Goal: Task Accomplishment & Management: Complete application form

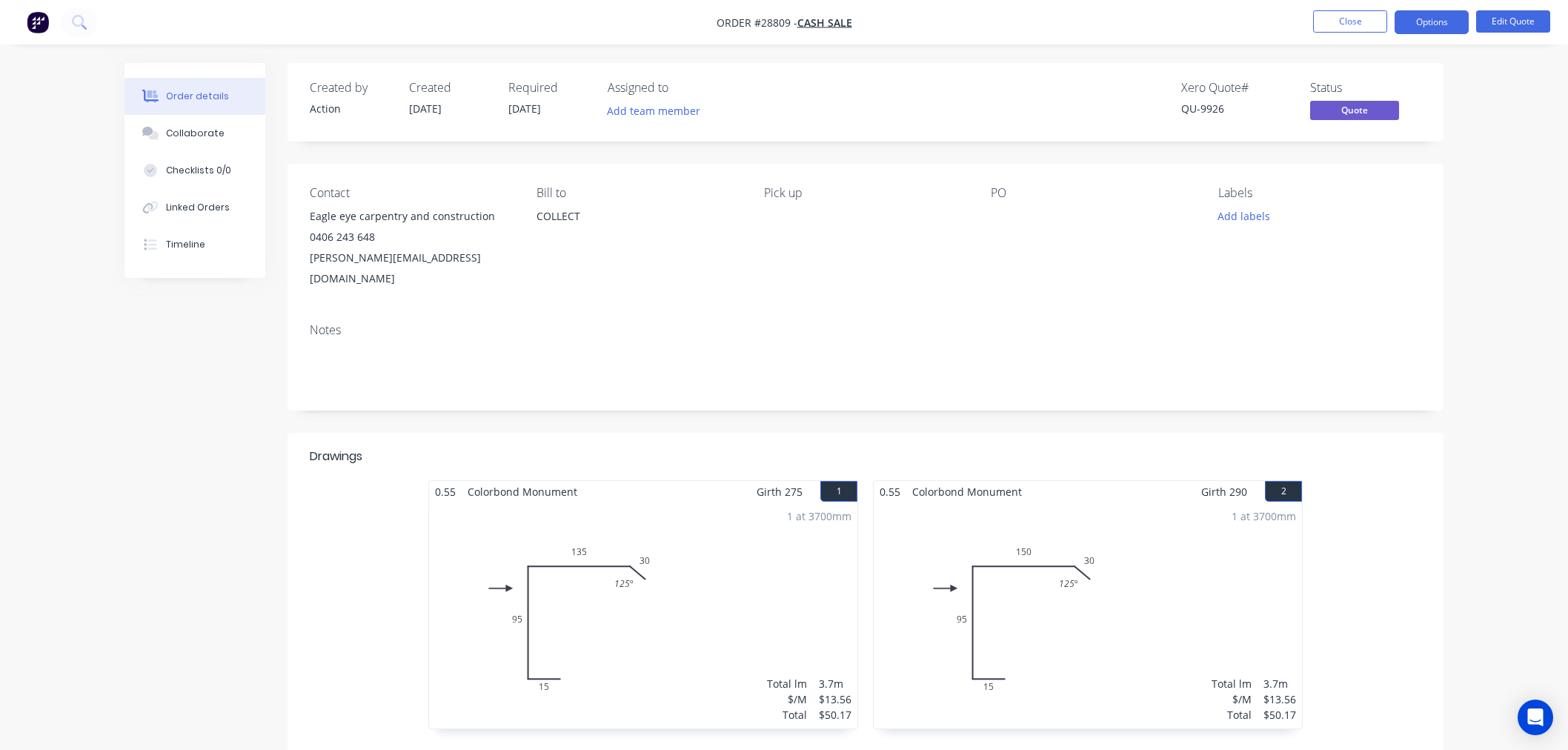
scroll to position [237, 0]
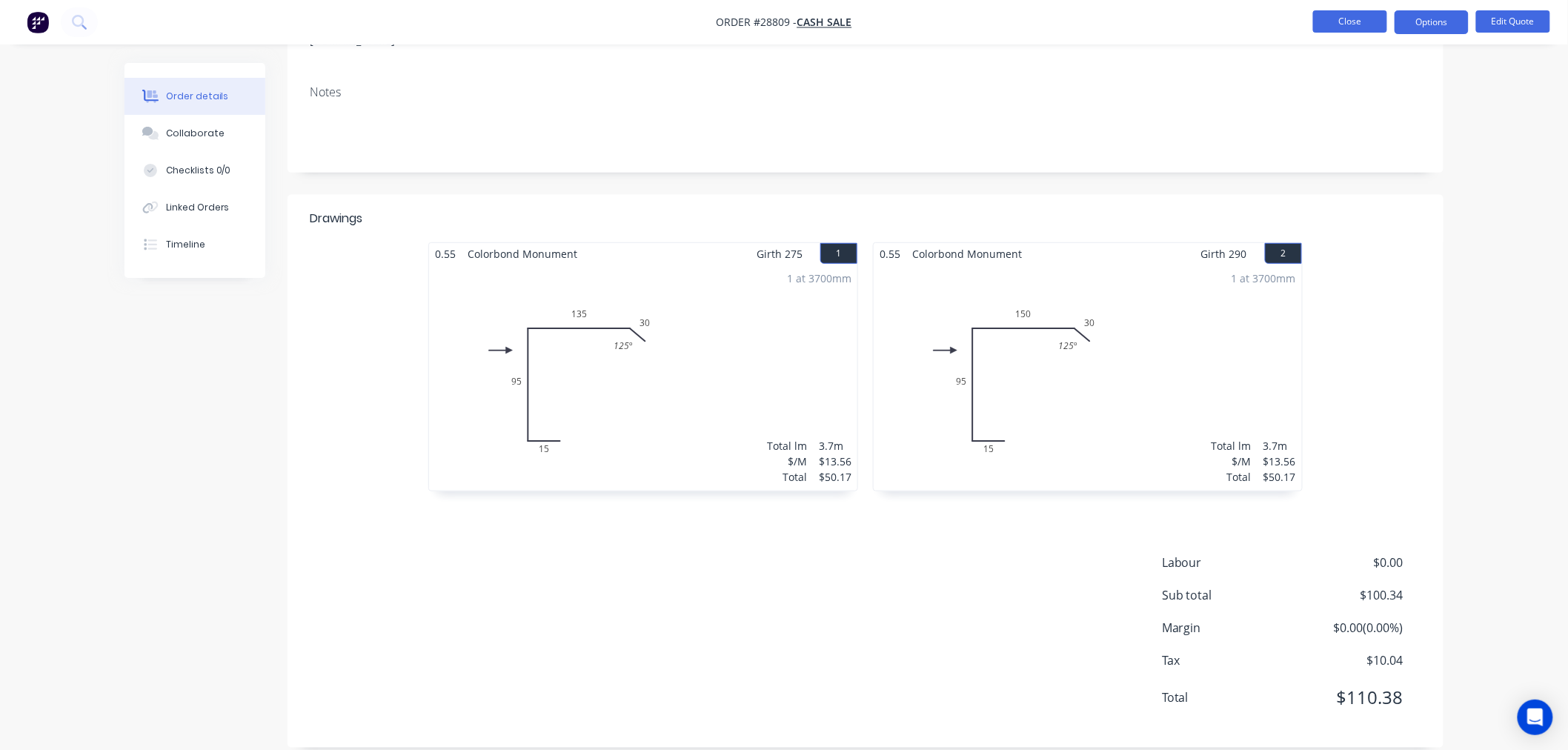
click at [1339, 24] on button "Close" at bounding box center [1350, 21] width 74 height 22
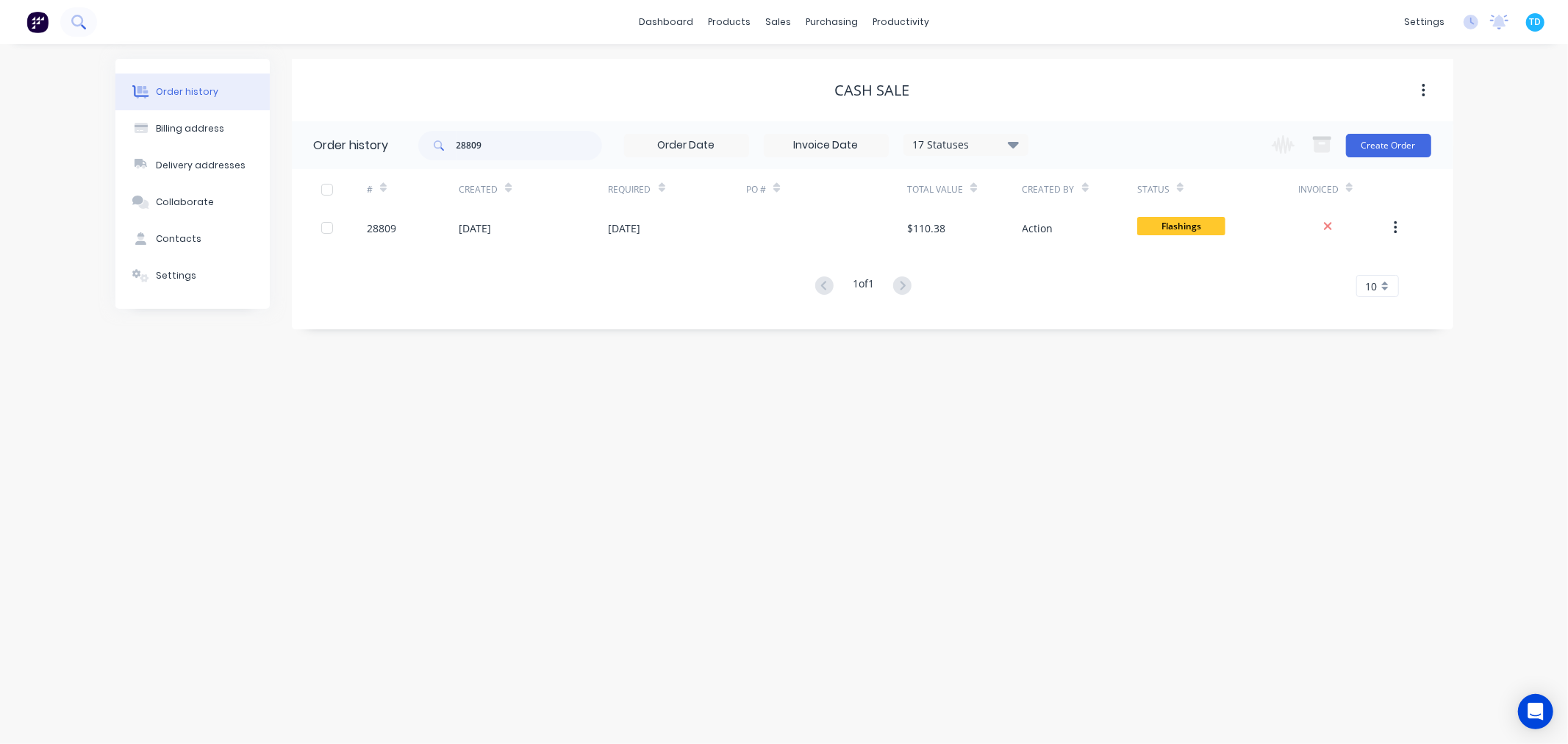
click at [88, 24] on button at bounding box center [78, 22] width 36 height 29
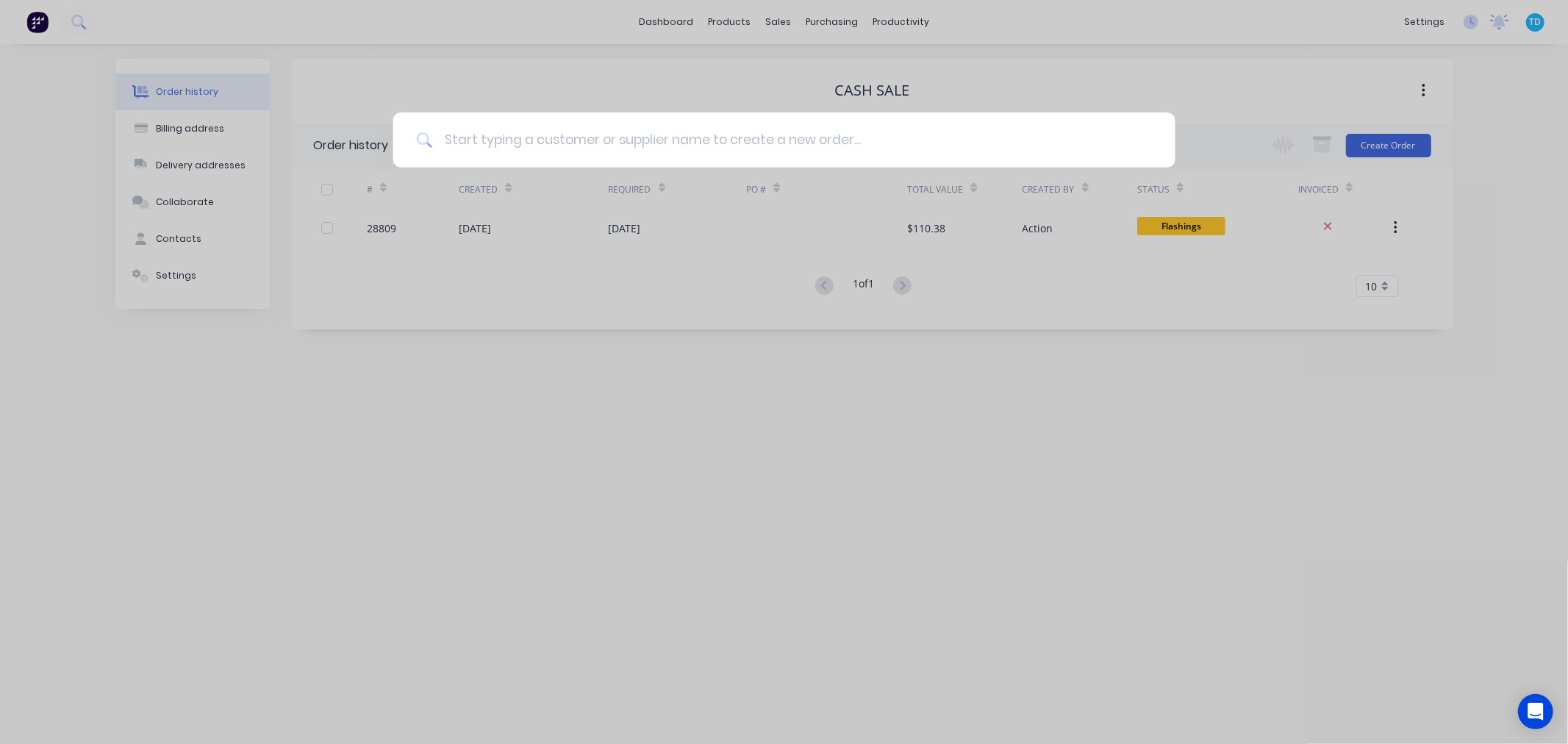
click at [562, 132] on input at bounding box center [792, 140] width 720 height 55
type input "town and country"
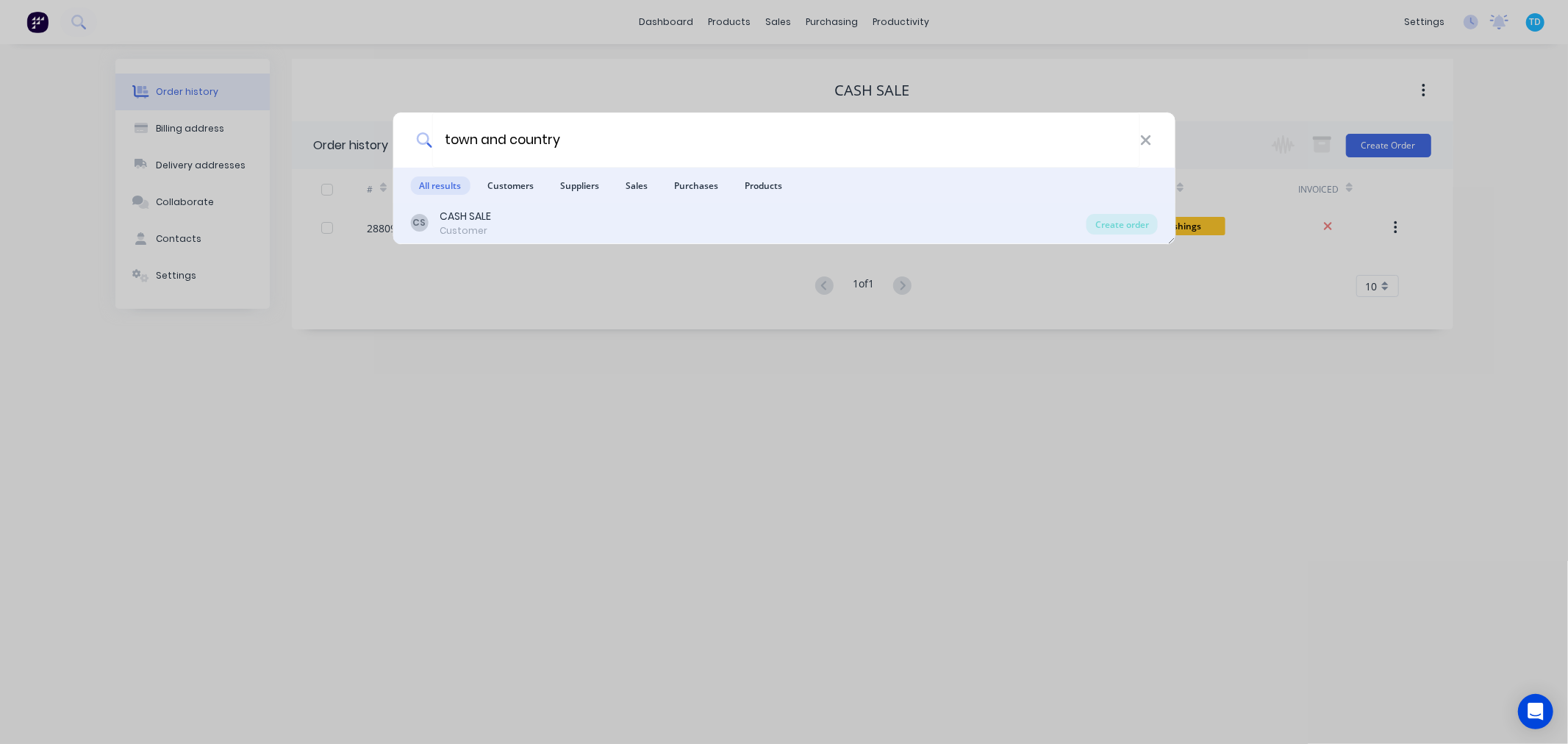
click at [487, 219] on div "CASH SALE" at bounding box center [465, 216] width 52 height 15
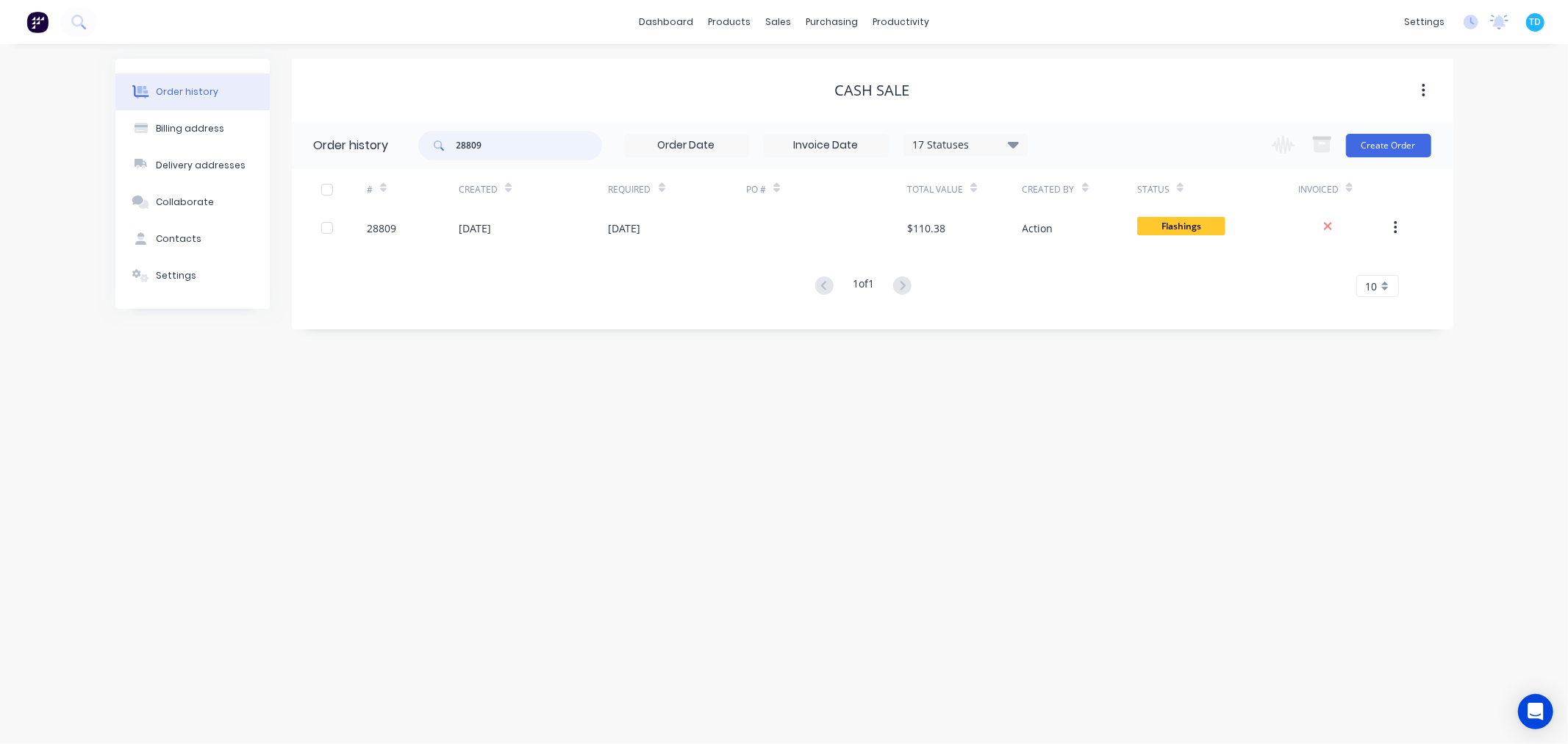
drag, startPoint x: 499, startPoint y: 146, endPoint x: 440, endPoint y: 147, distance: 59.0
click at [440, 147] on div "28809" at bounding box center [510, 146] width 184 height 29
click at [676, 419] on div "Order history Billing address Delivery addresses Collaborate Contacts Settings …" at bounding box center [784, 393] width 1568 height 699
click at [827, 74] on div "Sales Orders" at bounding box center [832, 70] width 60 height 13
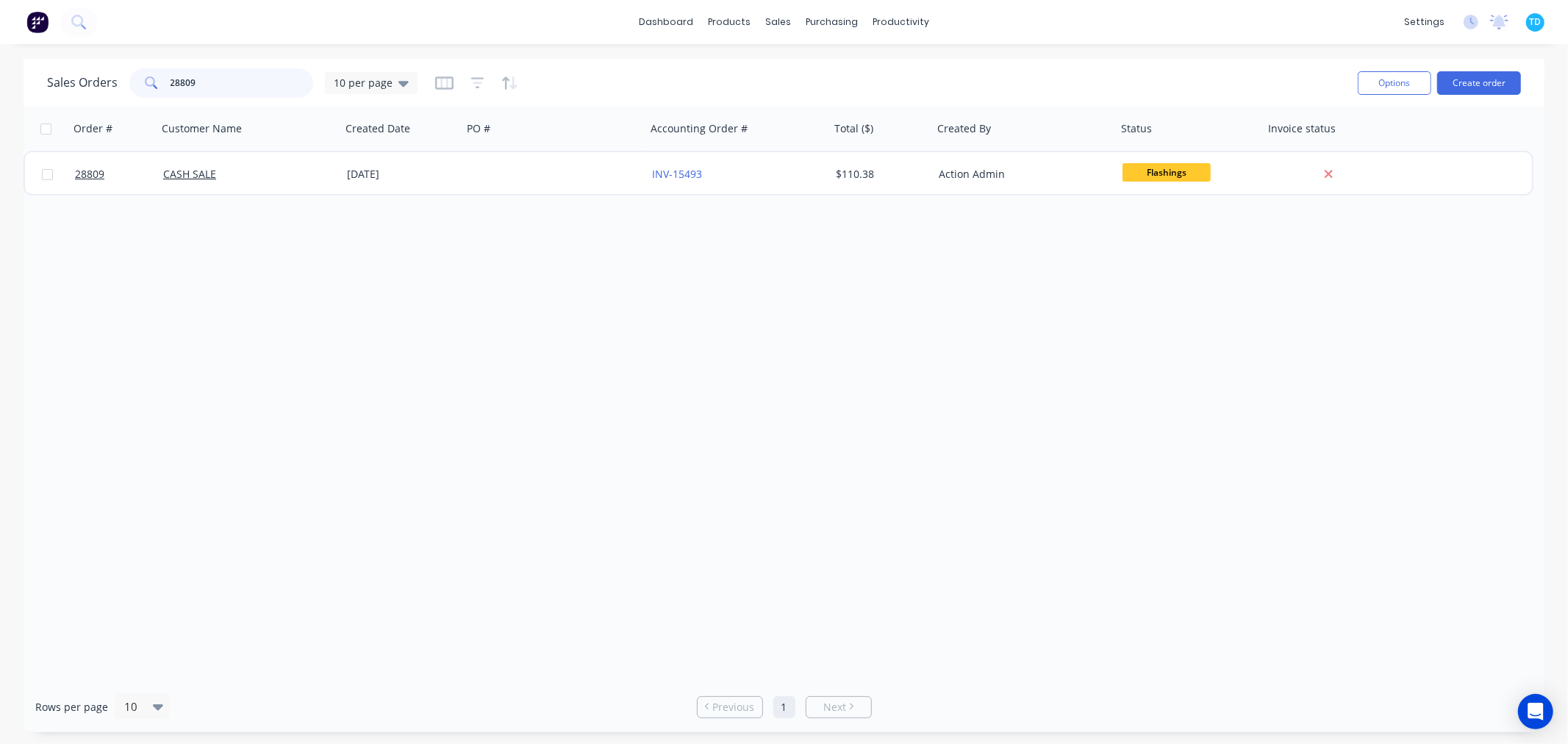
drag, startPoint x: 189, startPoint y: 79, endPoint x: 164, endPoint y: 82, distance: 25.2
click at [164, 82] on div "28809" at bounding box center [221, 83] width 184 height 29
type input "town and country"
click at [244, 79] on input "town and country" at bounding box center [242, 83] width 143 height 29
click at [398, 83] on icon at bounding box center [403, 83] width 11 height 6
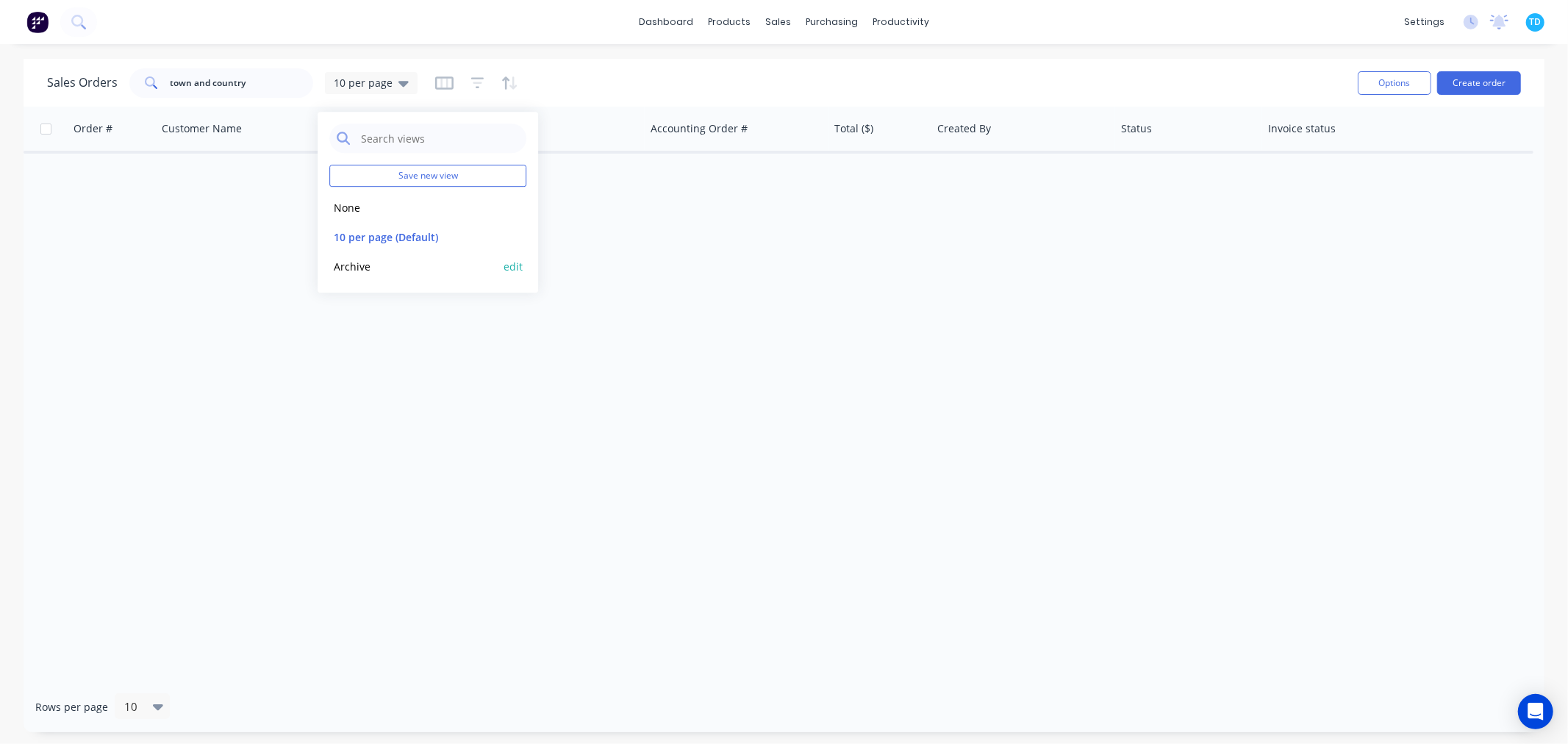
click at [368, 263] on button "Archive" at bounding box center [413, 266] width 168 height 17
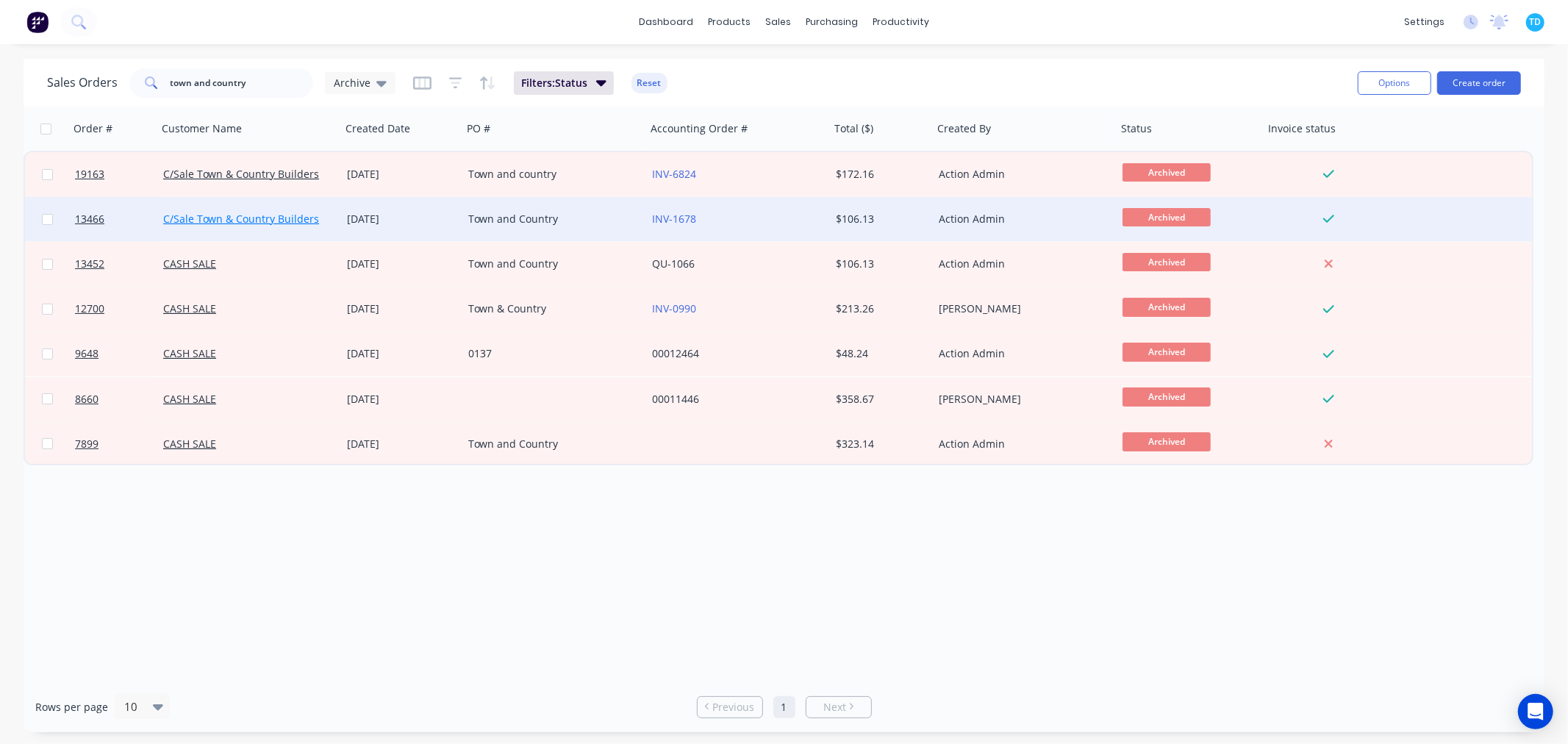
click at [265, 220] on link "C/Sale Town & Country Builders" at bounding box center [241, 218] width 155 height 14
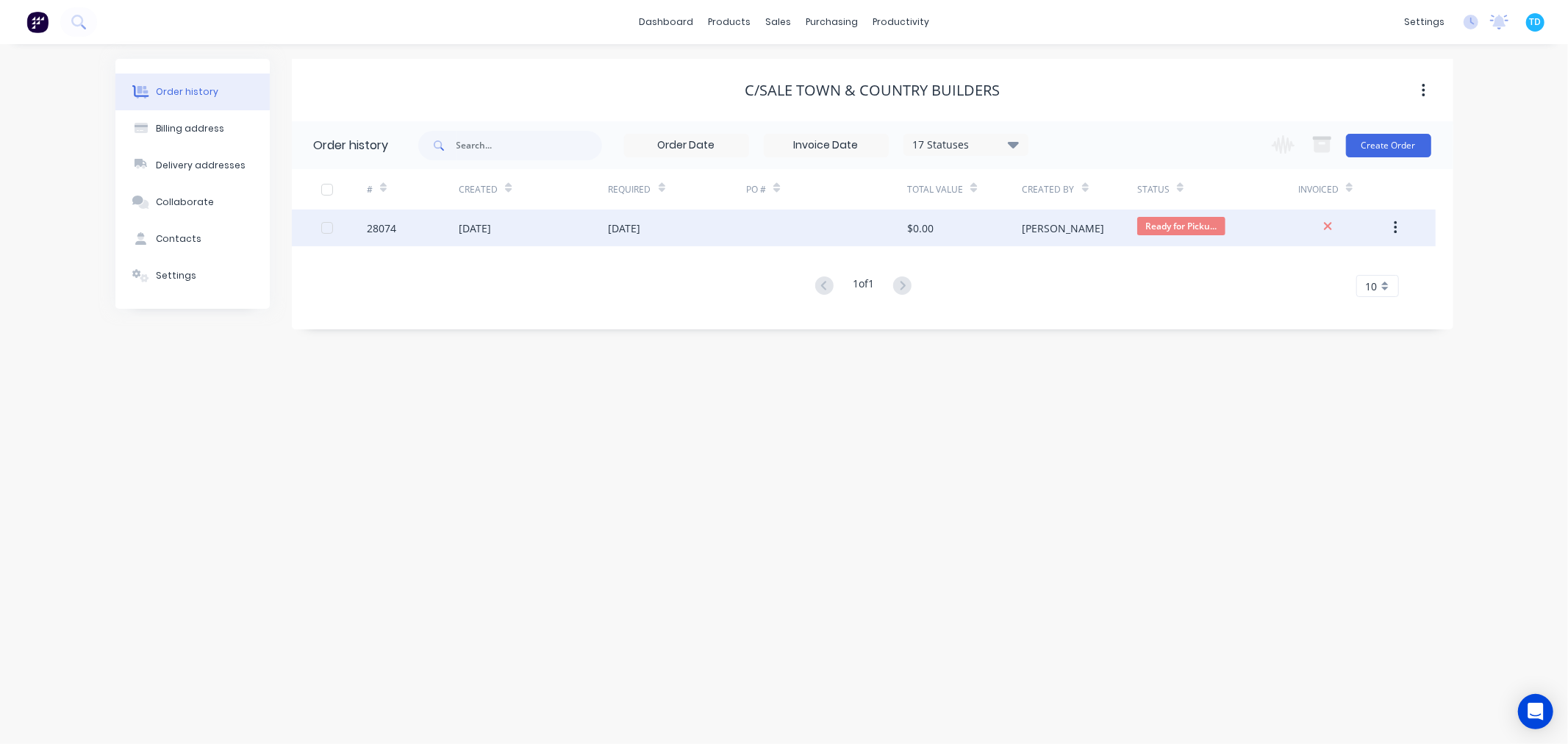
click at [435, 239] on div "28074" at bounding box center [412, 227] width 91 height 36
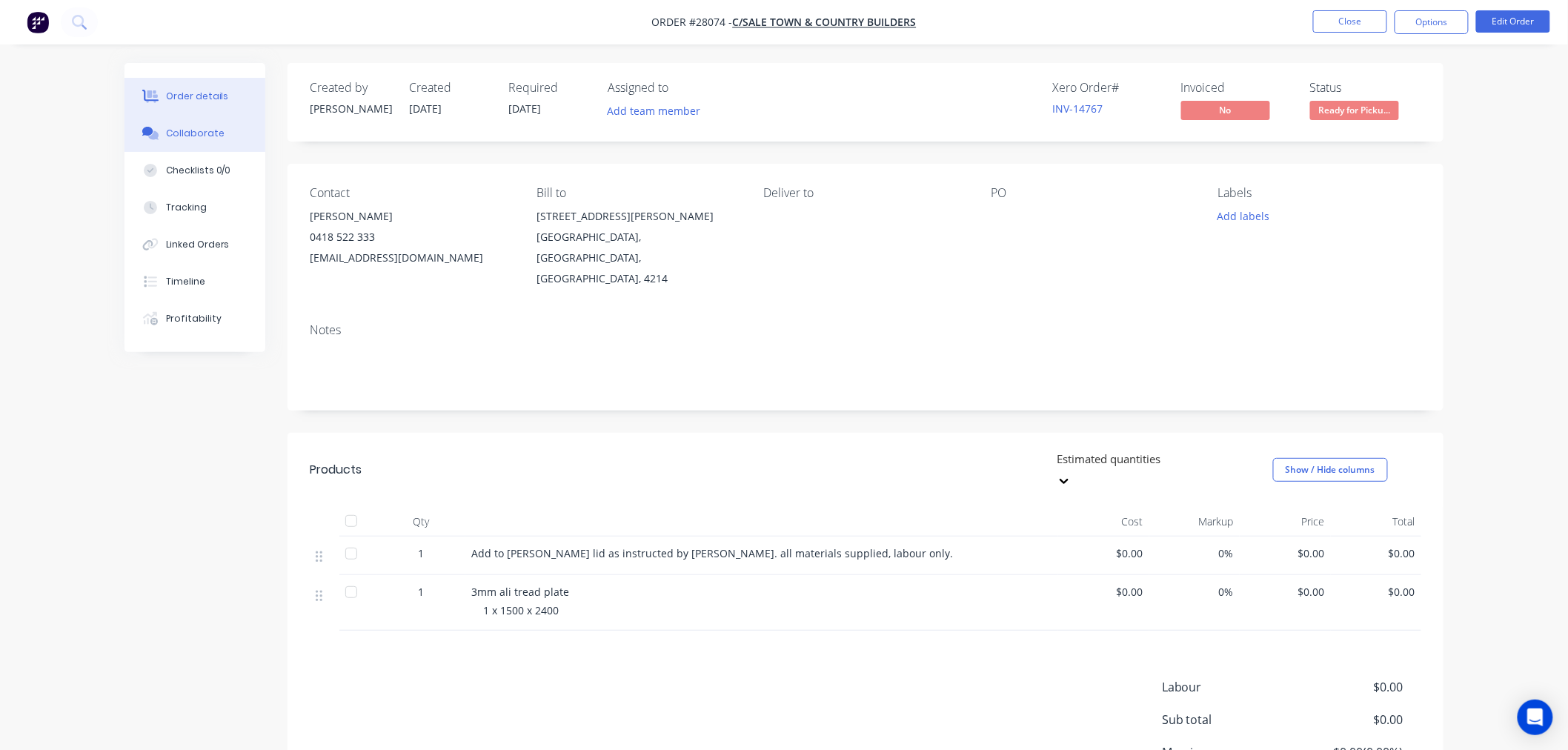
click at [178, 129] on div "Collaborate" at bounding box center [195, 133] width 59 height 13
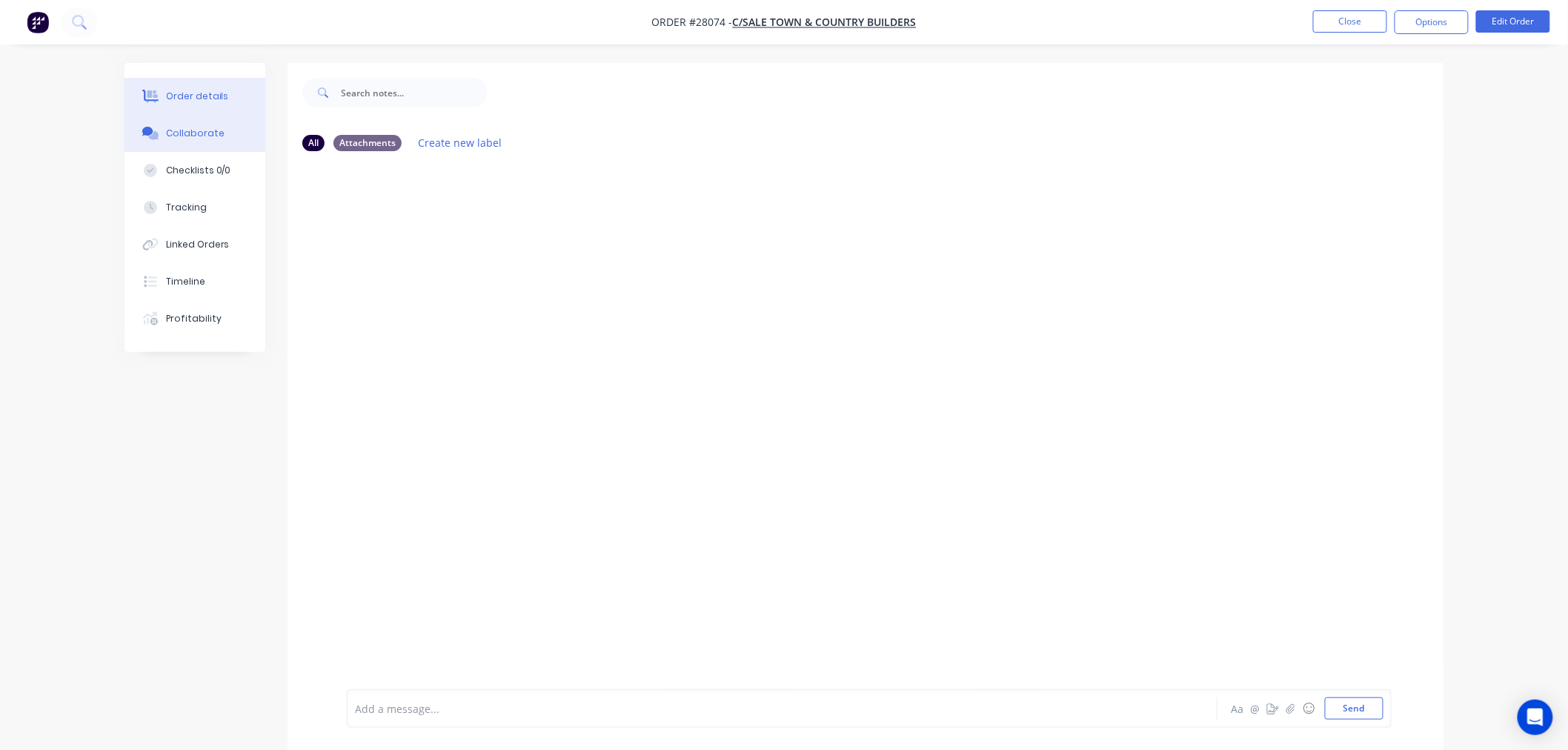
click at [198, 85] on button "Order details" at bounding box center [195, 95] width 141 height 37
click at [1358, 15] on button "Close" at bounding box center [1350, 21] width 74 height 22
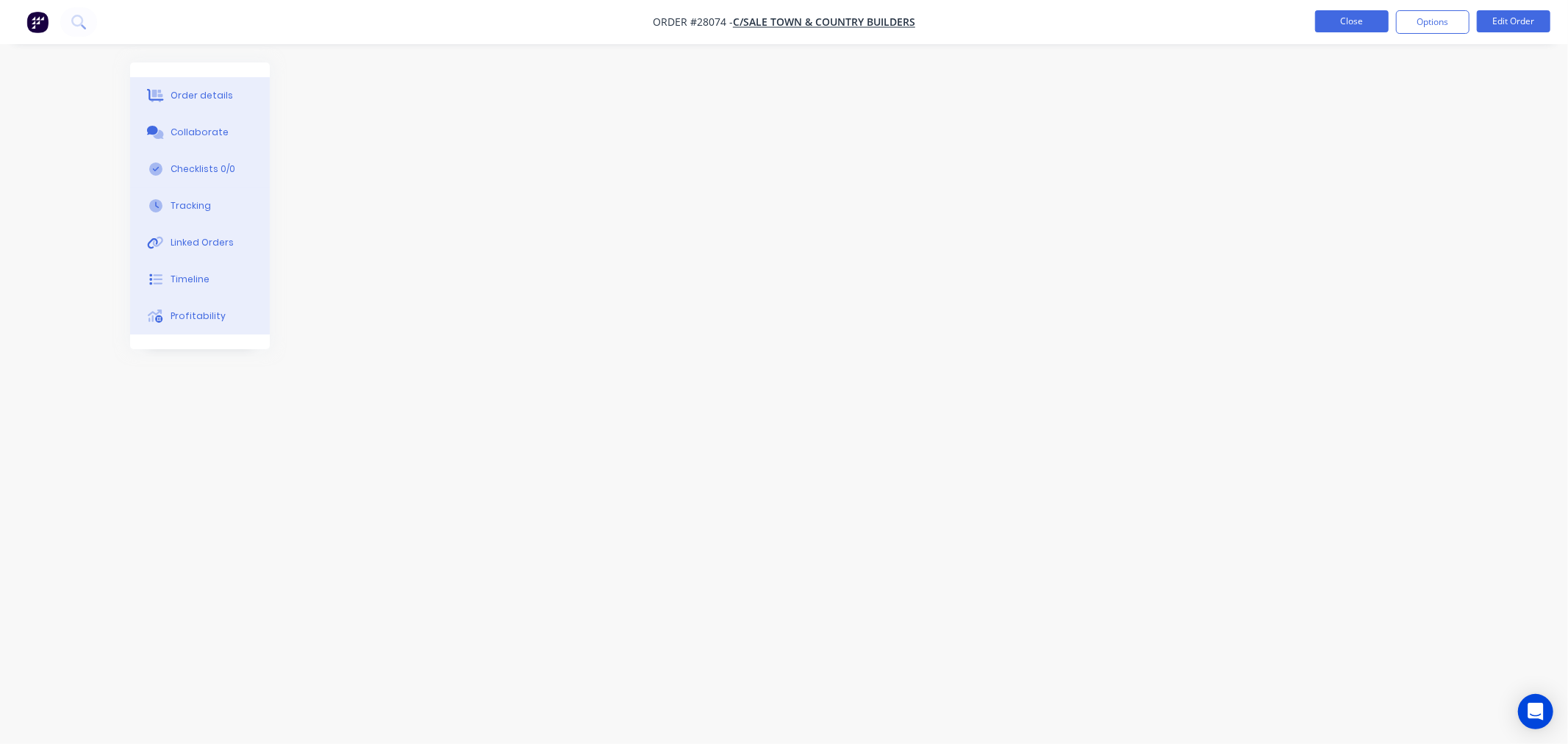
click at [1343, 23] on button "Close" at bounding box center [1351, 21] width 74 height 22
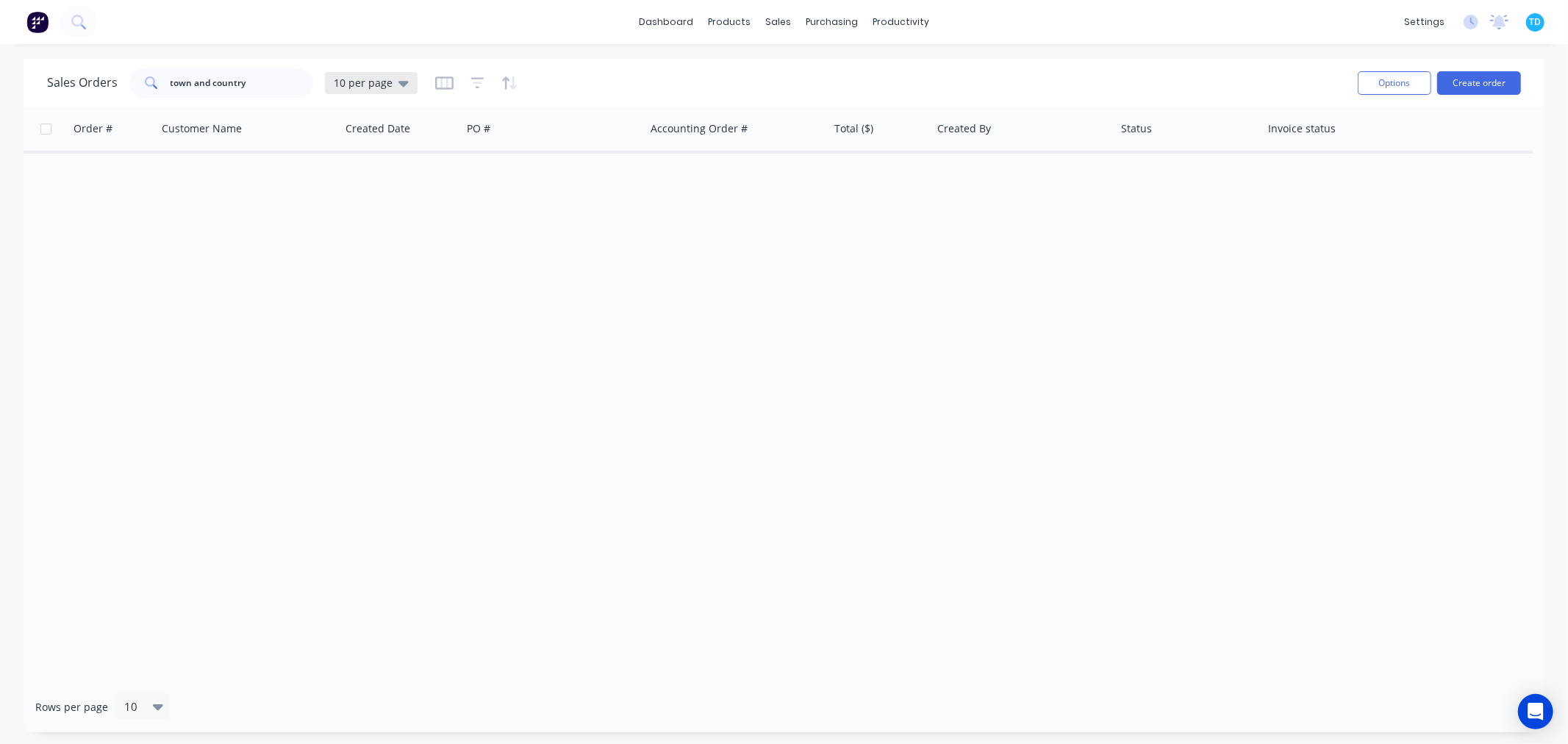
click at [393, 78] on div "10 per page" at bounding box center [371, 83] width 75 height 13
click at [353, 261] on button "Archive" at bounding box center [413, 266] width 168 height 17
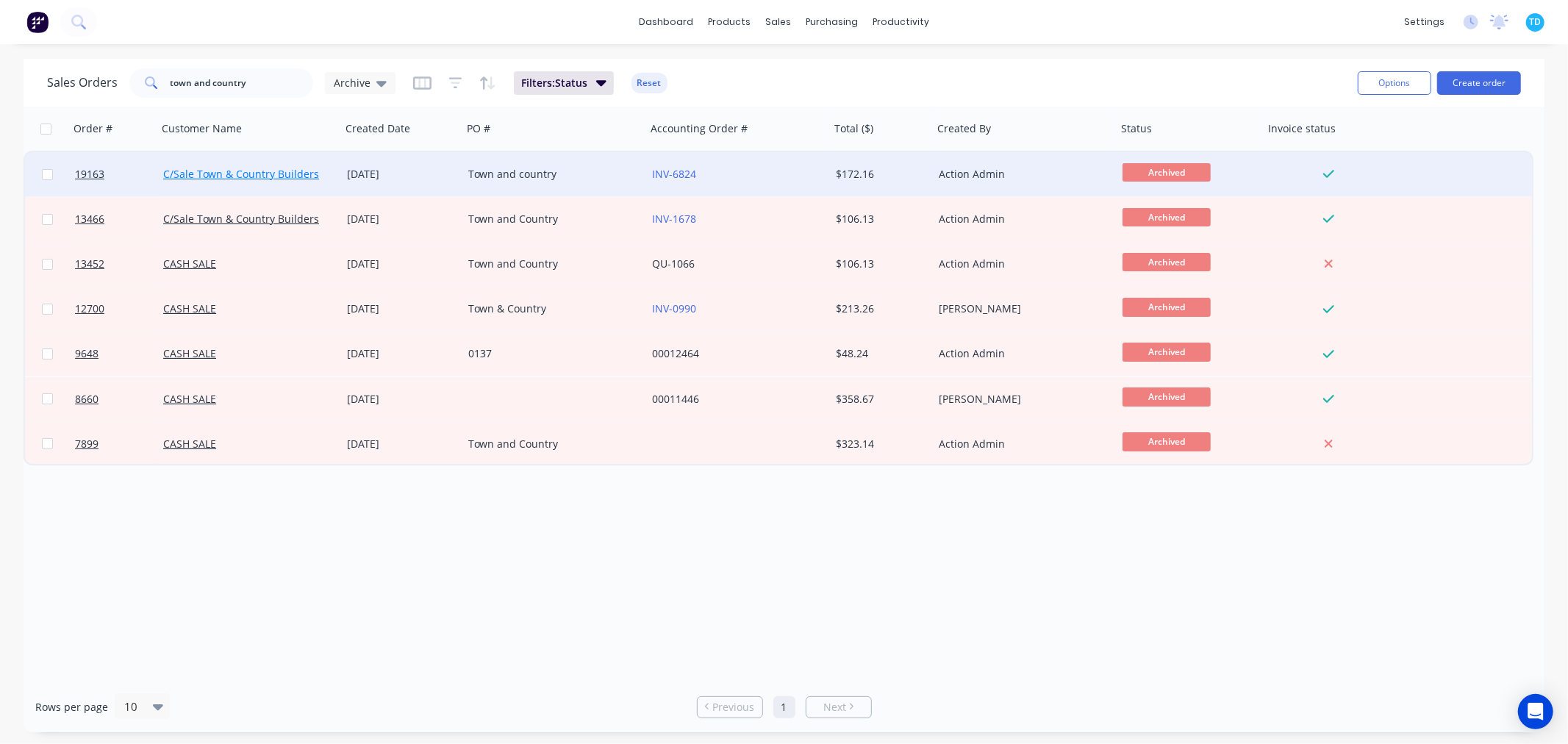
click at [247, 171] on link "C/Sale Town & Country Builders" at bounding box center [241, 173] width 155 height 14
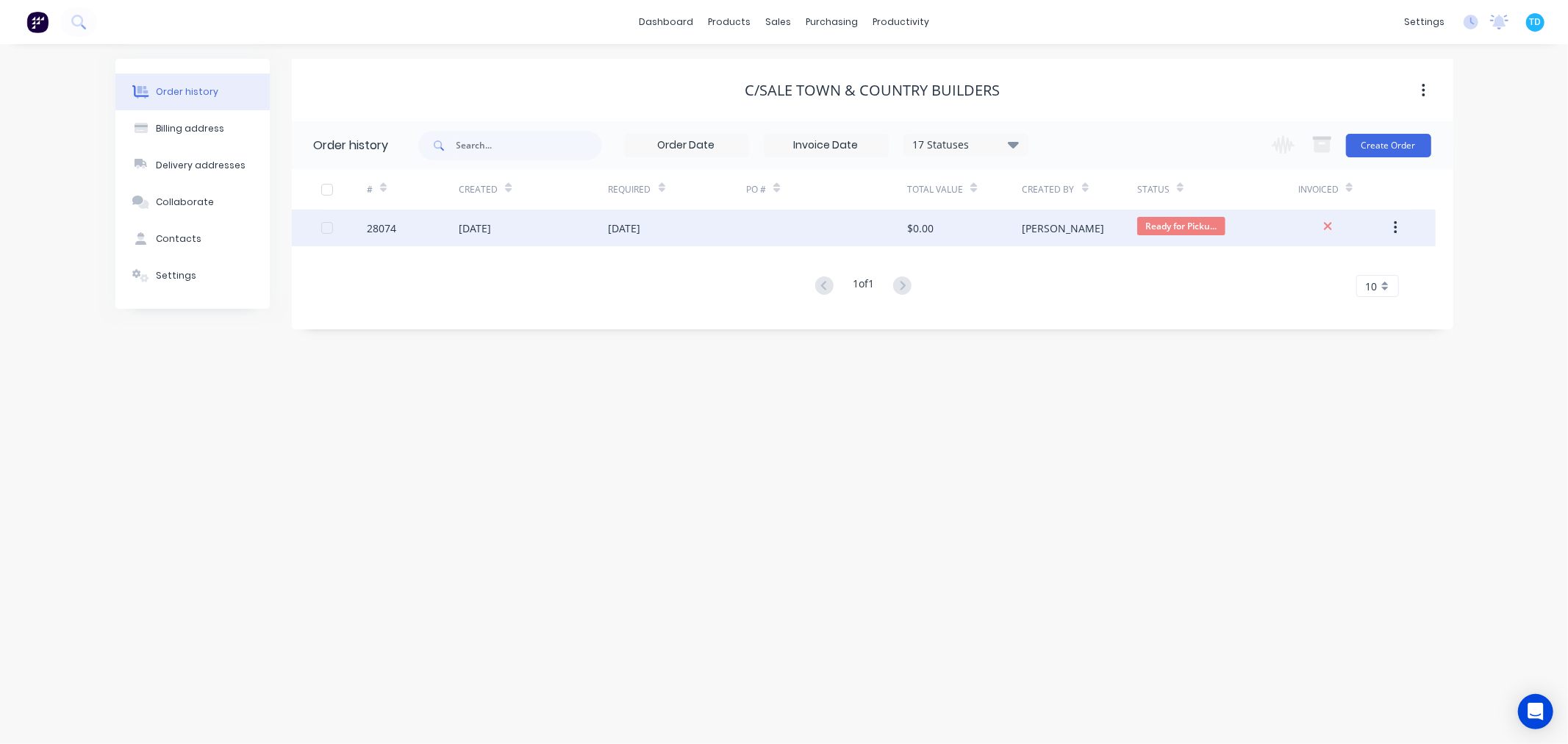
click at [564, 230] on div "[DATE]" at bounding box center [533, 227] width 149 height 36
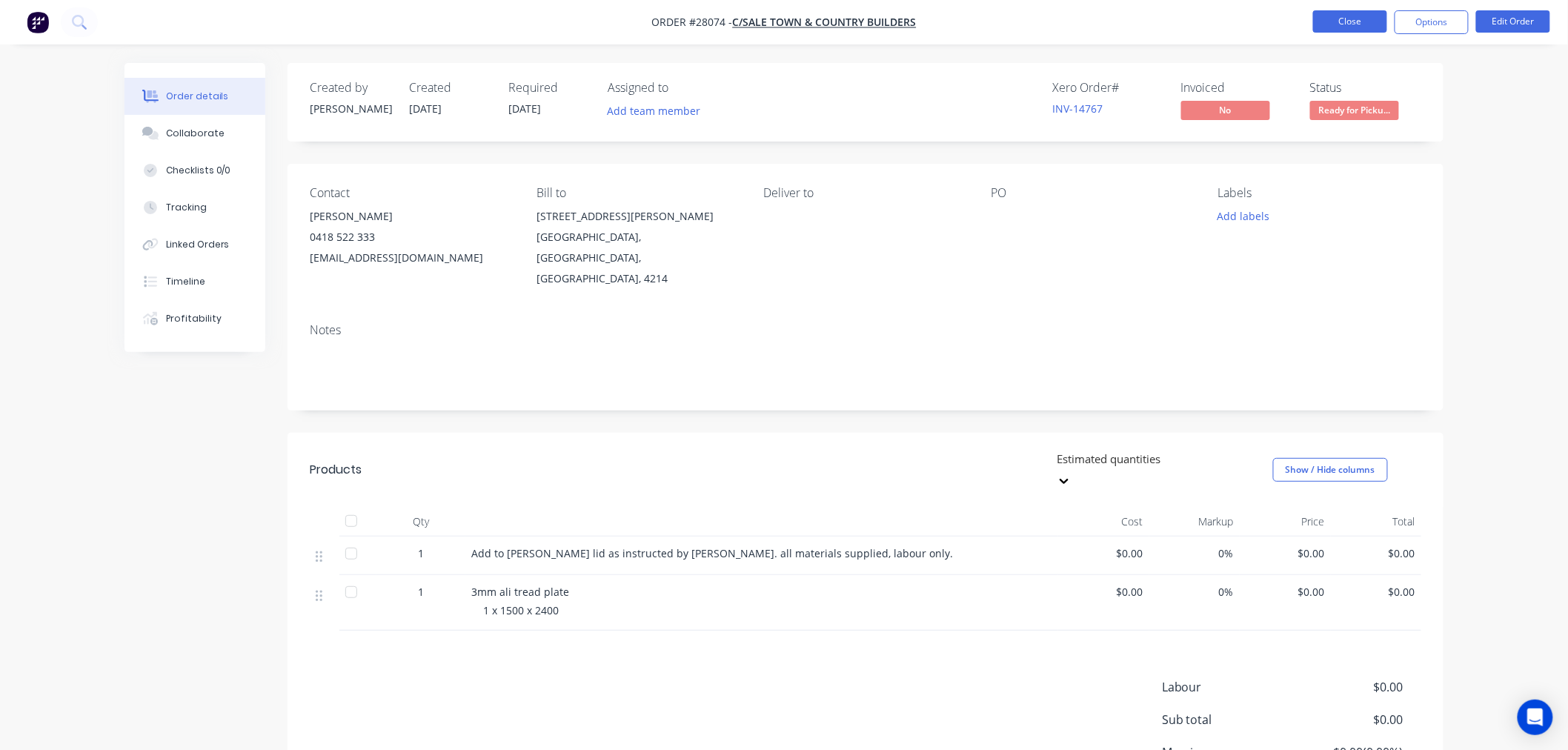
click at [1339, 15] on button "Close" at bounding box center [1350, 21] width 74 height 22
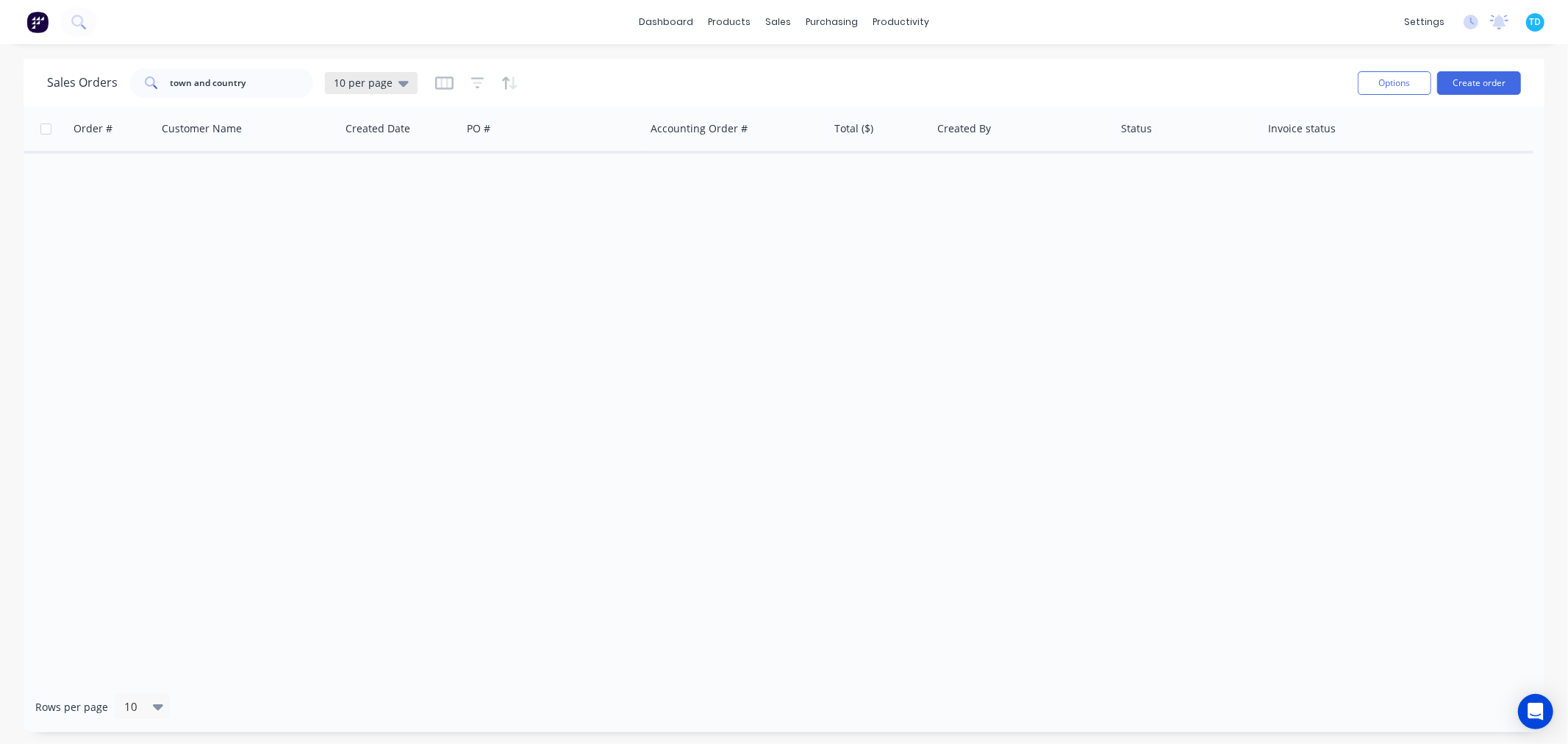
click at [400, 84] on icon at bounding box center [403, 83] width 11 height 6
click at [372, 267] on button "Archive" at bounding box center [413, 266] width 168 height 17
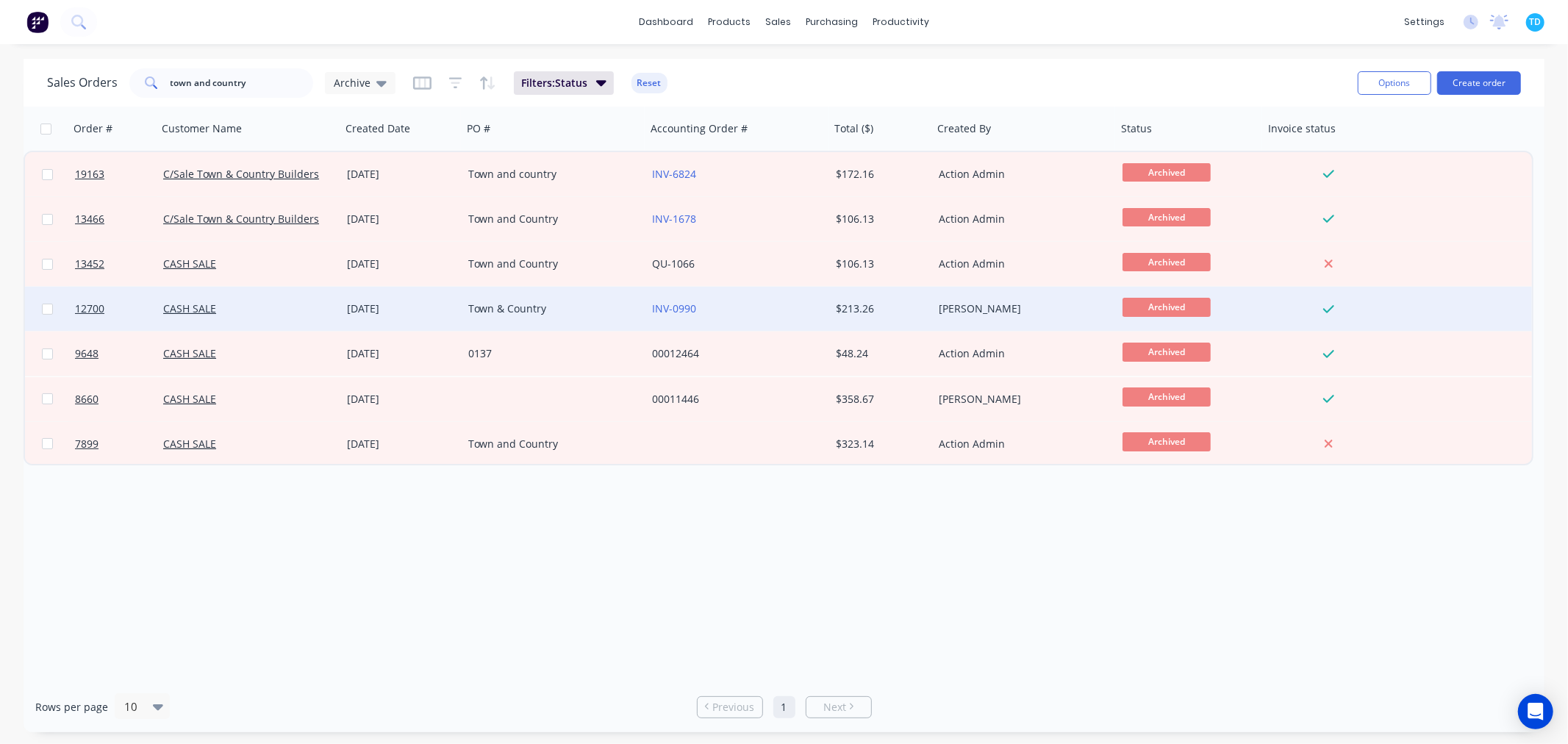
click at [853, 317] on div "$213.26" at bounding box center [881, 308] width 103 height 44
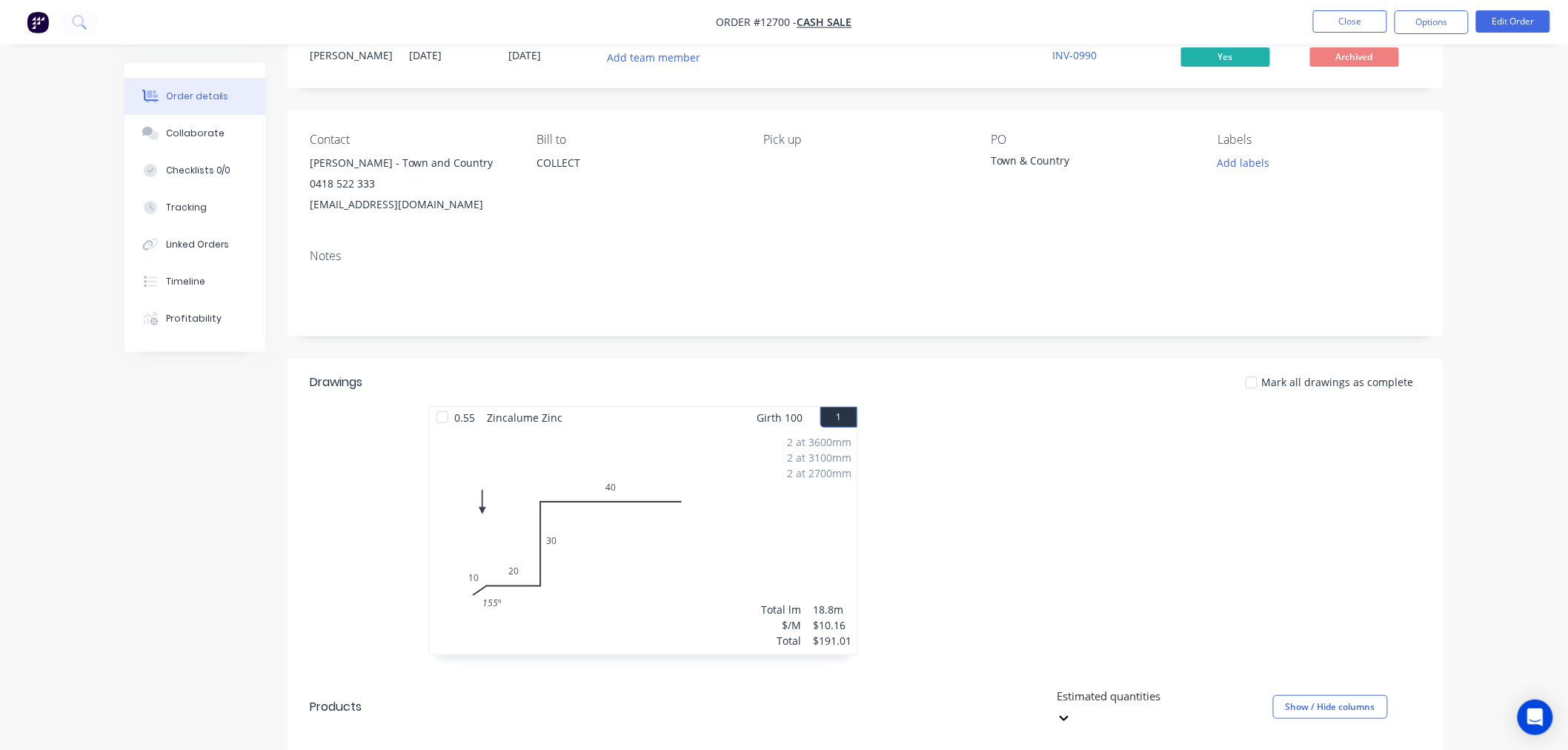
scroll to position [82, 0]
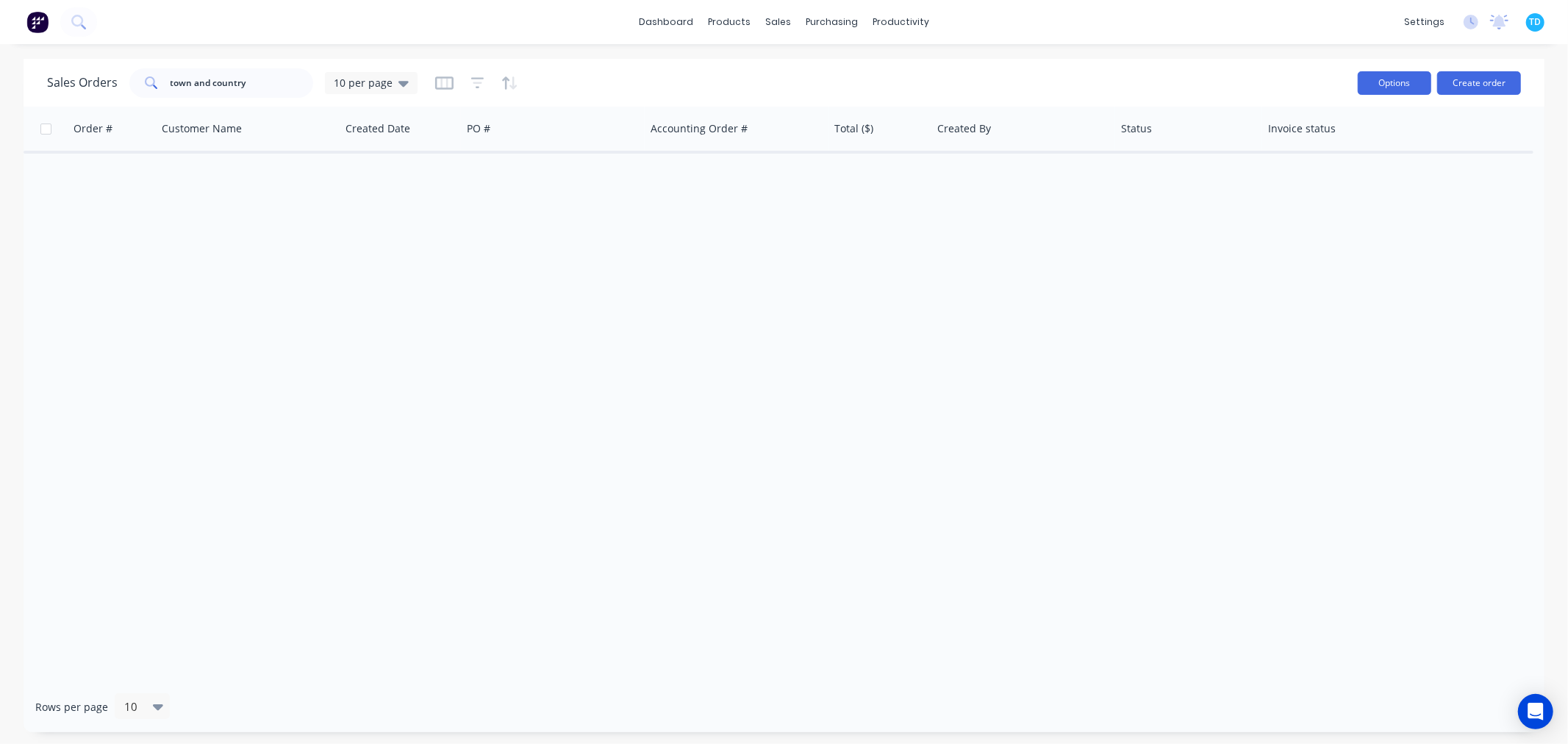
click at [1401, 82] on button "Options" at bounding box center [1394, 83] width 74 height 23
click at [1402, 321] on div "Order # Customer Name Created Date PO # Accounting Order # Total ($) Created By…" at bounding box center [784, 394] width 1520 height 575
click at [83, 25] on icon at bounding box center [78, 21] width 14 height 14
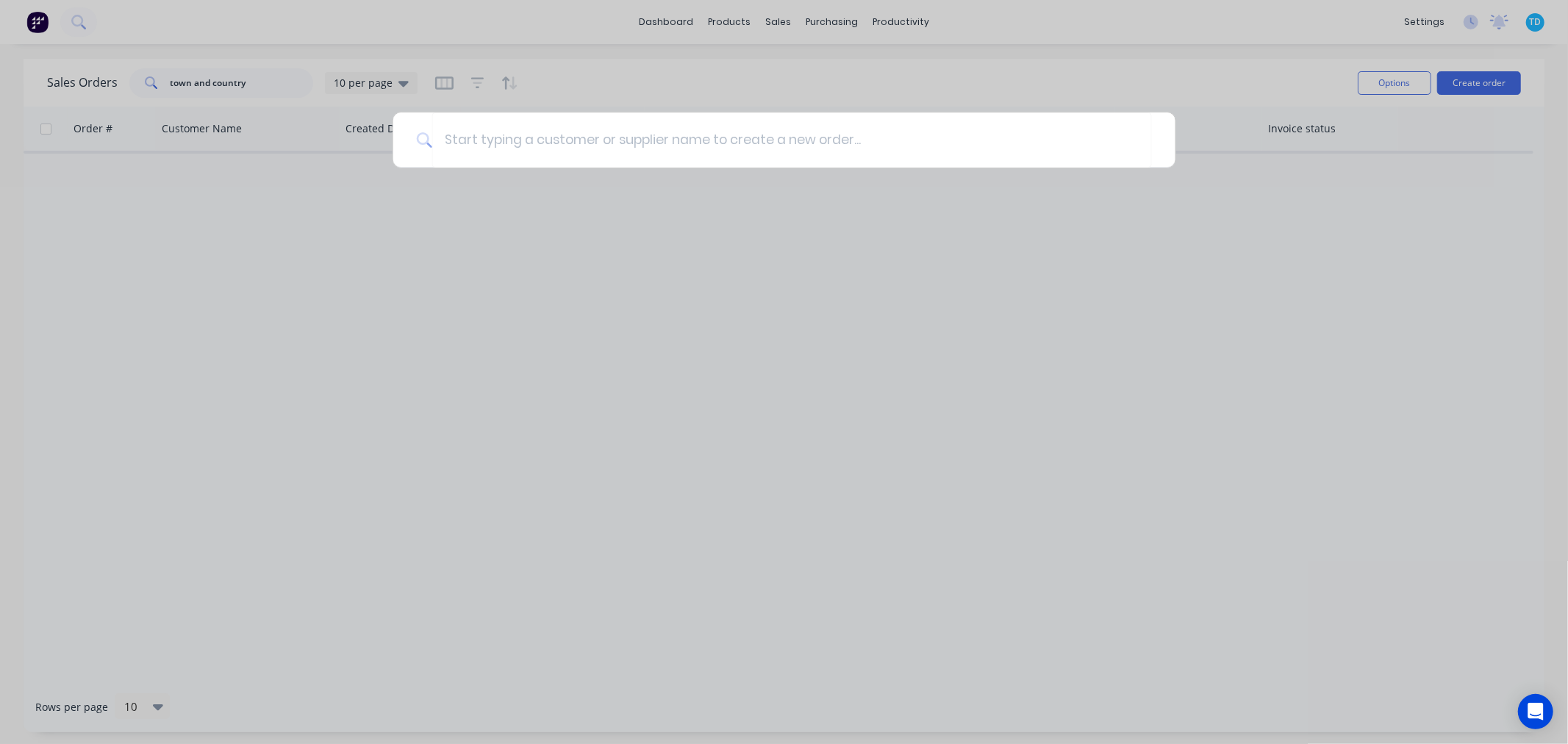
click at [499, 244] on div at bounding box center [784, 372] width 1568 height 744
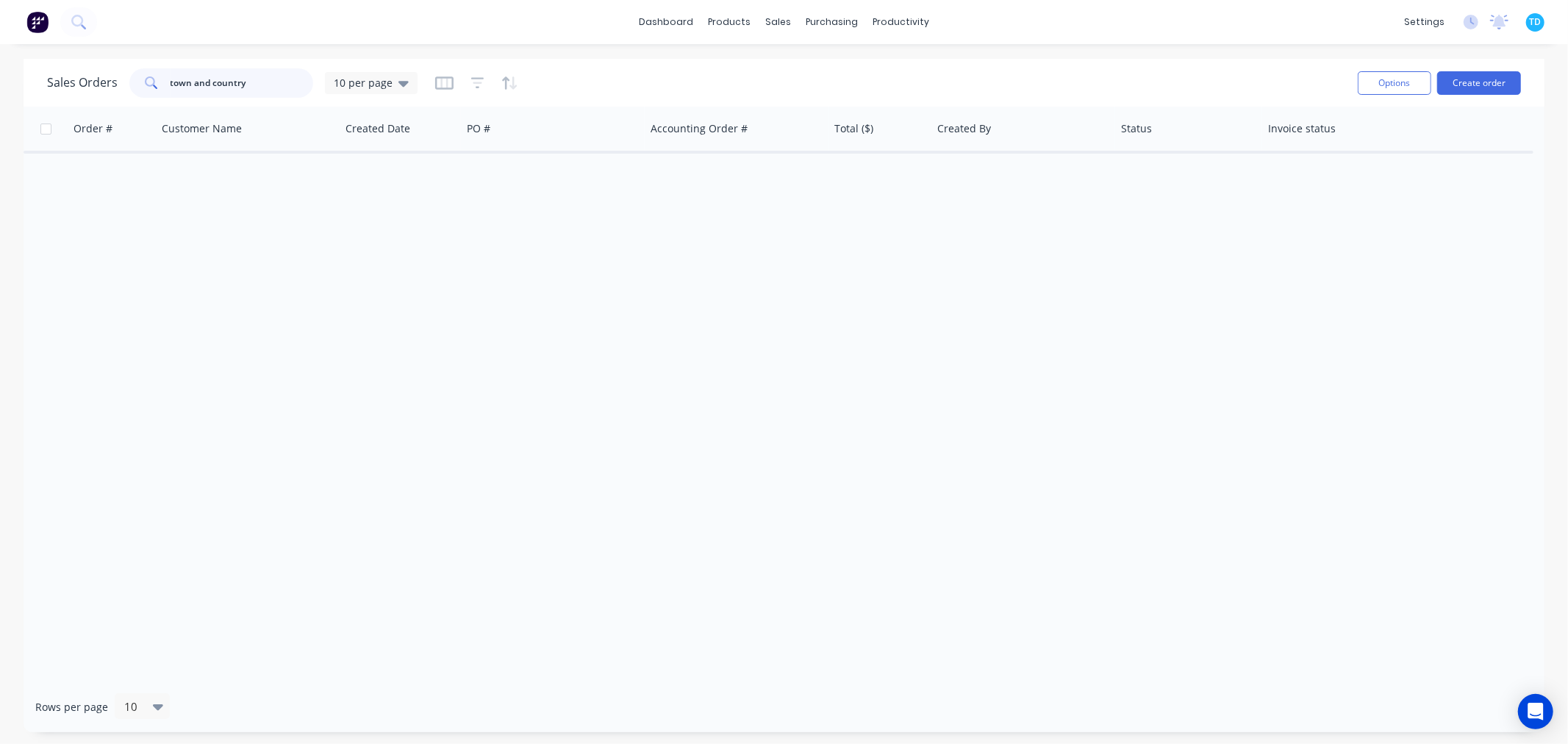
drag, startPoint x: 252, startPoint y: 84, endPoint x: 137, endPoint y: 88, distance: 115.1
click at [137, 88] on div "town and country" at bounding box center [221, 83] width 184 height 29
click at [359, 439] on div "Order # Customer Name Created Date PO # Accounting Order # Total ($) Created By…" at bounding box center [784, 394] width 1520 height 575
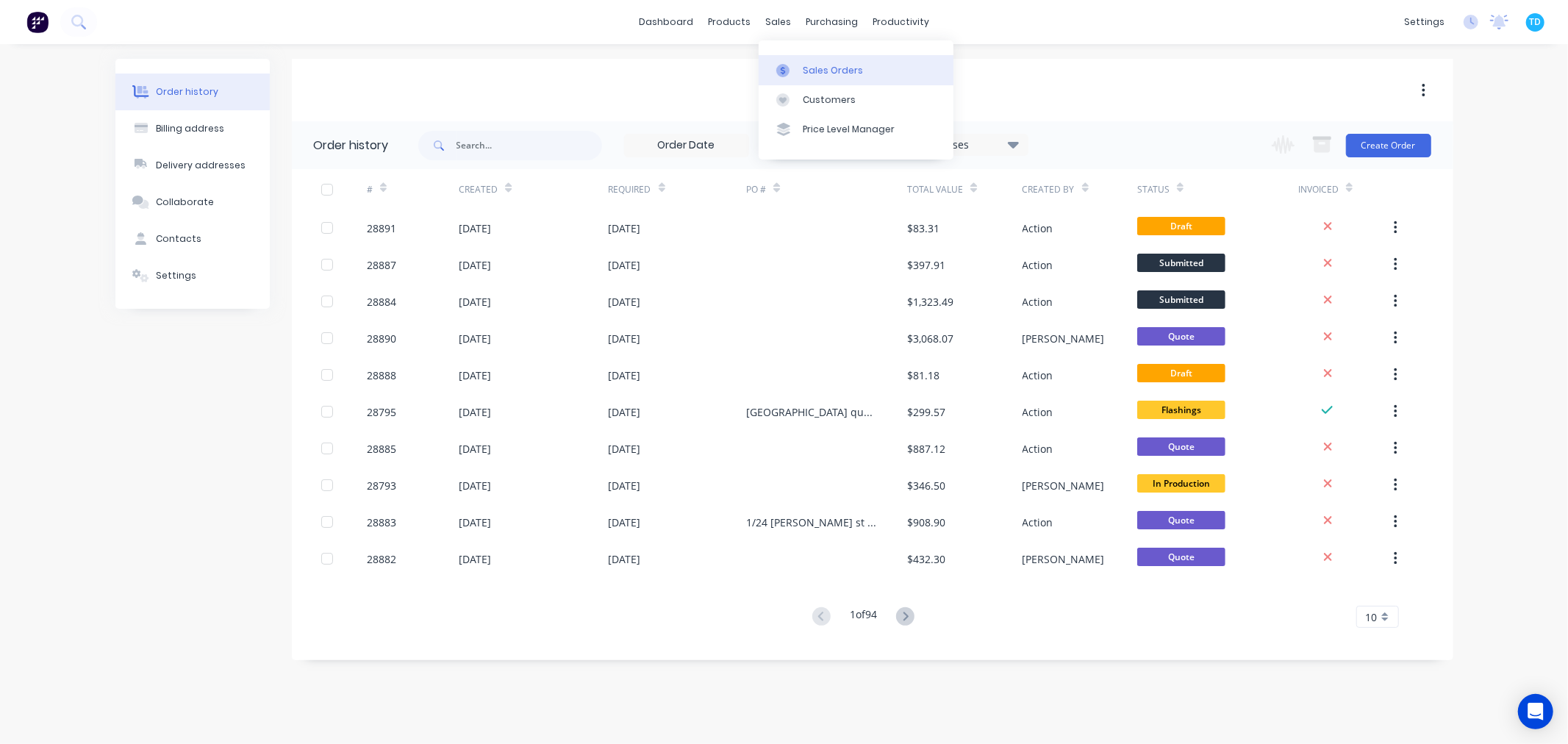
click at [807, 76] on div "Sales Orders" at bounding box center [832, 70] width 60 height 13
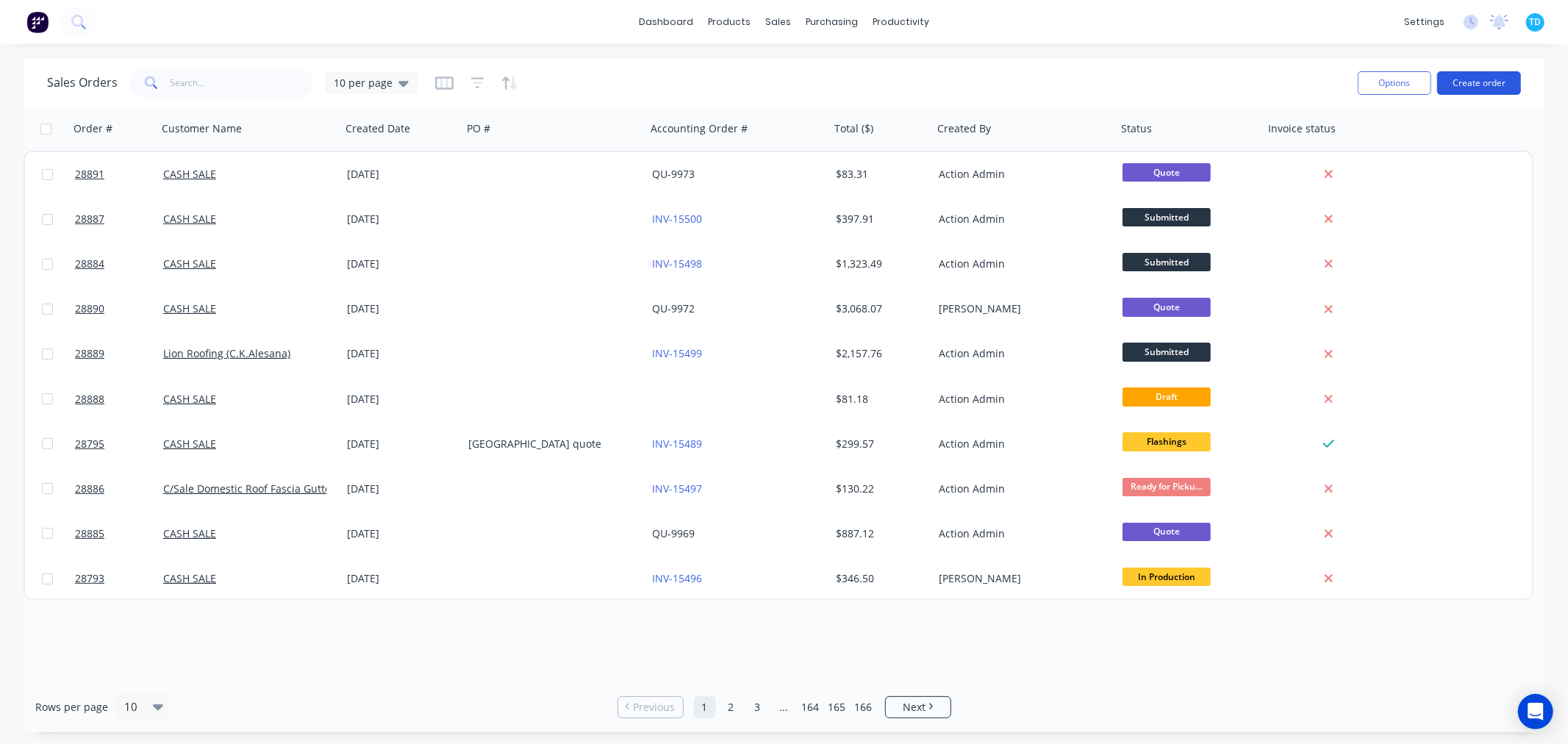
click at [1493, 84] on button "Create order" at bounding box center [1479, 83] width 84 height 23
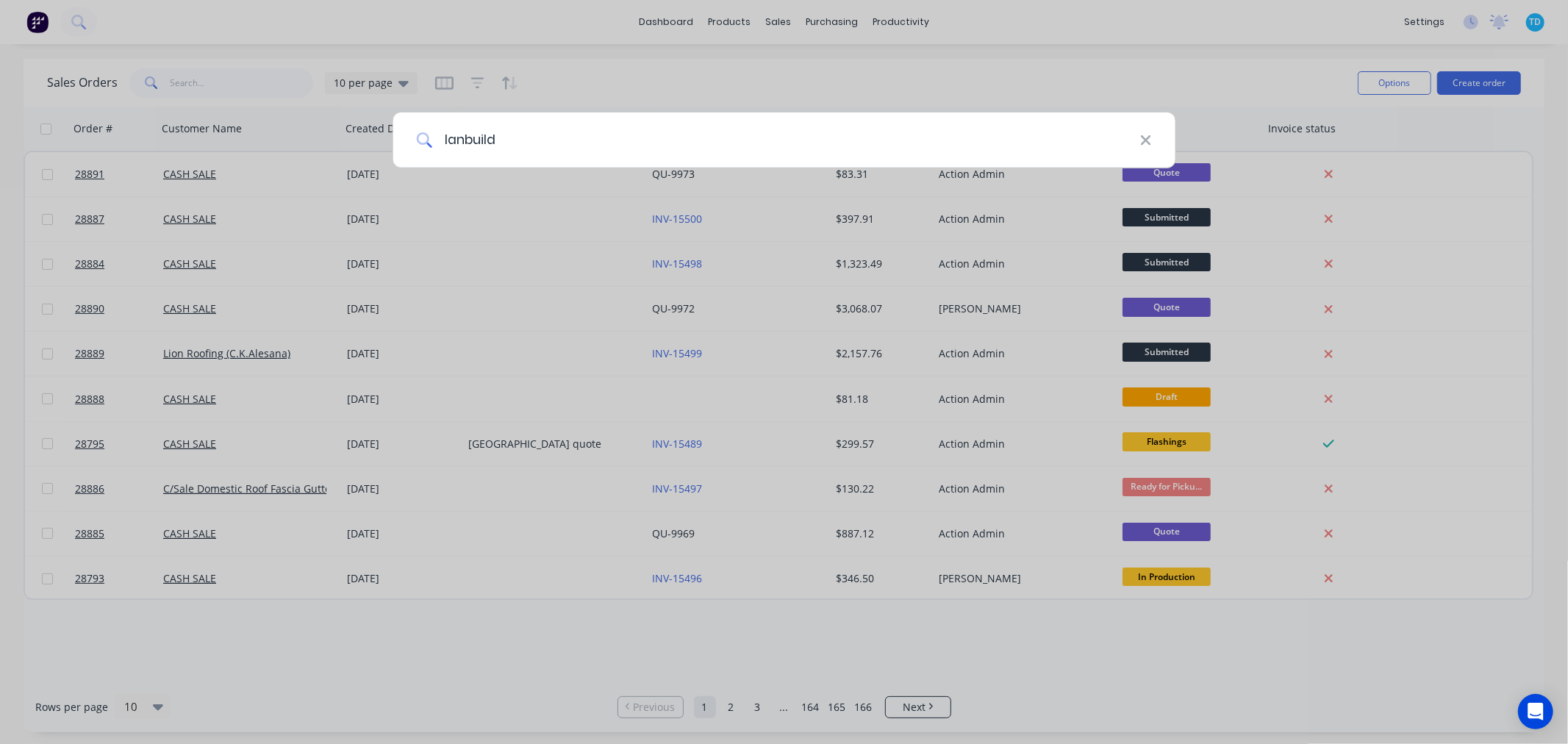
type input "lanbuild"
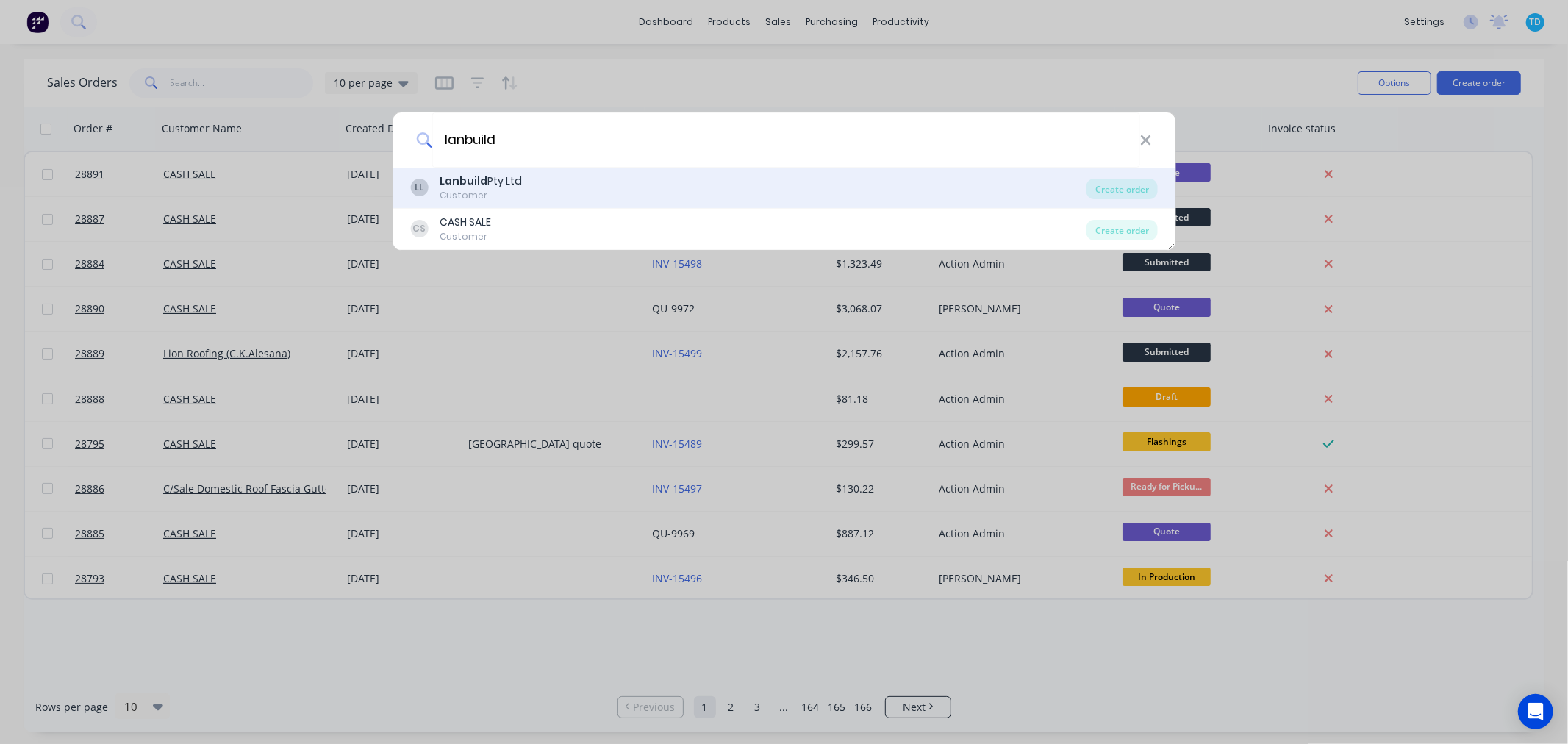
click at [491, 198] on div "Customer" at bounding box center [481, 195] width 83 height 13
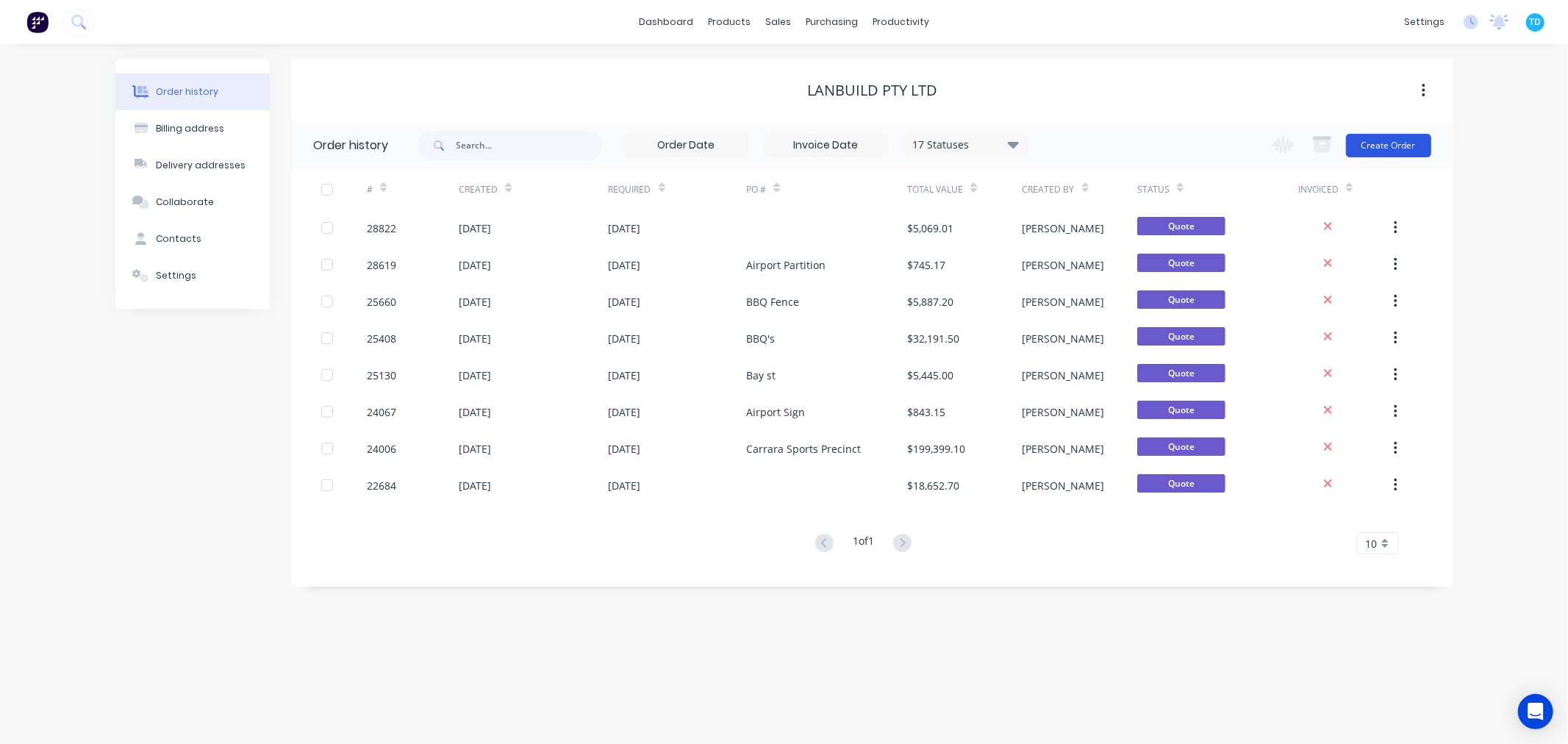
click at [1375, 140] on button "Create Order" at bounding box center [1387, 145] width 85 height 23
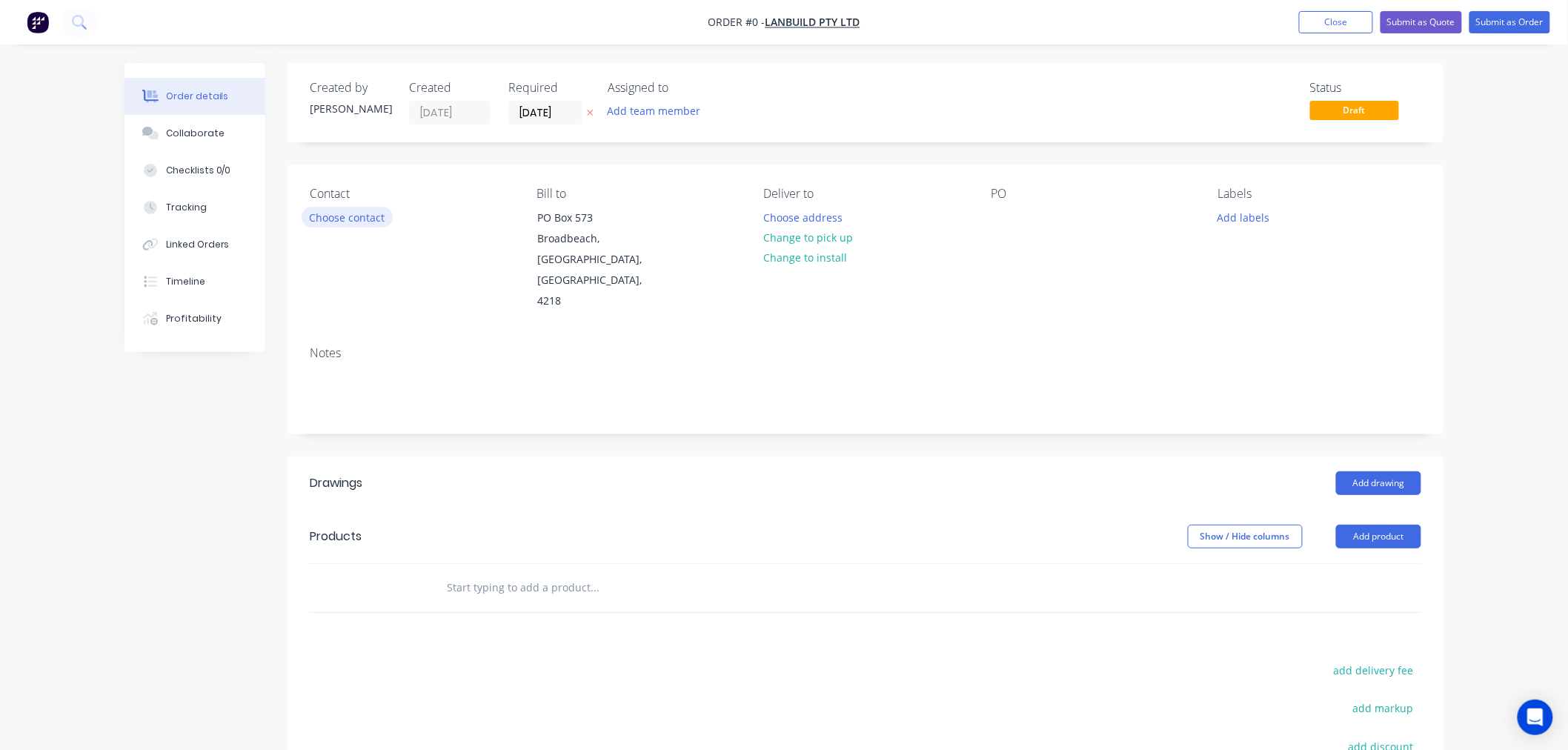
click at [365, 220] on button "Choose contact" at bounding box center [348, 216] width 91 height 20
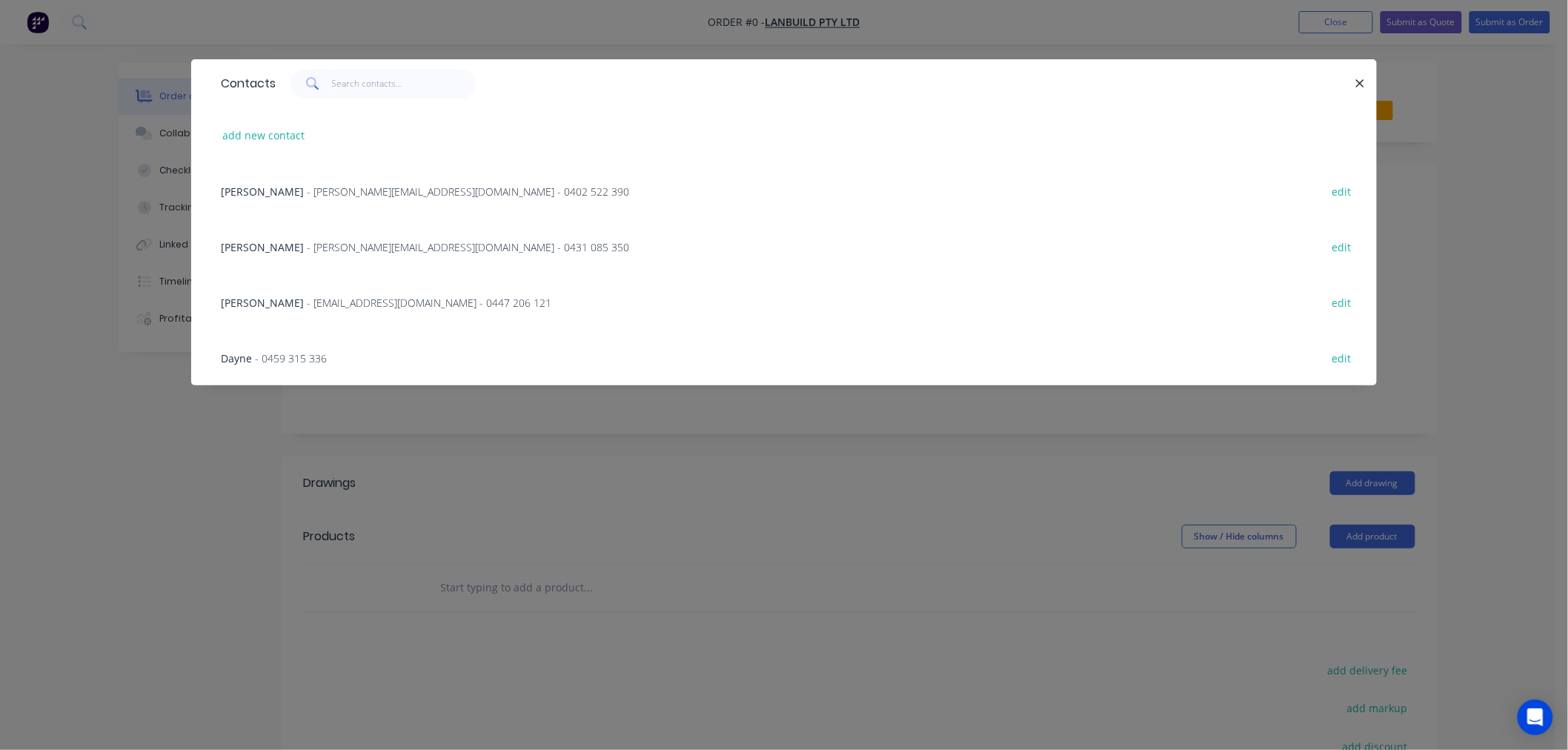
click at [321, 246] on span "- [PERSON_NAME][EMAIL_ADDRESS][DOMAIN_NAME] - 0431 085 350" at bounding box center [468, 246] width 322 height 14
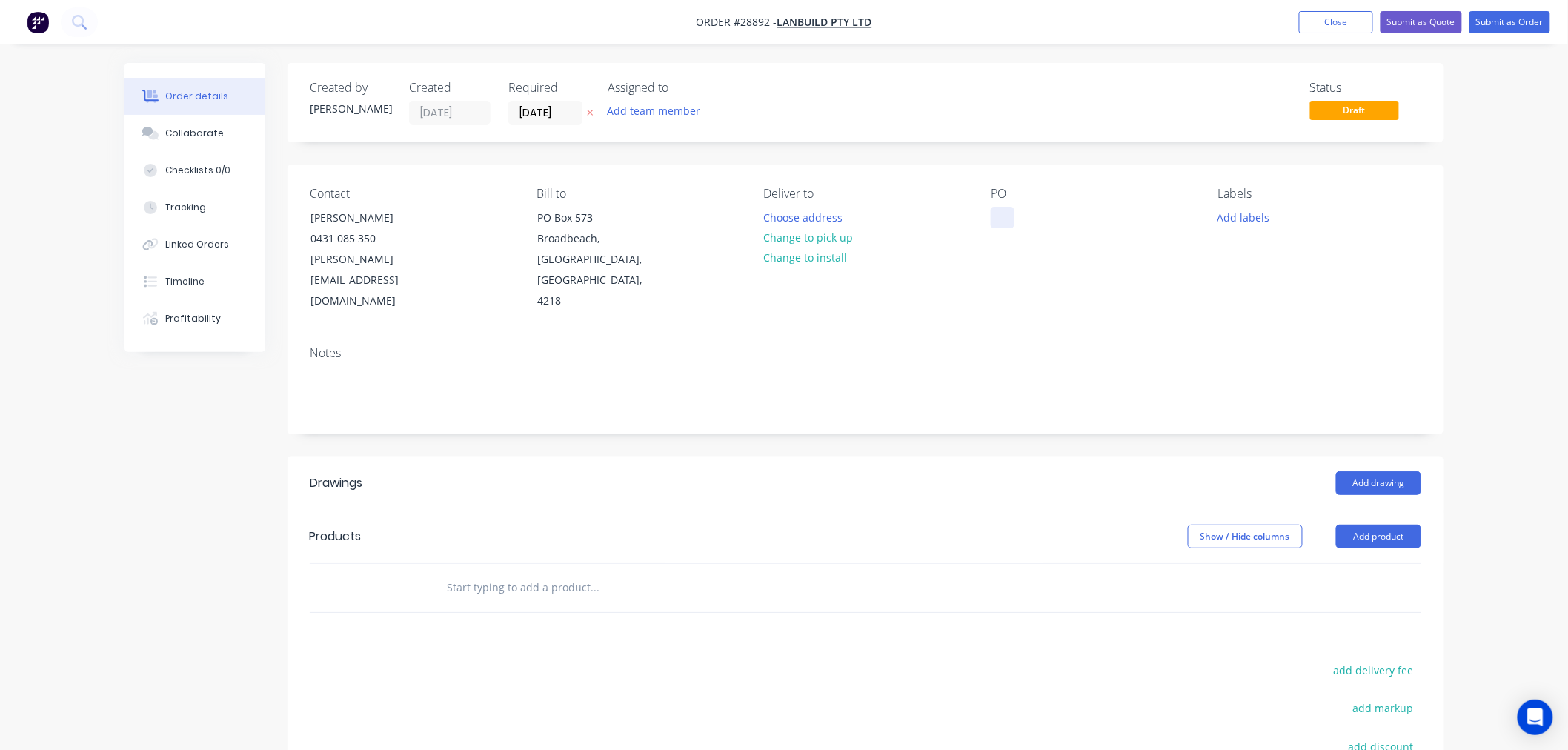
click at [994, 225] on div at bounding box center [1002, 217] width 24 height 21
click at [962, 292] on div "Contact [PERSON_NAME] [PHONE_NUMBER] [PERSON_NAME][EMAIL_ADDRESS][DOMAIN_NAME] …" at bounding box center [865, 250] width 1156 height 170
click at [783, 215] on button "Choose address" at bounding box center [803, 216] width 95 height 20
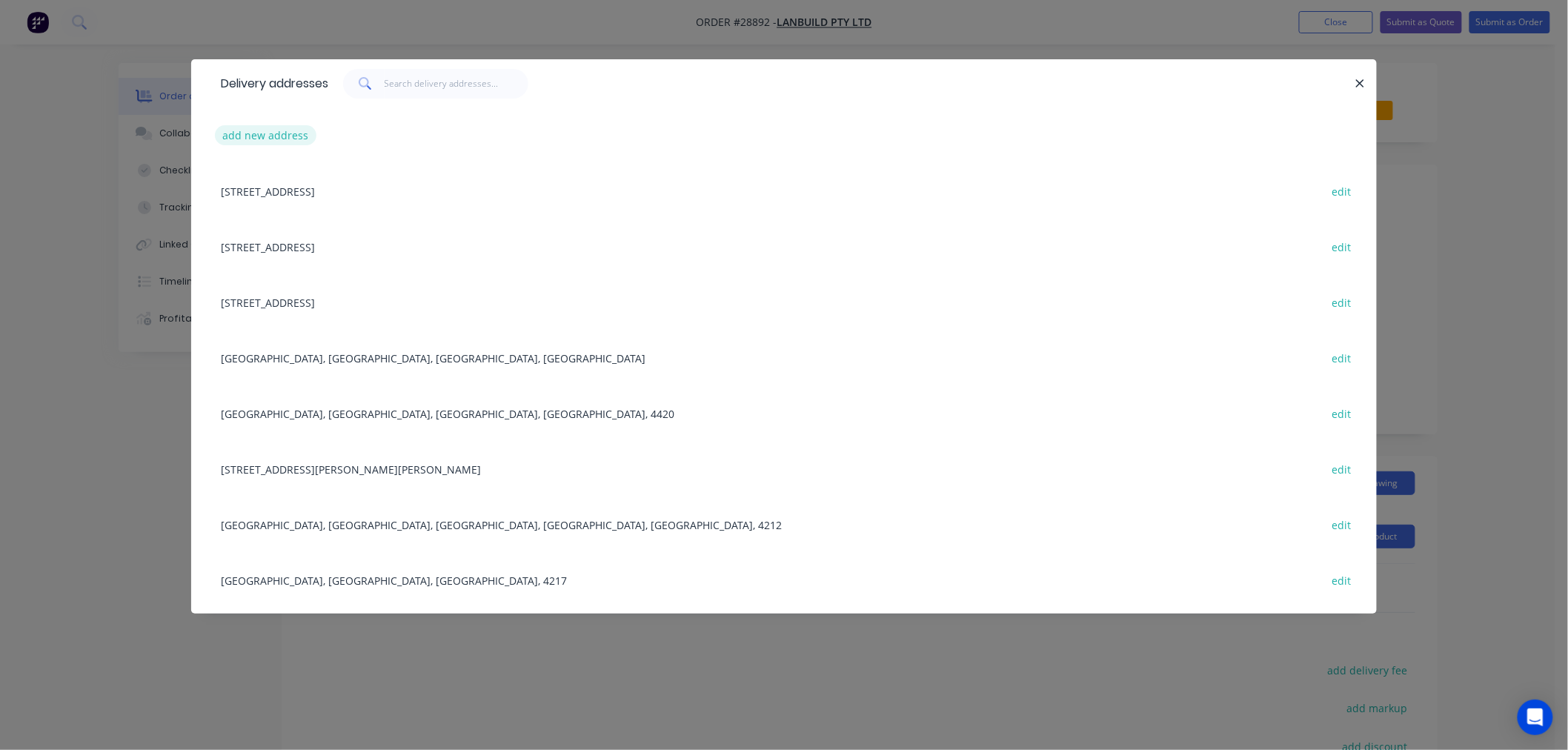
click at [287, 132] on button "add new address" at bounding box center [265, 135] width 101 height 20
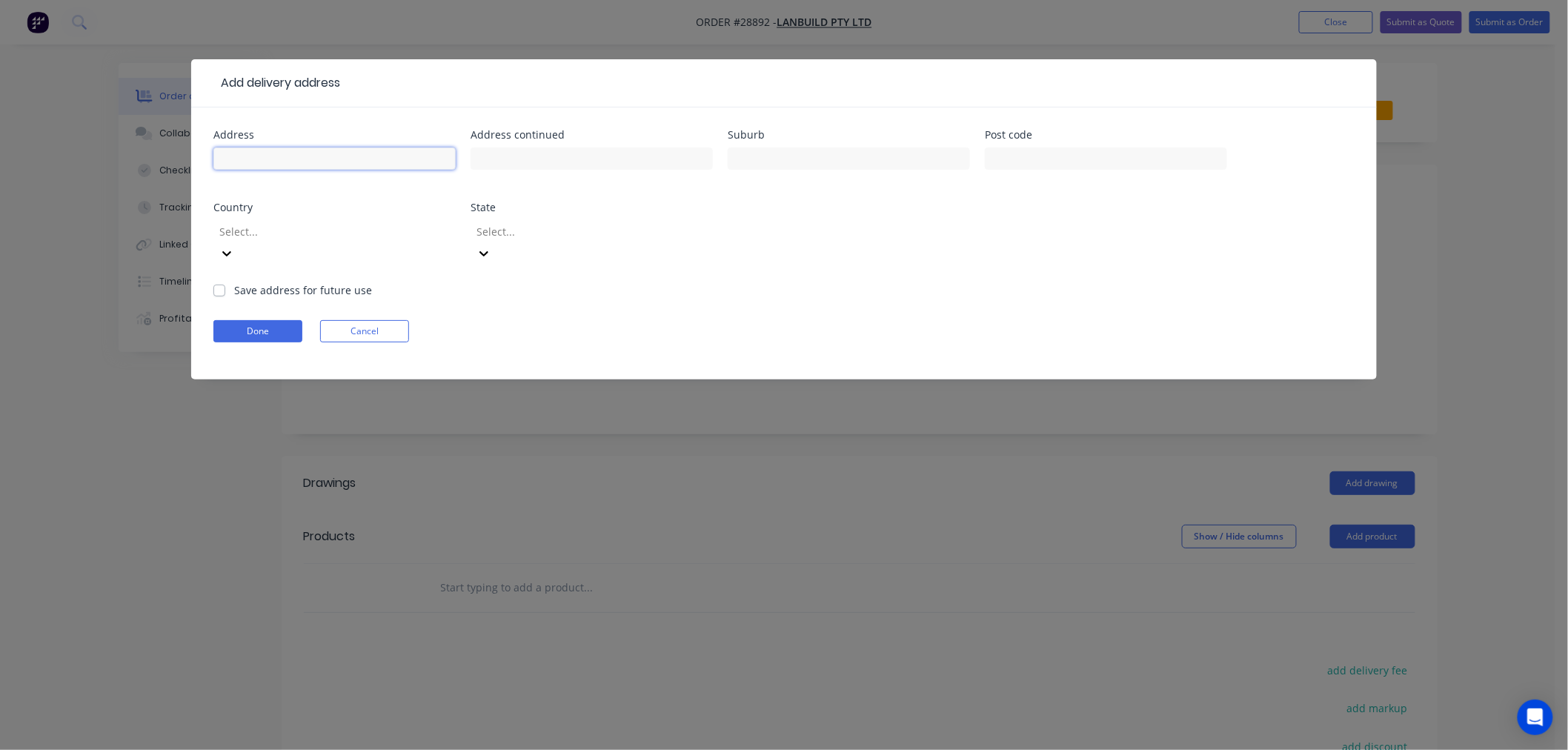
click at [301, 166] on input "text" at bounding box center [334, 158] width 242 height 22
type input "[STREET_ADDRESS]"
click at [760, 157] on input "text" at bounding box center [849, 158] width 242 height 22
type input "mermaid waters"
click at [1033, 162] on input "text" at bounding box center [1106, 158] width 242 height 22
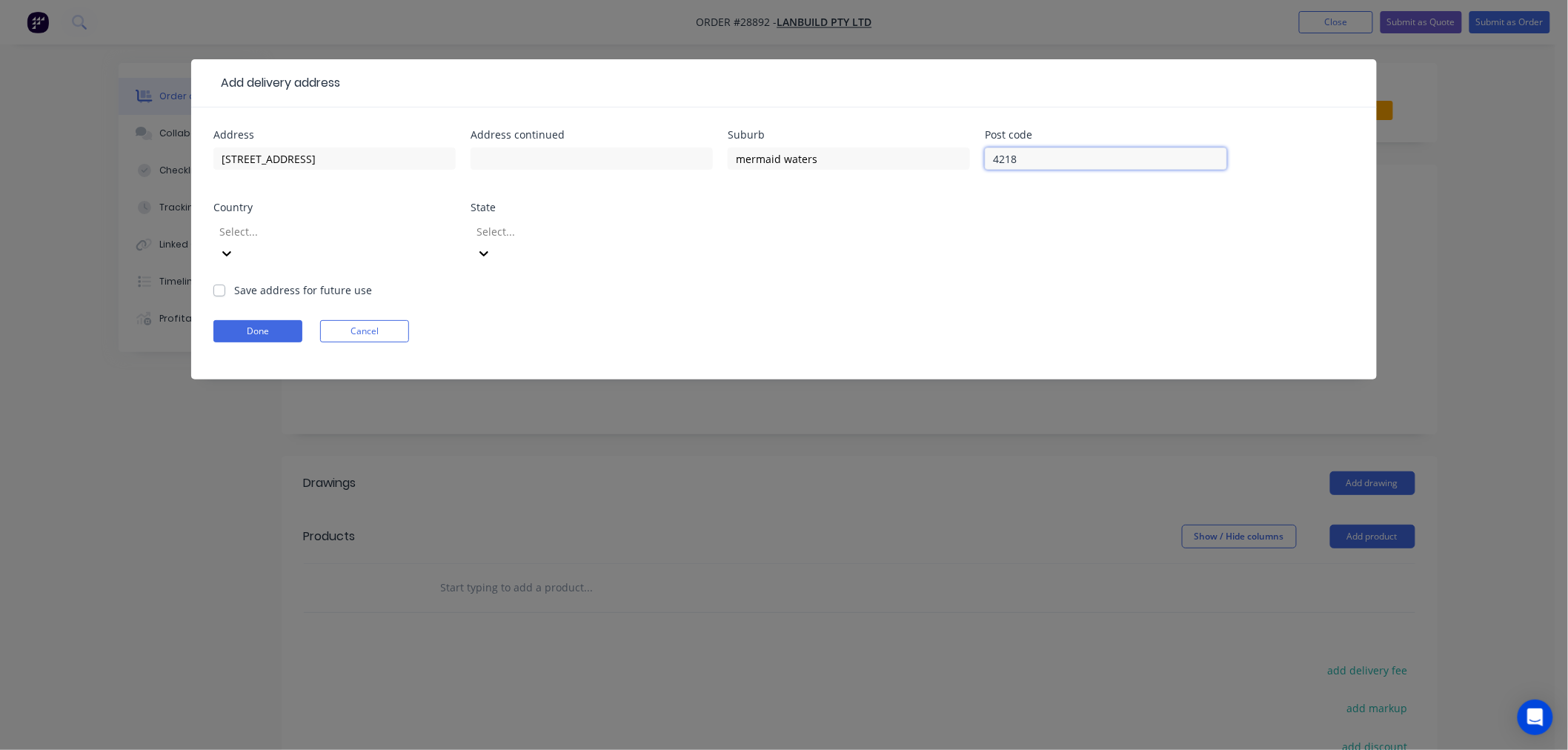
type input "4218"
drag, startPoint x: 213, startPoint y: 264, endPoint x: 222, endPoint y: 276, distance: 15.0
click at [234, 282] on label "Save address for future use" at bounding box center [303, 290] width 138 height 16
click at [215, 282] on input "Save address for future use" at bounding box center [219, 289] width 12 height 14
checkbox input "true"
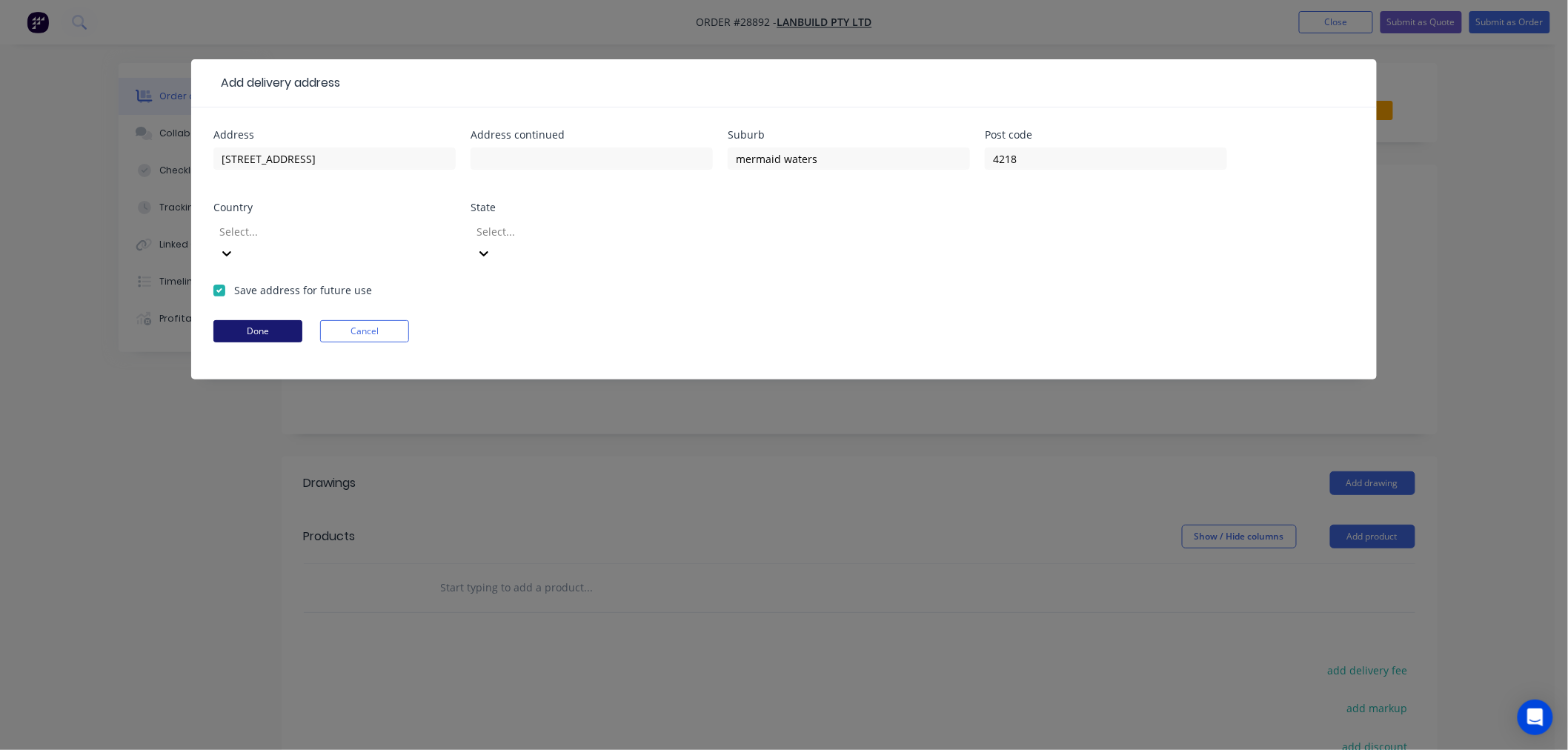
drag, startPoint x: 245, startPoint y: 313, endPoint x: 270, endPoint y: 334, distance: 32.6
click at [243, 320] on button "Done" at bounding box center [257, 331] width 89 height 22
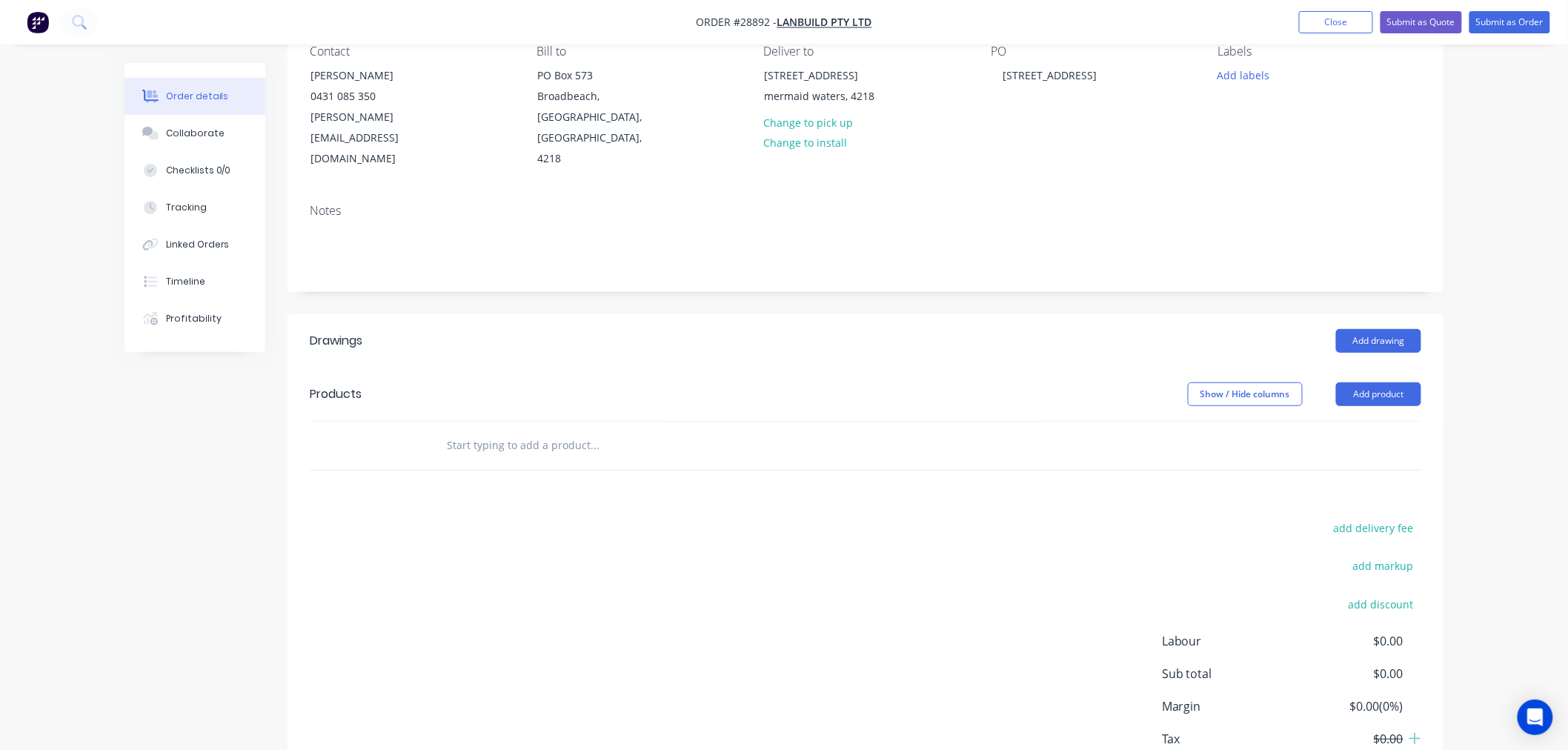
scroll to position [165, 0]
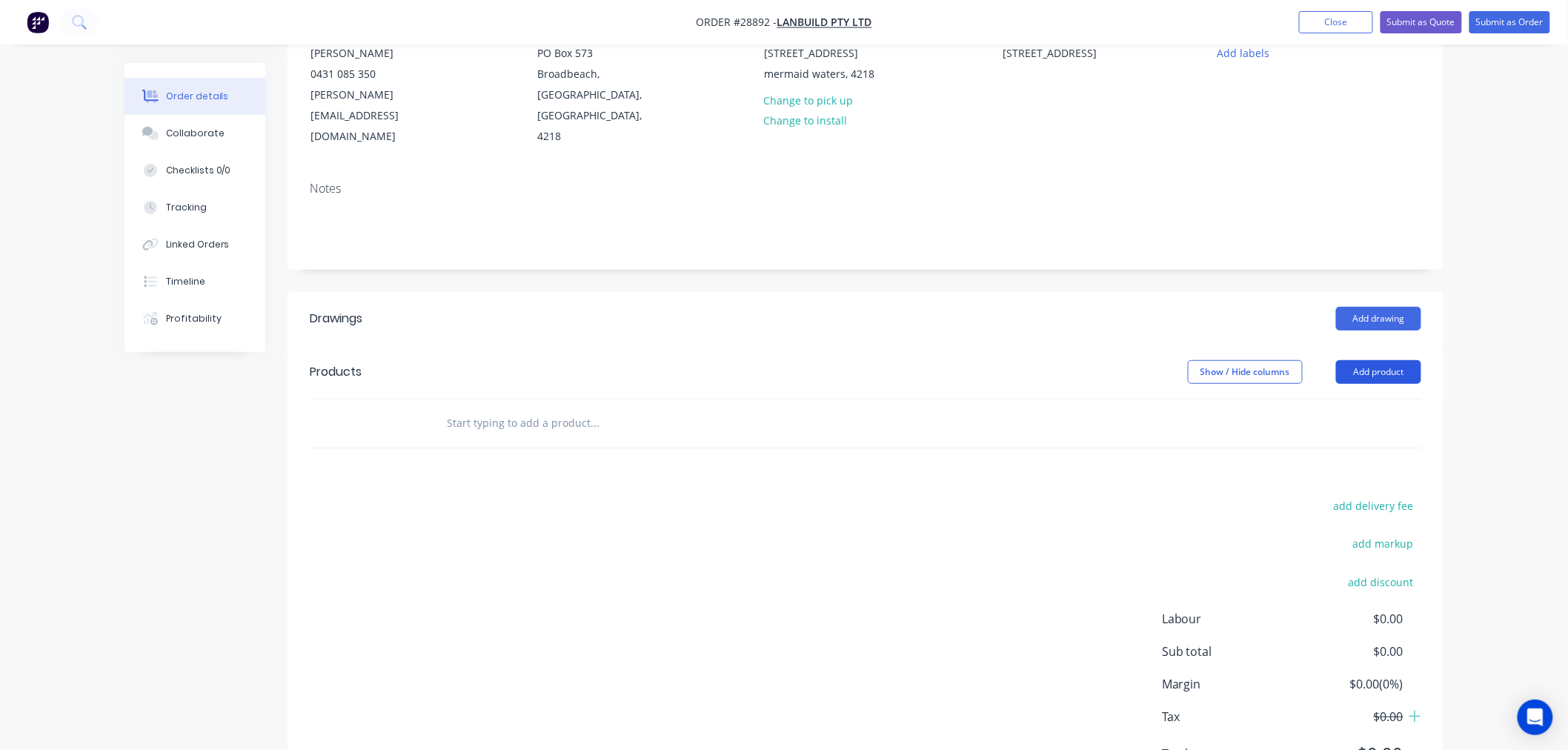
click at [1388, 360] on button "Add product" at bounding box center [1379, 371] width 85 height 24
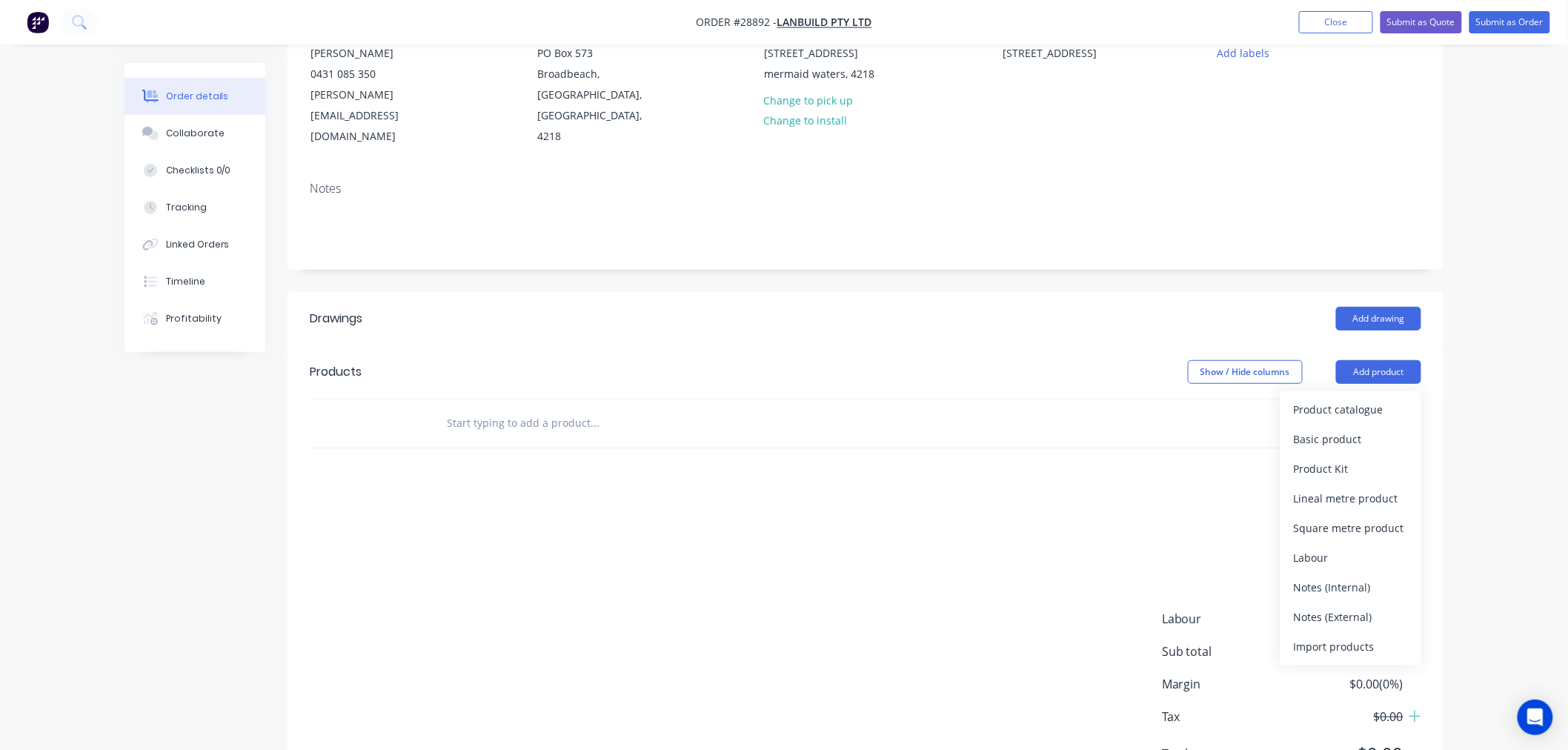
click at [1110, 530] on div "add delivery fee add markup add discount Labour $0.00 Sub total $0.00 Margin $0…" at bounding box center [866, 638] width 1112 height 286
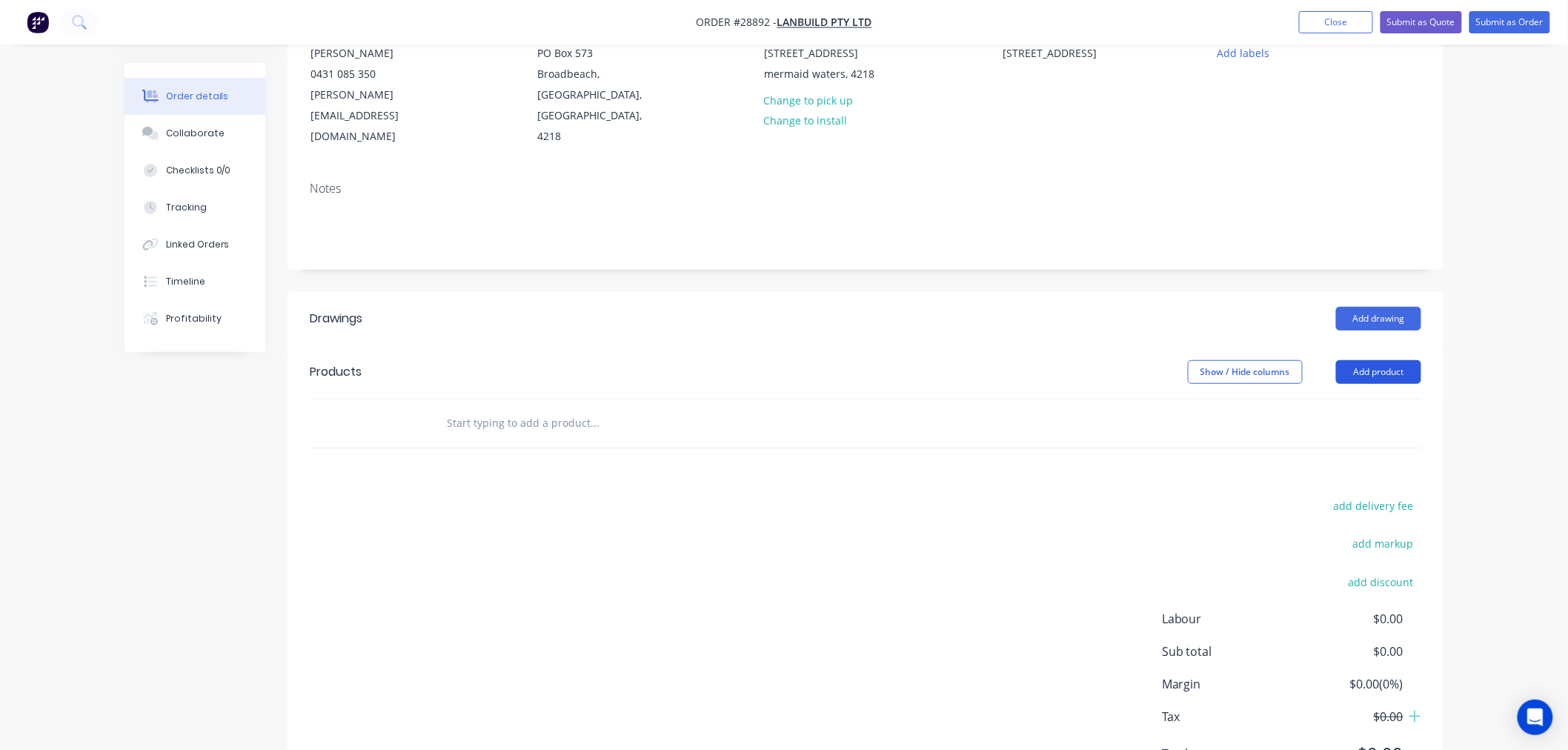
click at [1397, 360] on button "Add product" at bounding box center [1379, 371] width 85 height 24
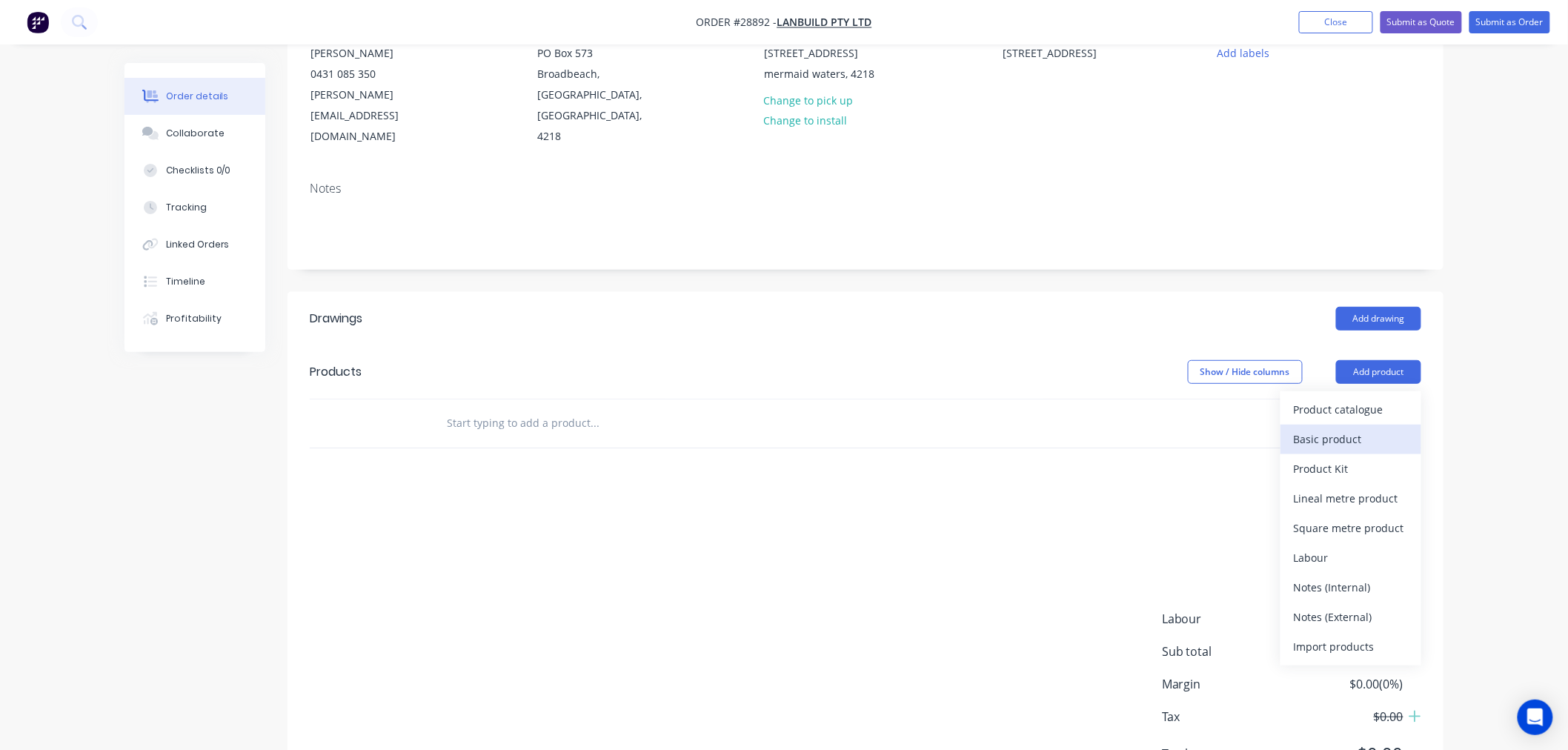
click at [1372, 428] on div "Basic product" at bounding box center [1351, 439] width 114 height 21
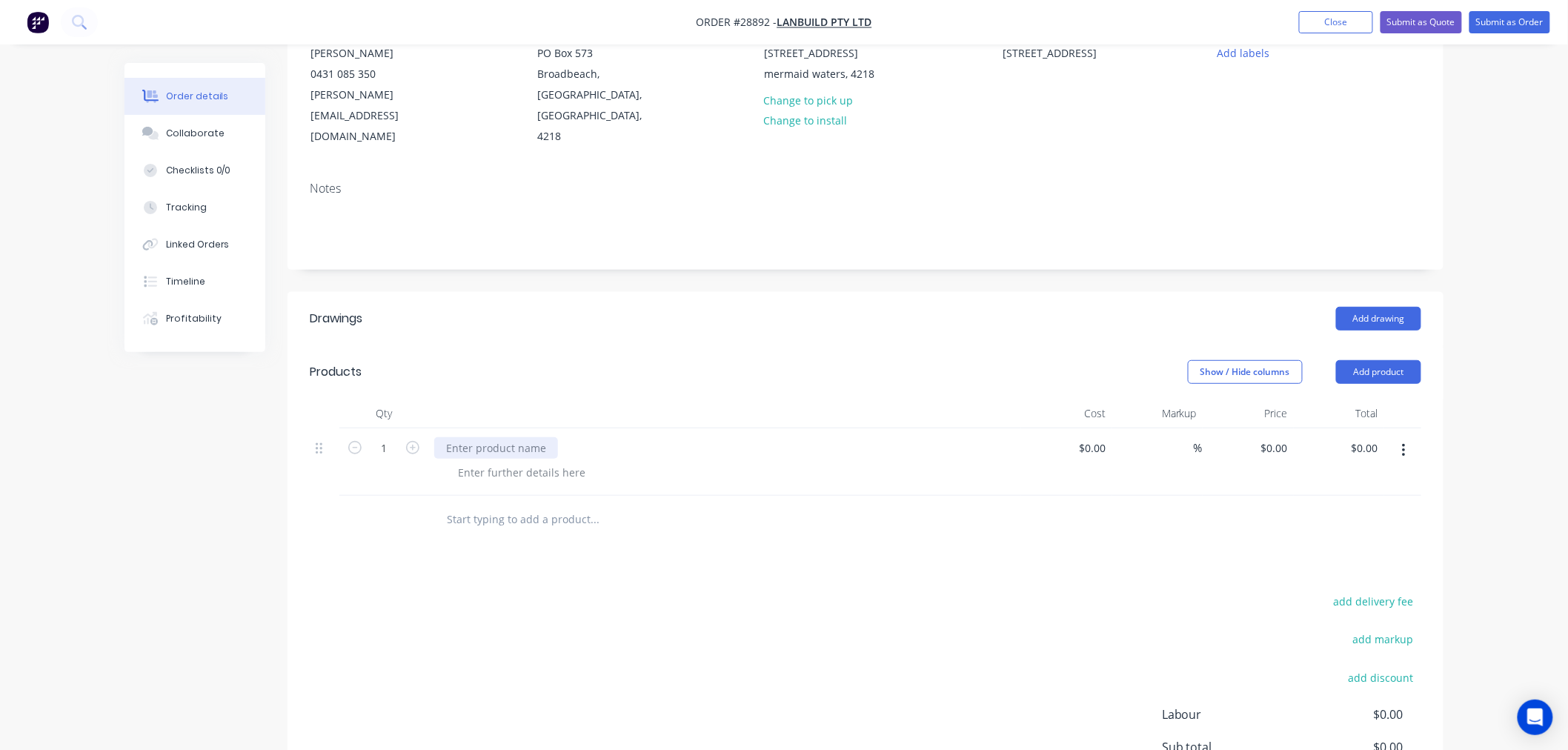
click at [522, 437] on div at bounding box center [496, 448] width 124 height 21
click at [504, 462] on div at bounding box center [522, 473] width 151 height 21
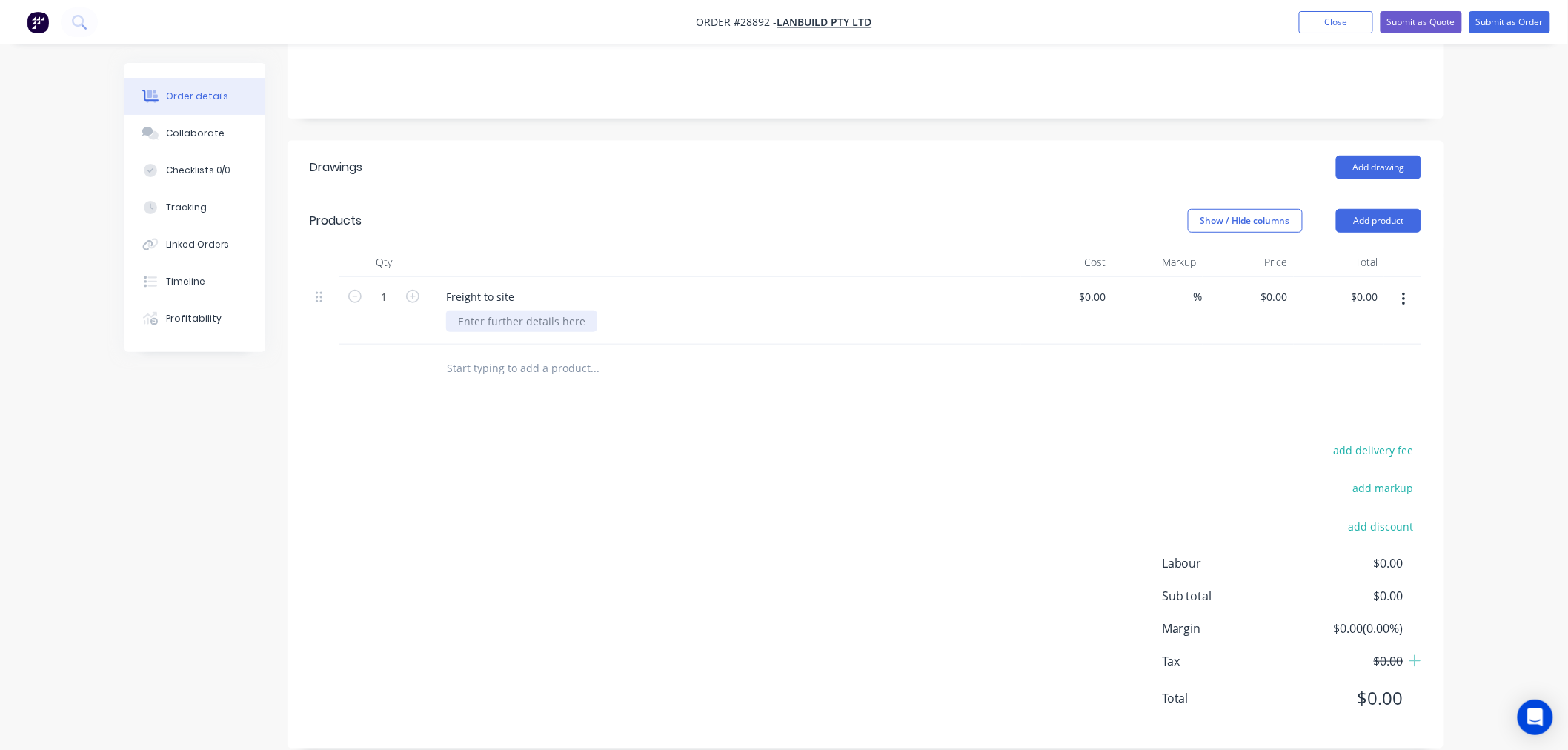
click at [559, 310] on div at bounding box center [522, 321] width 151 height 21
click at [1103, 286] on input at bounding box center [1095, 296] width 34 height 21
click at [1108, 286] on input "0" at bounding box center [1104, 296] width 17 height 21
type input "$500.00"
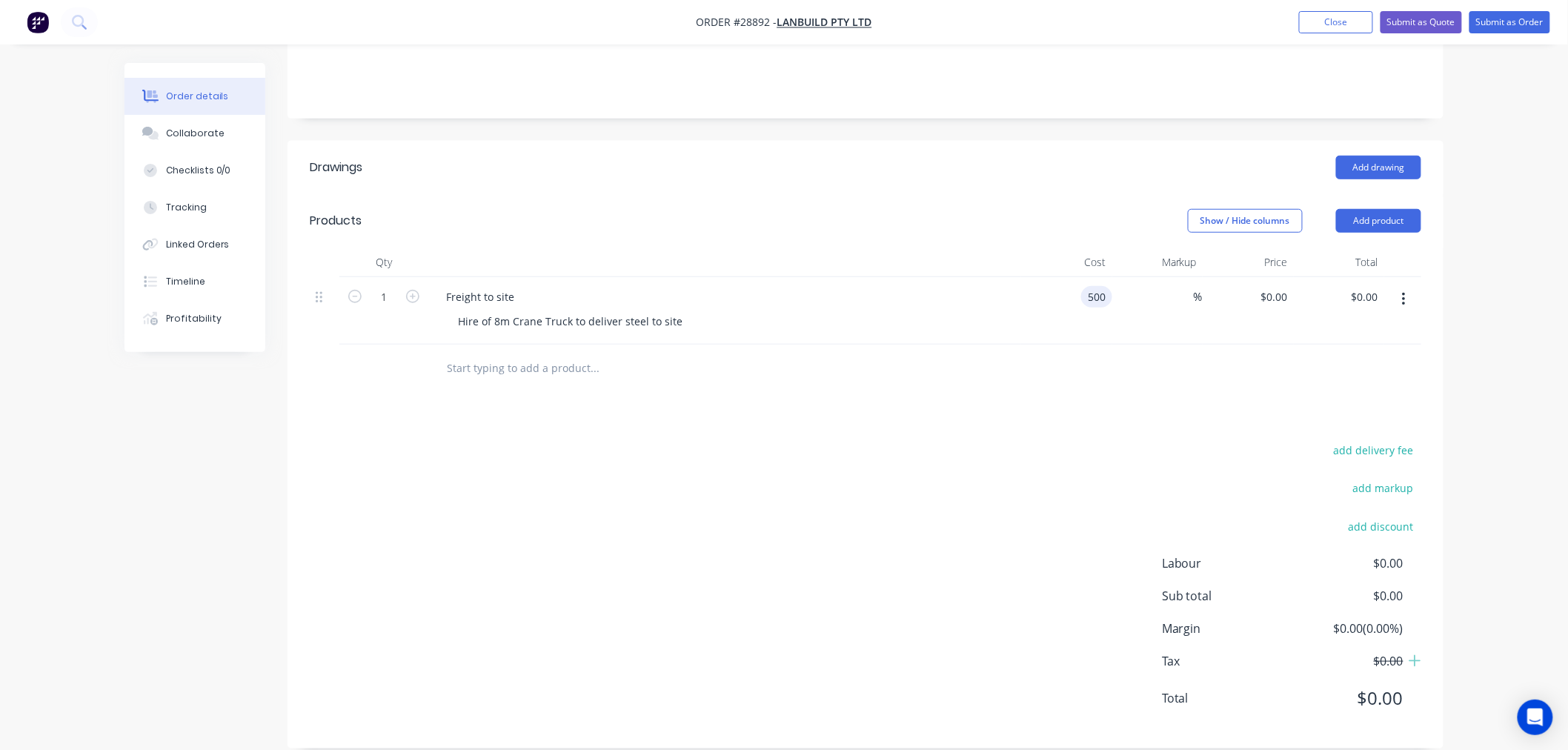
type input "$500.00"
click at [1097, 408] on div "Drawings Add drawing Products Show / Hide columns Add product Qty Cost Markup P…" at bounding box center [865, 445] width 1156 height 607
click at [1376, 209] on button "Add product" at bounding box center [1379, 220] width 85 height 24
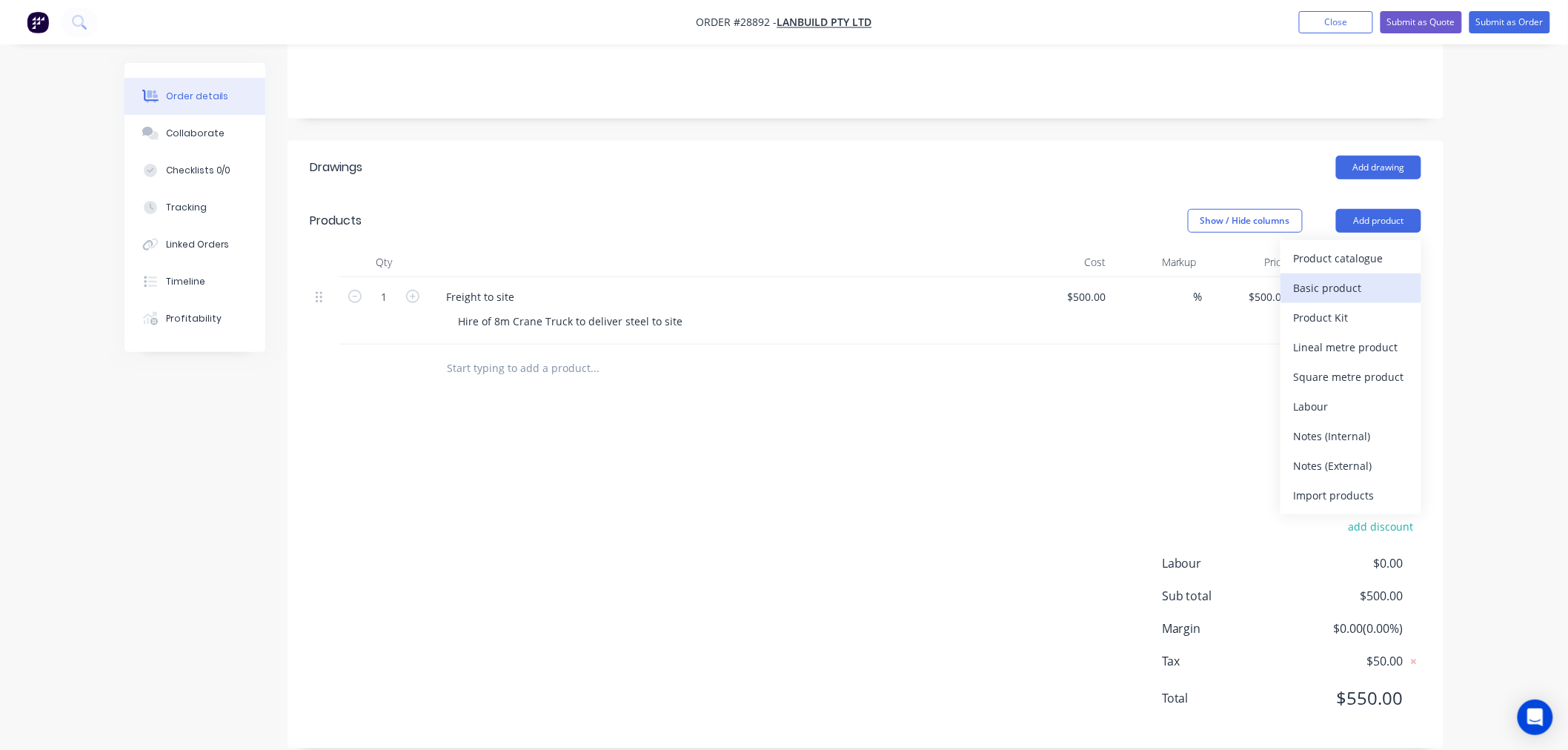
click at [1372, 277] on div "Basic product" at bounding box center [1351, 288] width 114 height 21
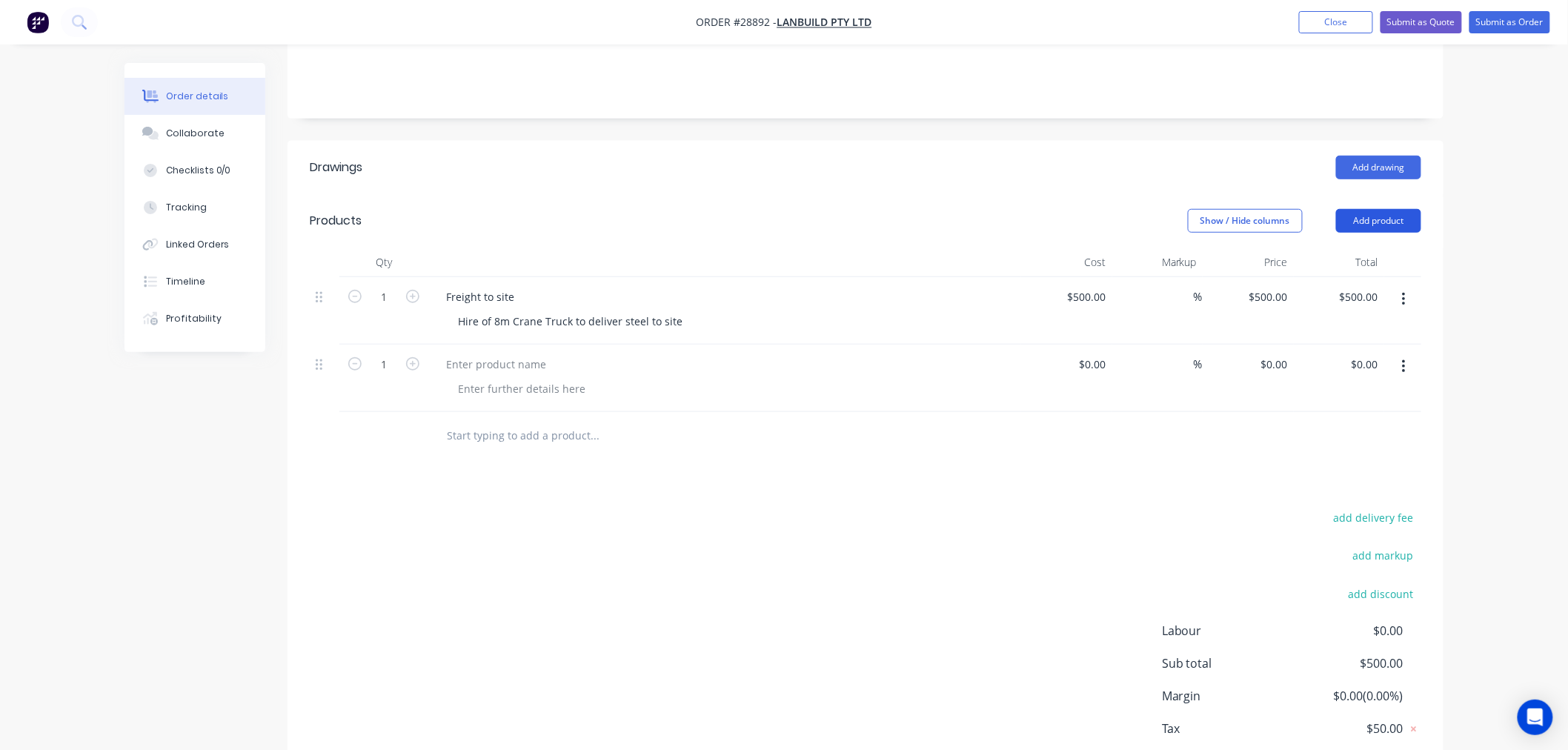
click at [1372, 209] on button "Add product" at bounding box center [1379, 220] width 85 height 24
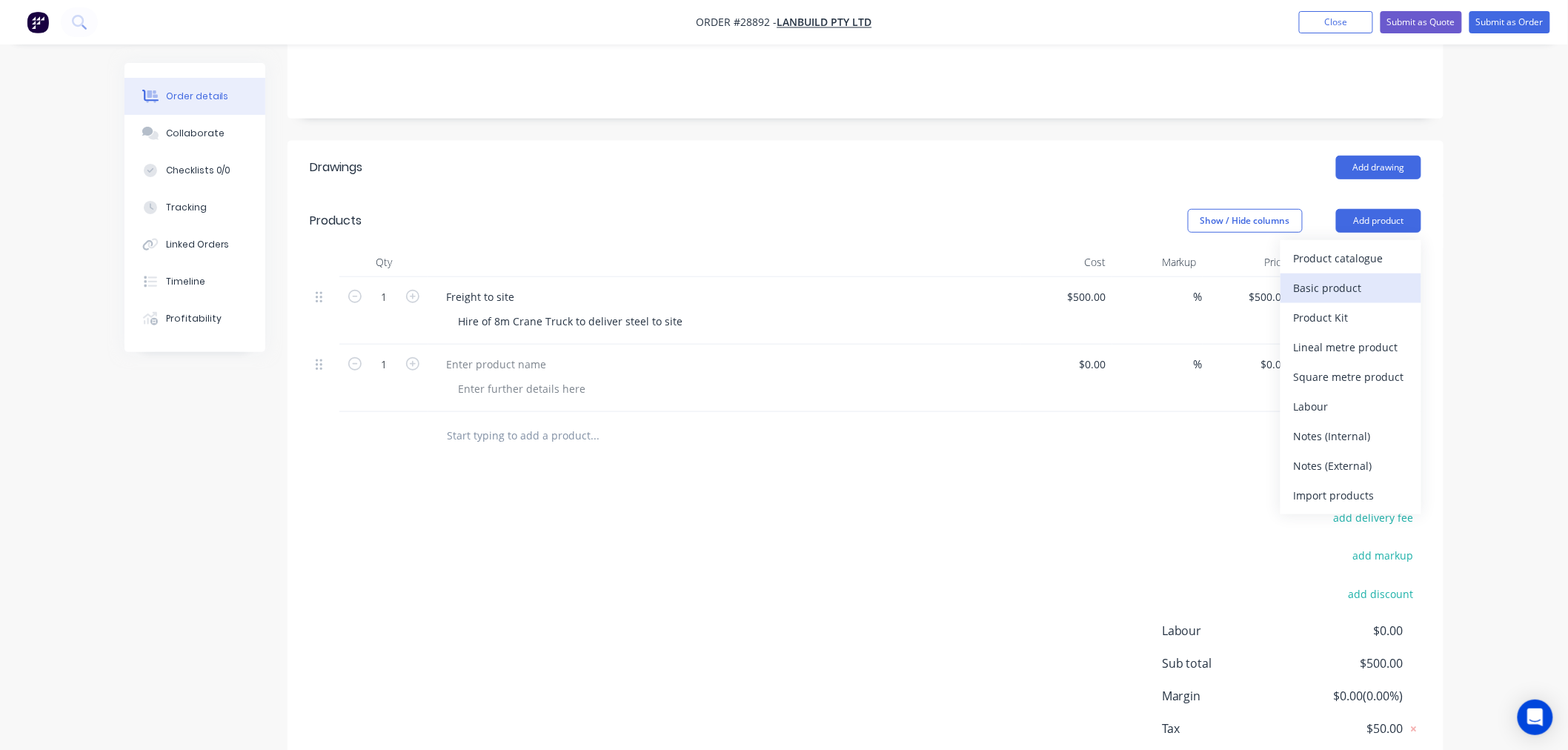
click at [1357, 277] on div "Basic product" at bounding box center [1351, 288] width 114 height 21
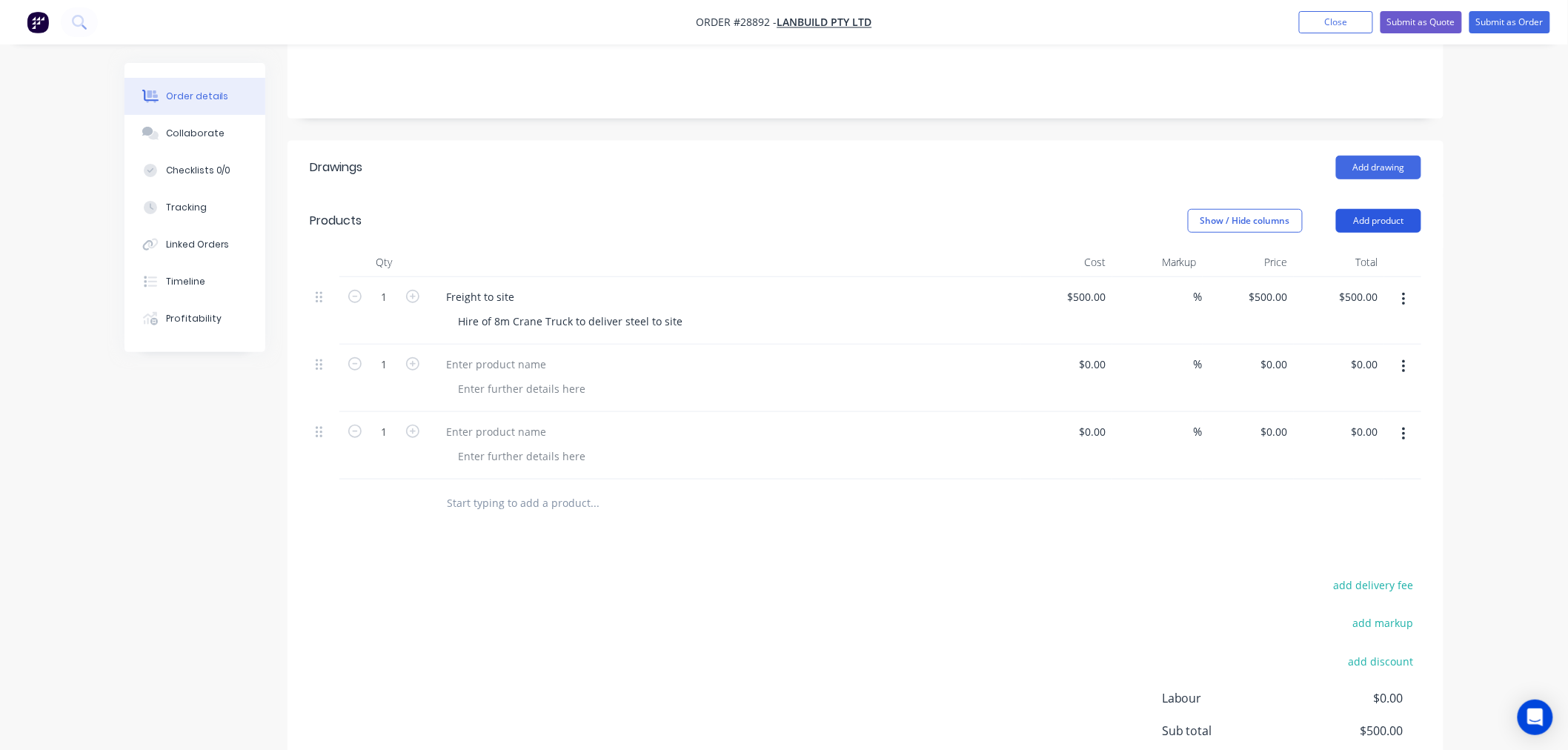
click at [1382, 209] on button "Add product" at bounding box center [1379, 220] width 85 height 24
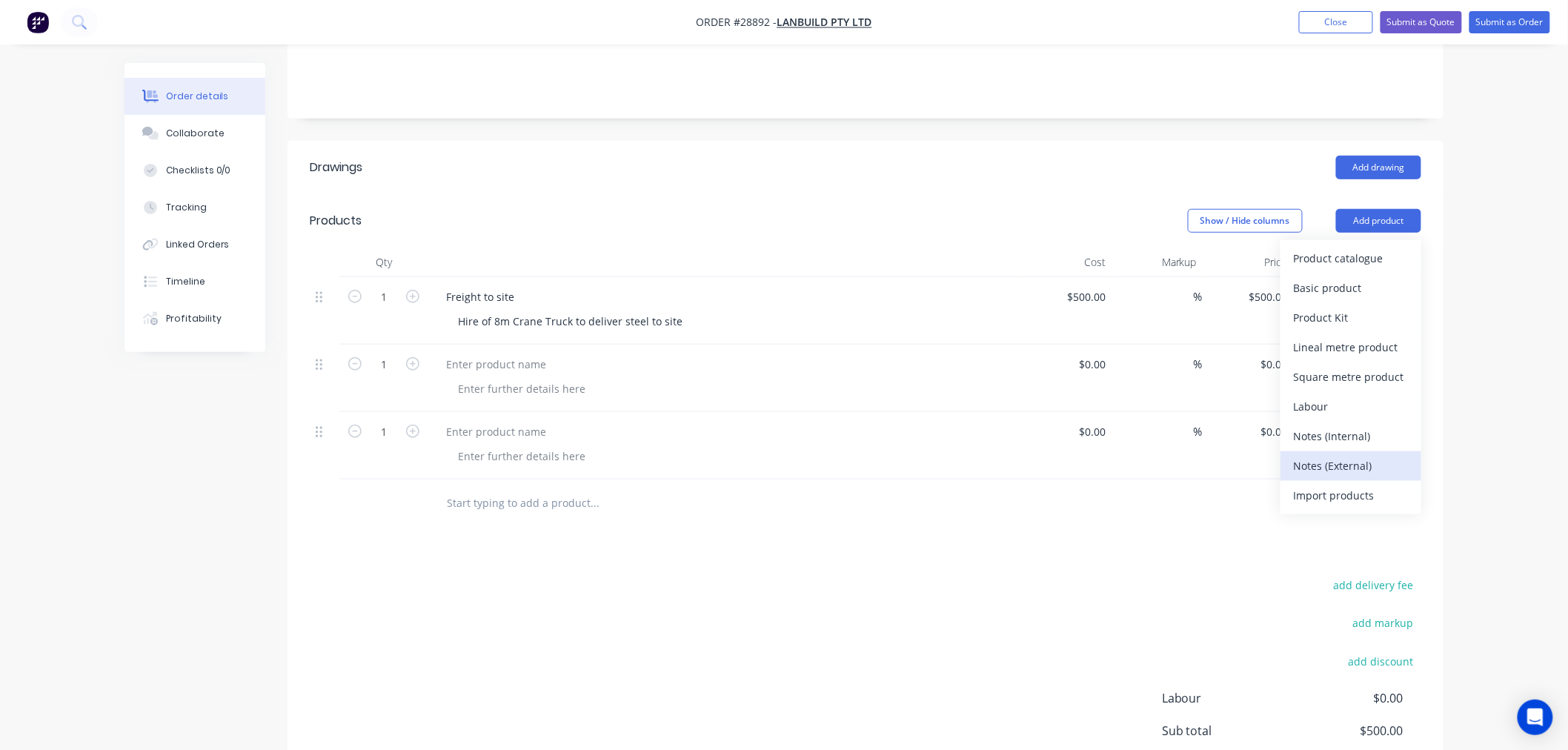
click at [1361, 455] on div "Notes (External)" at bounding box center [1351, 465] width 114 height 21
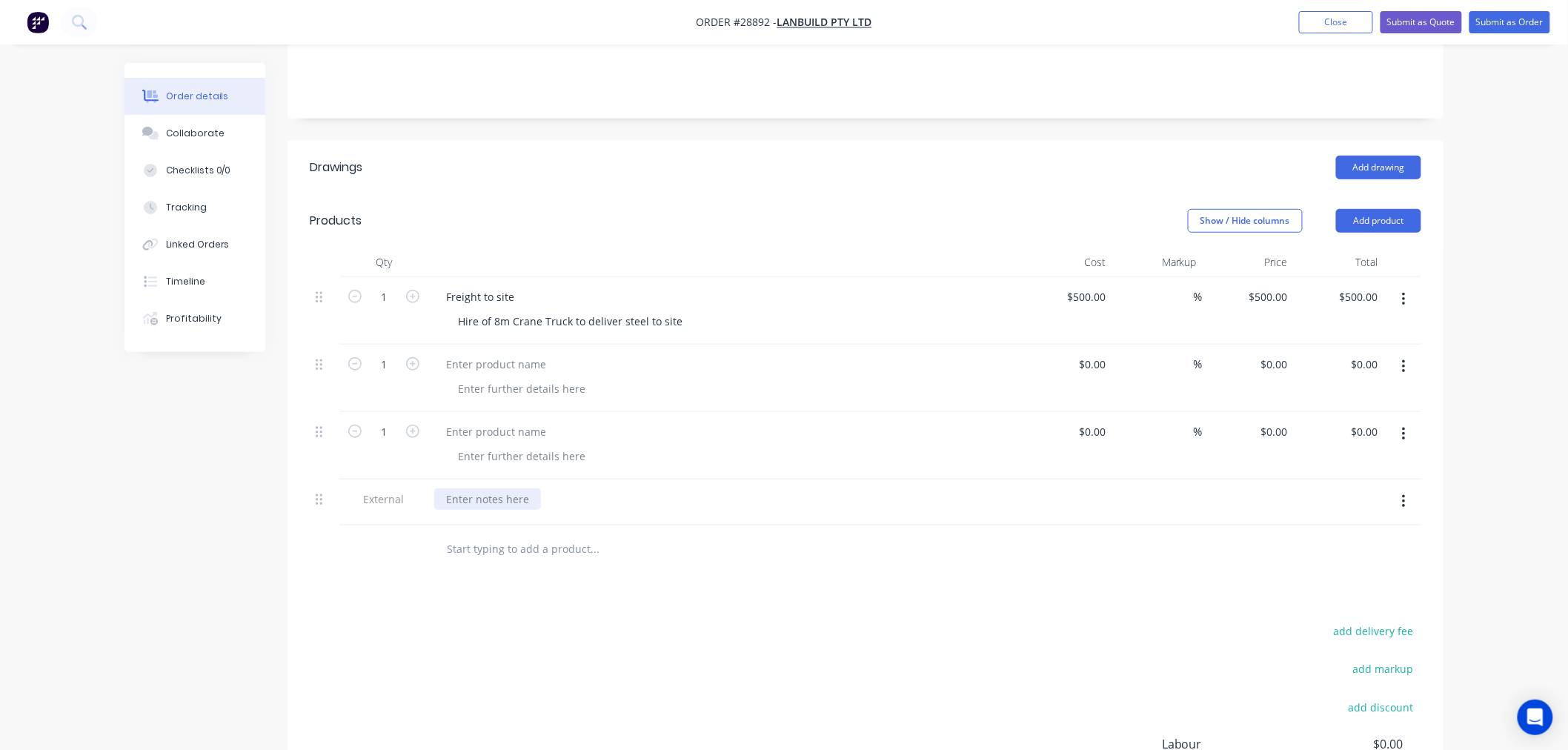
click at [471, 488] on div at bounding box center [487, 499] width 107 height 21
click at [766, 621] on div "add delivery fee add markup add discount Labour $0.00 Sub total $500.00 Margin …" at bounding box center [866, 764] width 1112 height 286
click at [1397, 209] on button "Add product" at bounding box center [1379, 220] width 85 height 24
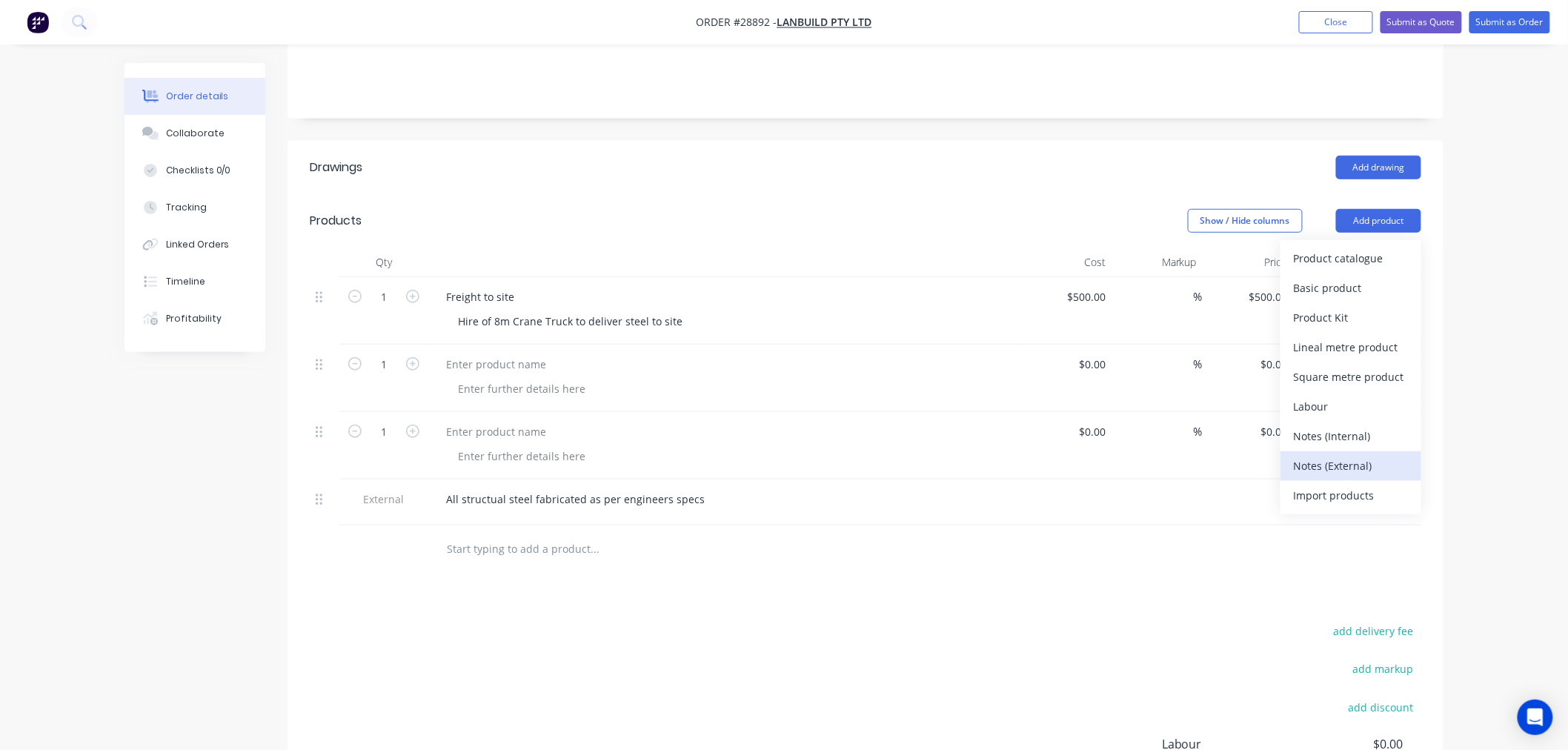
click at [1353, 455] on div "Notes (External)" at bounding box center [1351, 465] width 114 height 21
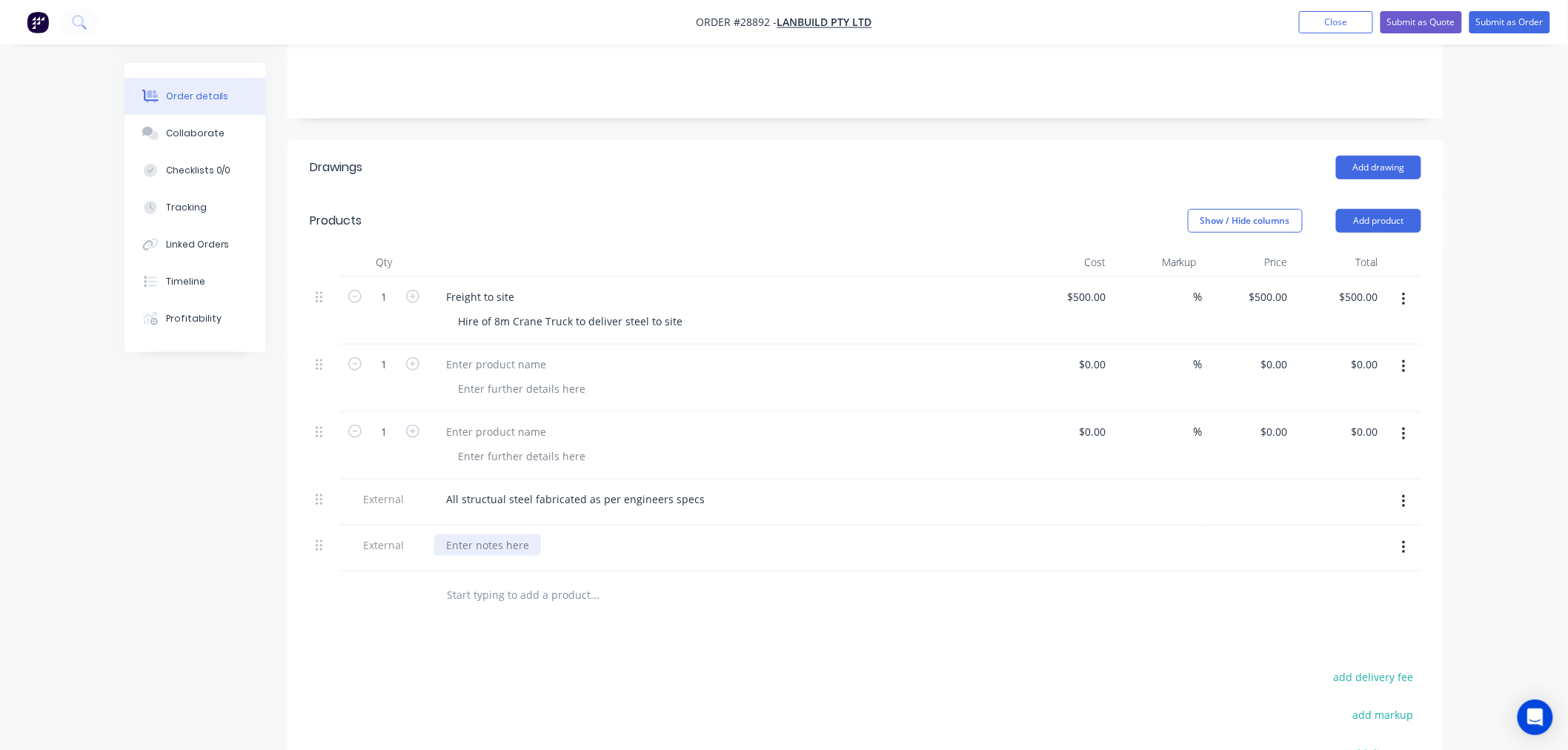
click at [504, 535] on div at bounding box center [487, 545] width 107 height 21
click at [823, 596] on div at bounding box center [695, 595] width 534 height 48
click at [1410, 209] on button "Add product" at bounding box center [1379, 220] width 85 height 24
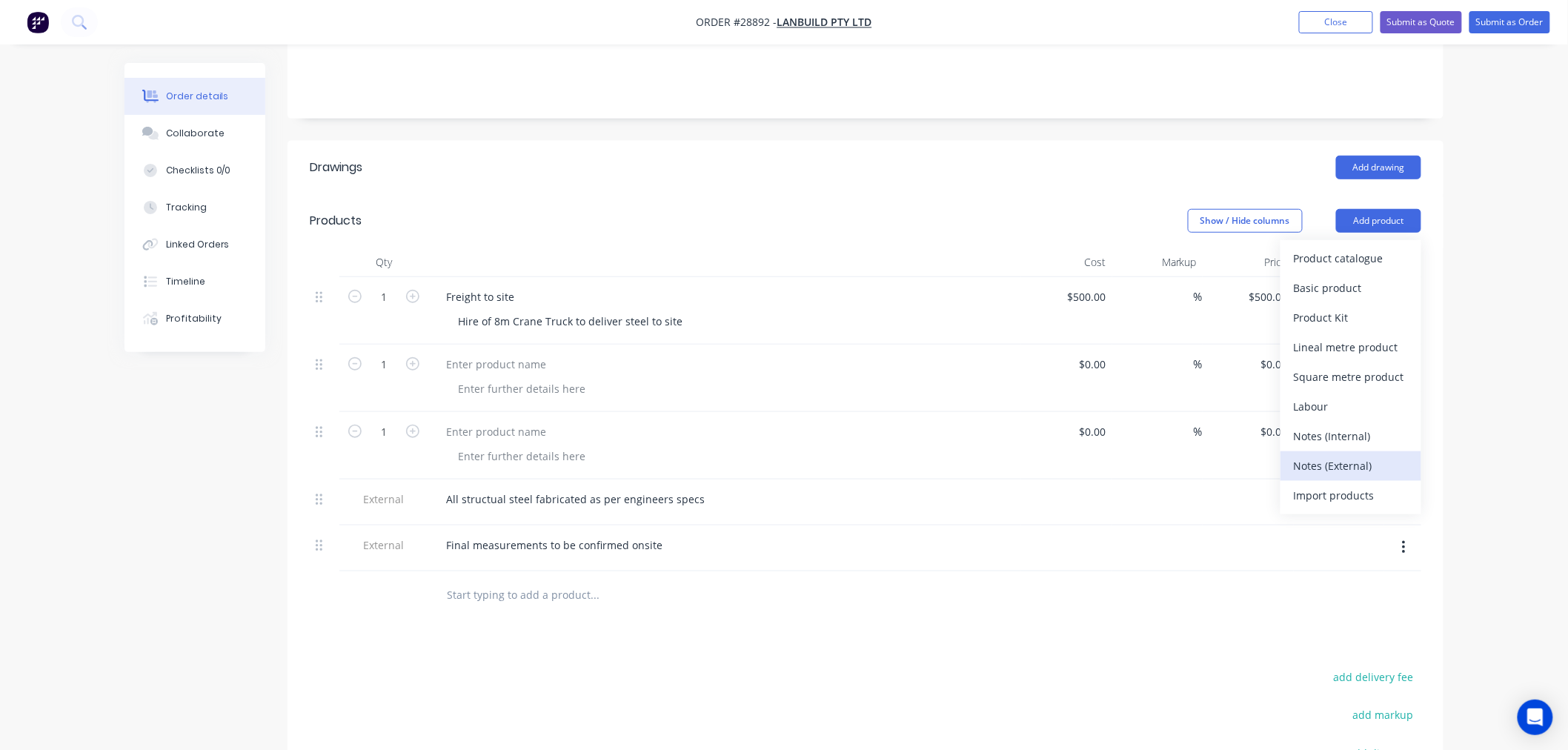
click at [1354, 455] on div "Notes (External)" at bounding box center [1351, 465] width 114 height 21
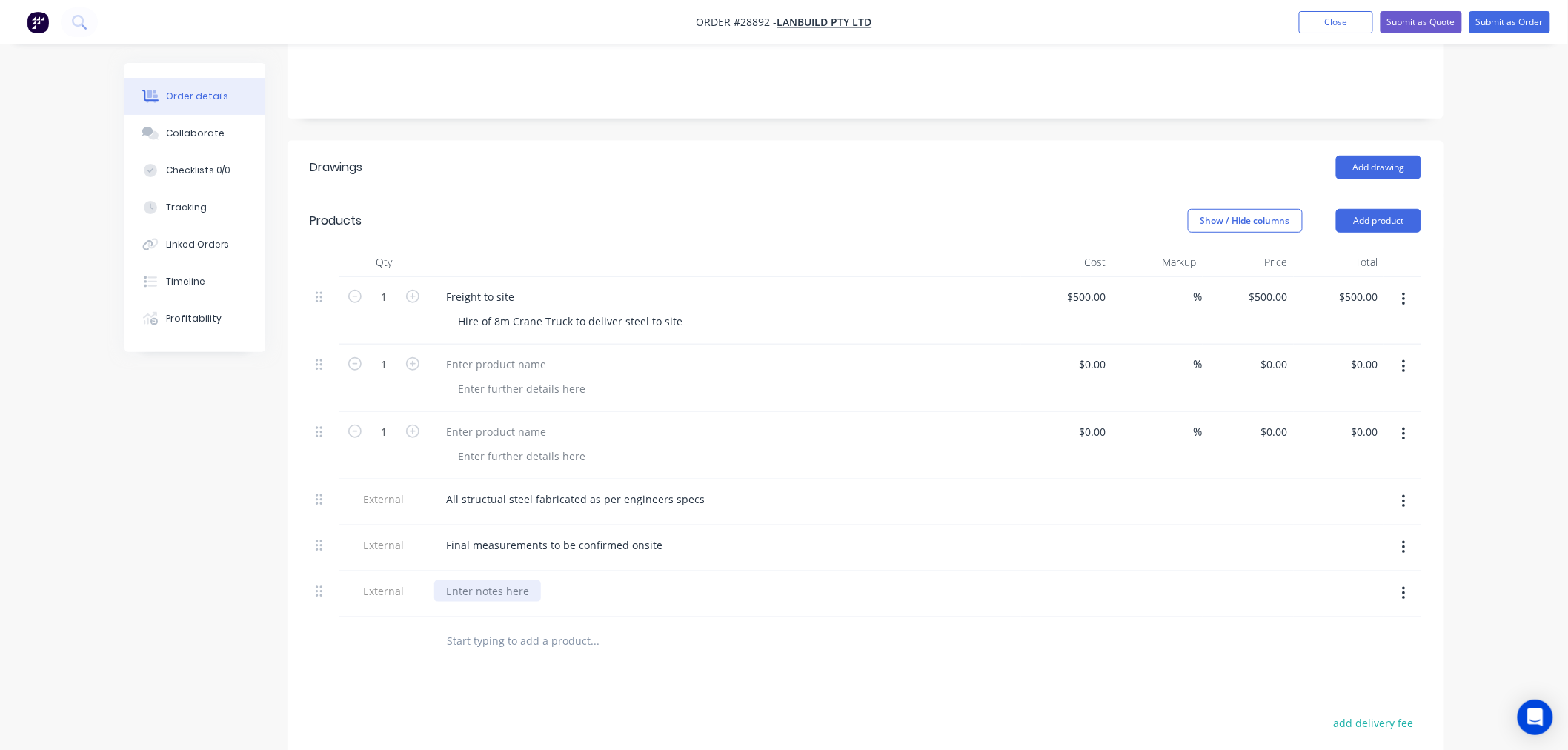
click at [492, 580] on div at bounding box center [487, 591] width 107 height 21
drag, startPoint x: 929, startPoint y: 623, endPoint x: 833, endPoint y: 624, distance: 96.0
click at [930, 626] on div at bounding box center [695, 641] width 522 height 29
drag, startPoint x: 652, startPoint y: 569, endPoint x: 445, endPoint y: 572, distance: 207.0
click at [445, 580] on div "[PERSON_NAME] to lift PFC in place" at bounding box center [725, 591] width 581 height 21
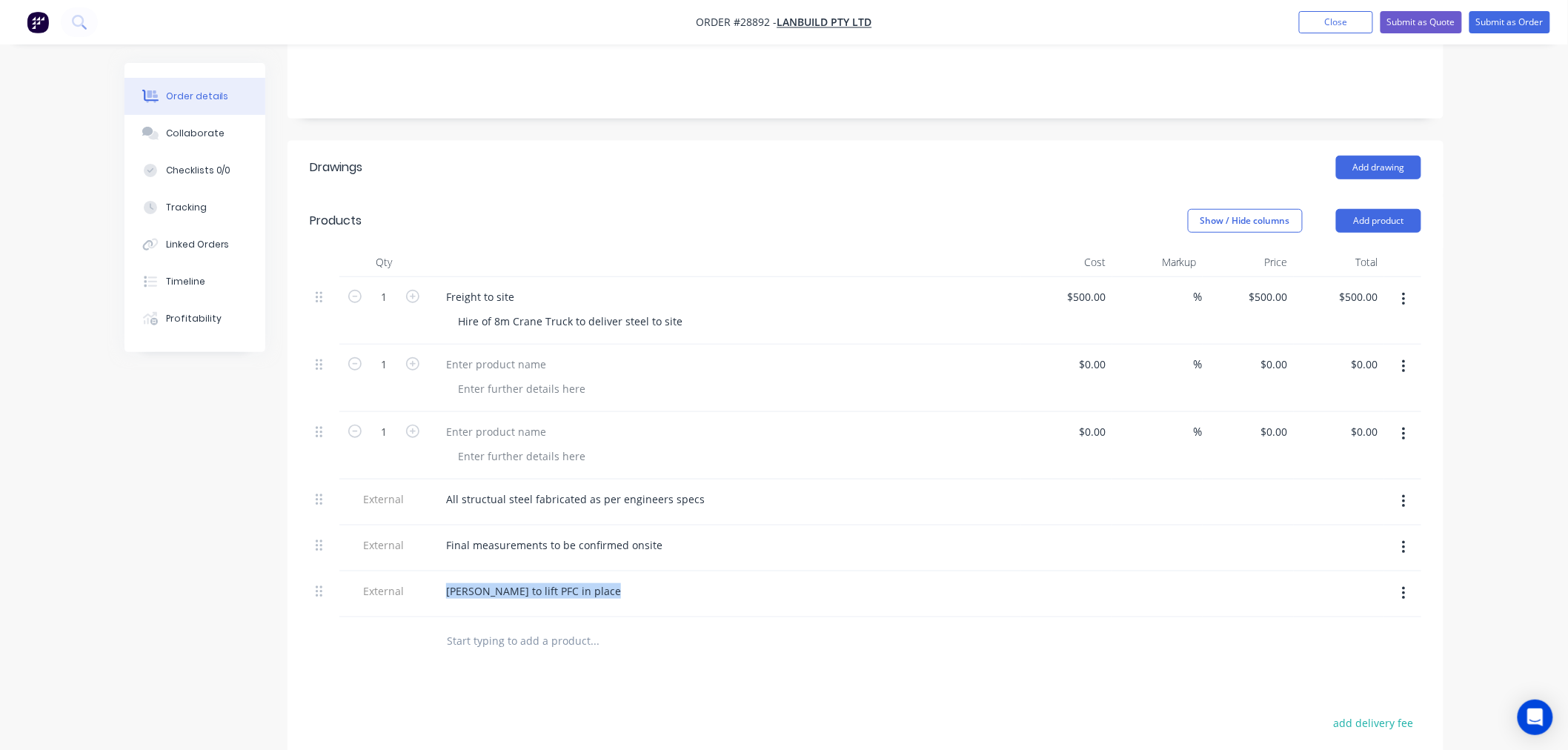
click at [1406, 580] on button "button" at bounding box center [1404, 593] width 35 height 27
click at [1346, 651] on div "Delete" at bounding box center [1351, 662] width 114 height 21
click at [1397, 209] on button "Add product" at bounding box center [1379, 220] width 85 height 24
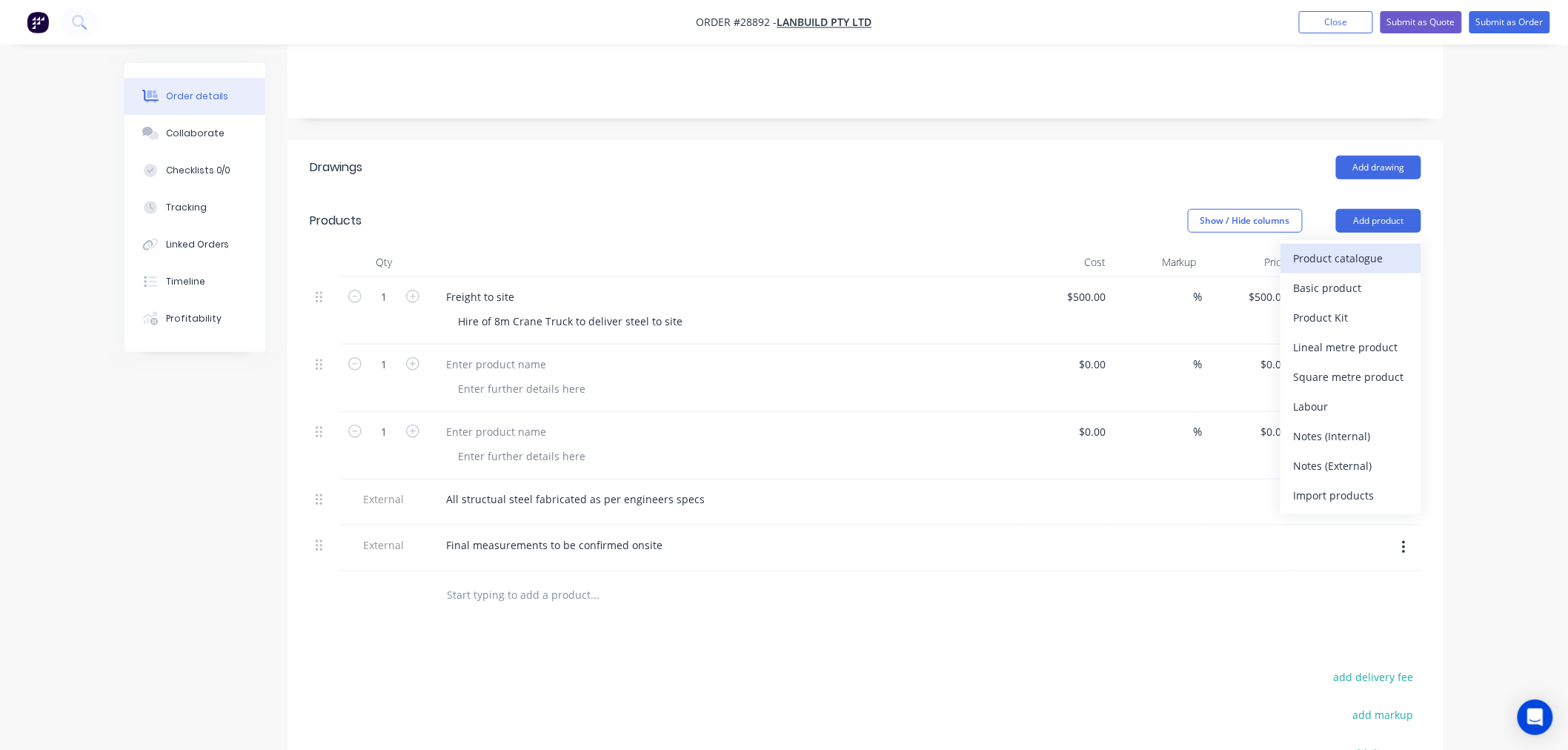
click at [1352, 247] on div "Product catalogue" at bounding box center [1351, 258] width 114 height 21
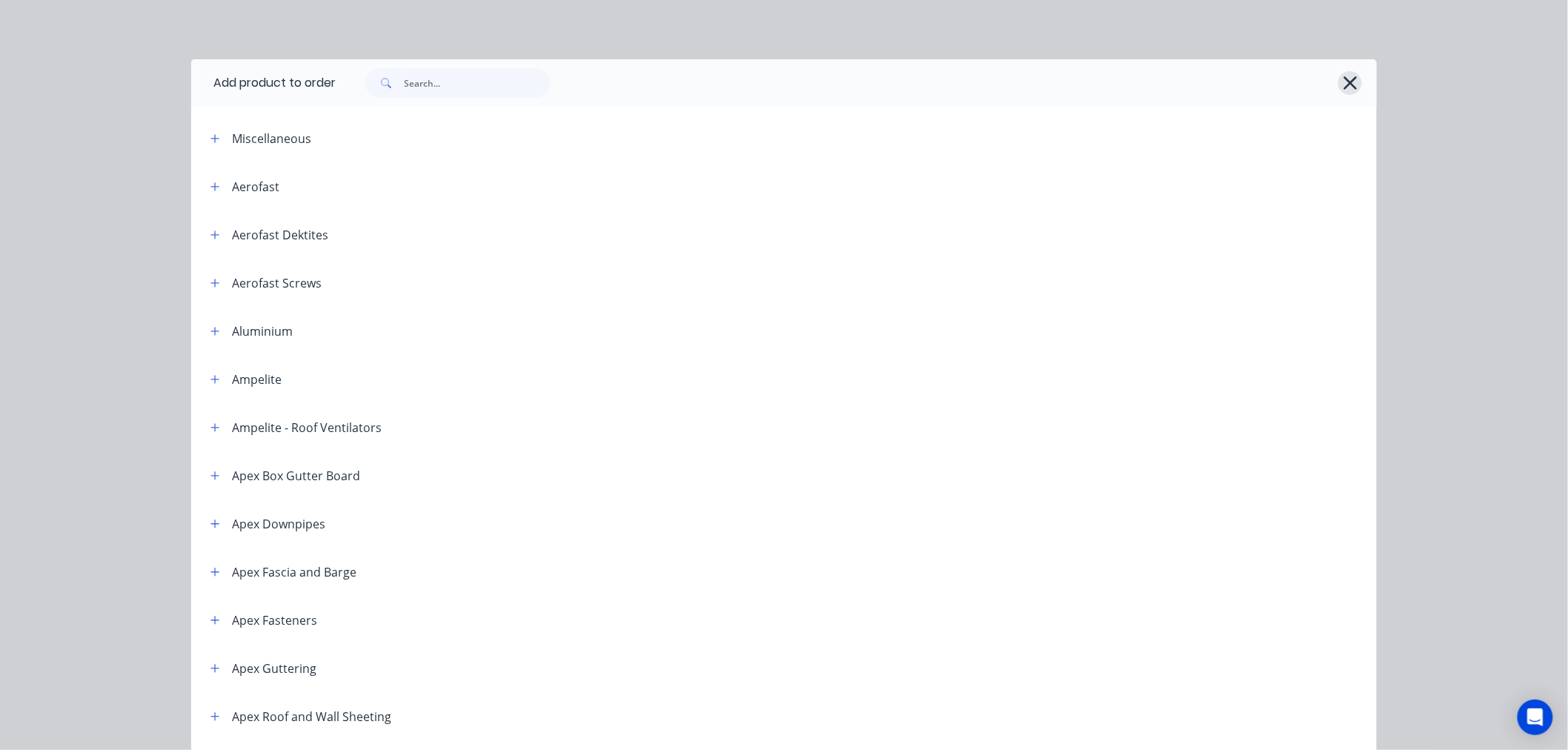
click at [1347, 85] on icon "button" at bounding box center [1350, 83] width 13 height 13
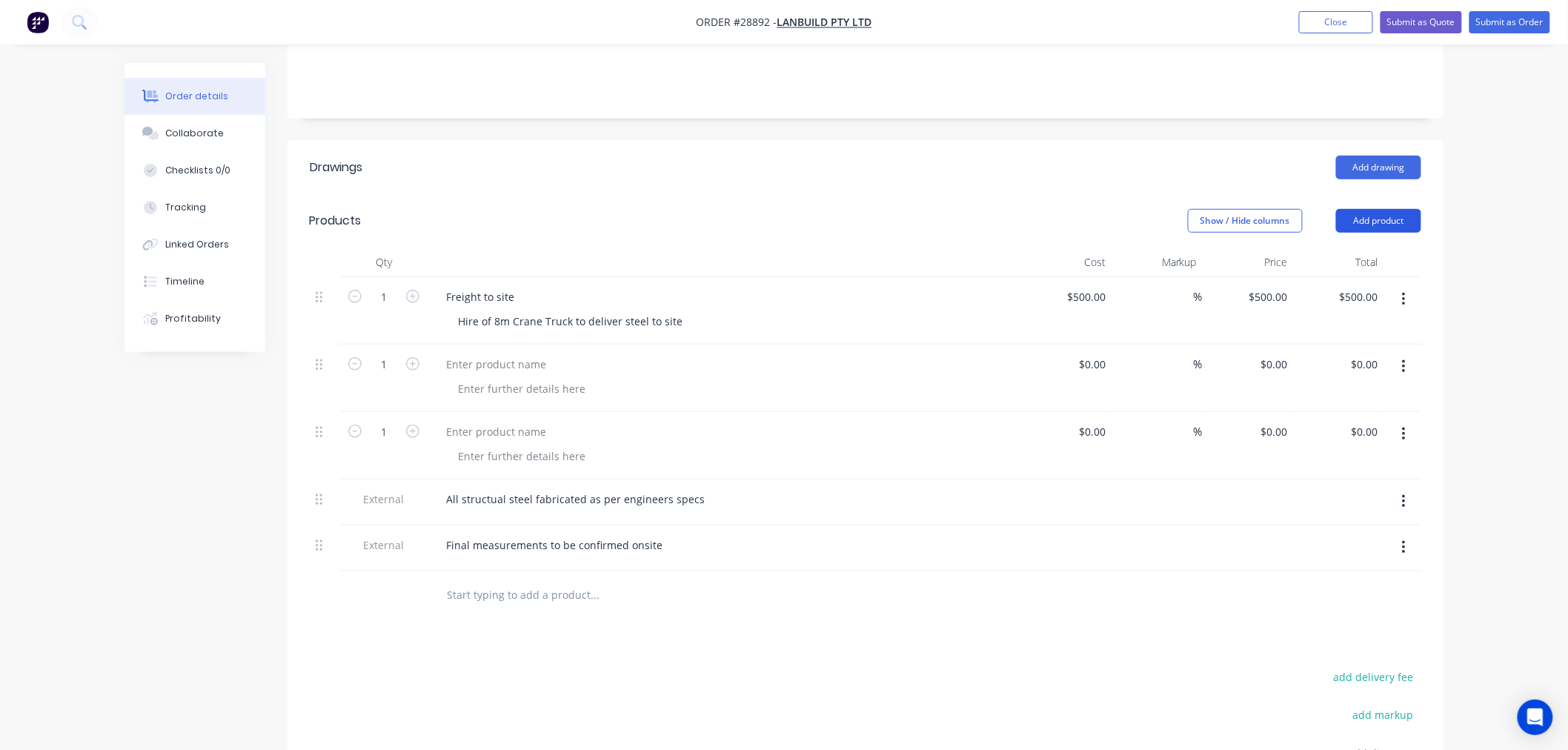
click at [1415, 209] on button "Add product" at bounding box center [1379, 220] width 85 height 24
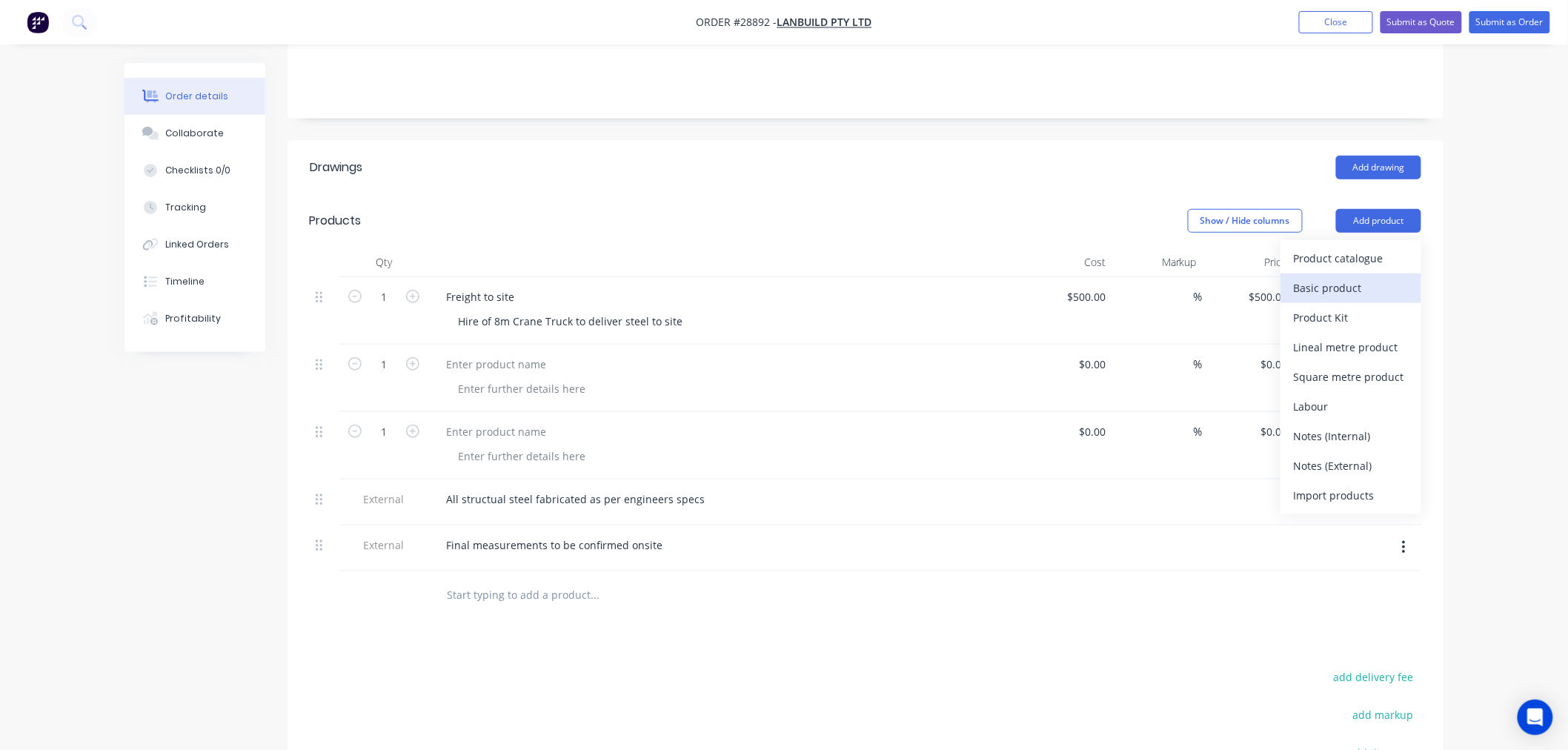
click at [1379, 279] on button "Basic product" at bounding box center [1351, 288] width 141 height 29
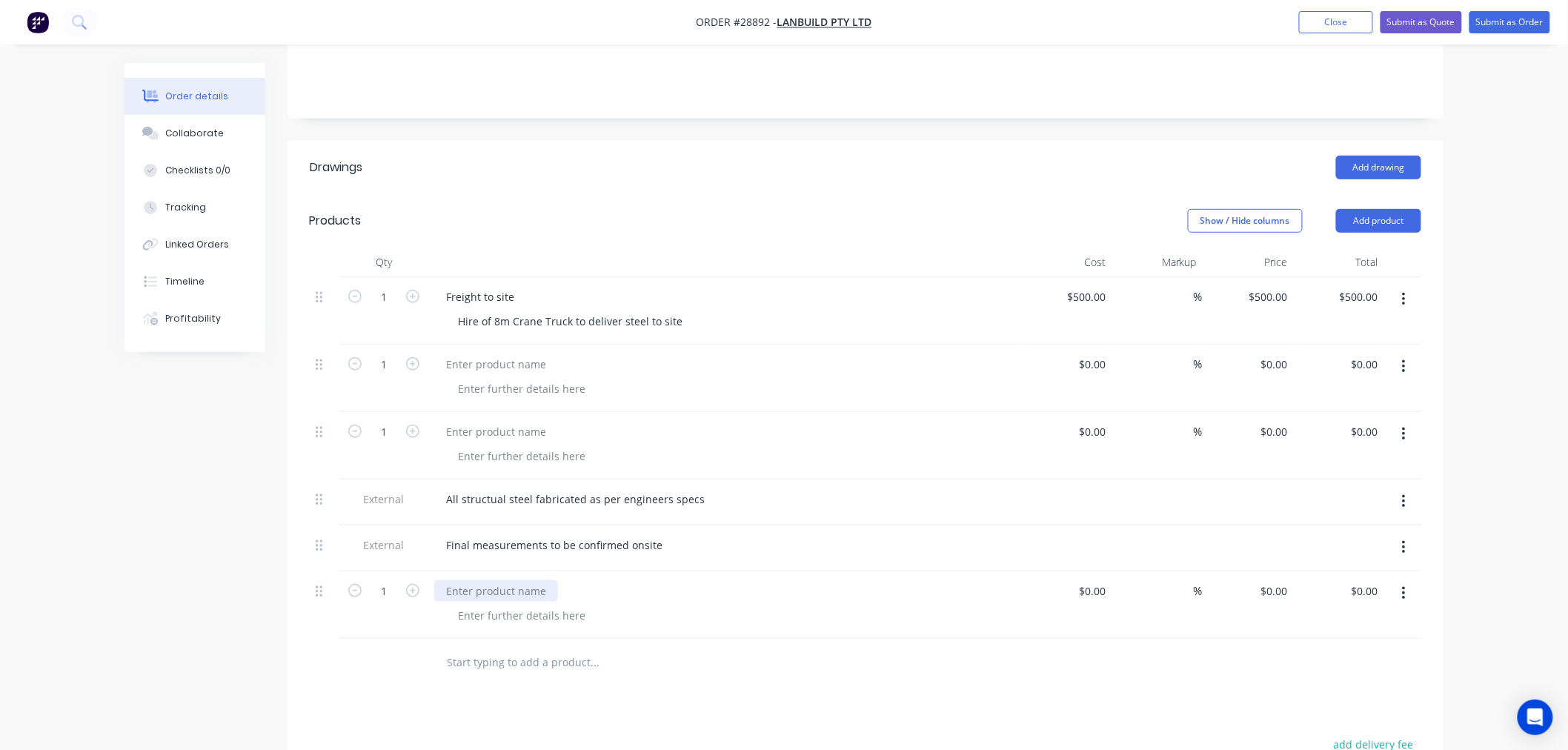
click at [482, 580] on div at bounding box center [496, 591] width 124 height 21
click at [519, 605] on div at bounding box center [522, 615] width 151 height 21
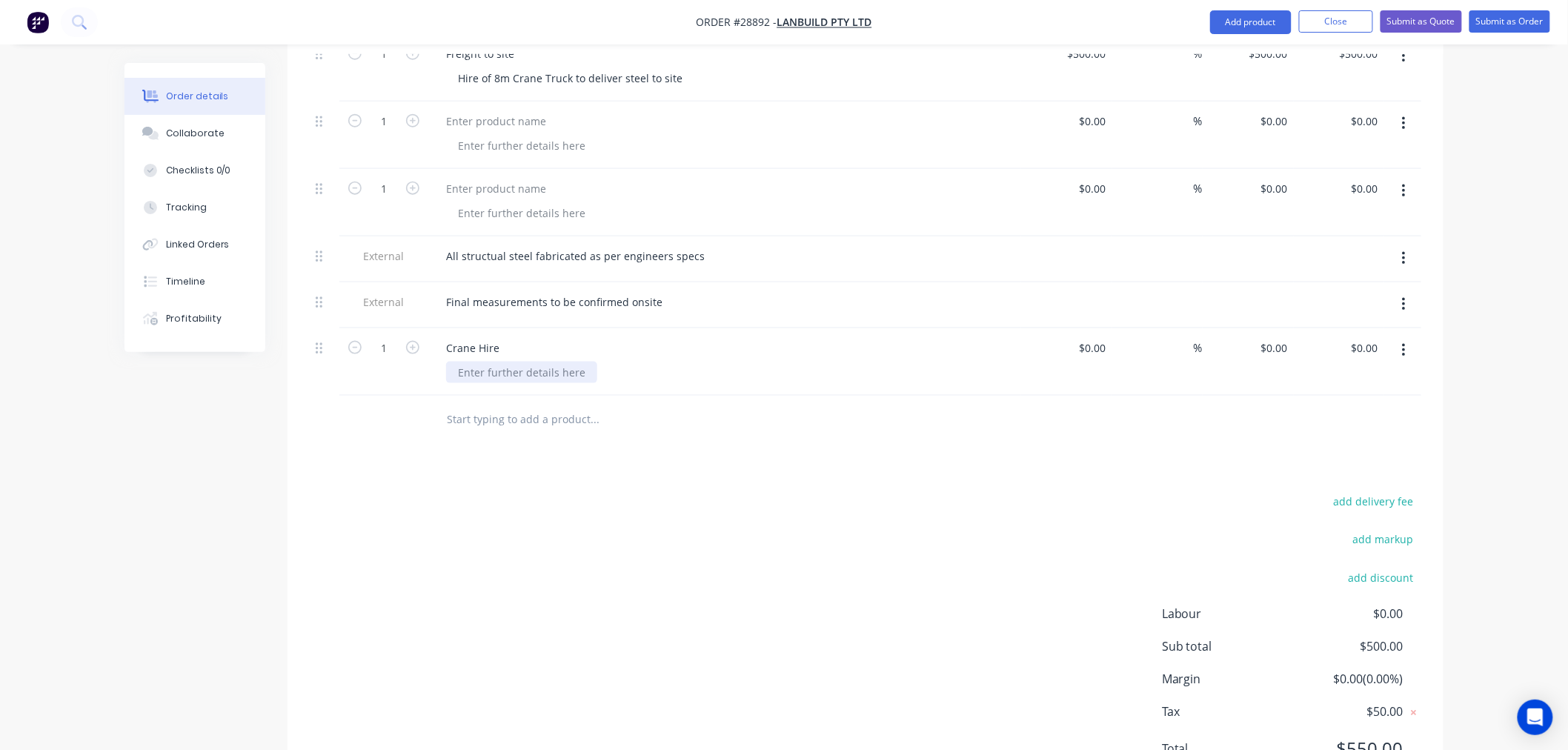
scroll to position [610, 0]
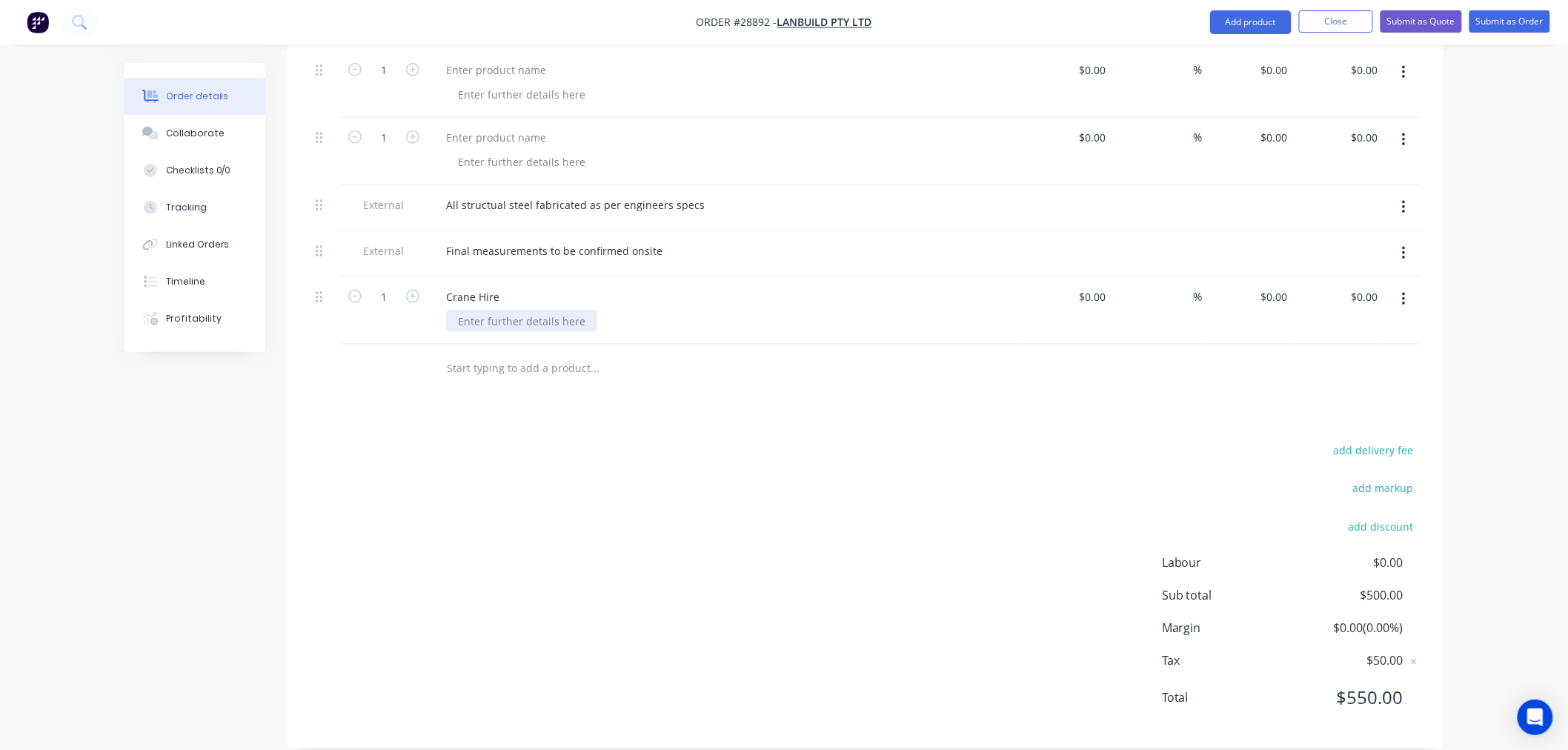
click at [504, 310] on div at bounding box center [522, 321] width 151 height 21
click at [614, 310] on div "[PERSON_NAME] [PERSON_NAME] to lift beams into pace" at bounding box center [600, 321] width 307 height 21
click at [1107, 286] on input at bounding box center [1095, 296] width 34 height 21
type input "$500.00"
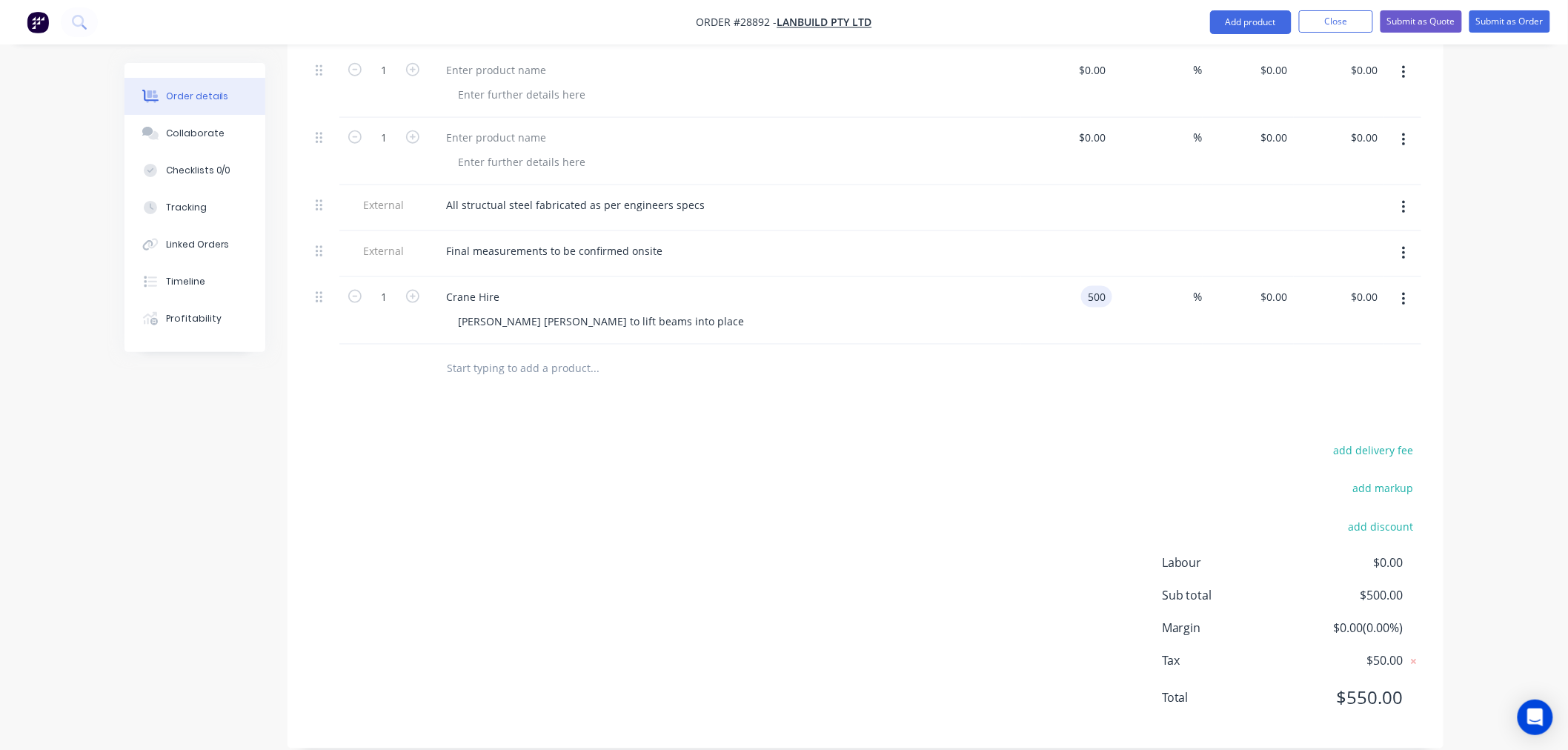
type input "$500.00"
drag, startPoint x: 1104, startPoint y: 382, endPoint x: 1117, endPoint y: 376, distance: 14.3
click at [1104, 380] on div "Drawings Add drawing Products Show / Hide columns Add product Qty Cost Markup P…" at bounding box center [865, 297] width 1156 height 902
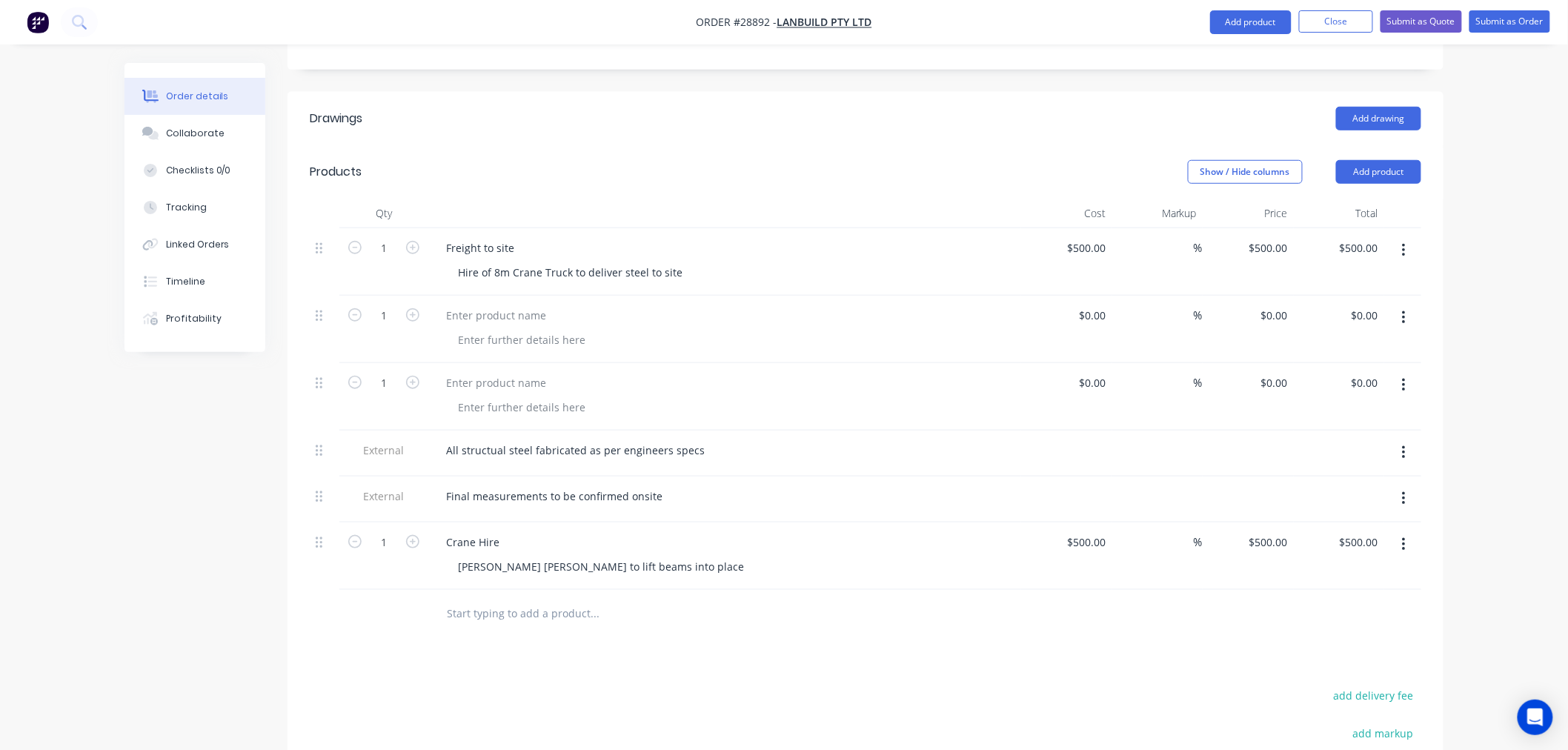
scroll to position [363, 0]
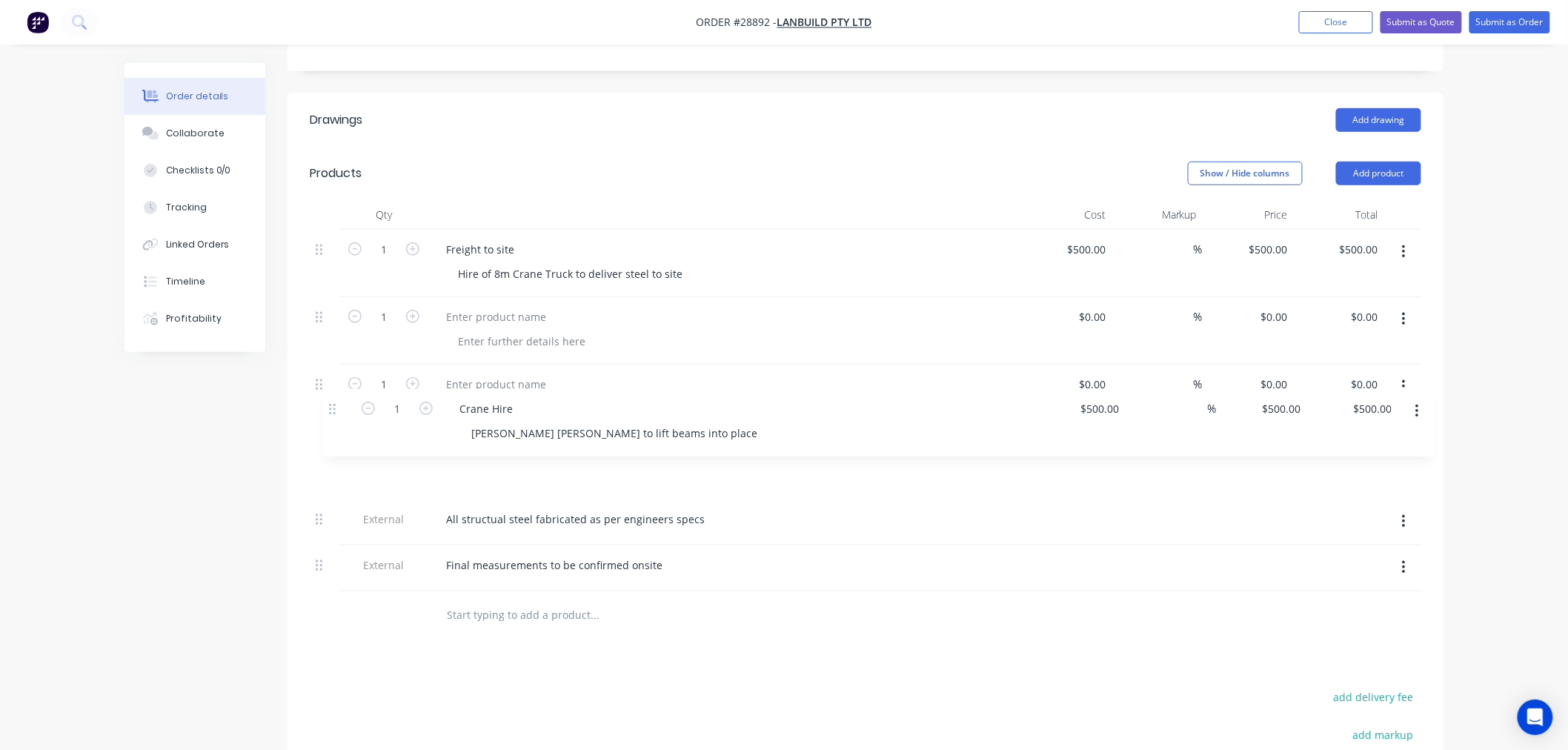
drag, startPoint x: 321, startPoint y: 527, endPoint x: 335, endPoint y: 407, distance: 120.8
click at [335, 407] on div "1 Freight to site Hire of 8m Crane Truck to deliver steel to site $500.00 $500.…" at bounding box center [866, 410] width 1112 height 362
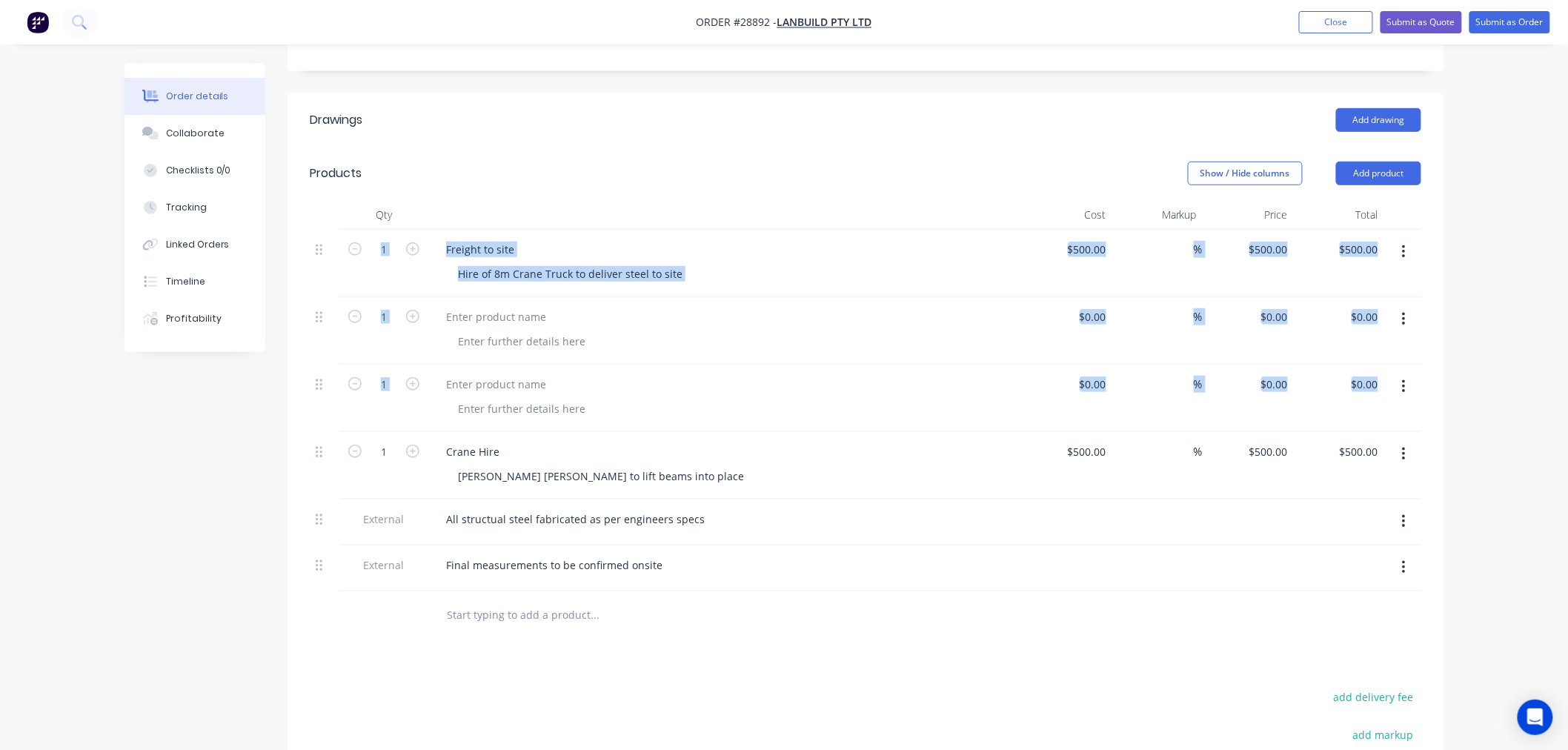
drag, startPoint x: 313, startPoint y: 231, endPoint x: 378, endPoint y: 402, distance: 182.9
click at [371, 445] on div "1 Freight to site Hire of 8m Crane Truck to deliver steel to site $500.00 $500.…" at bounding box center [866, 410] width 1112 height 362
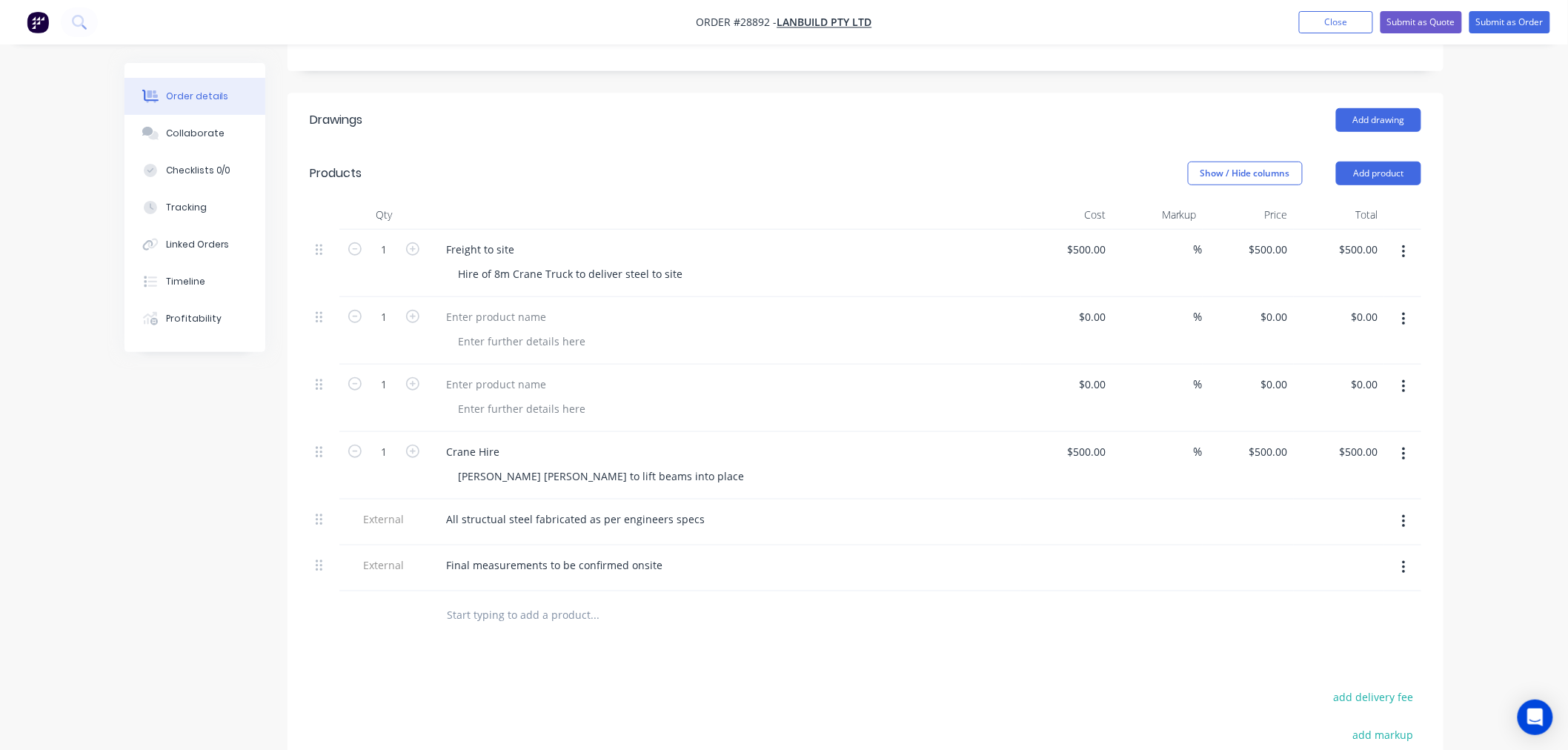
click at [302, 219] on div "Qty Cost Markup Price Total 1 Freight to site Hire of 8m Crane Truck to deliver…" at bounding box center [865, 419] width 1156 height 439
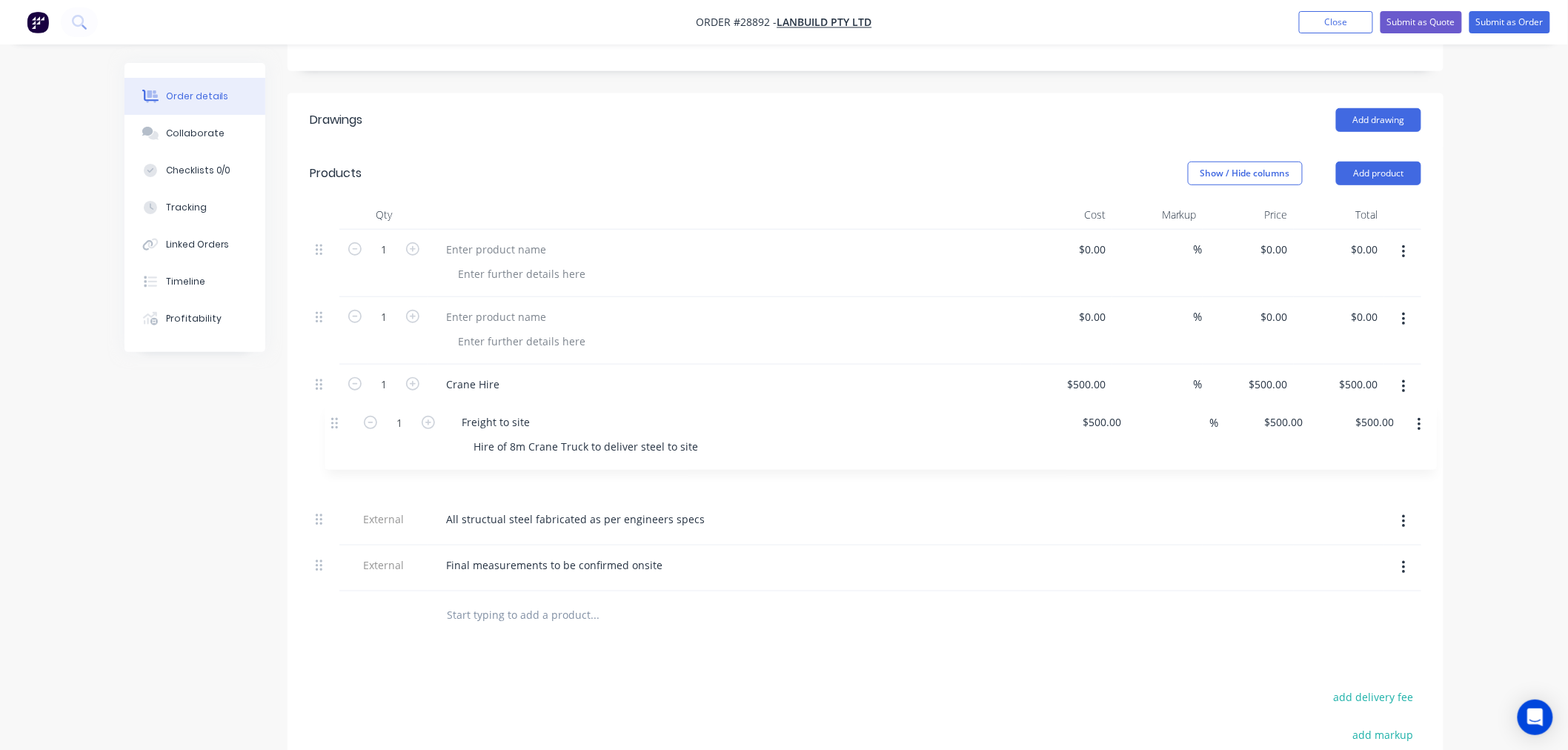
drag, startPoint x: 322, startPoint y: 227, endPoint x: 340, endPoint y: 421, distance: 194.8
click at [339, 425] on div "1 Freight to site Hire of 8m Crane Truck to deliver steel to site $500.00 $500.…" at bounding box center [866, 410] width 1112 height 362
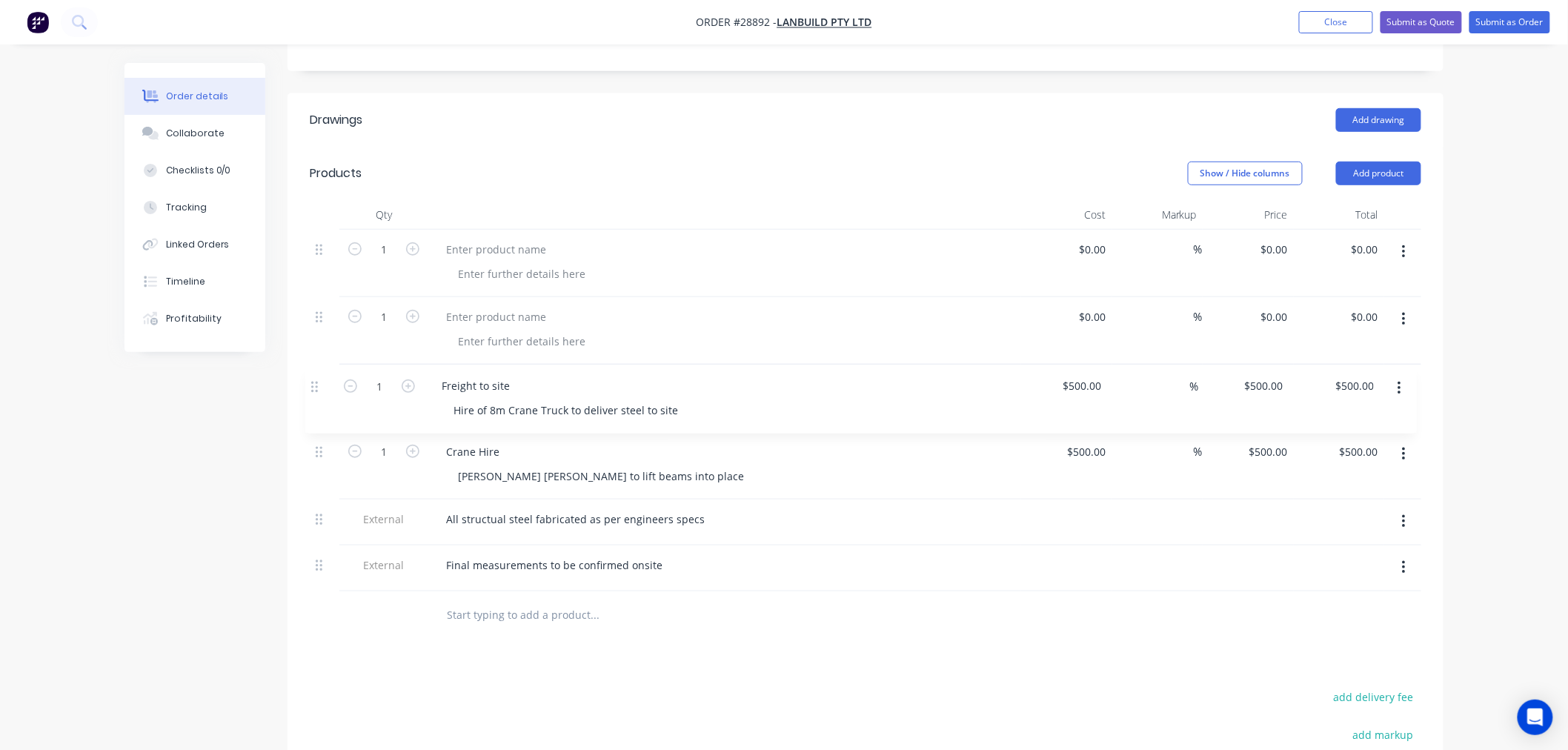
drag, startPoint x: 318, startPoint y: 432, endPoint x: 315, endPoint y: 382, distance: 50.1
click at [315, 382] on div "1 $0.00 $0.00 % $0.00 $0.00 $0.00 $0.00 1 $0.00 $0.00 % $0.00 $0.00 $0.00 $0.00…" at bounding box center [866, 410] width 1112 height 362
click at [471, 238] on div at bounding box center [496, 249] width 124 height 21
click at [514, 306] on div at bounding box center [496, 317] width 124 height 21
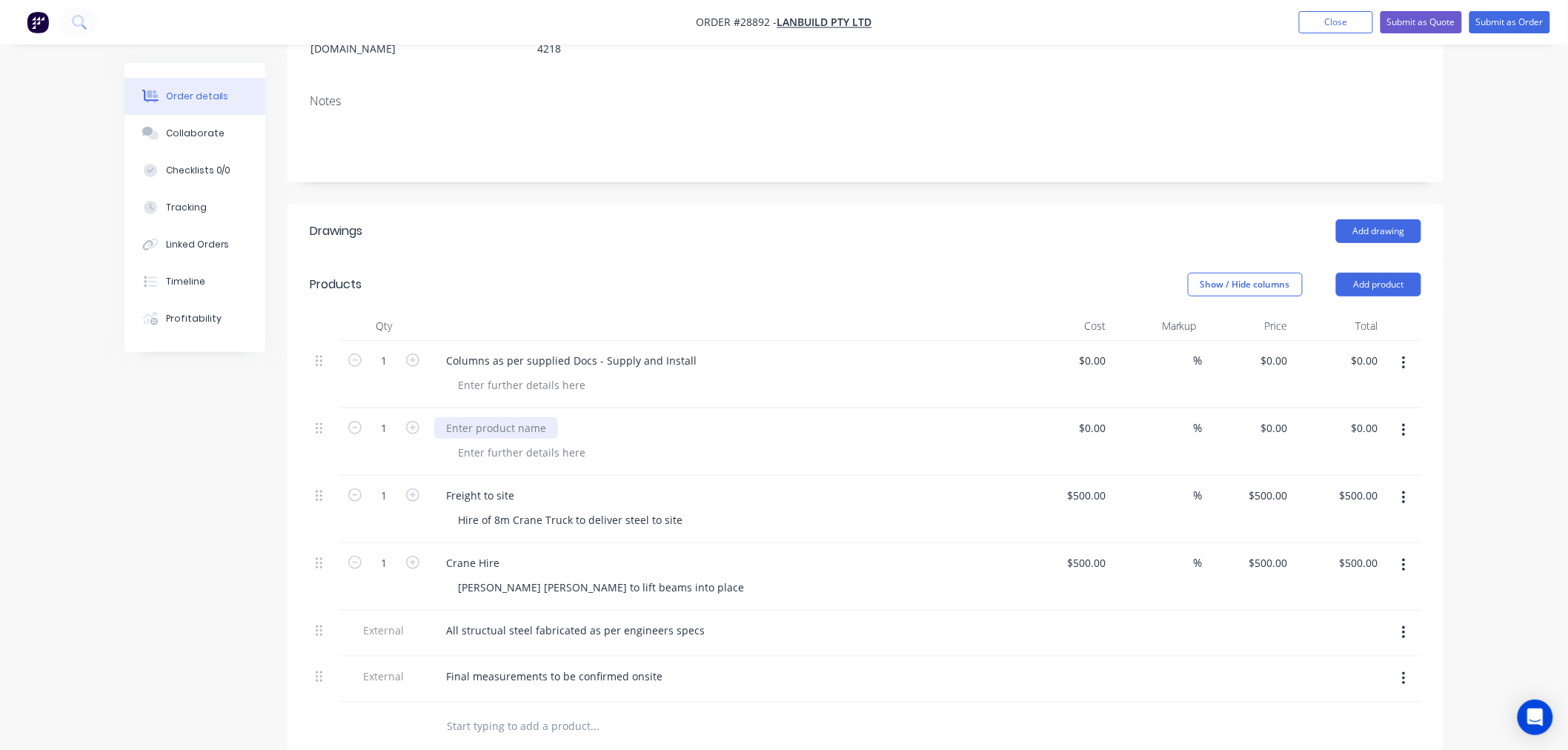
scroll to position [280, 0]
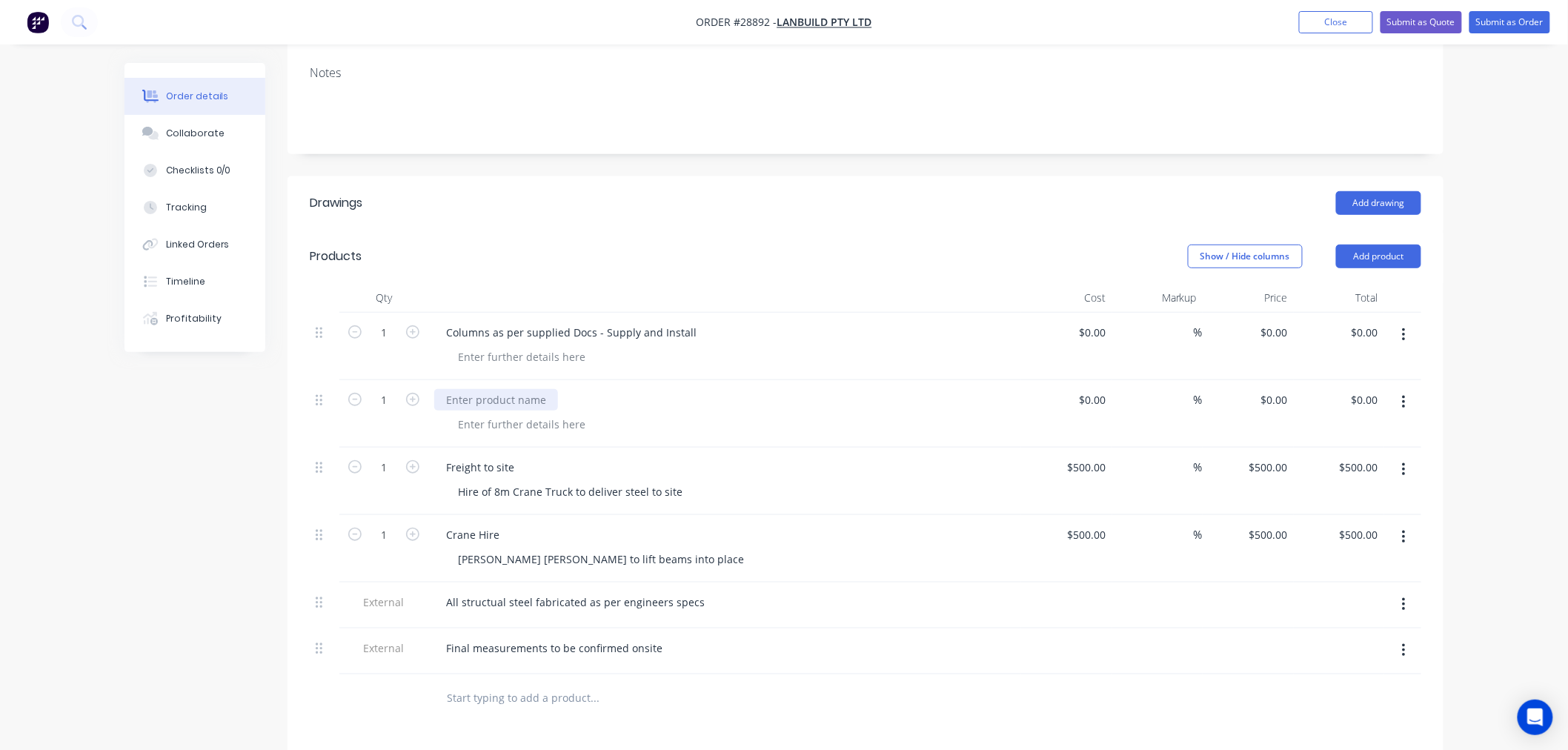
click at [535, 389] on div at bounding box center [496, 400] width 124 height 21
click at [1380, 245] on button "Add product" at bounding box center [1379, 256] width 85 height 24
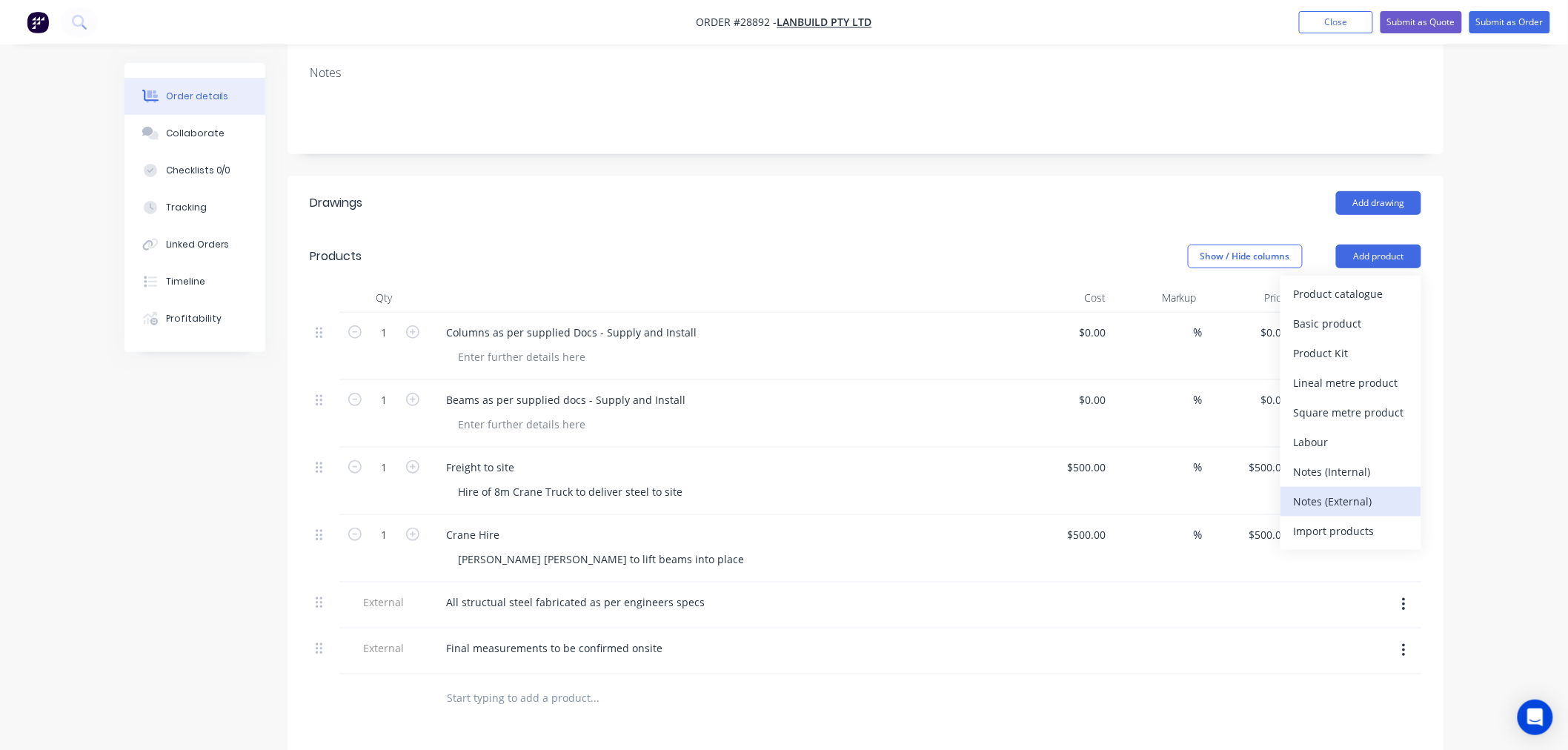
click at [1350, 490] on div "Notes (External)" at bounding box center [1351, 501] width 114 height 21
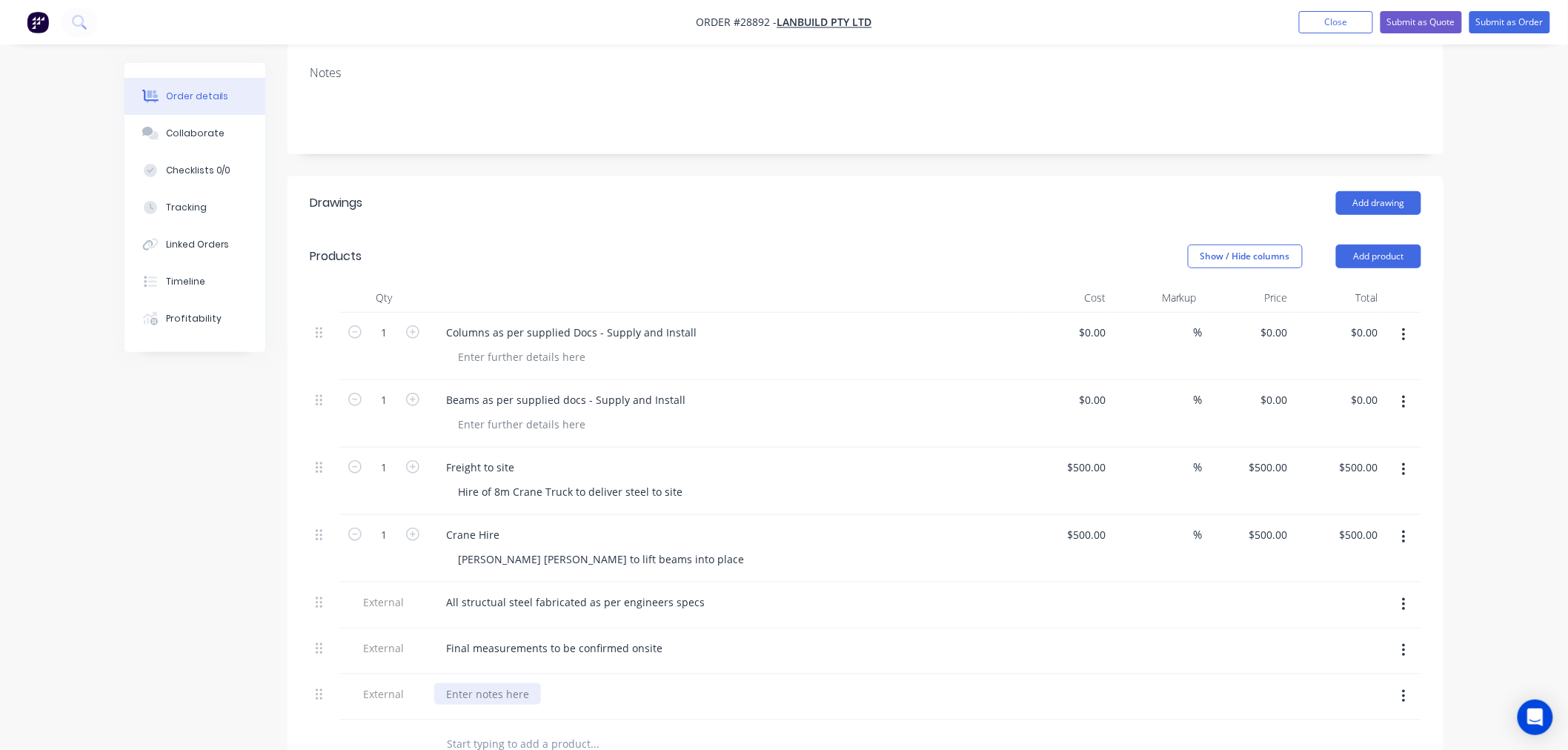
click at [486, 683] on div at bounding box center [487, 694] width 107 height 21
click at [685, 720] on div at bounding box center [695, 743] width 534 height 48
click at [595, 683] on div "Alll steel to be painetd by Actioon in cold galvanised spray paint only" at bounding box center [617, 694] width 366 height 21
click at [747, 638] on div "Final measurements to be confirmed onsite" at bounding box center [725, 651] width 593 height 46
click at [790, 592] on div "All structual steel fabricated as per engineers specs" at bounding box center [725, 602] width 581 height 21
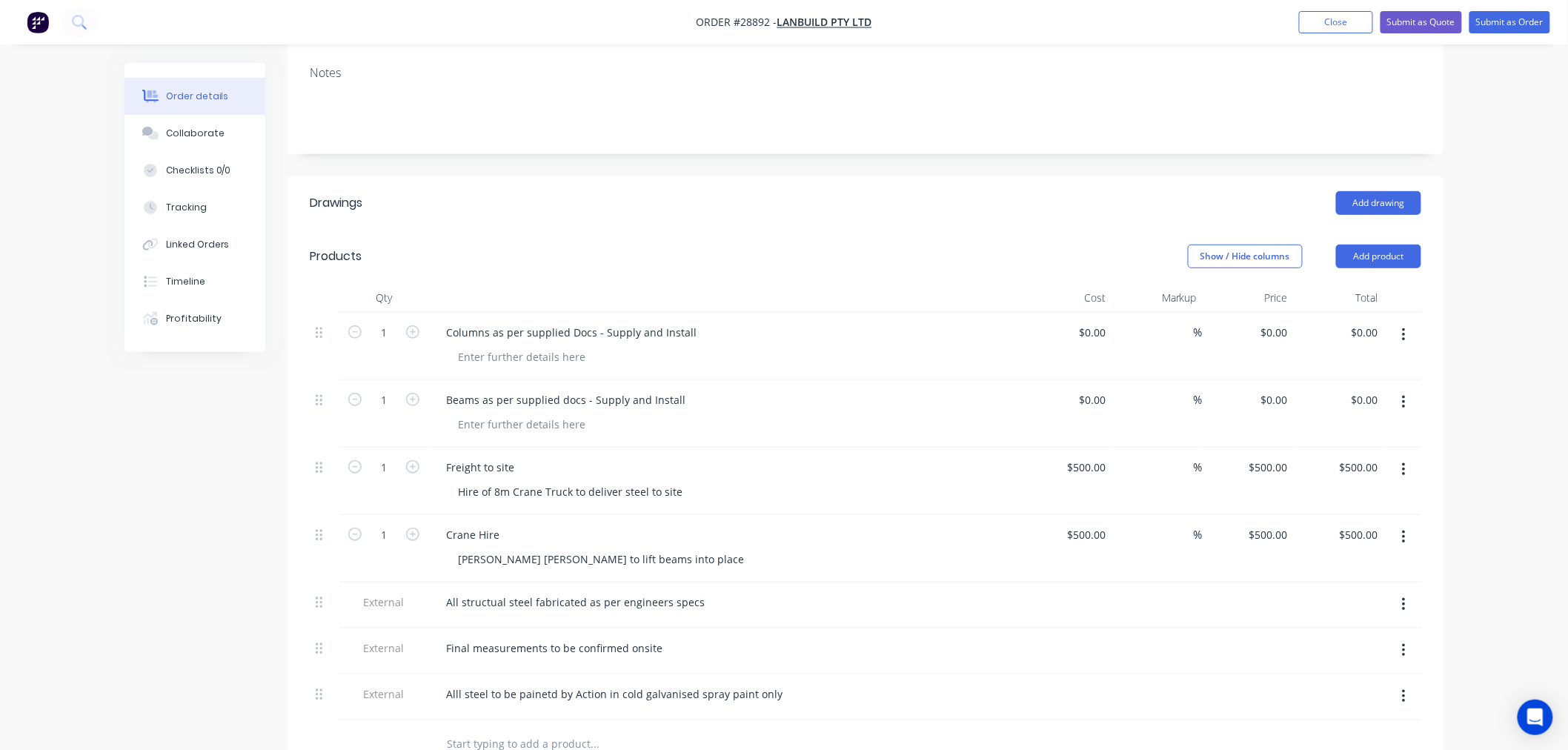
click at [794, 583] on div "All structual steel fabricated as per engineers specs" at bounding box center [725, 606] width 593 height 46
click at [796, 583] on div "All structual steel fabricated as per engineers specs" at bounding box center [725, 606] width 593 height 46
click at [801, 592] on div "All structual steel fabricated as per engineers specs" at bounding box center [725, 602] width 581 height 21
click at [806, 592] on div "All structual steel fabricated as per engineers specs" at bounding box center [725, 606] width 593 height 46
click at [677, 389] on div "Beams as per supplied docs - Supply and Install" at bounding box center [566, 400] width 263 height 21
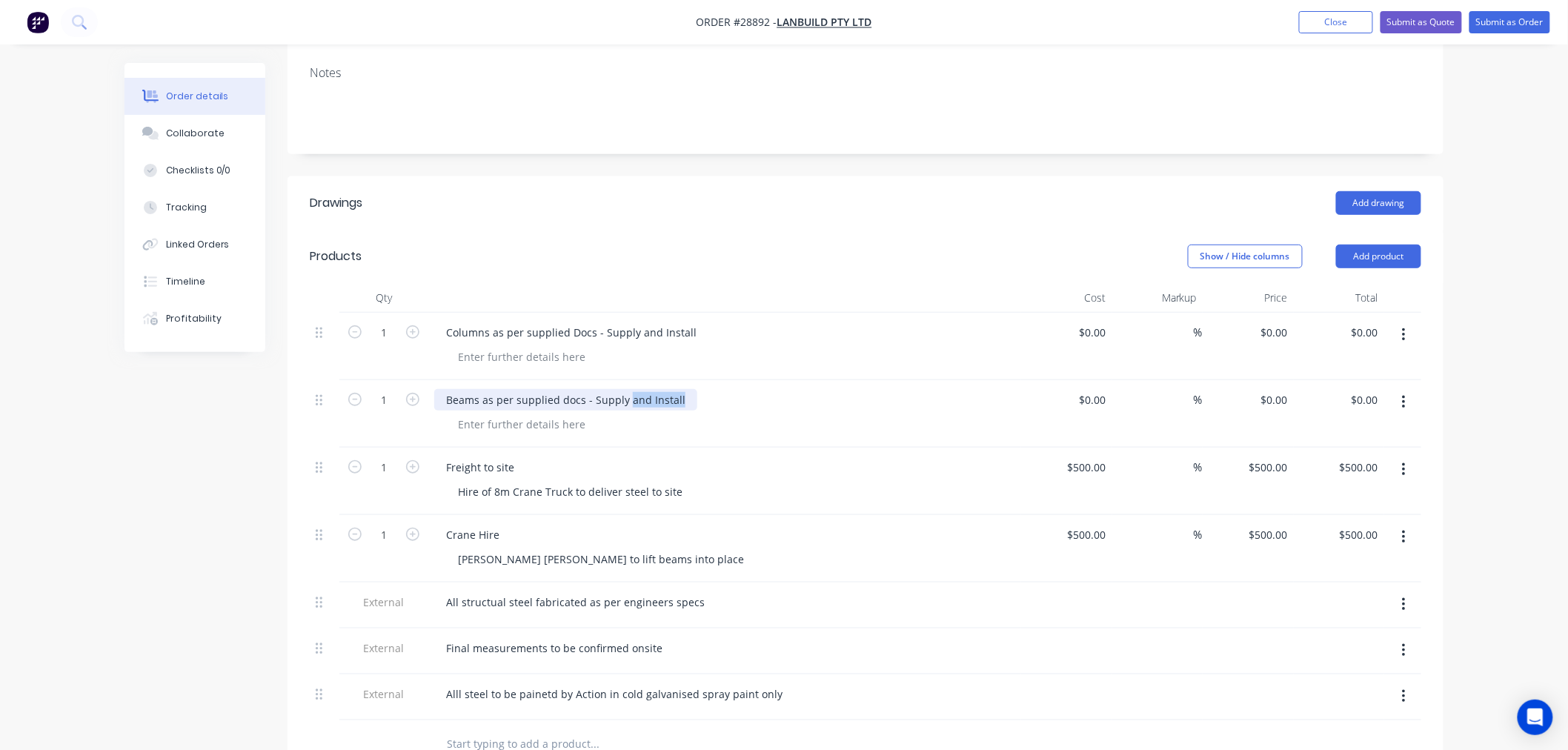
drag, startPoint x: 679, startPoint y: 378, endPoint x: 624, endPoint y: 378, distance: 55.0
click at [624, 389] on div "Beams as per supplied docs - Supply and Install" at bounding box center [566, 400] width 263 height 21
drag, startPoint x: 691, startPoint y: 310, endPoint x: 638, endPoint y: 308, distance: 53.0
click at [638, 322] on div "Columns as per supplied Docs - Supply and Install" at bounding box center [571, 332] width 274 height 21
click at [636, 322] on div "Columns as per supplied Docs - Supply and Install" at bounding box center [571, 332] width 274 height 21
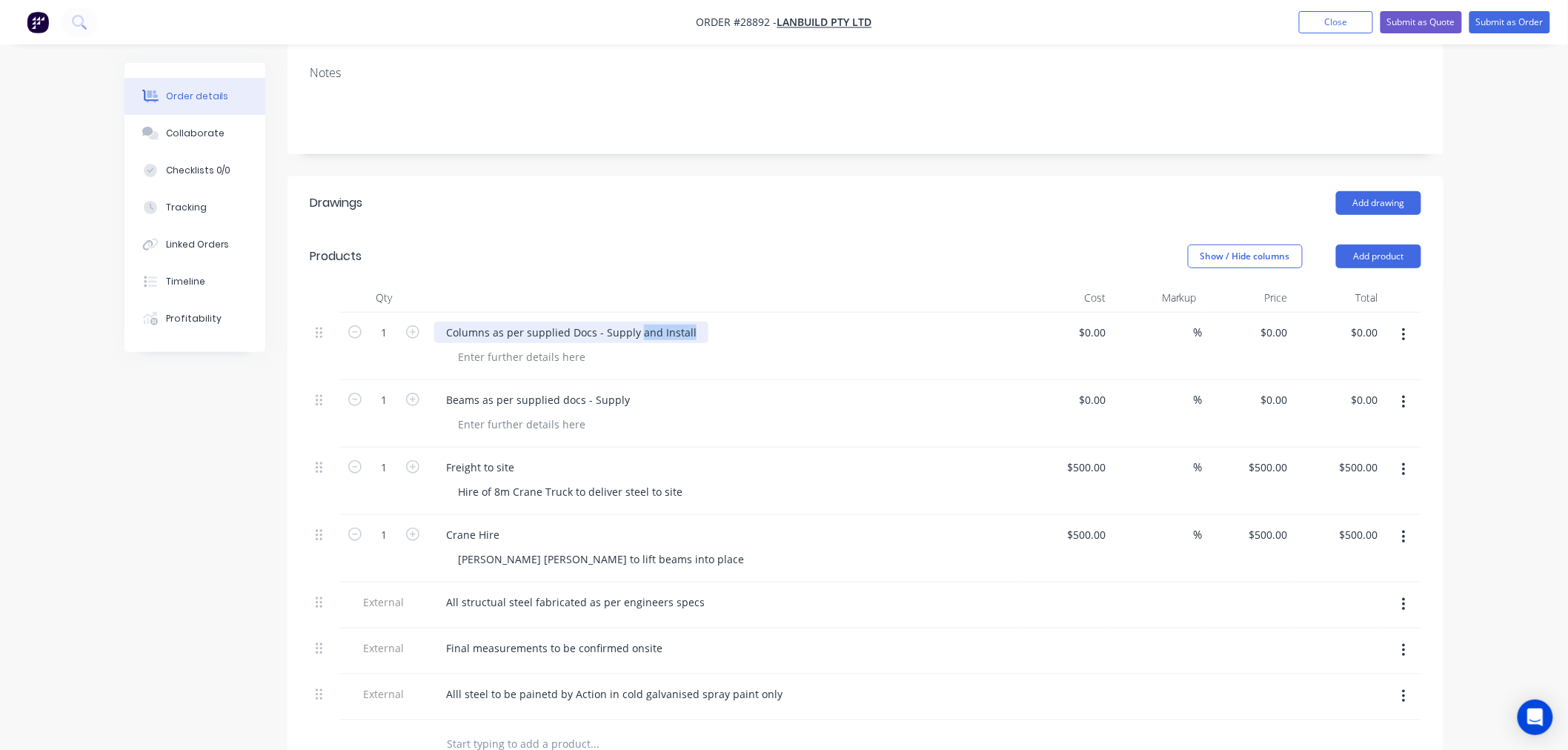
drag, startPoint x: 638, startPoint y: 308, endPoint x: 714, endPoint y: 308, distance: 76.0
click at [714, 322] on div "Columns as per supplied Docs - Supply and Install" at bounding box center [725, 332] width 581 height 21
click at [1097, 322] on input at bounding box center [1104, 332] width 17 height 21
type input "$2,327.23"
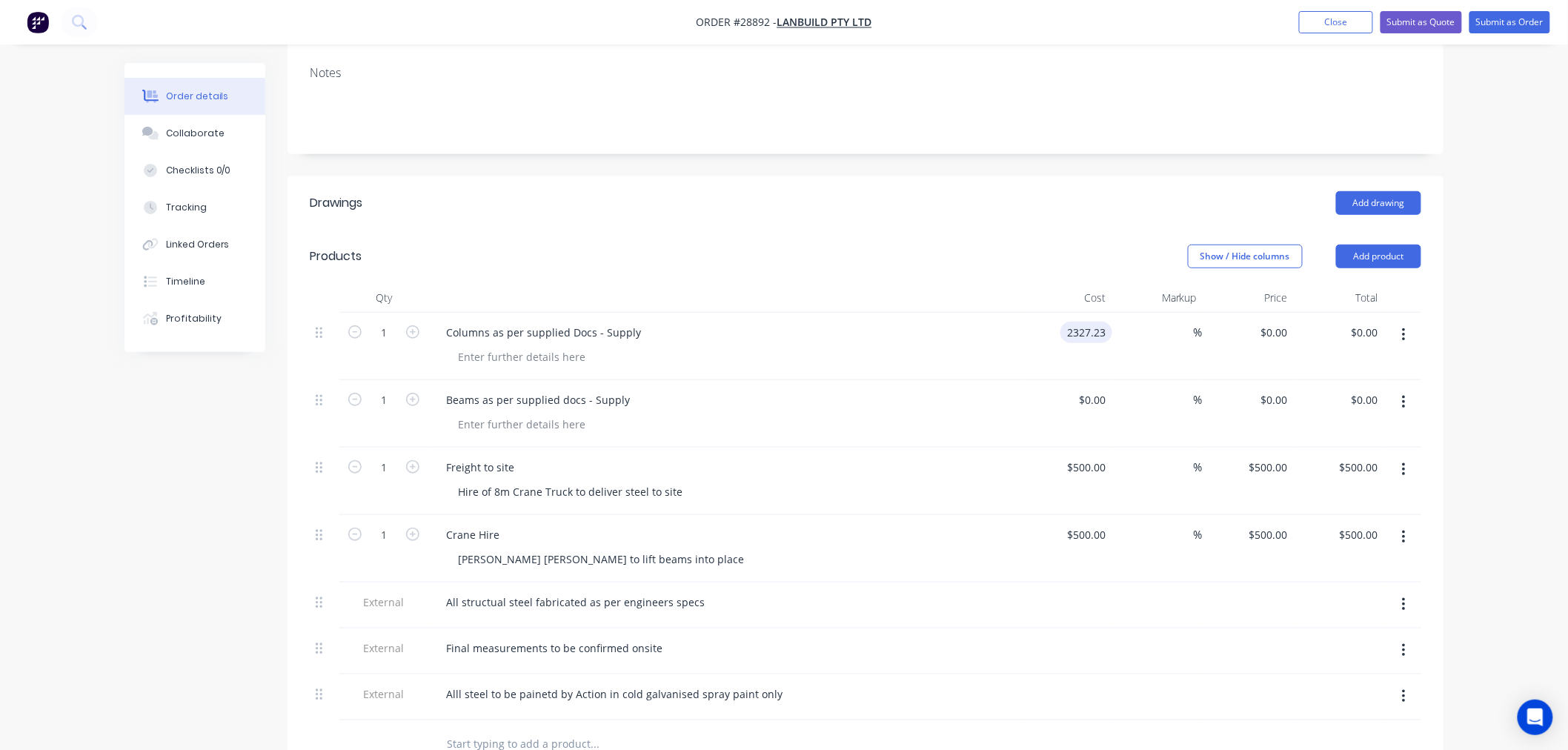
type input "$2,327.23"
click at [1085, 356] on div "$2,327.23 $2,327.23" at bounding box center [1067, 346] width 91 height 68
click at [1103, 389] on input at bounding box center [1095, 400] width 34 height 21
type input "$3,835.10"
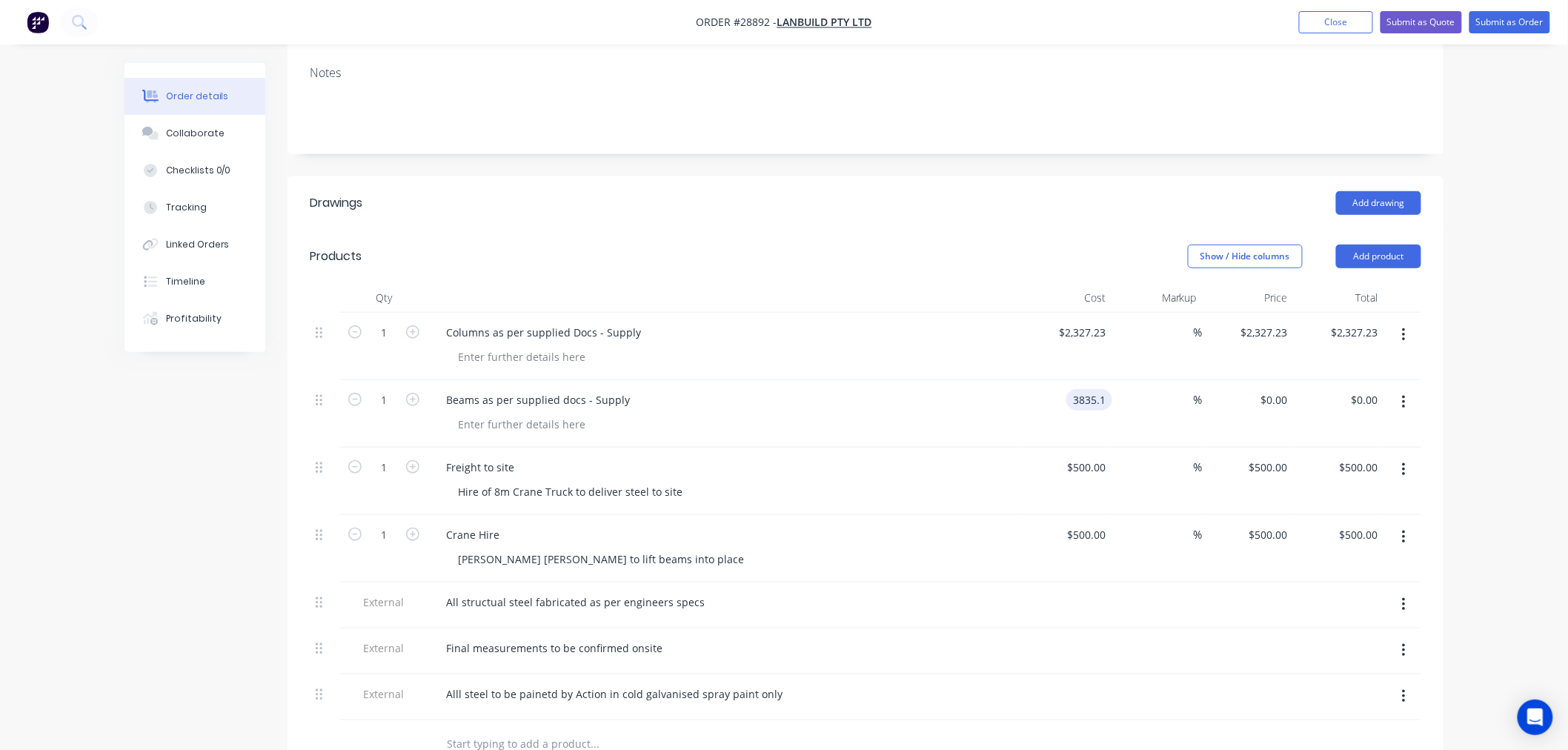
type input "$3,835.10"
click at [957, 456] on div "Freight to site" at bounding box center [725, 467] width 581 height 21
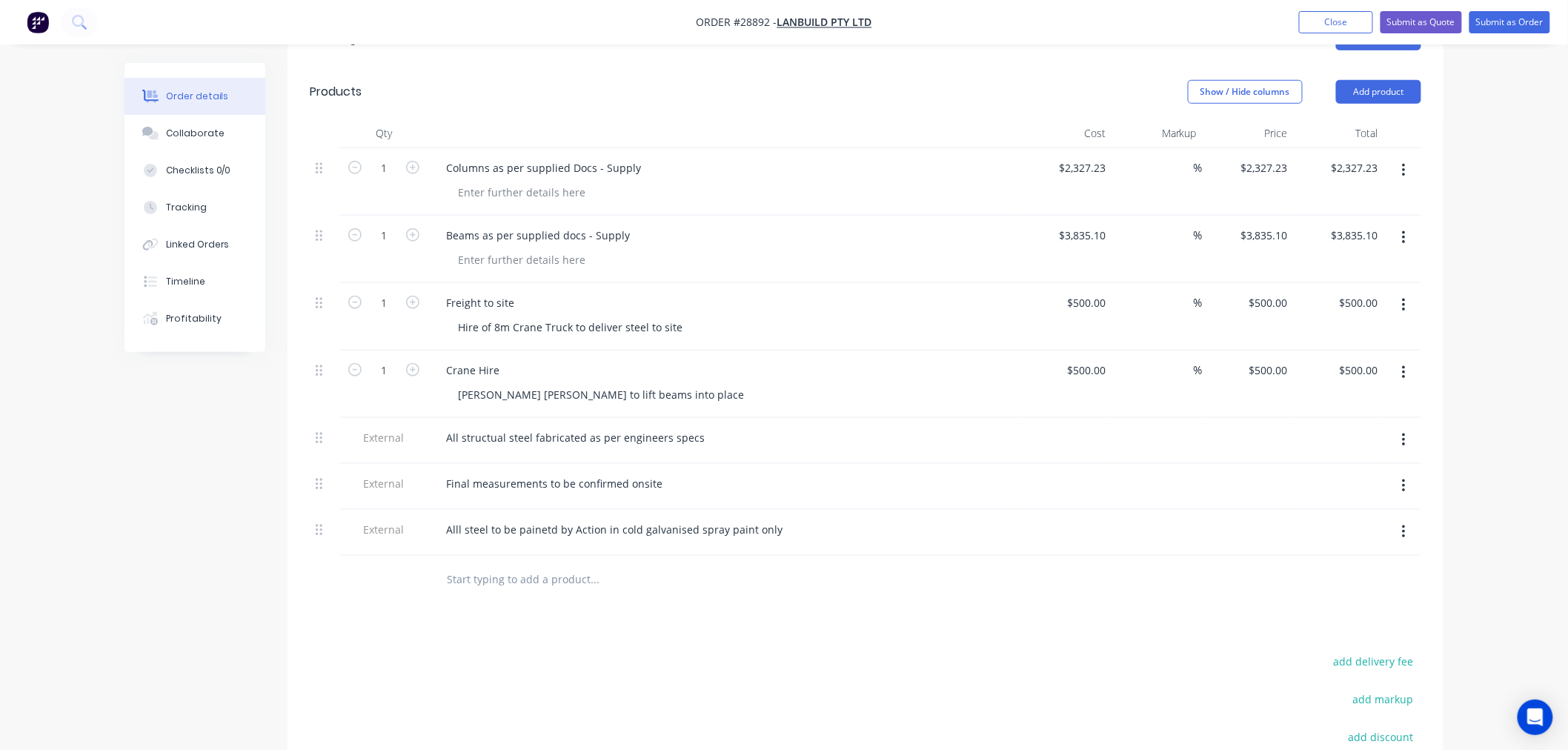
scroll to position [446, 0]
click at [1398, 79] on button "Add product" at bounding box center [1379, 91] width 85 height 24
click at [1357, 118] on div "Product catalogue" at bounding box center [1351, 128] width 114 height 21
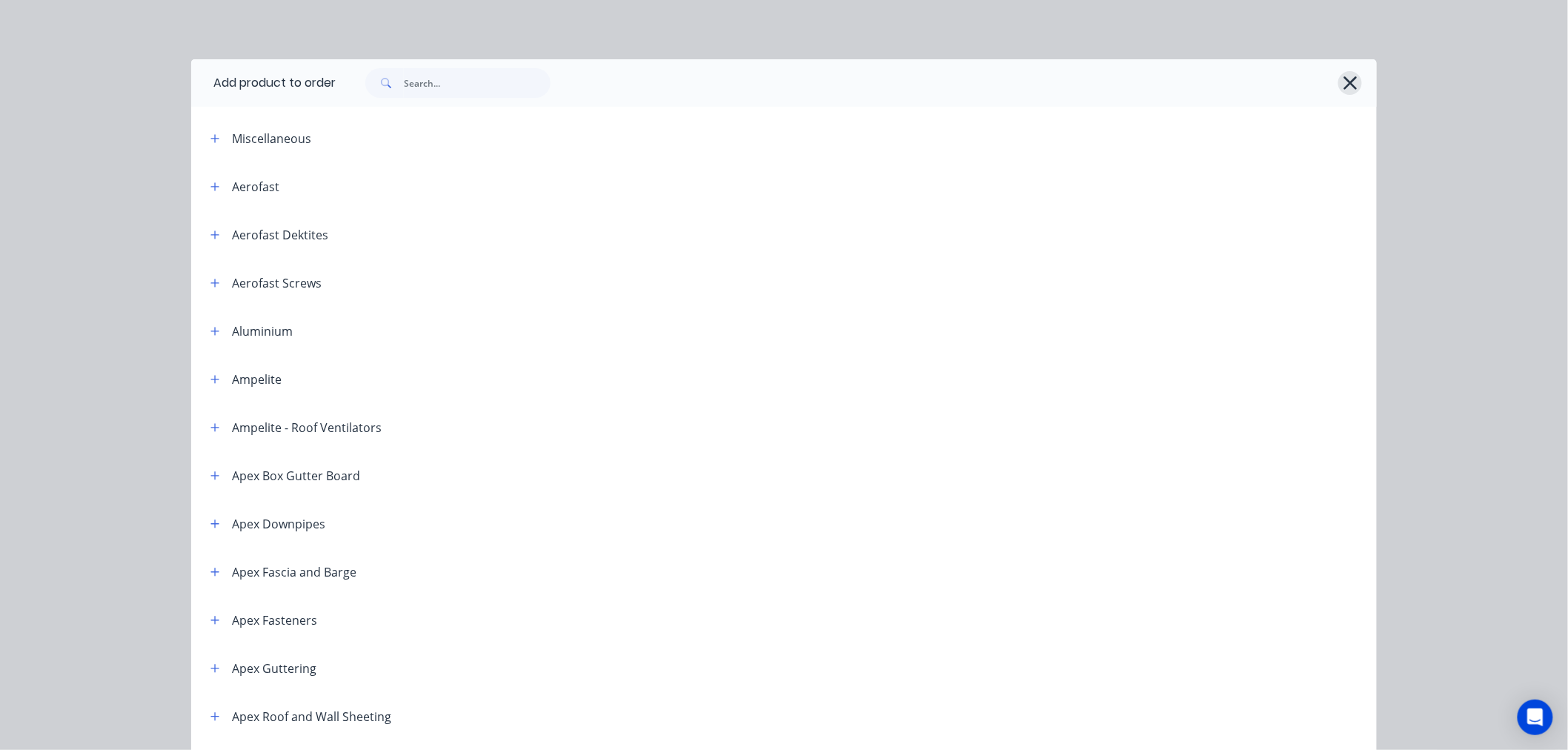
click at [1343, 73] on icon "button" at bounding box center [1350, 82] width 16 height 20
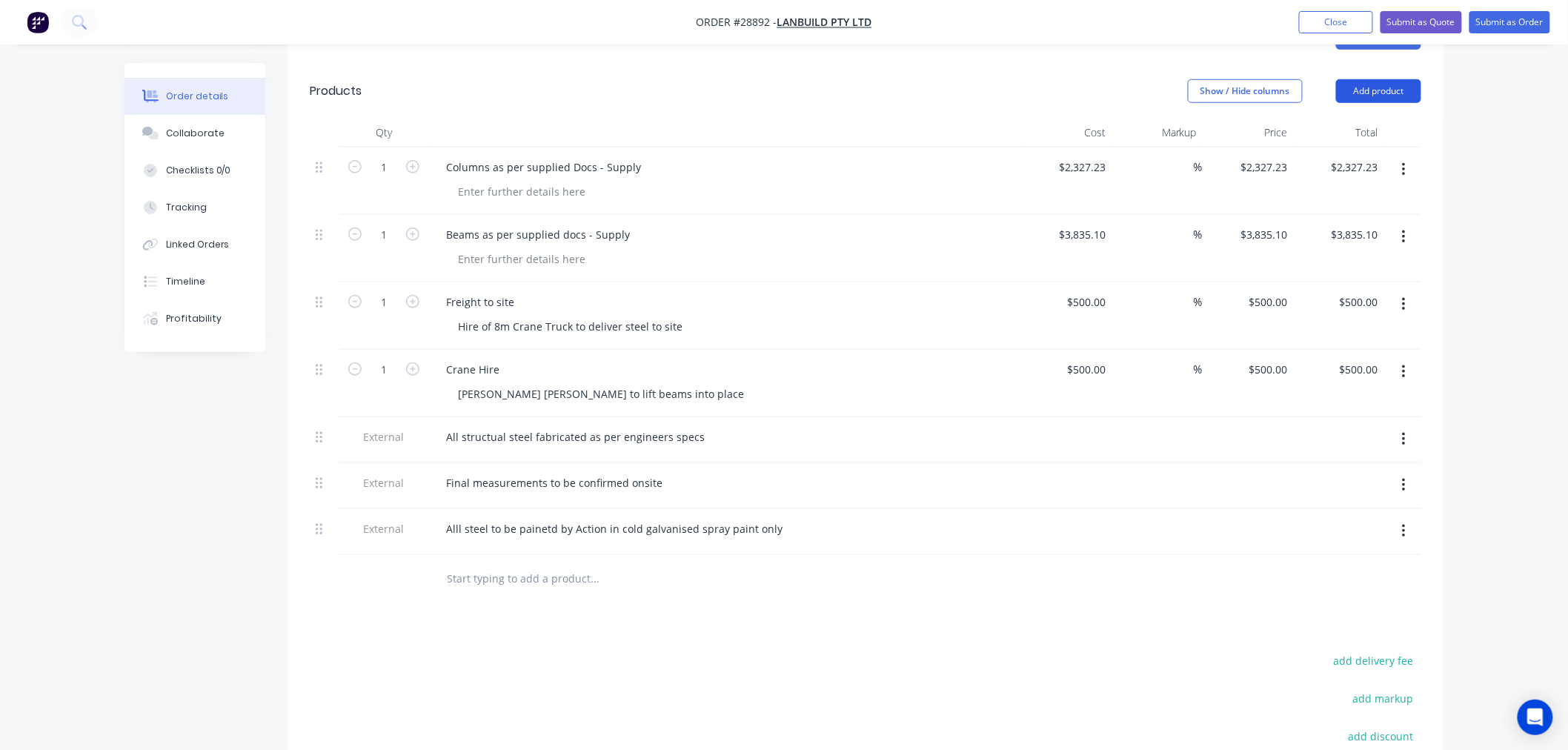
click at [1401, 79] on button "Add product" at bounding box center [1379, 91] width 85 height 24
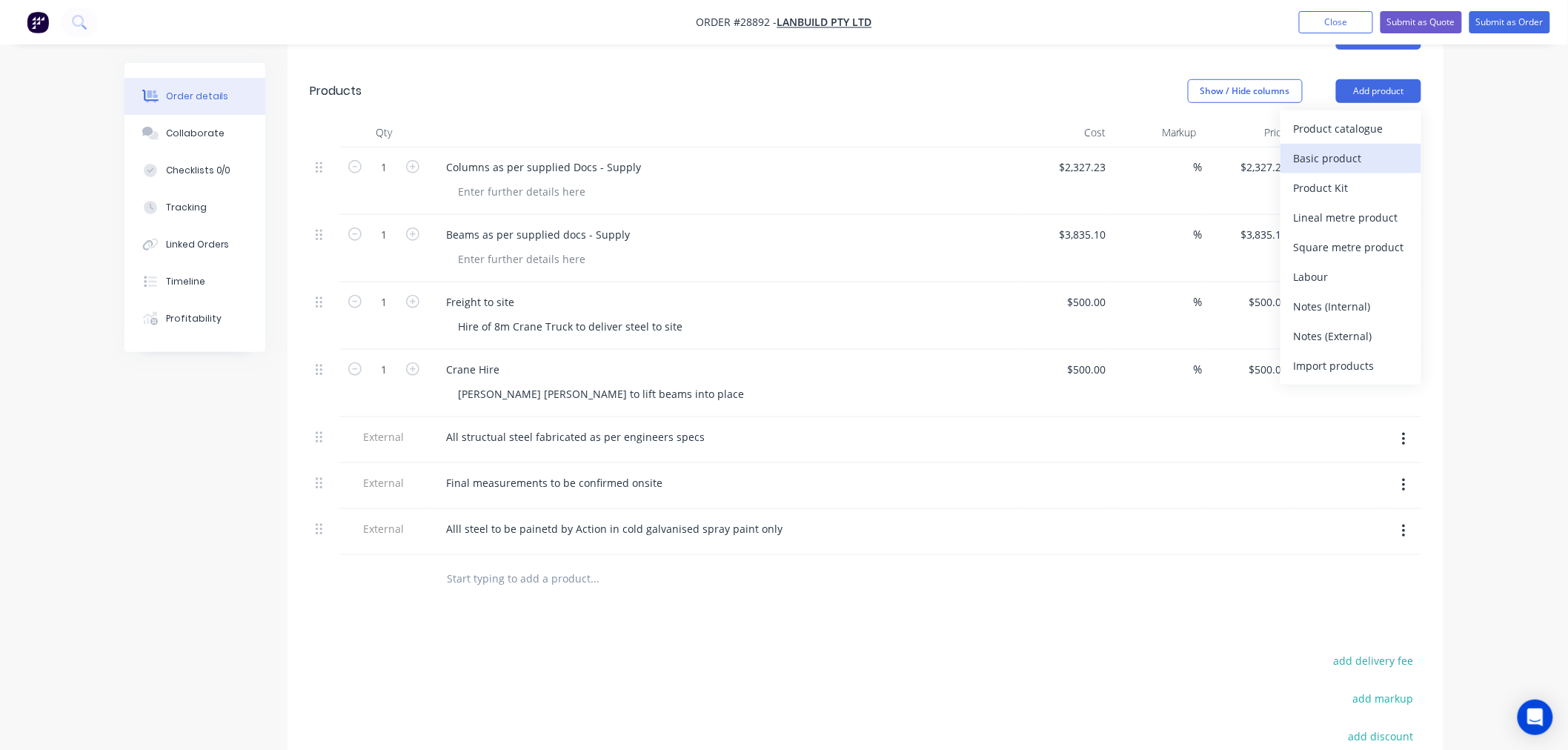
click at [1362, 148] on div "Basic product" at bounding box center [1351, 158] width 114 height 21
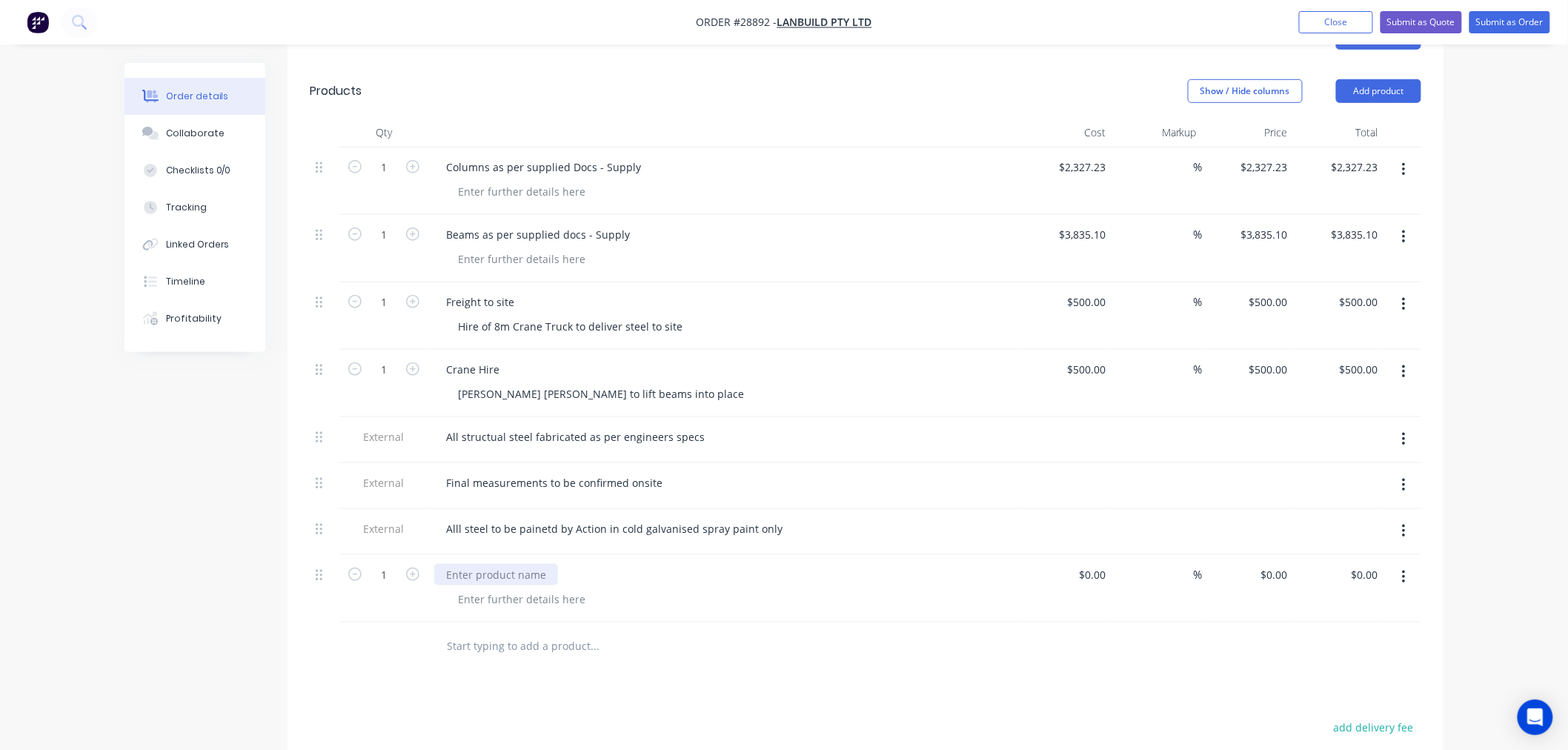
click at [532, 564] on div at bounding box center [496, 575] width 124 height 21
click at [517, 588] on div at bounding box center [522, 599] width 151 height 21
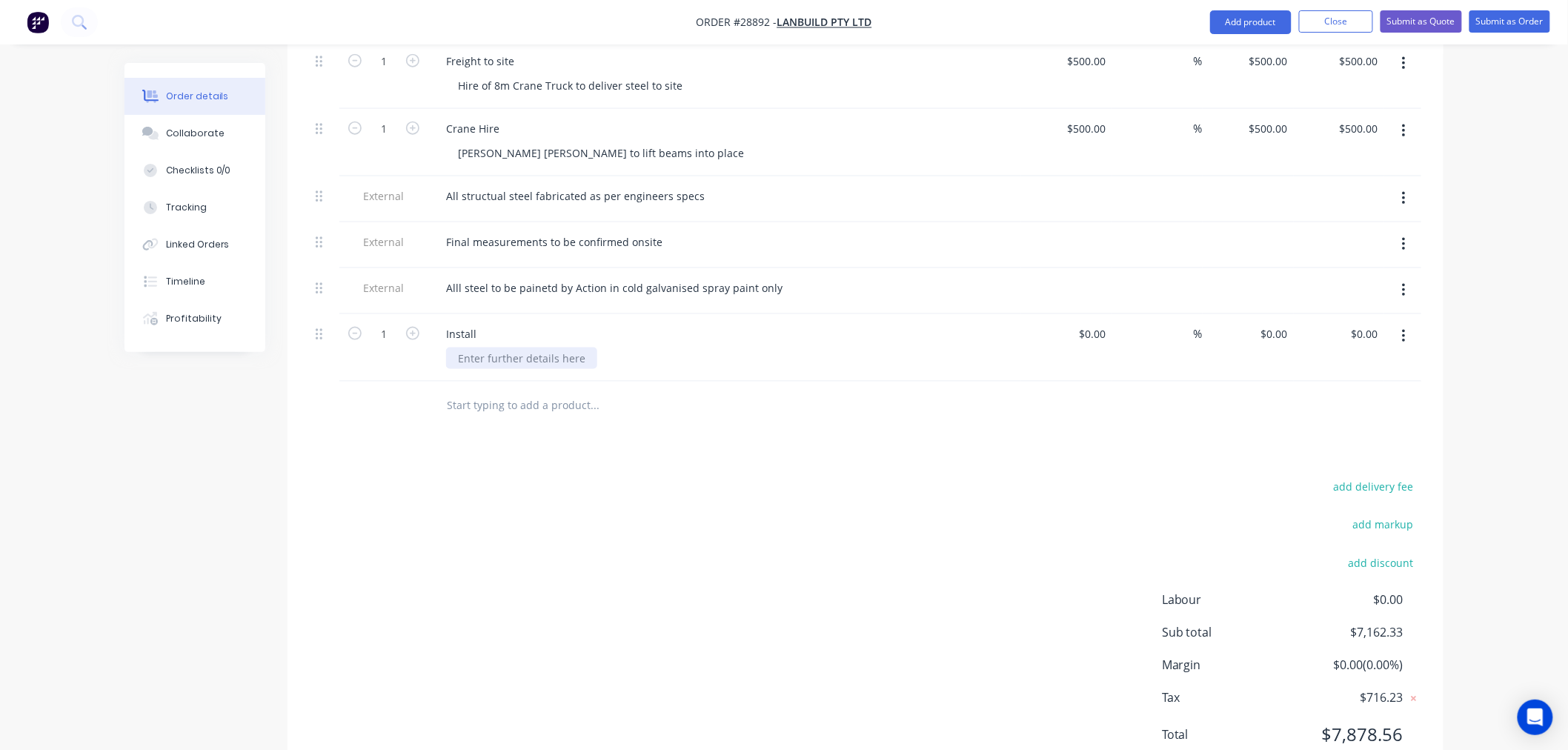
scroll to position [723, 0]
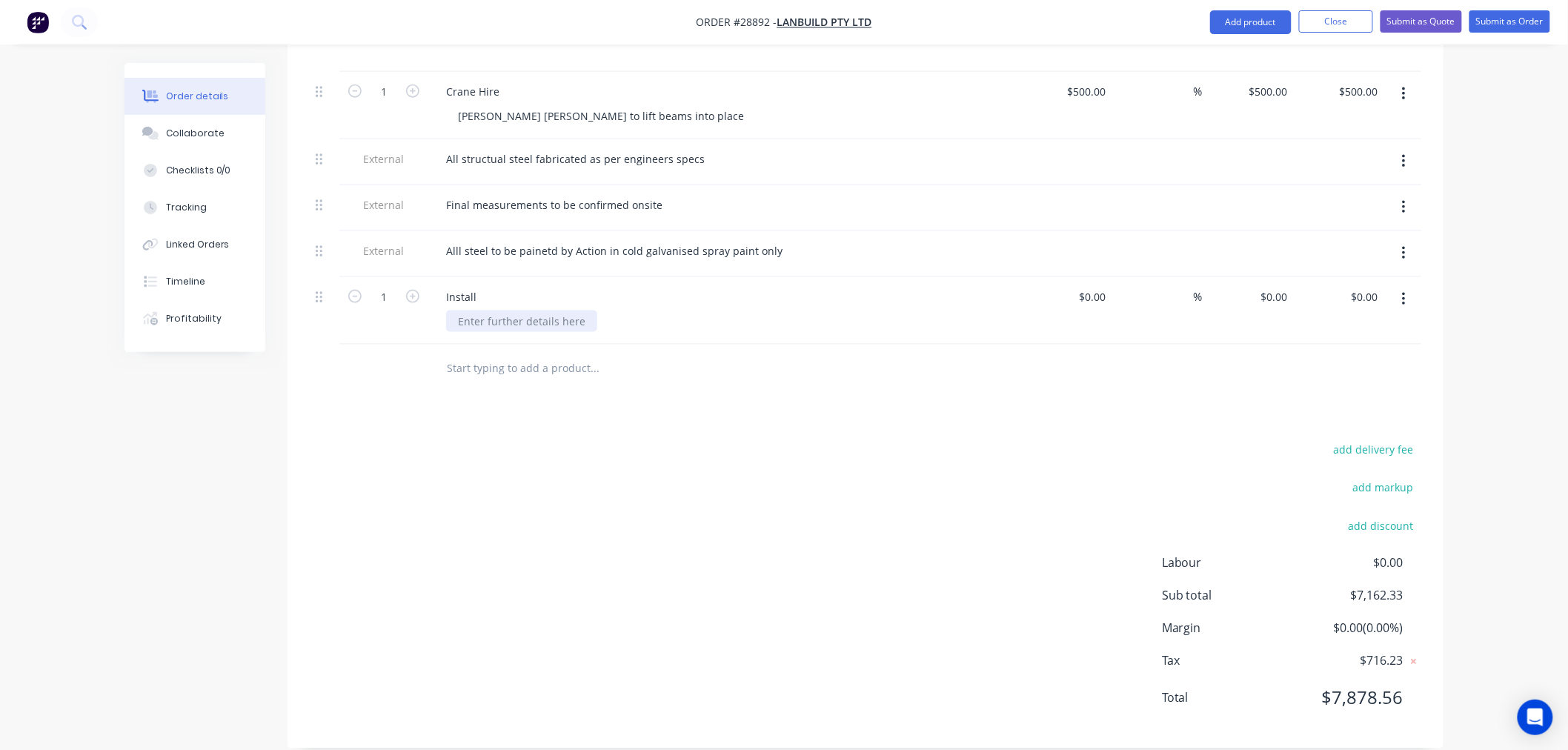
click at [510, 310] on div at bounding box center [522, 321] width 151 height 21
click at [672, 380] on div "Drawings Add drawing Products Show / Hide columns Add product Qty Cost Markup P…" at bounding box center [865, 241] width 1156 height 1015
click at [1101, 286] on input at bounding box center [1095, 296] width 34 height 21
type input "$2,260.00"
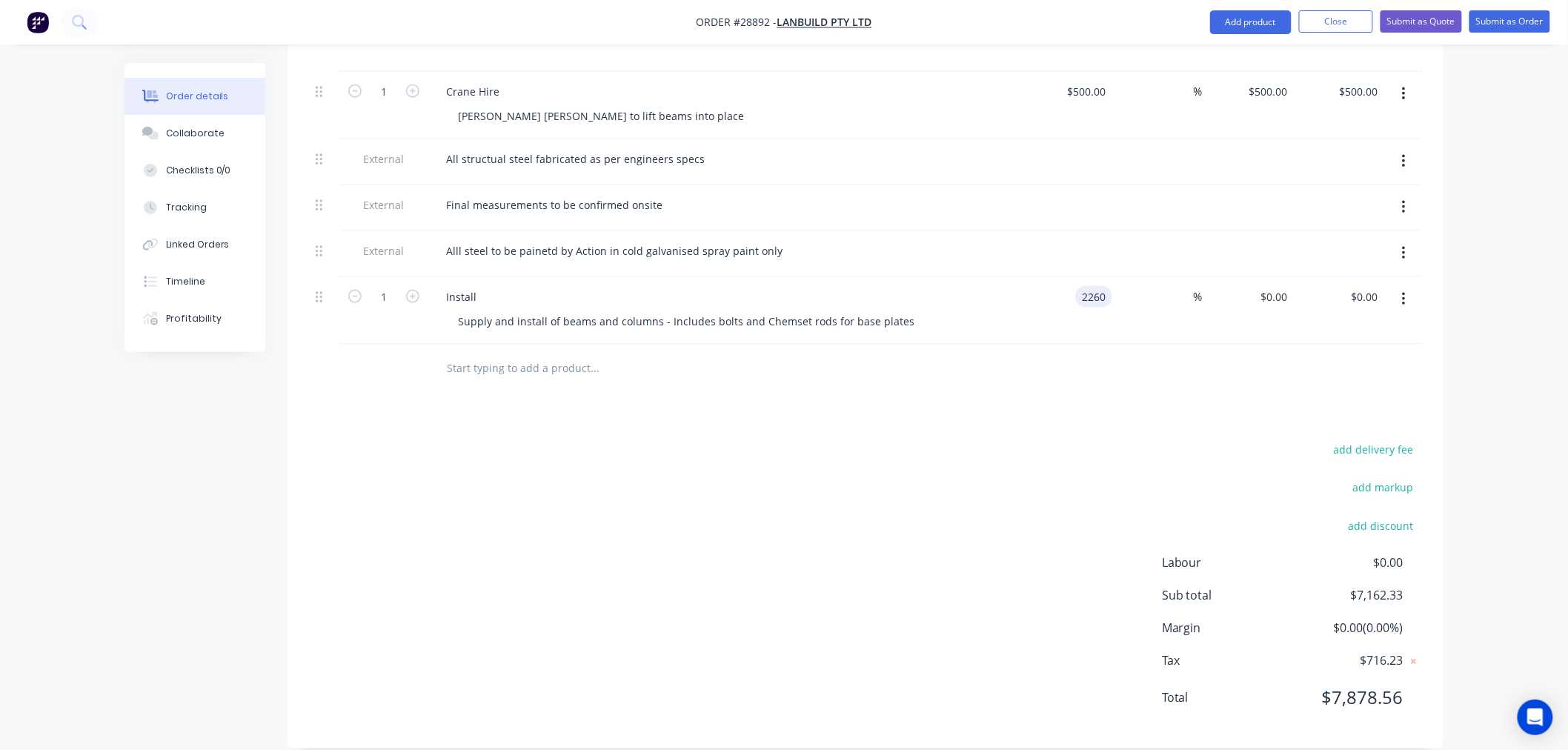
type input "$2,260.00"
click at [894, 479] on div "add delivery fee add markup add discount Labour $0.00 Sub total $7,162.33 Margi…" at bounding box center [866, 583] width 1112 height 286
click at [1186, 286] on input at bounding box center [1185, 296] width 17 height 21
type input "25"
type input "$2,825.00"
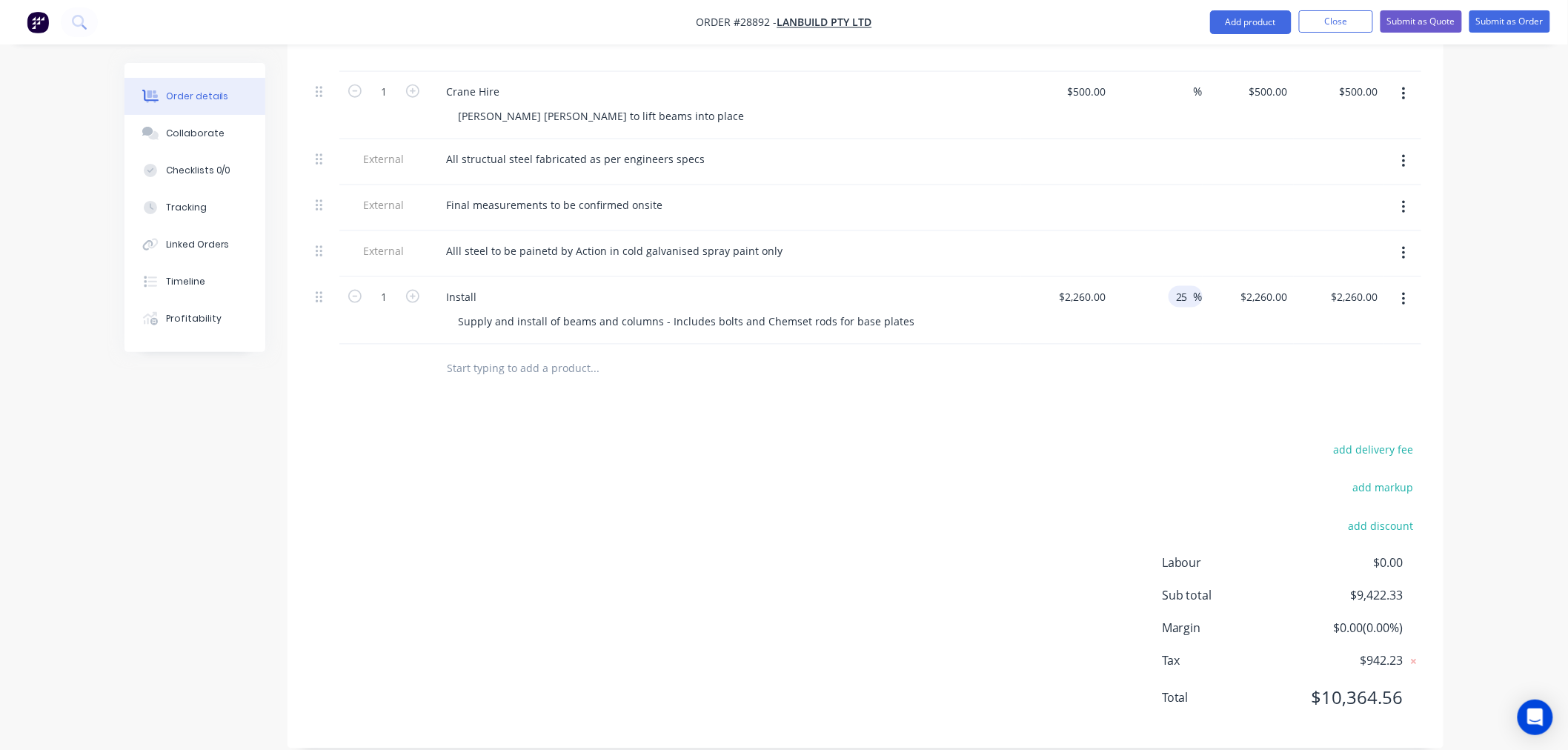
type input "$2,825.00"
click at [1155, 396] on div "Drawings Add drawing Products Show / Hide columns Add product Qty Cost Markup P…" at bounding box center [865, 241] width 1156 height 1015
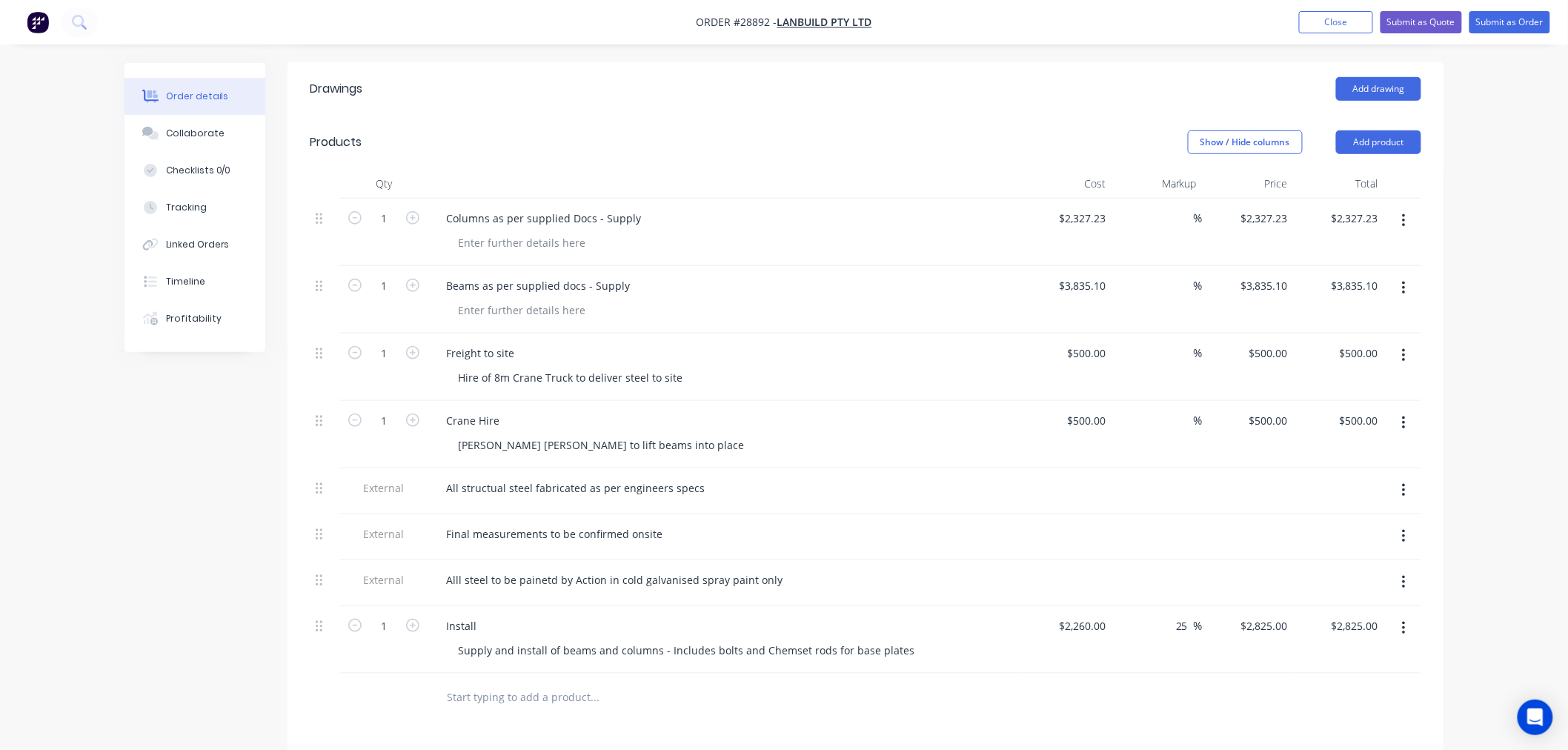
scroll to position [398, 0]
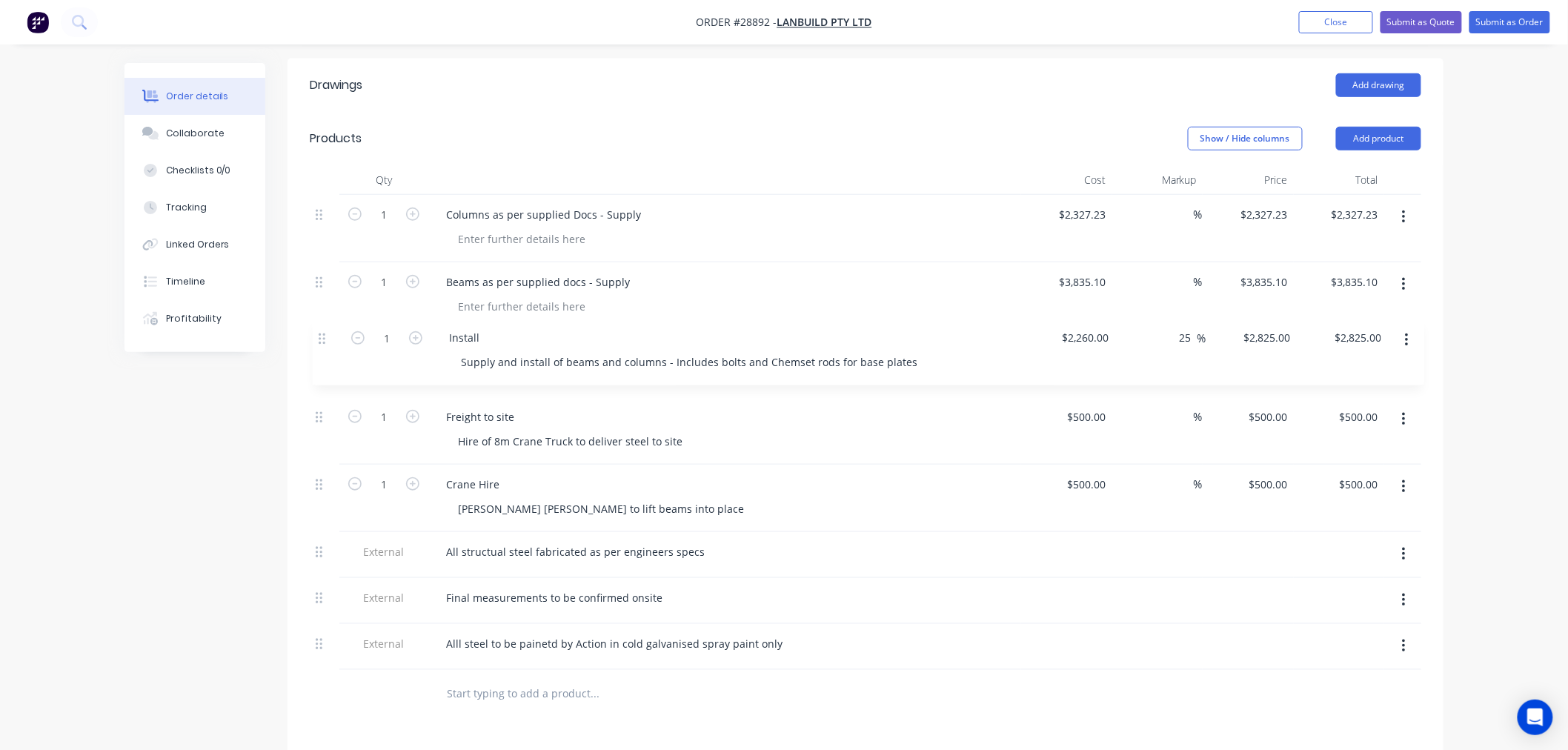
drag, startPoint x: 318, startPoint y: 610, endPoint x: 322, endPoint y: 335, distance: 275.0
click at [322, 335] on div "1 Columns as per supplied Docs - Supply $2,327.23 $2,327.23 % $2,327.23 $2,327.…" at bounding box center [866, 433] width 1112 height 475
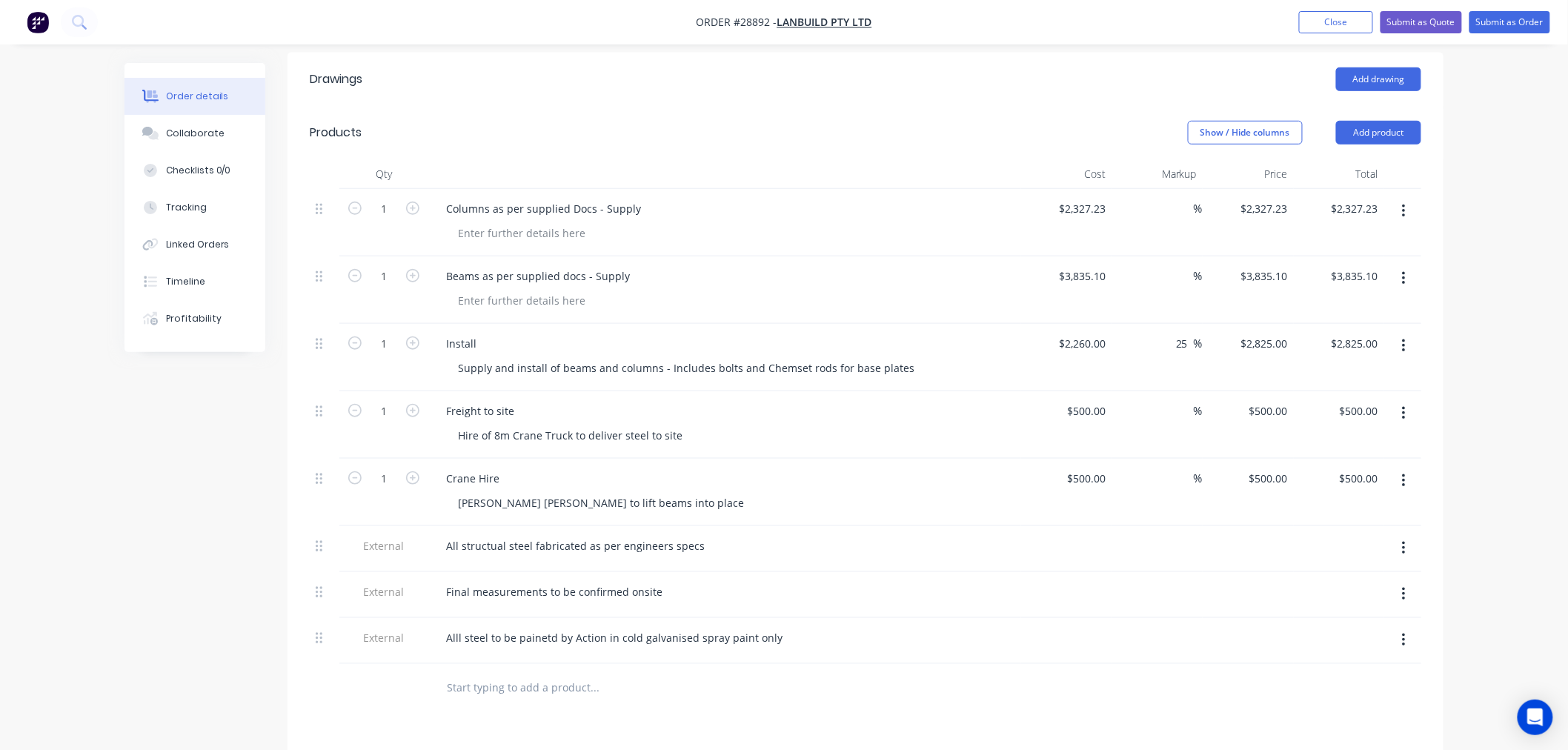
scroll to position [394, 0]
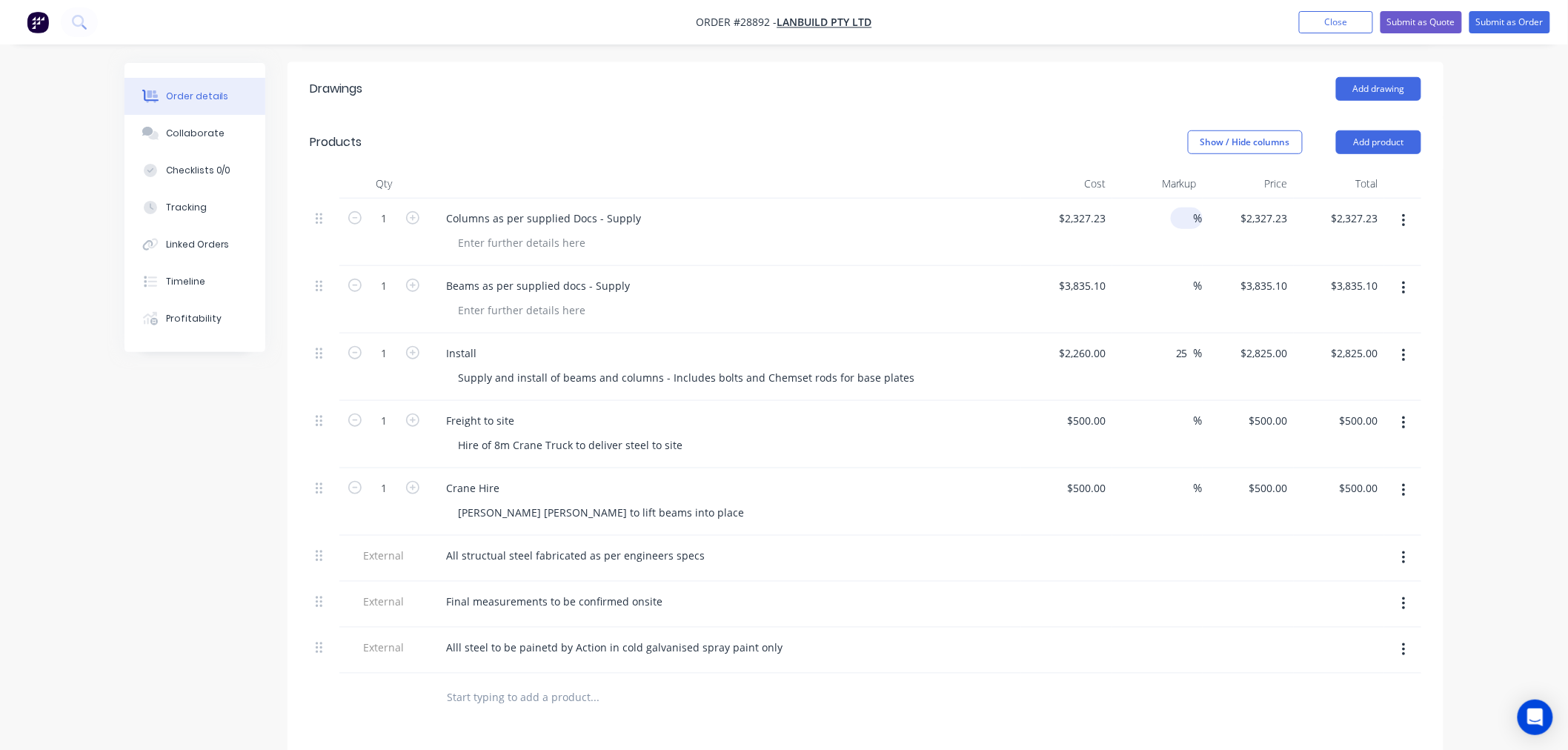
click at [1190, 207] on input at bounding box center [1185, 218] width 17 height 21
type input "30"
type input "$3,025.399"
type input "$3,025.40"
click at [1184, 275] on input at bounding box center [1185, 286] width 17 height 21
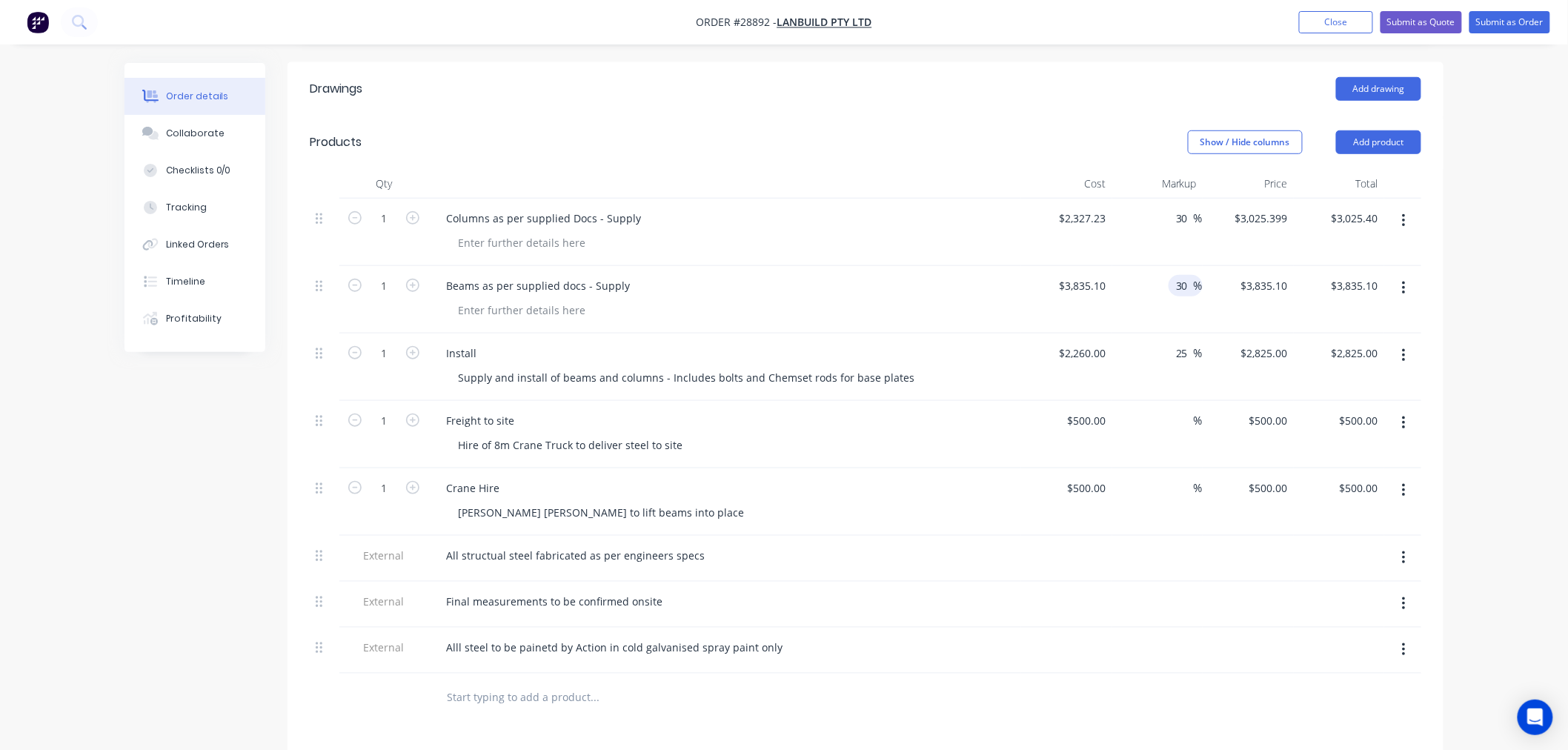
type input "30"
type input "$4,985.63"
click at [1308, 599] on div at bounding box center [1339, 605] width 91 height 46
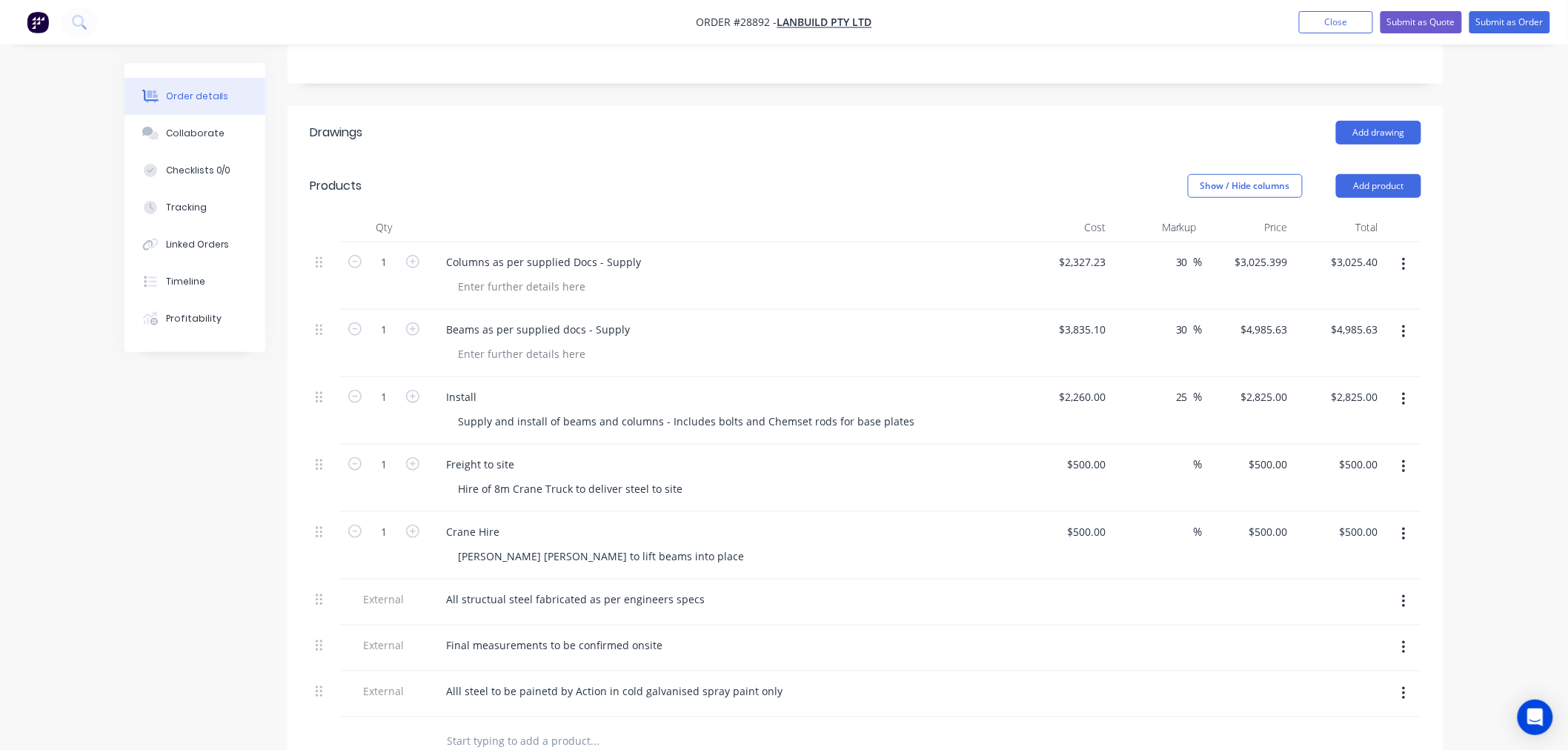
scroll to position [312, 0]
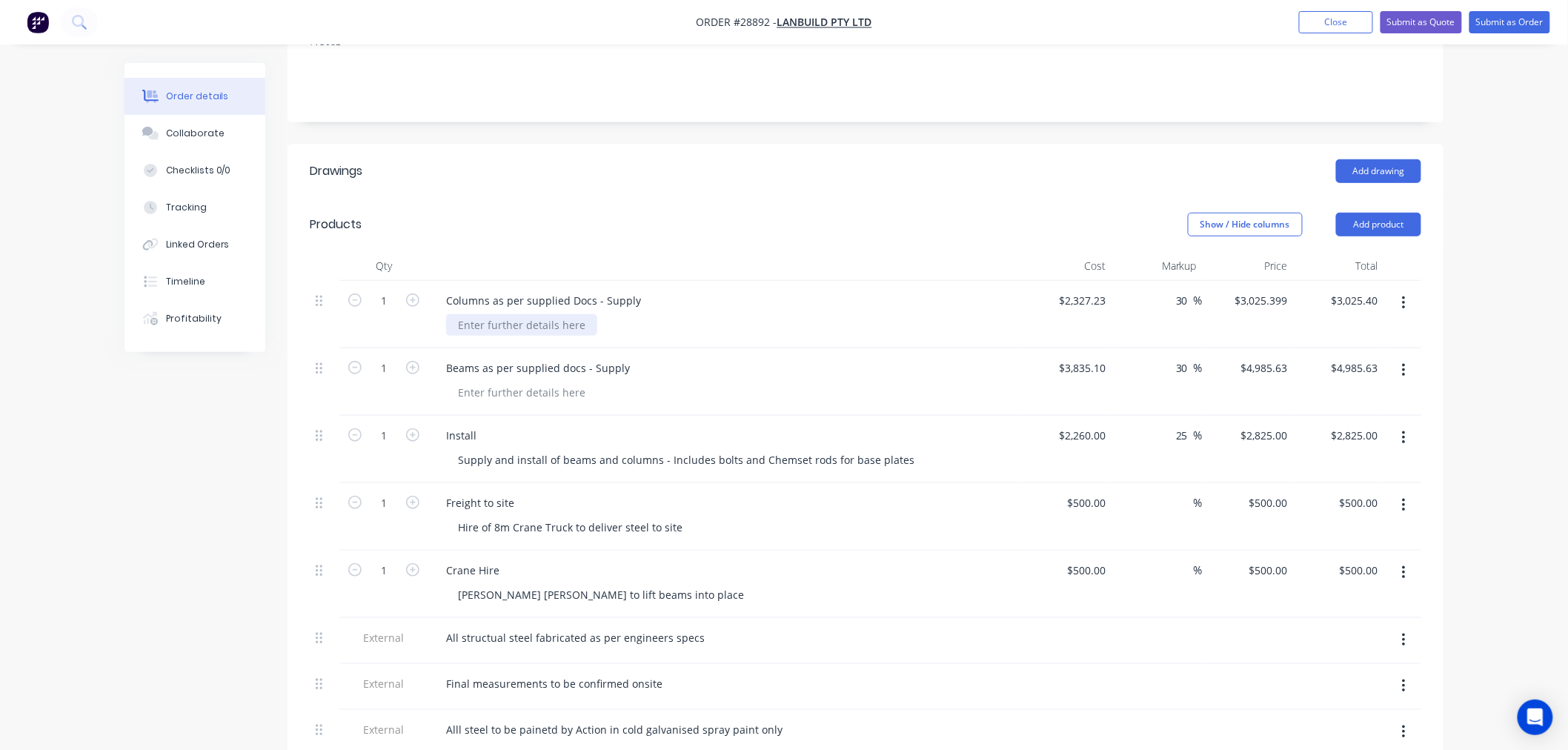
click at [553, 314] on div at bounding box center [522, 325] width 151 height 21
click at [753, 357] on div "Beams as per supplied docs - Supply" at bounding box center [725, 368] width 581 height 21
click at [473, 314] on div "RB$ - 380 PFC @ 8500, RB3 - 150 PFC @ 3500, L6 - 300 PFC @ 5500" at bounding box center [620, 325] width 346 height 21
click at [682, 382] on div at bounding box center [731, 393] width 569 height 21
click at [556, 382] on div at bounding box center [522, 393] width 151 height 21
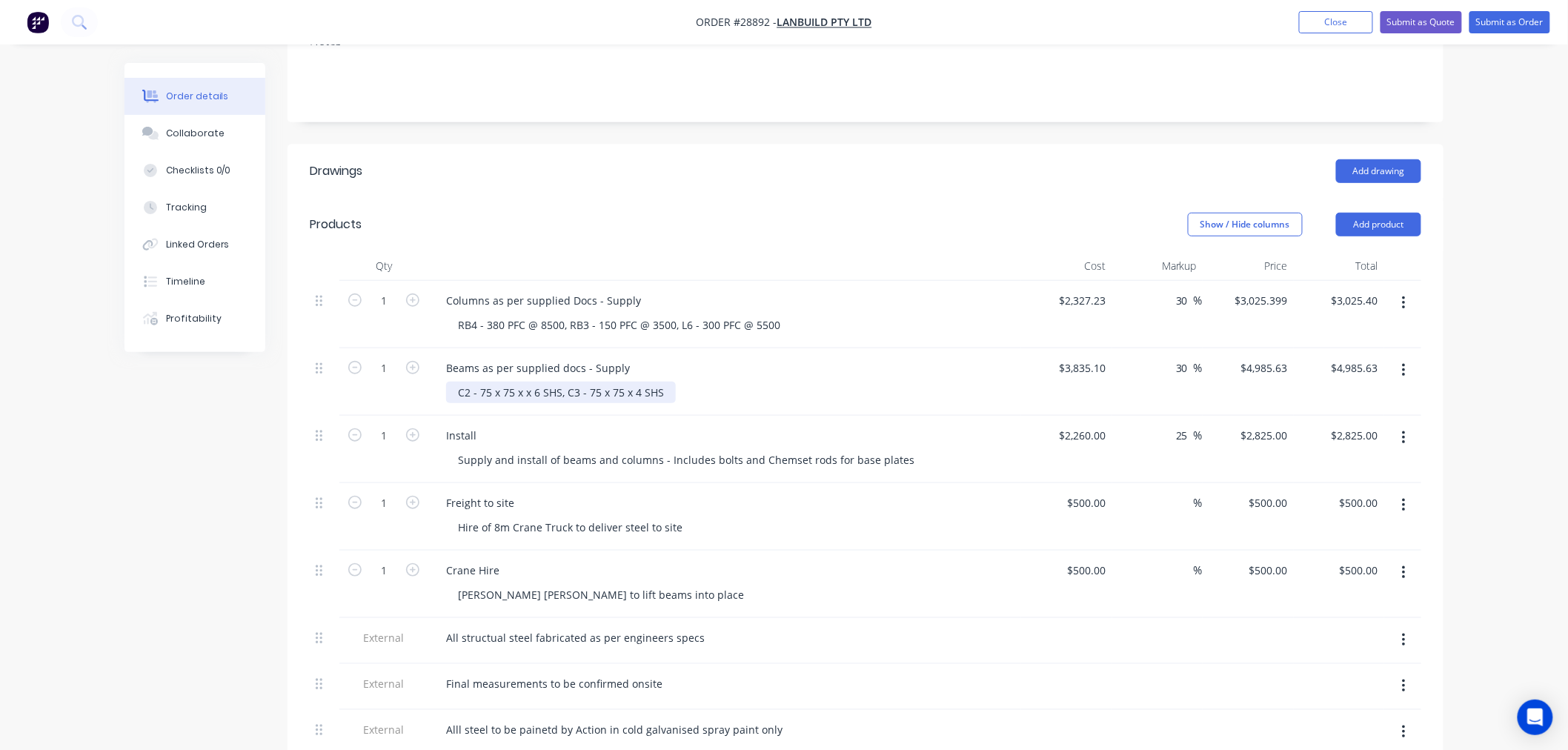
click at [457, 382] on div "C2 - 75 x 75 x x 6 SHS, C3 - 75 x 75 x 4 SHS" at bounding box center [561, 393] width 229 height 21
click at [588, 382] on div "3 @ C2 - 75 x 75 x x 6 SHS, C3 - 75 x 75 x 4 SHS" at bounding box center [572, 393] width 251 height 21
click at [984, 559] on div "Crane Hire" at bounding box center [725, 570] width 581 height 21
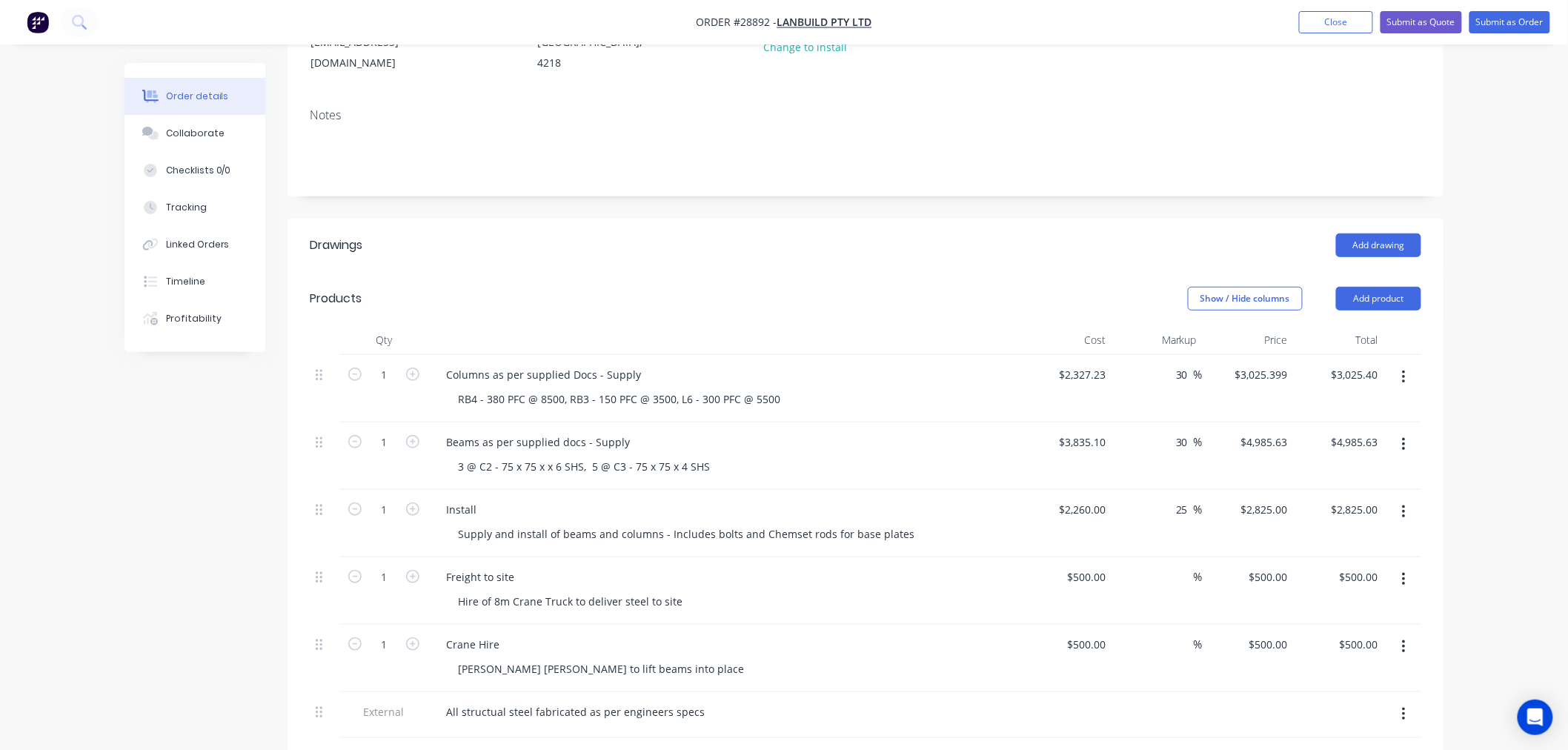
scroll to position [229, 0]
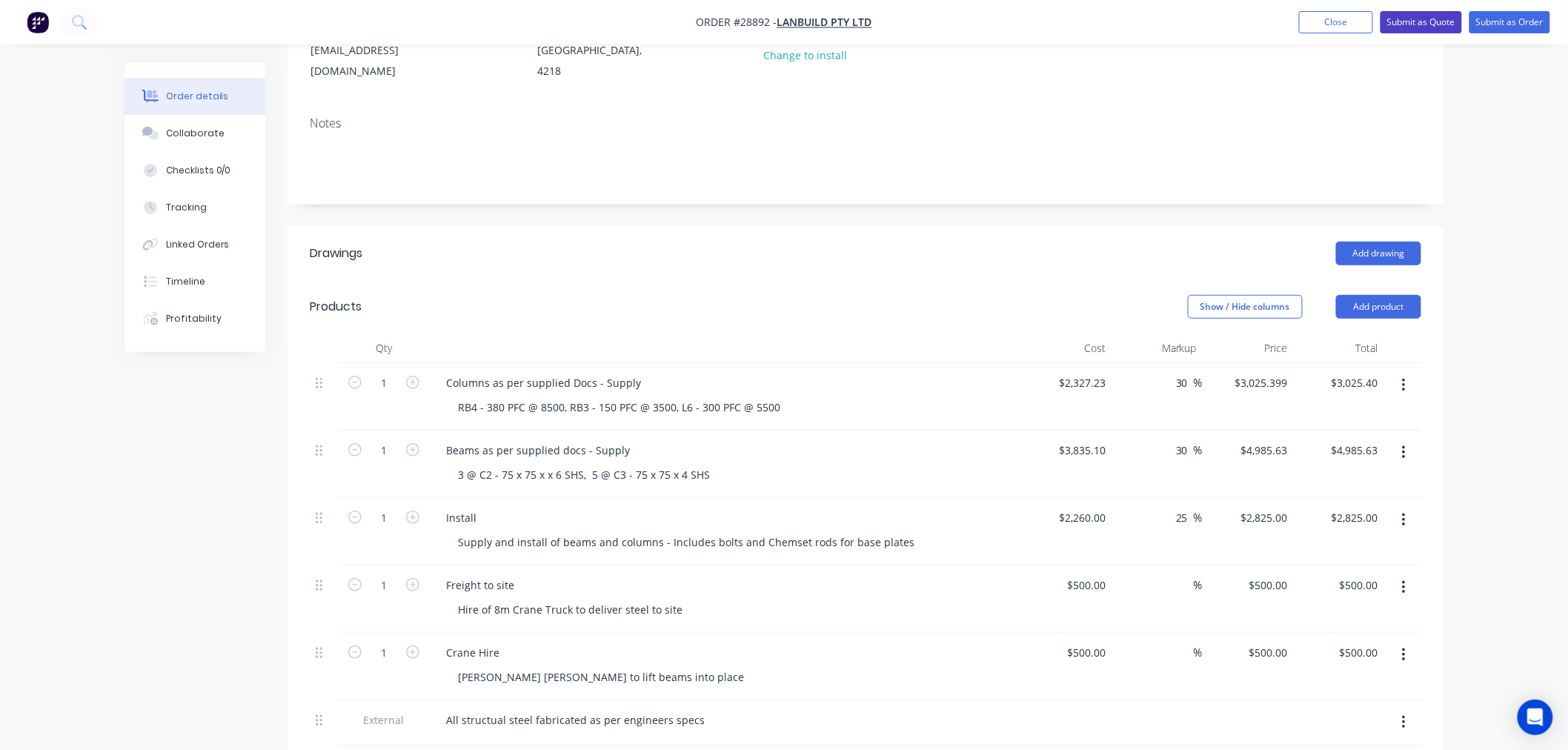
click at [1418, 20] on button "Submit as Quote" at bounding box center [1421, 22] width 82 height 22
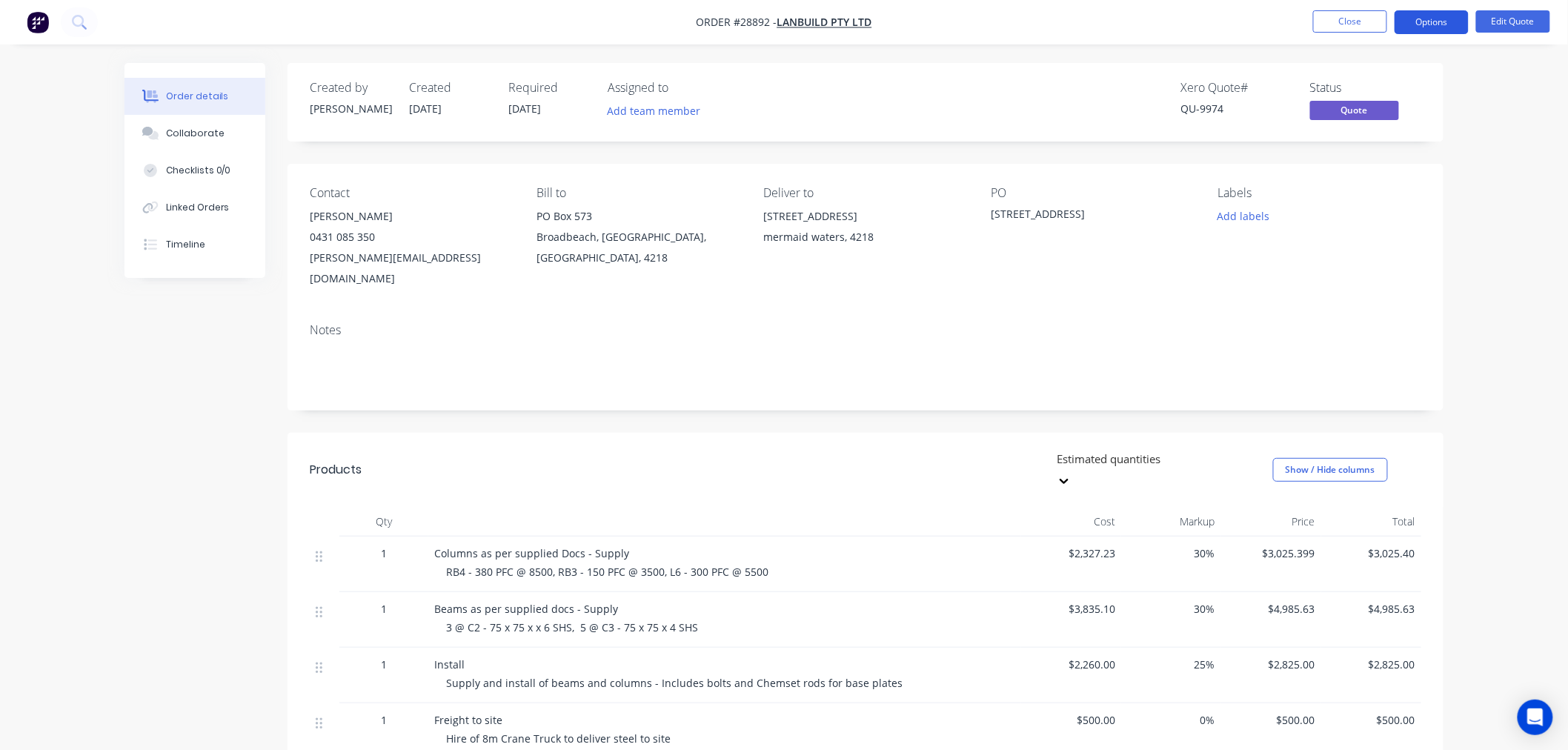
click at [1450, 23] on button "Options" at bounding box center [1432, 22] width 74 height 24
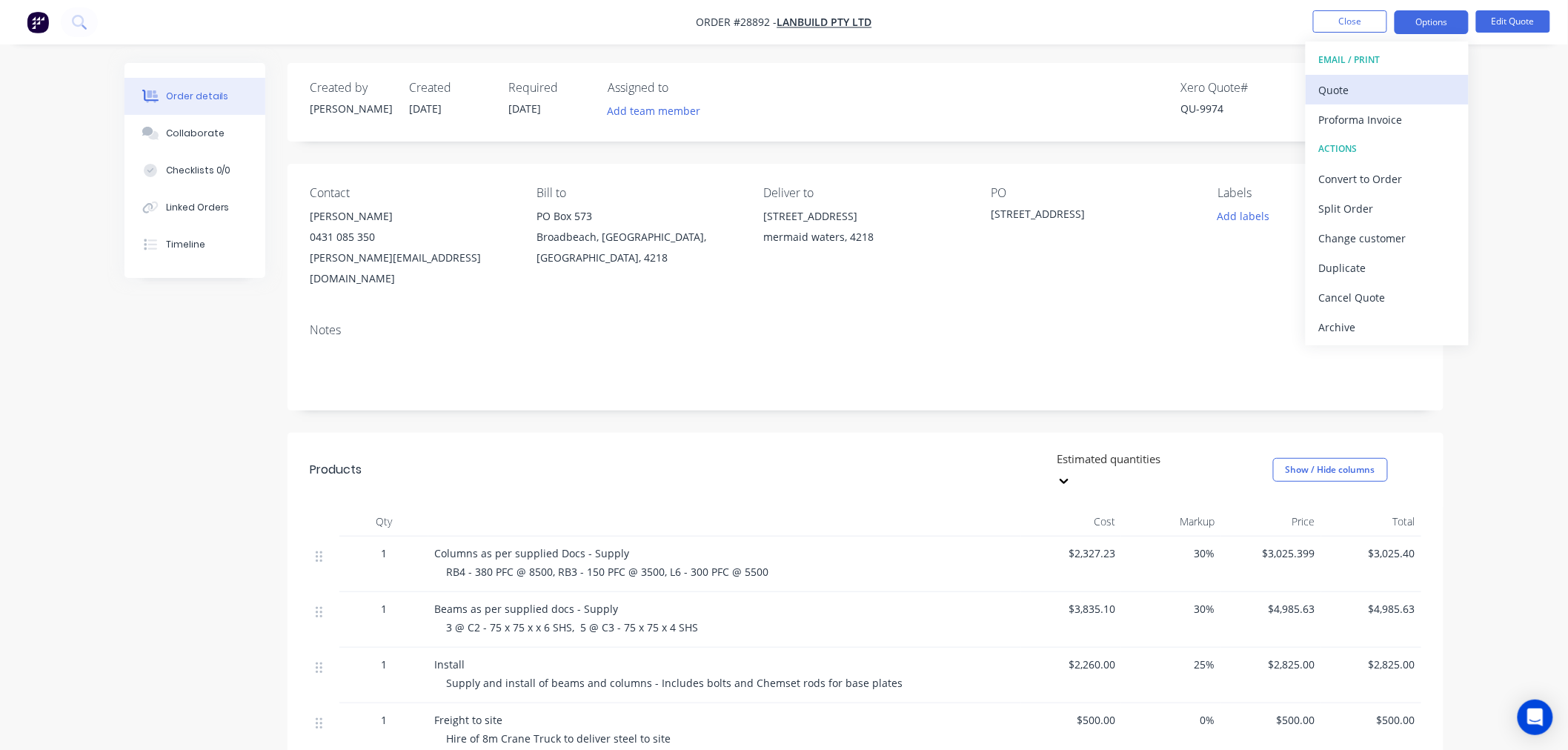
click at [1411, 93] on div "Quote" at bounding box center [1387, 90] width 136 height 21
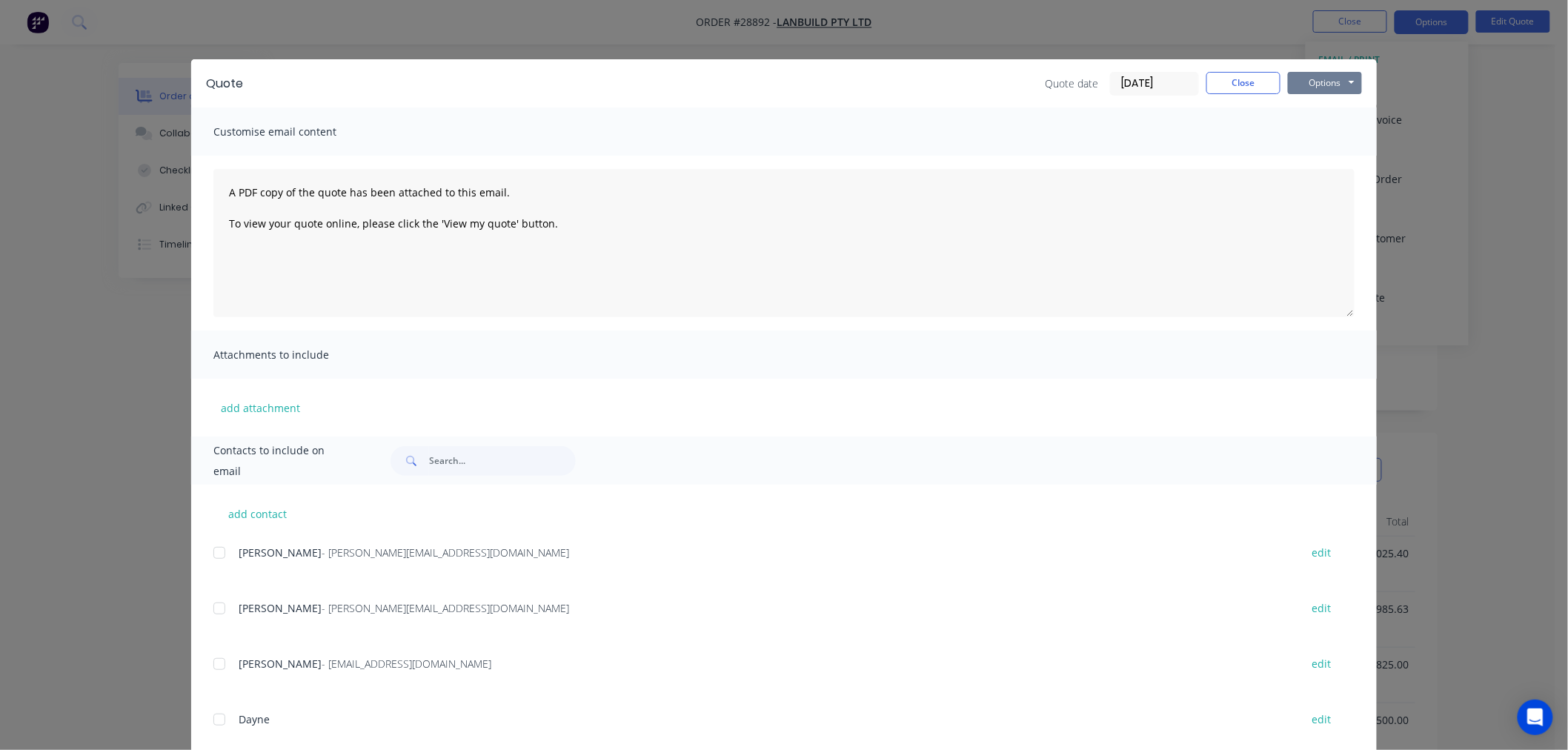
click at [1337, 75] on button "Options" at bounding box center [1325, 82] width 74 height 22
click at [1302, 135] on button "Print" at bounding box center [1335, 134] width 95 height 24
click at [1235, 89] on button "Close" at bounding box center [1243, 82] width 74 height 22
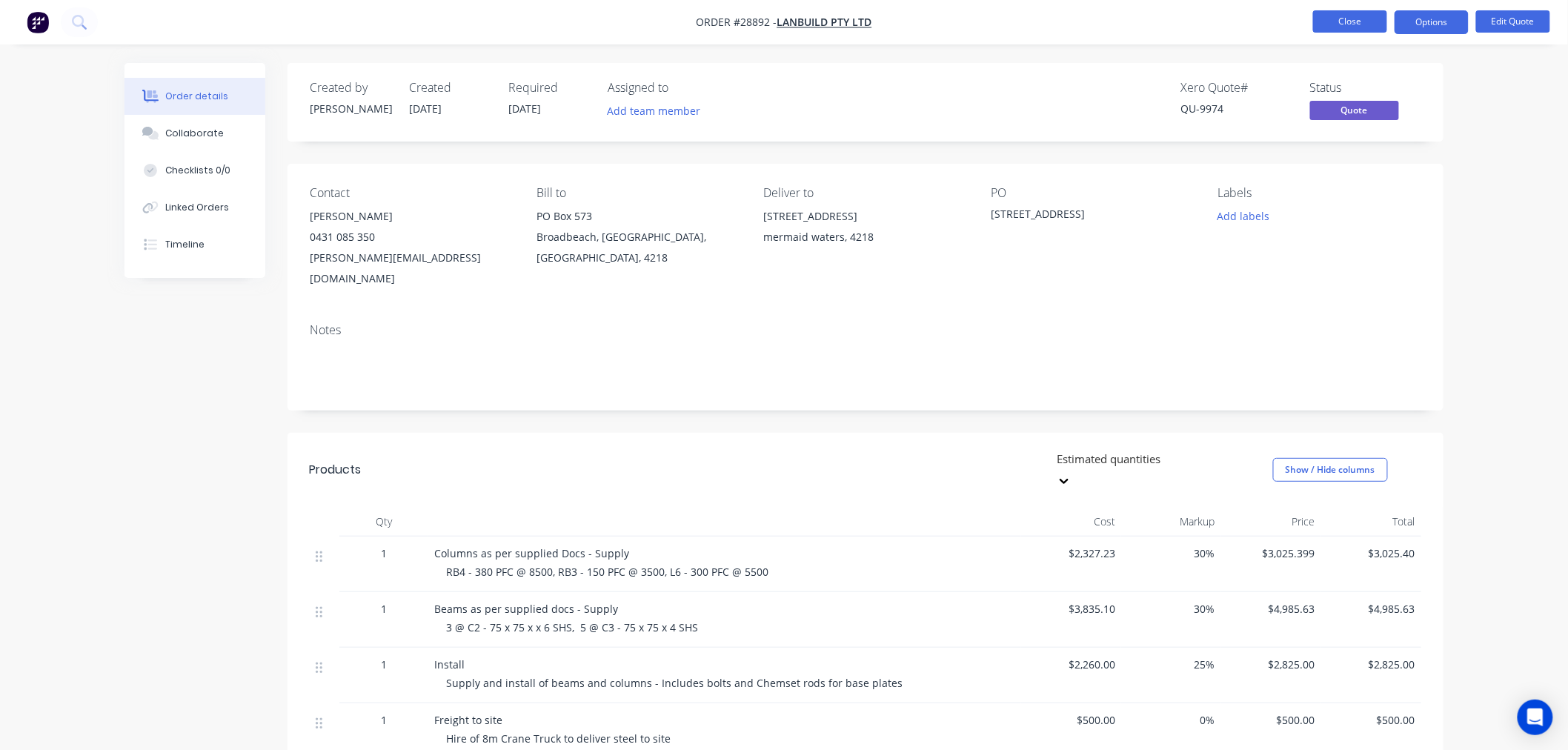
click at [1348, 29] on button "Close" at bounding box center [1350, 21] width 74 height 22
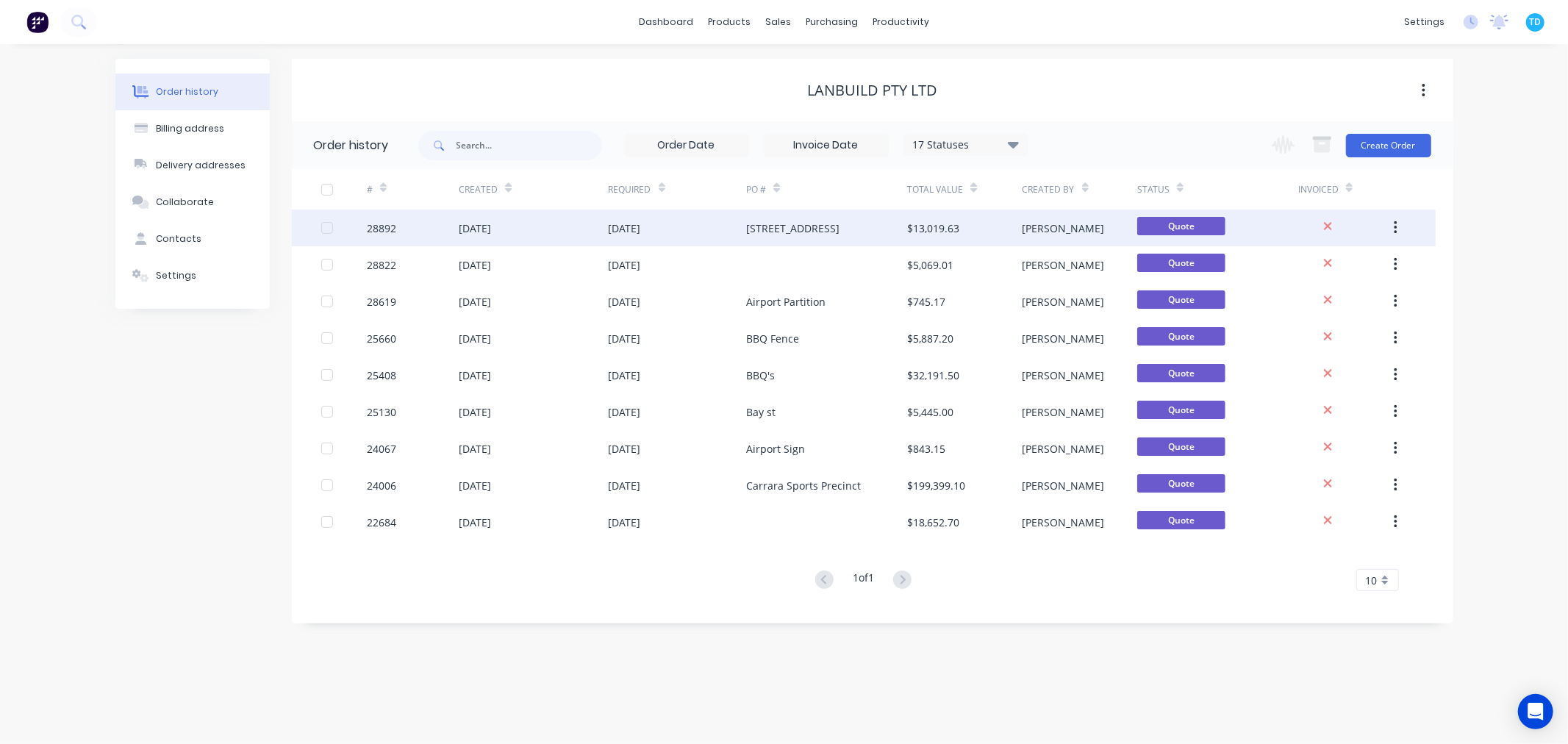
click at [707, 223] on div "[DATE]" at bounding box center [678, 227] width 138 height 36
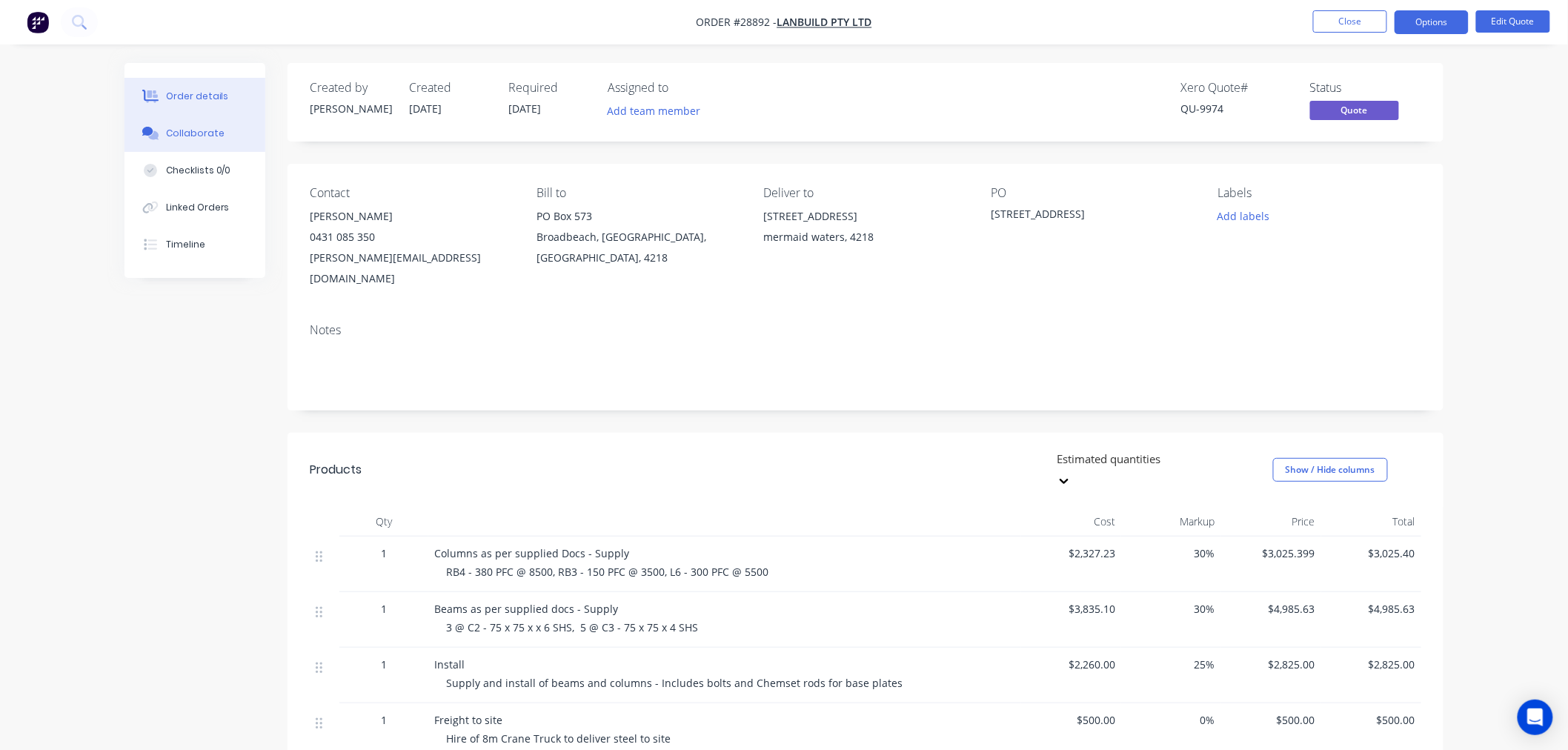
click at [198, 131] on div "Collaborate" at bounding box center [195, 133] width 59 height 13
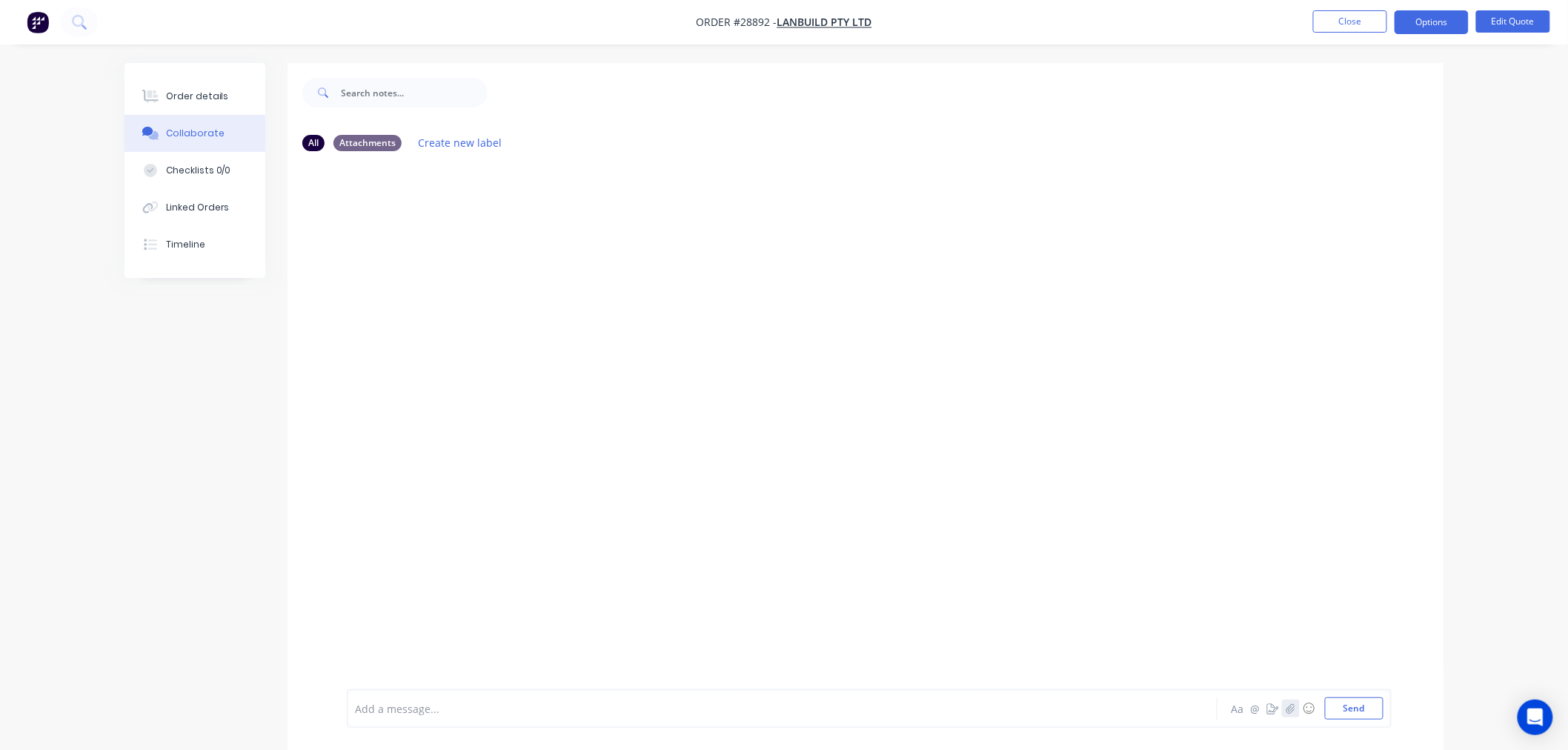
click at [1299, 712] on button "button" at bounding box center [1291, 708] width 18 height 18
click at [1353, 712] on button "Send" at bounding box center [1354, 708] width 59 height 22
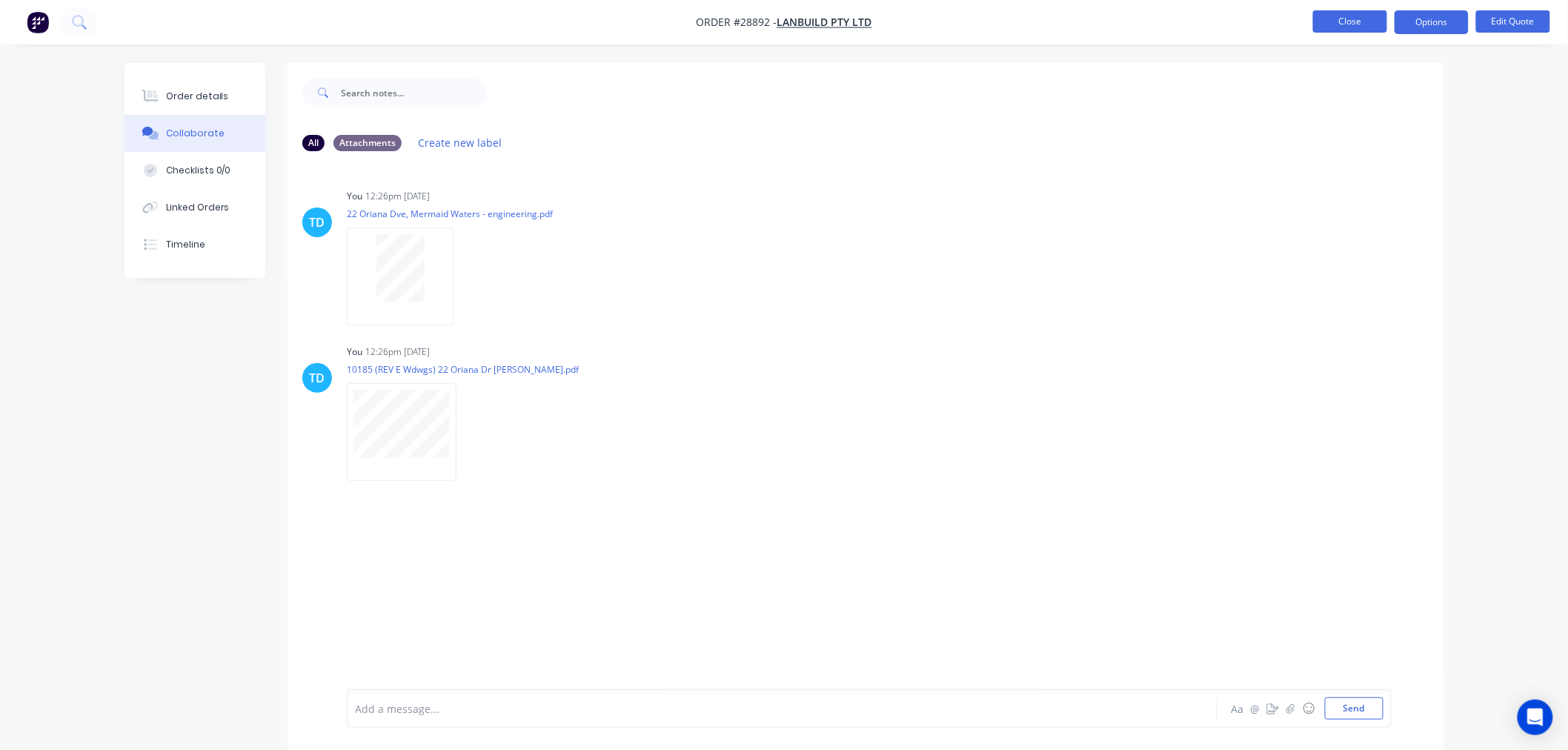
click at [1330, 19] on button "Close" at bounding box center [1350, 21] width 74 height 22
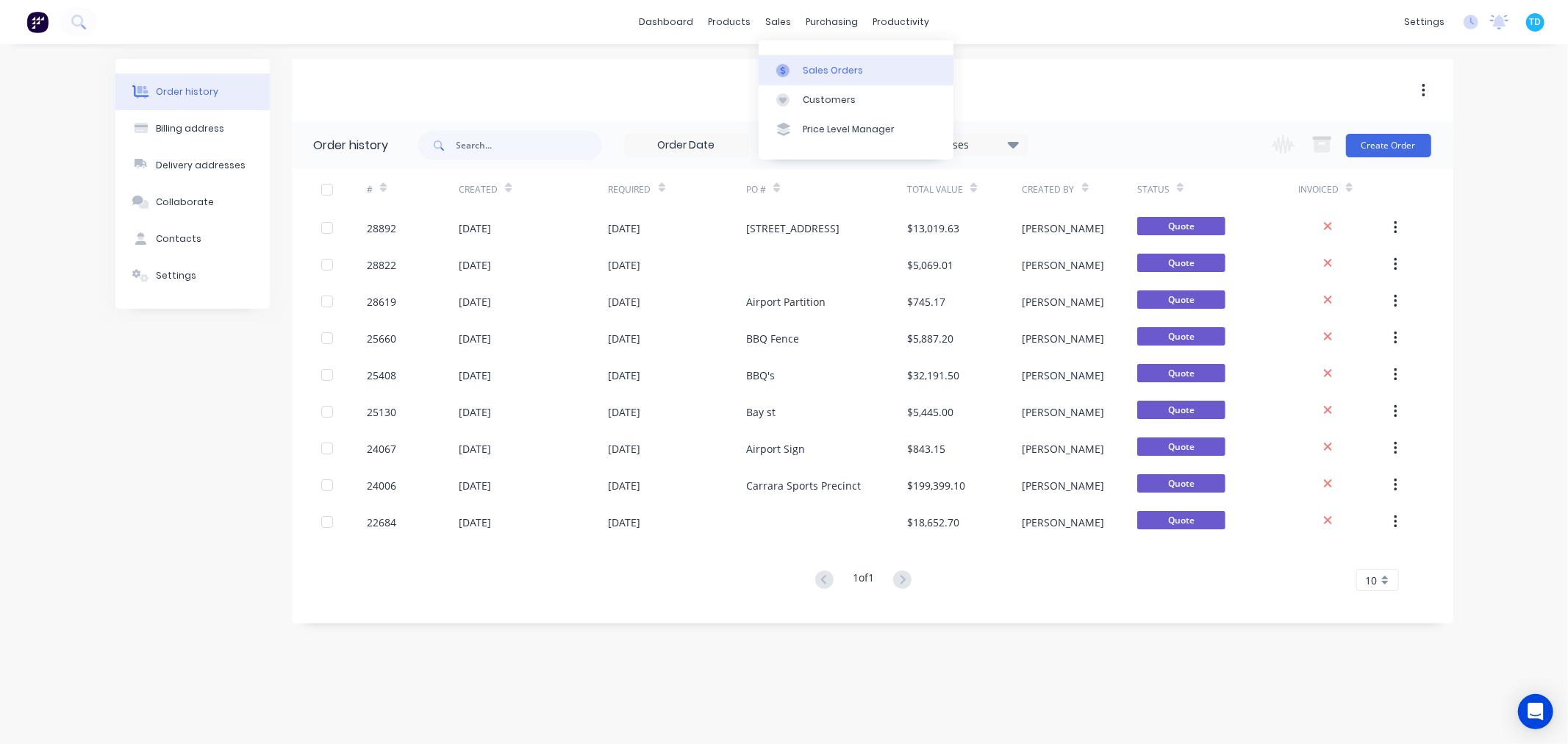
click at [806, 61] on link "Sales Orders" at bounding box center [856, 70] width 195 height 29
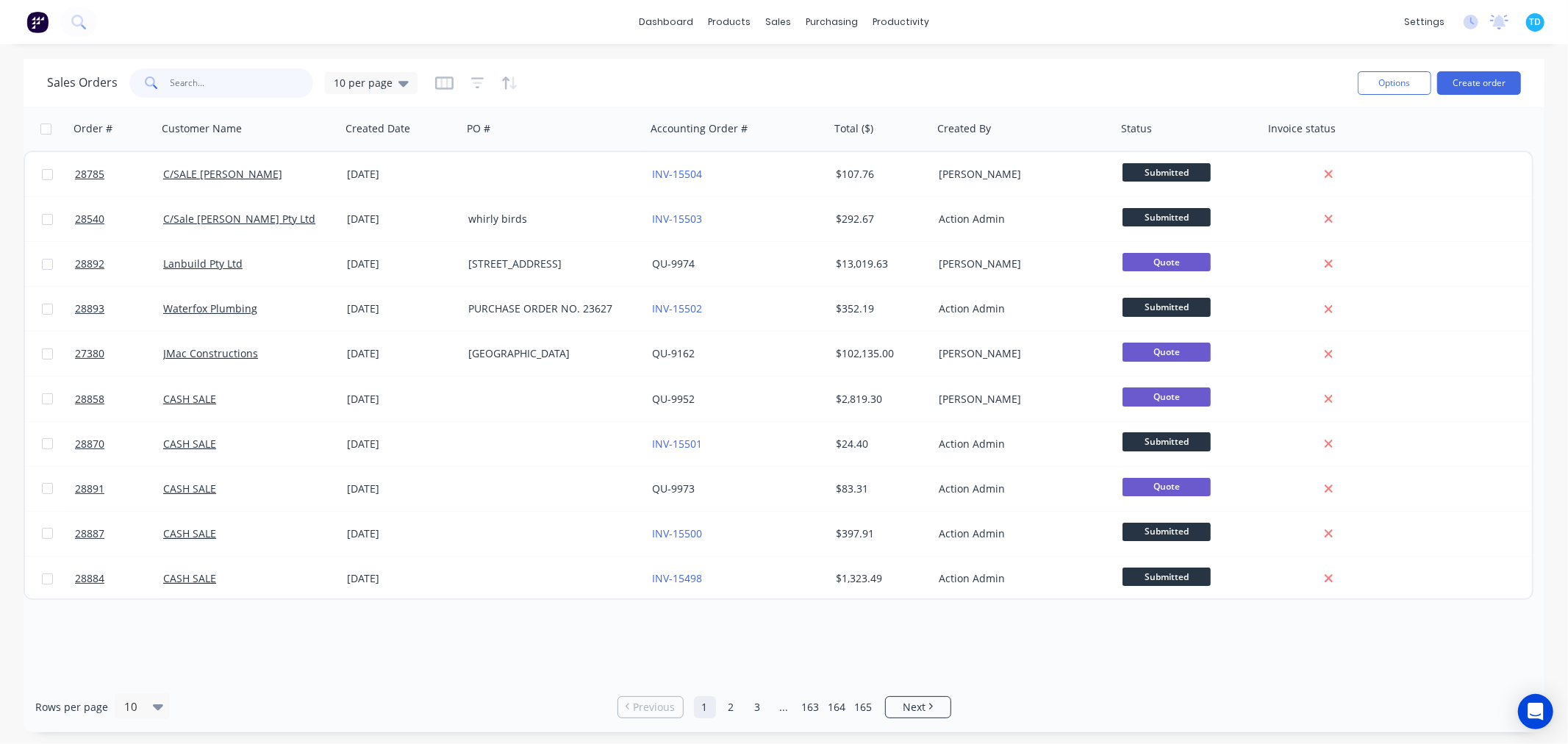
click at [193, 76] on input "text" at bounding box center [242, 83] width 143 height 29
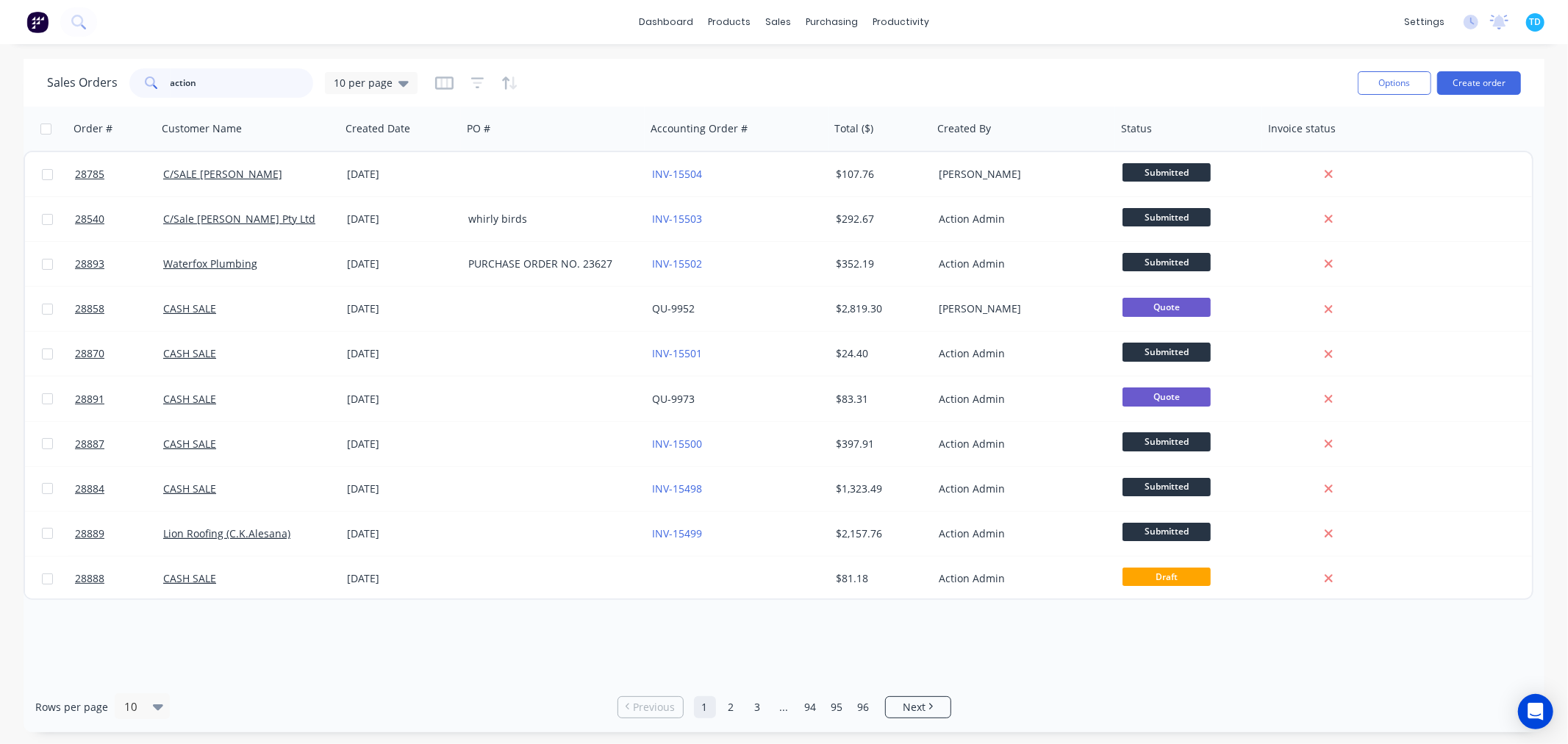
click at [219, 88] on input "action" at bounding box center [242, 83] width 143 height 29
type input "action sheetmetal"
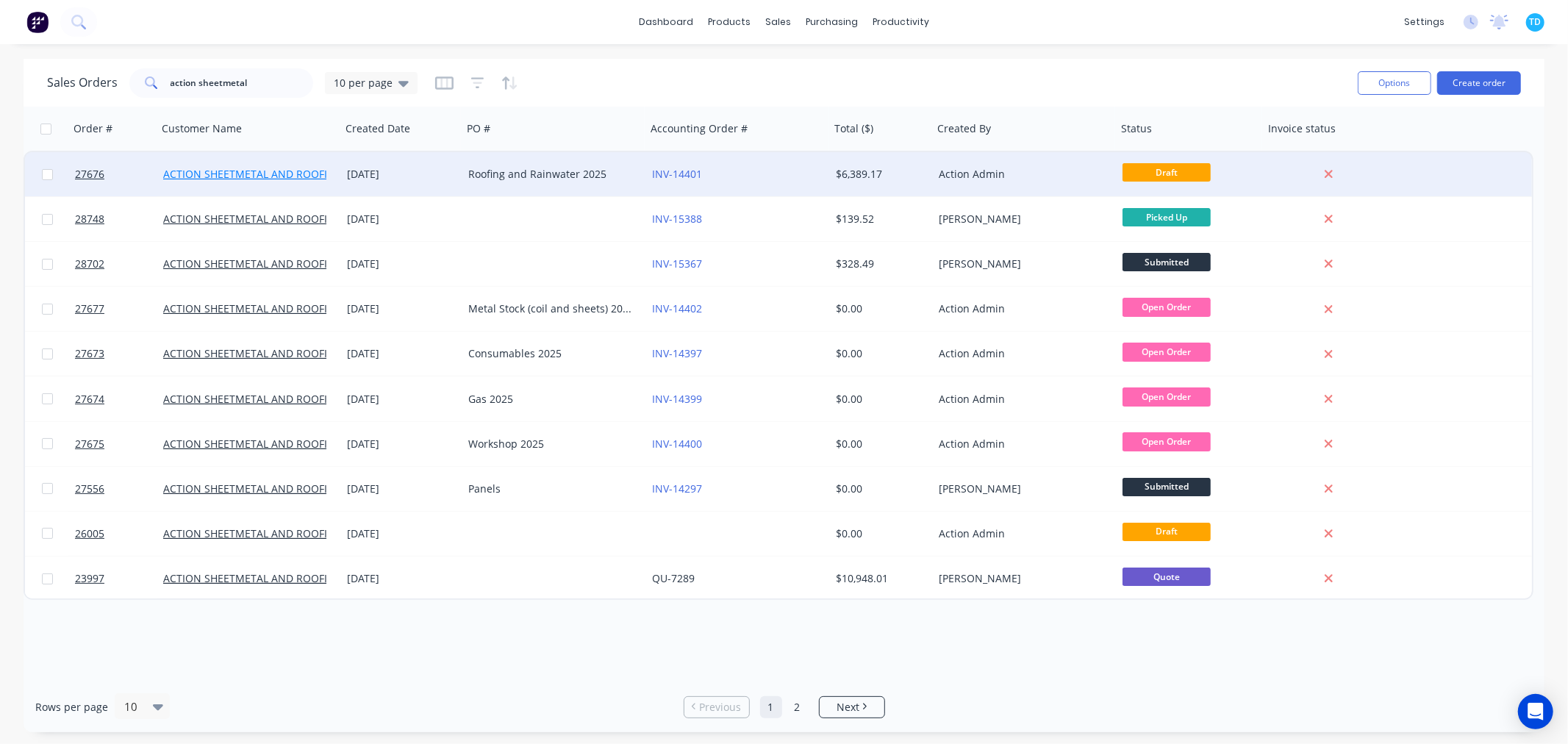
click at [267, 173] on link "ACTION SHEETMETAL AND ROOFING" at bounding box center [253, 173] width 180 height 14
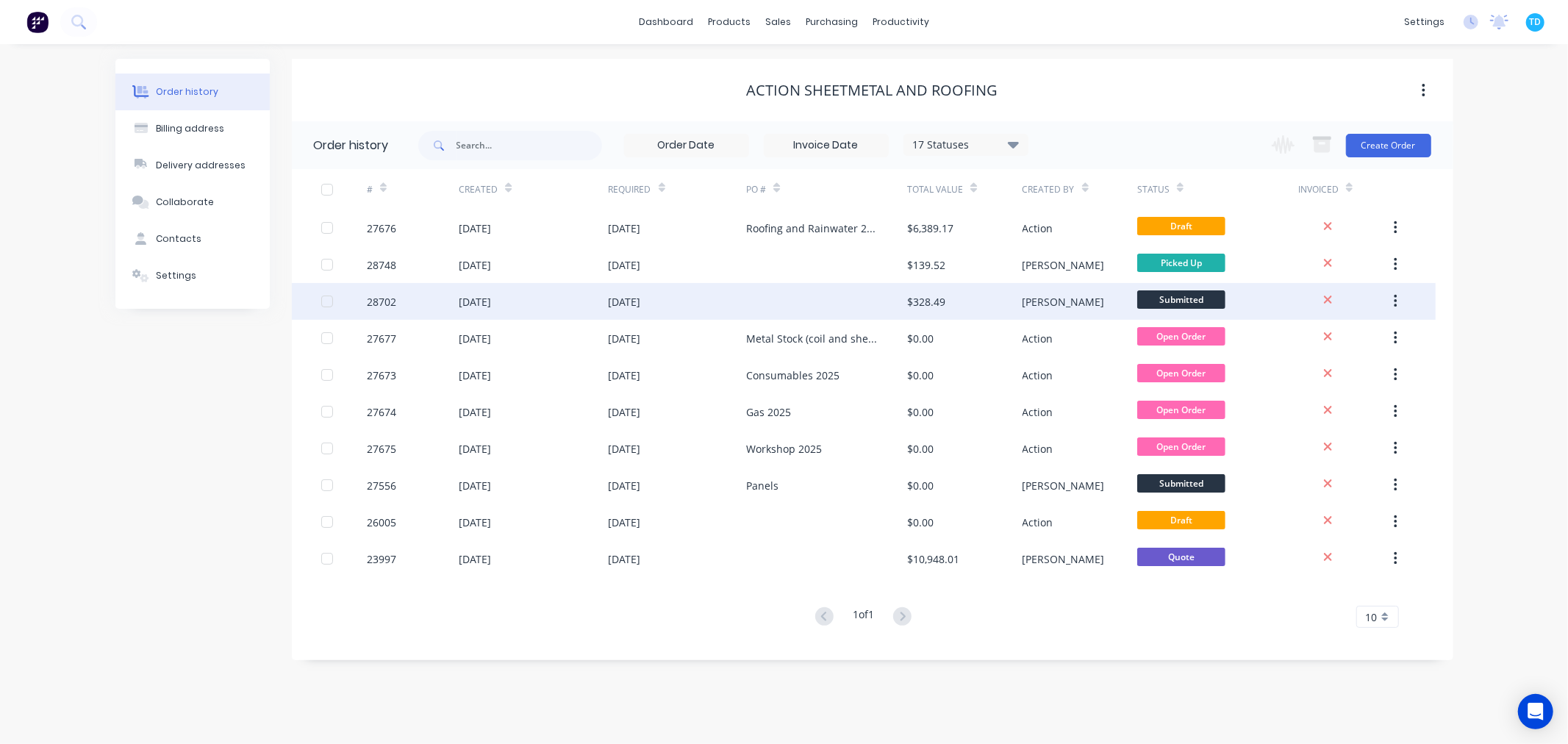
click at [641, 299] on div "[DATE]" at bounding box center [625, 301] width 32 height 15
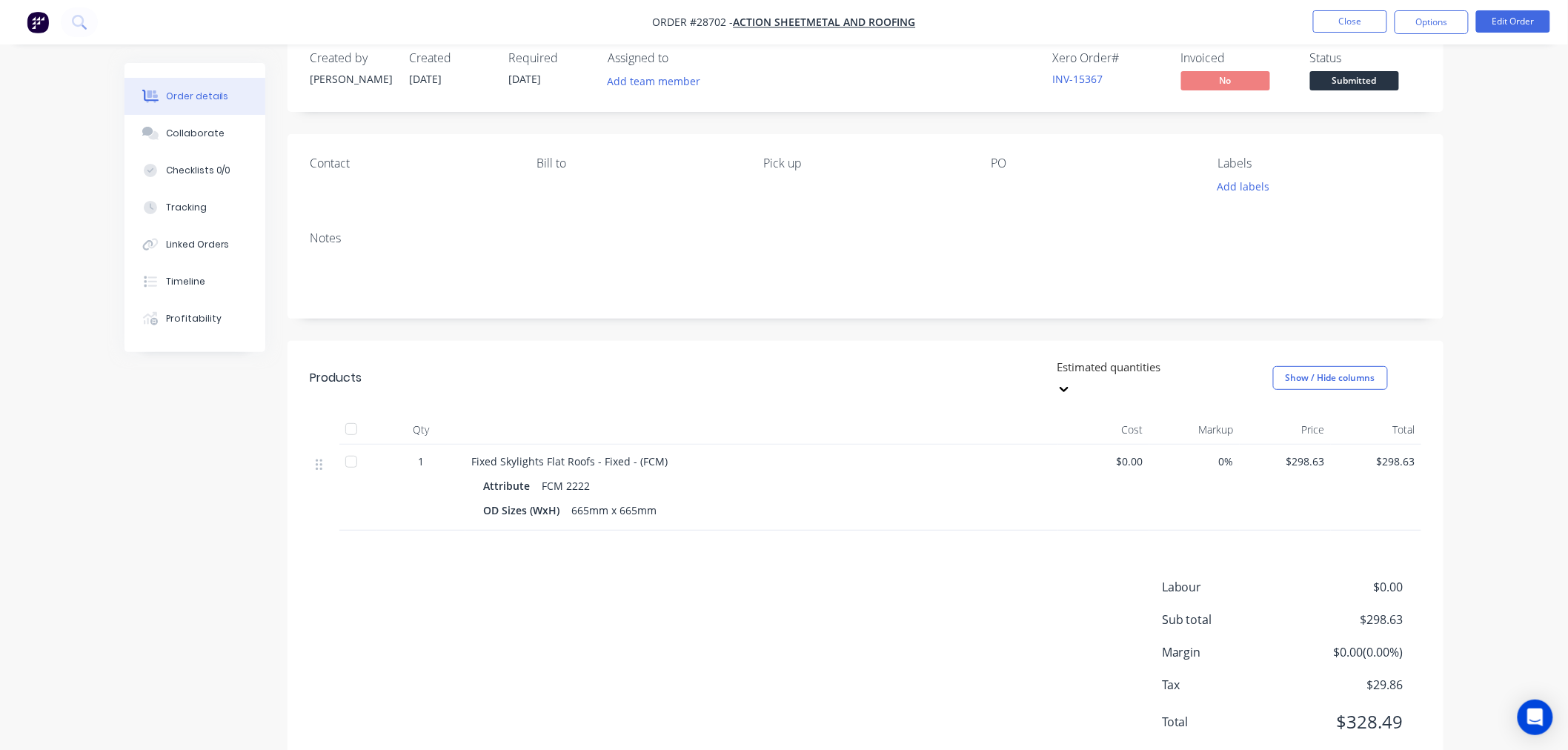
scroll to position [54, 0]
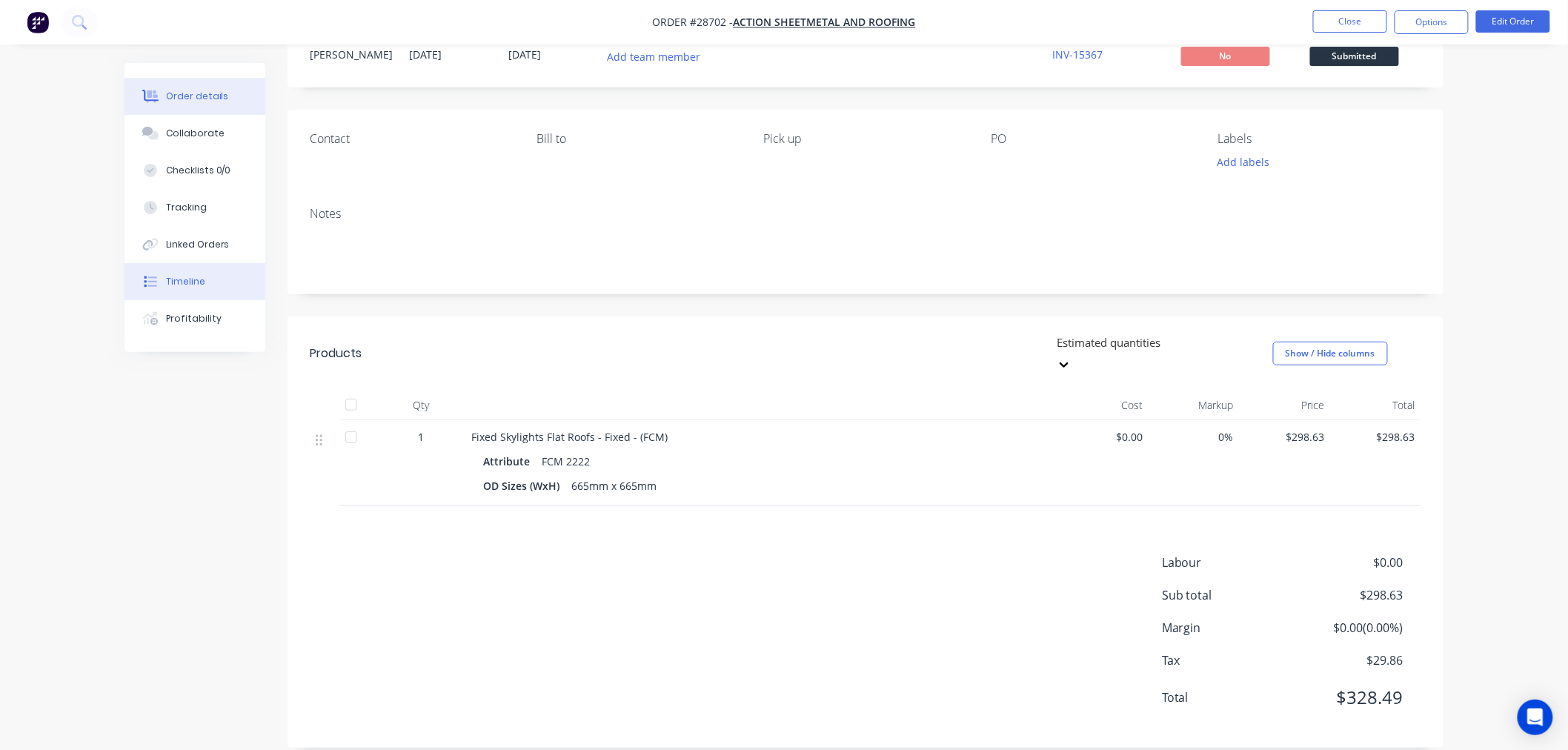
click at [198, 282] on div "Timeline" at bounding box center [185, 282] width 39 height 13
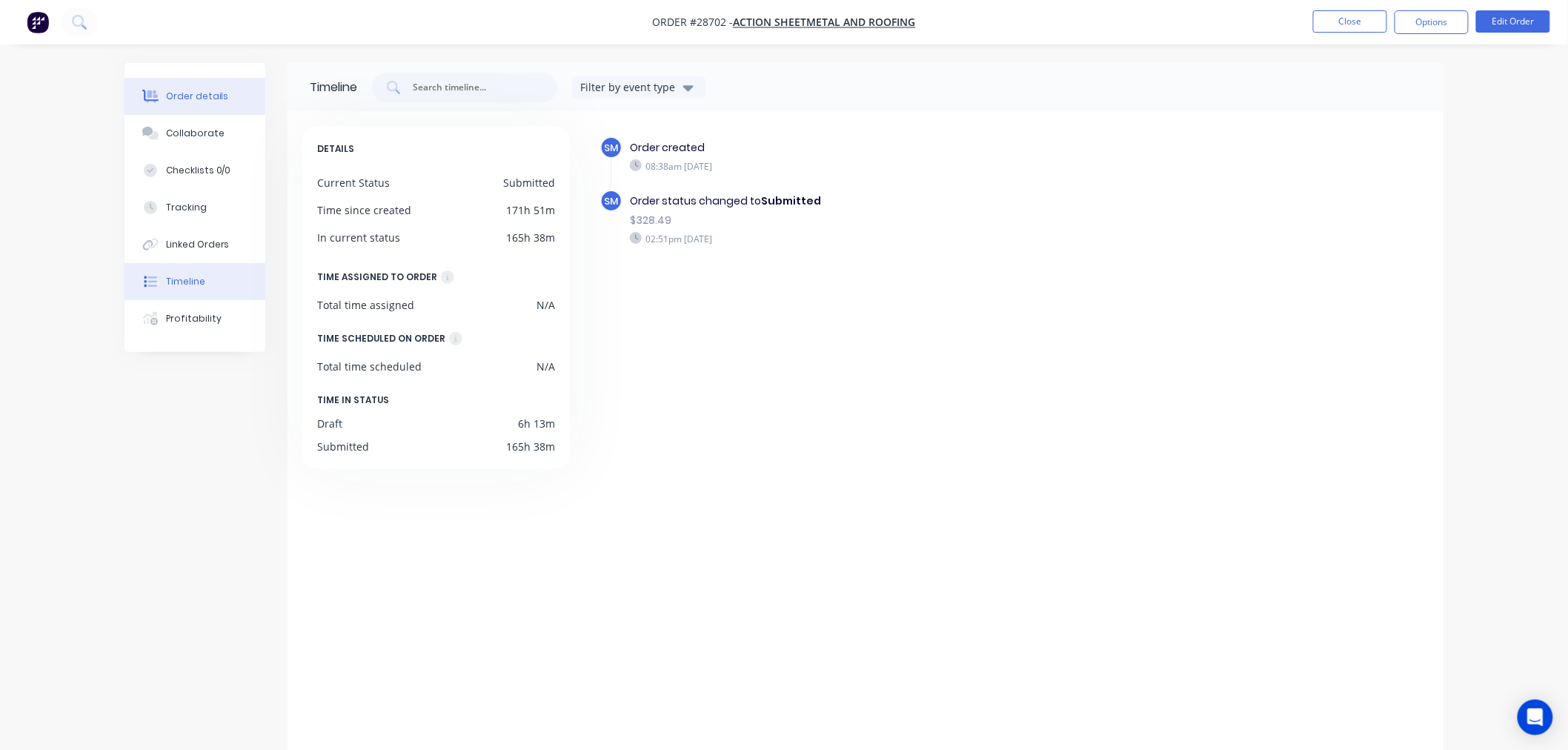
click at [207, 92] on div "Order details" at bounding box center [197, 96] width 63 height 13
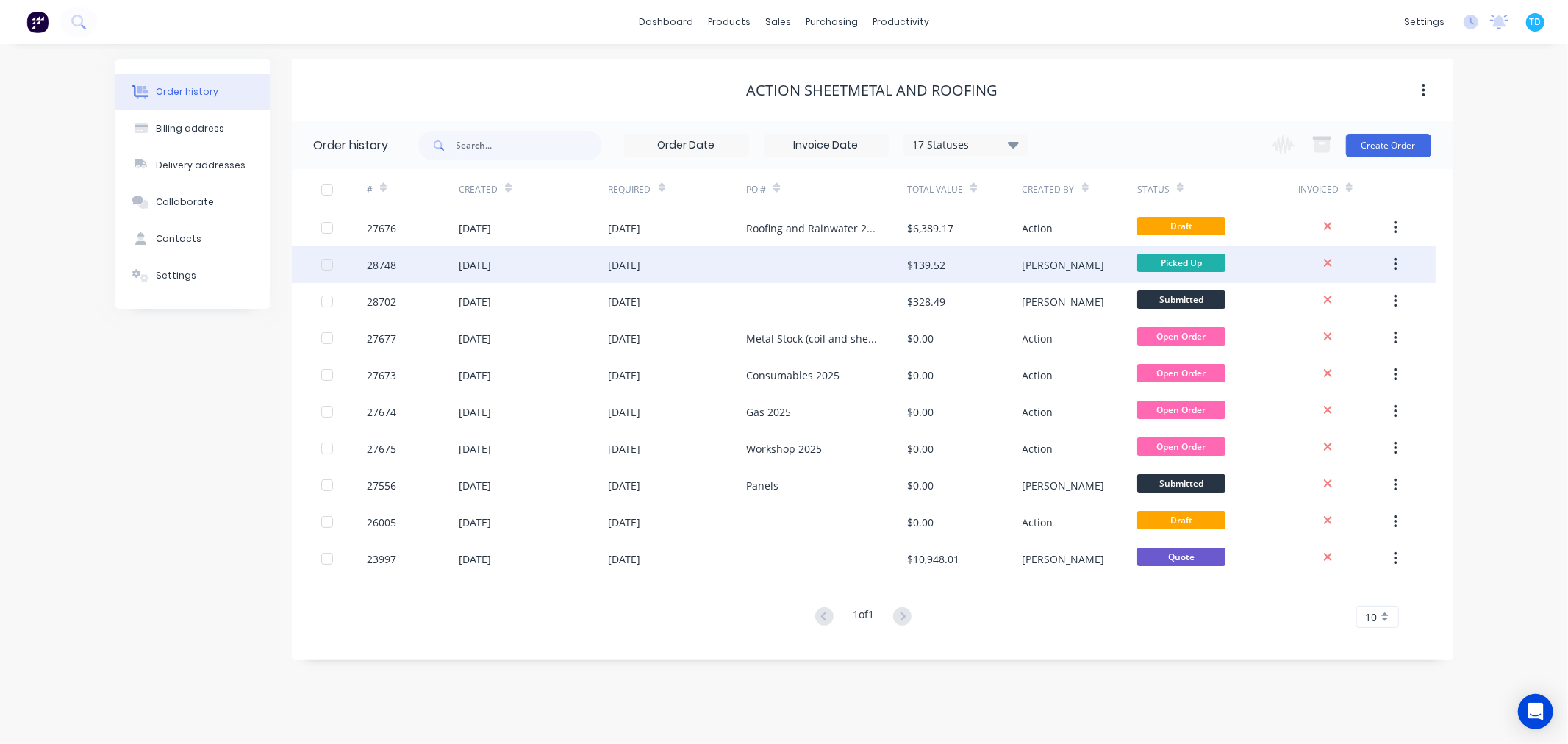
click at [802, 259] on div at bounding box center [826, 264] width 161 height 36
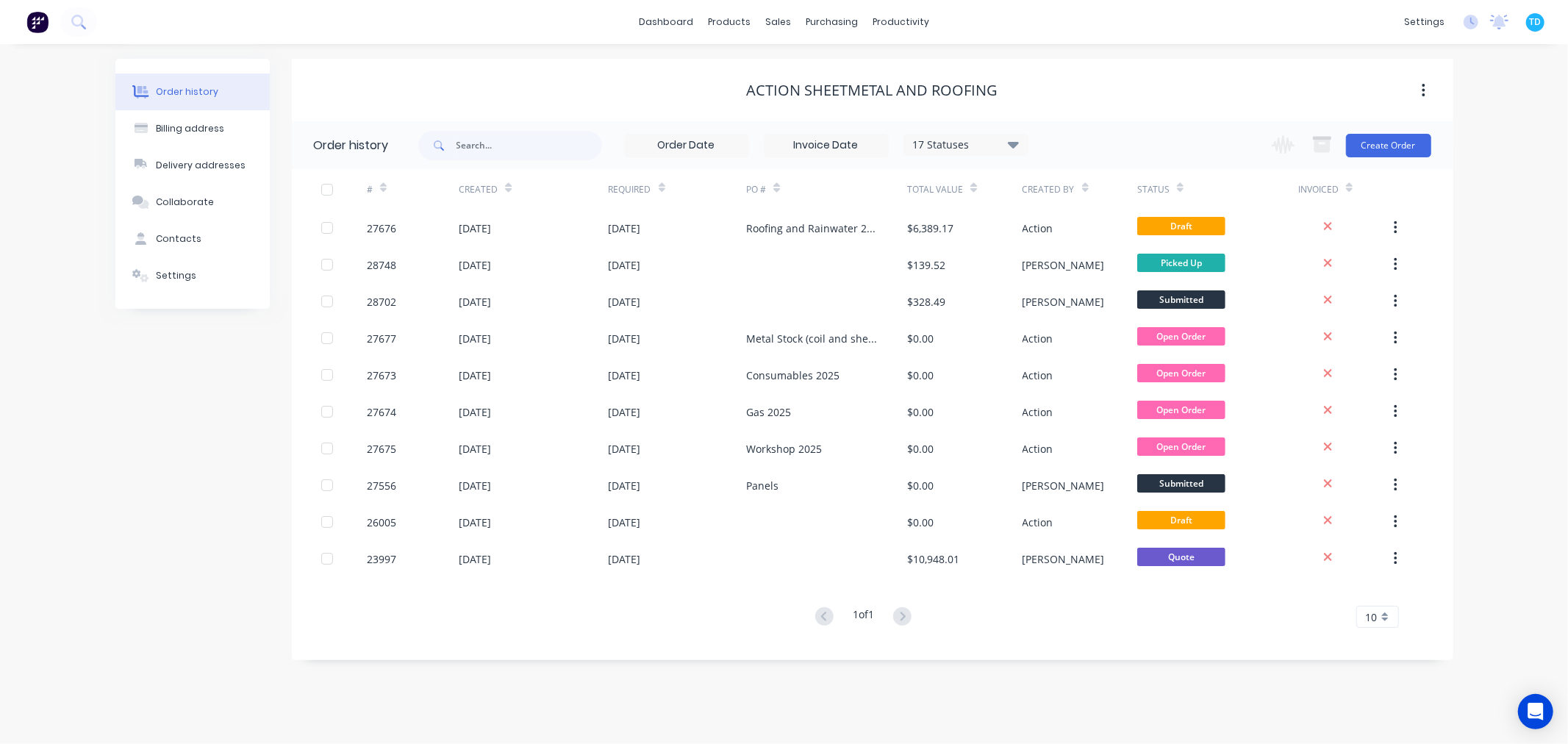
click at [1015, 141] on icon at bounding box center [1013, 144] width 11 height 18
click at [1087, 343] on label at bounding box center [1087, 343] width 0 height 0
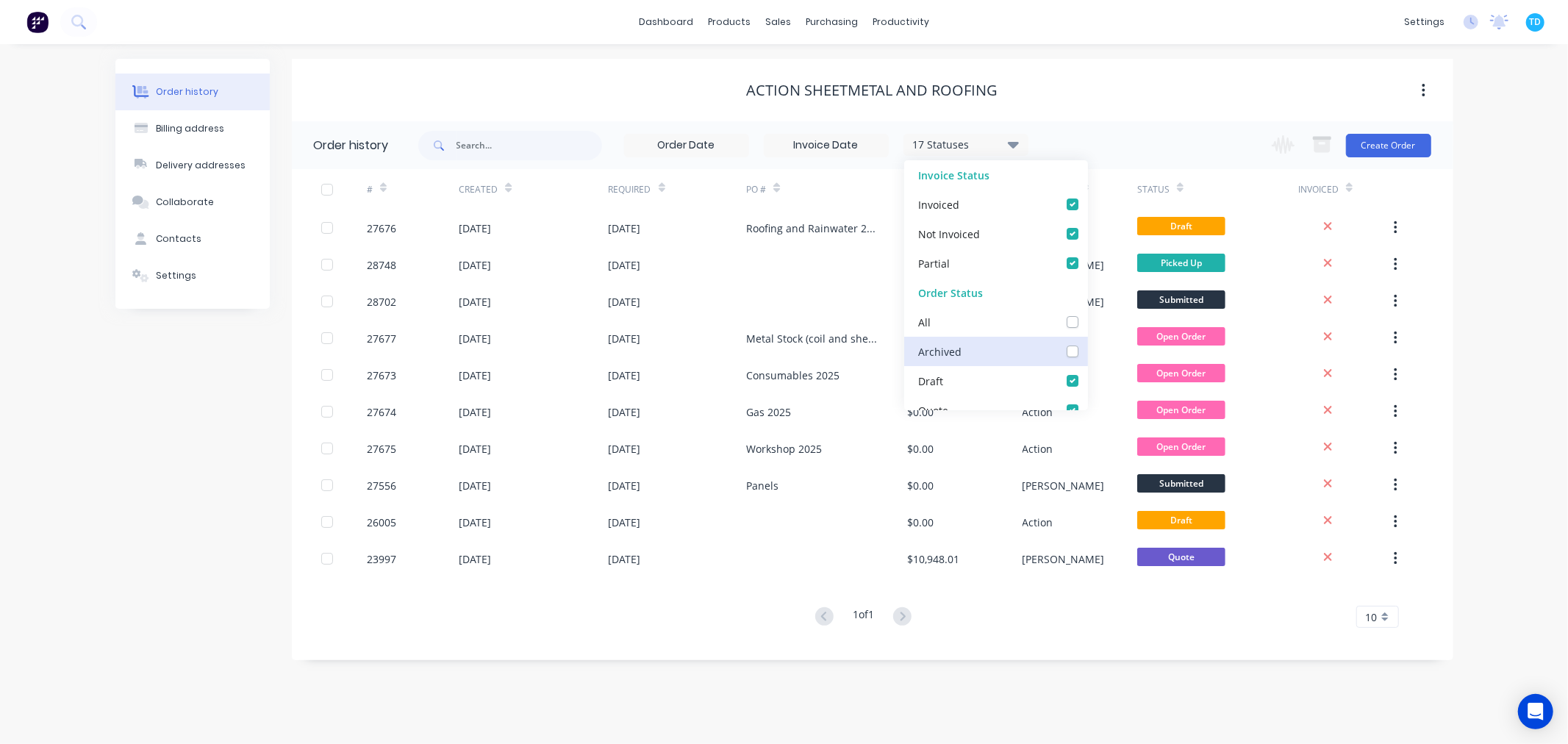
click at [1087, 351] on input "checkbox" at bounding box center [1093, 350] width 12 height 14
checkbox input "true"
click at [789, 699] on div "Order history Billing address Delivery addresses Collaborate Contacts Settings …" at bounding box center [784, 393] width 1568 height 699
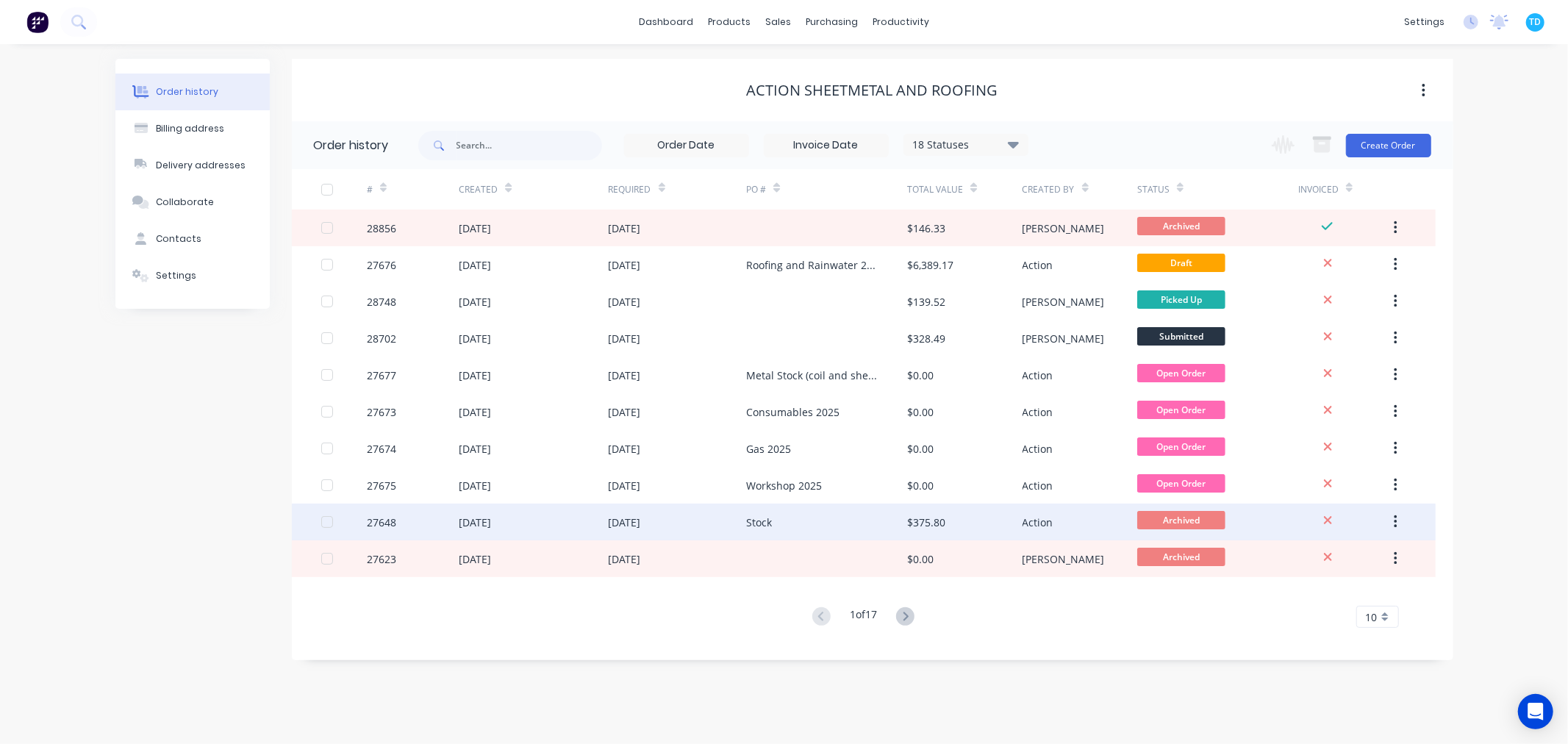
click at [770, 525] on div "Stock" at bounding box center [759, 522] width 26 height 15
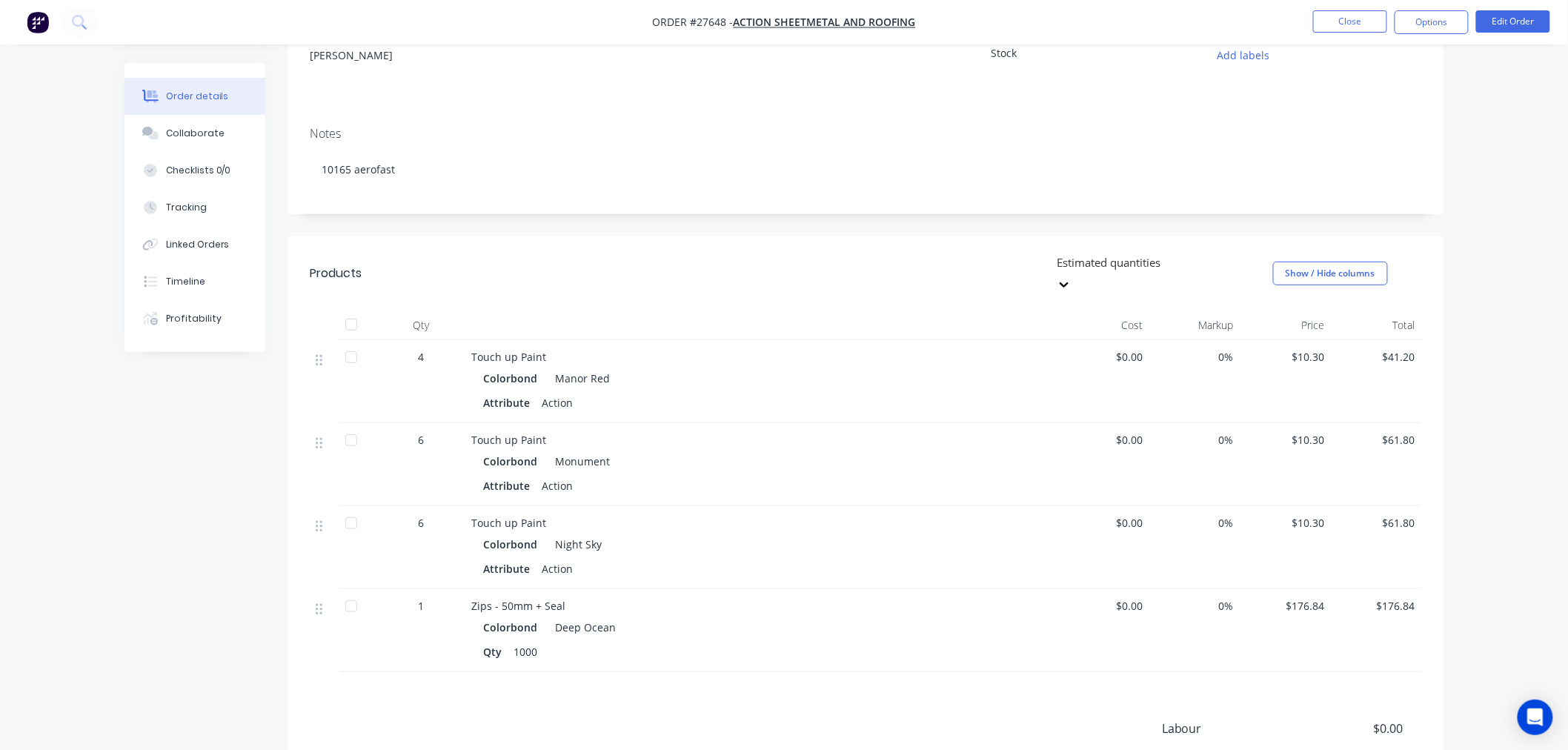
scroll to position [165, 0]
click at [1366, 22] on button "Close" at bounding box center [1350, 21] width 74 height 22
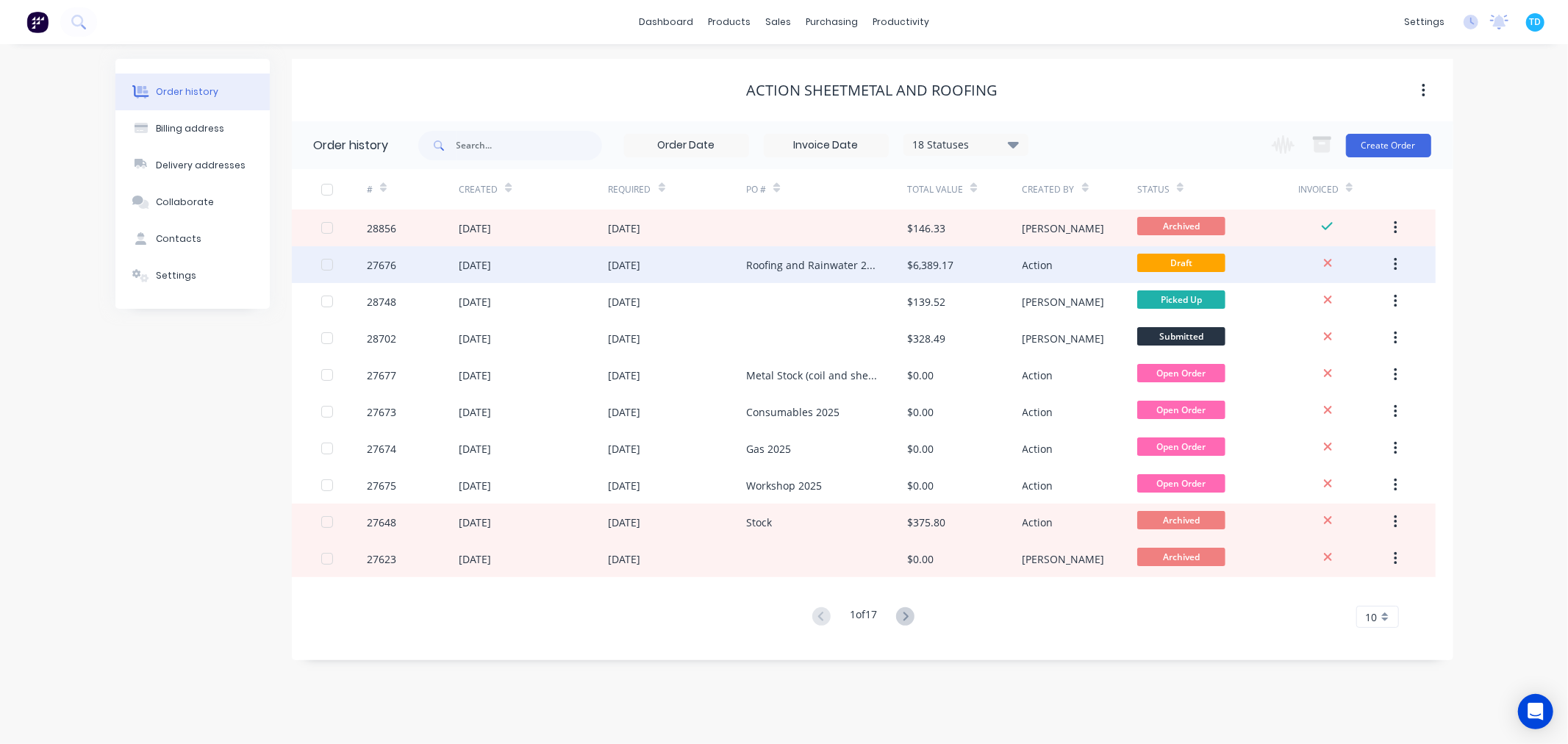
click at [814, 266] on div "Roofing and Rainwater 2025" at bounding box center [812, 265] width 132 height 15
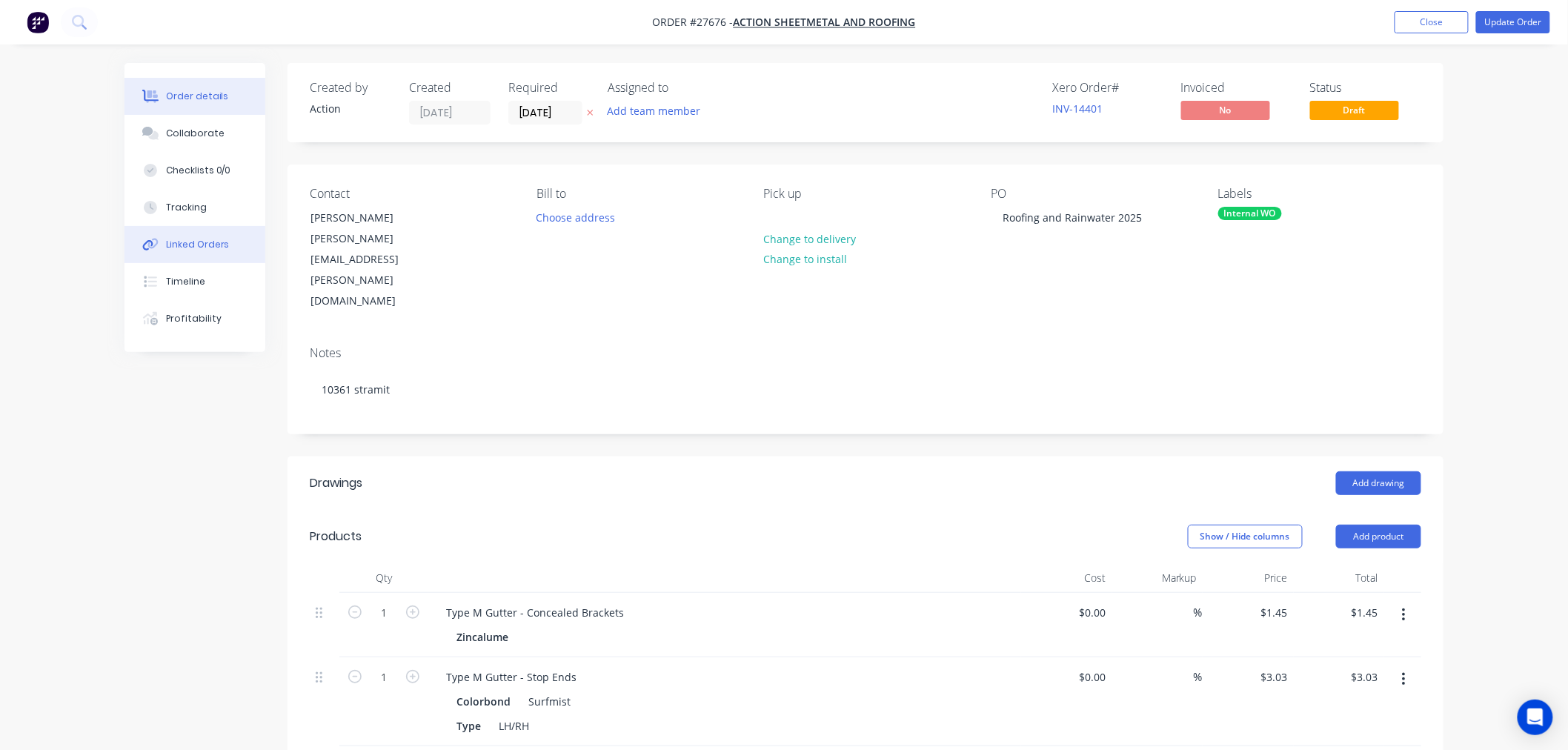
click at [198, 248] on div "Linked Orders" at bounding box center [198, 244] width 64 height 13
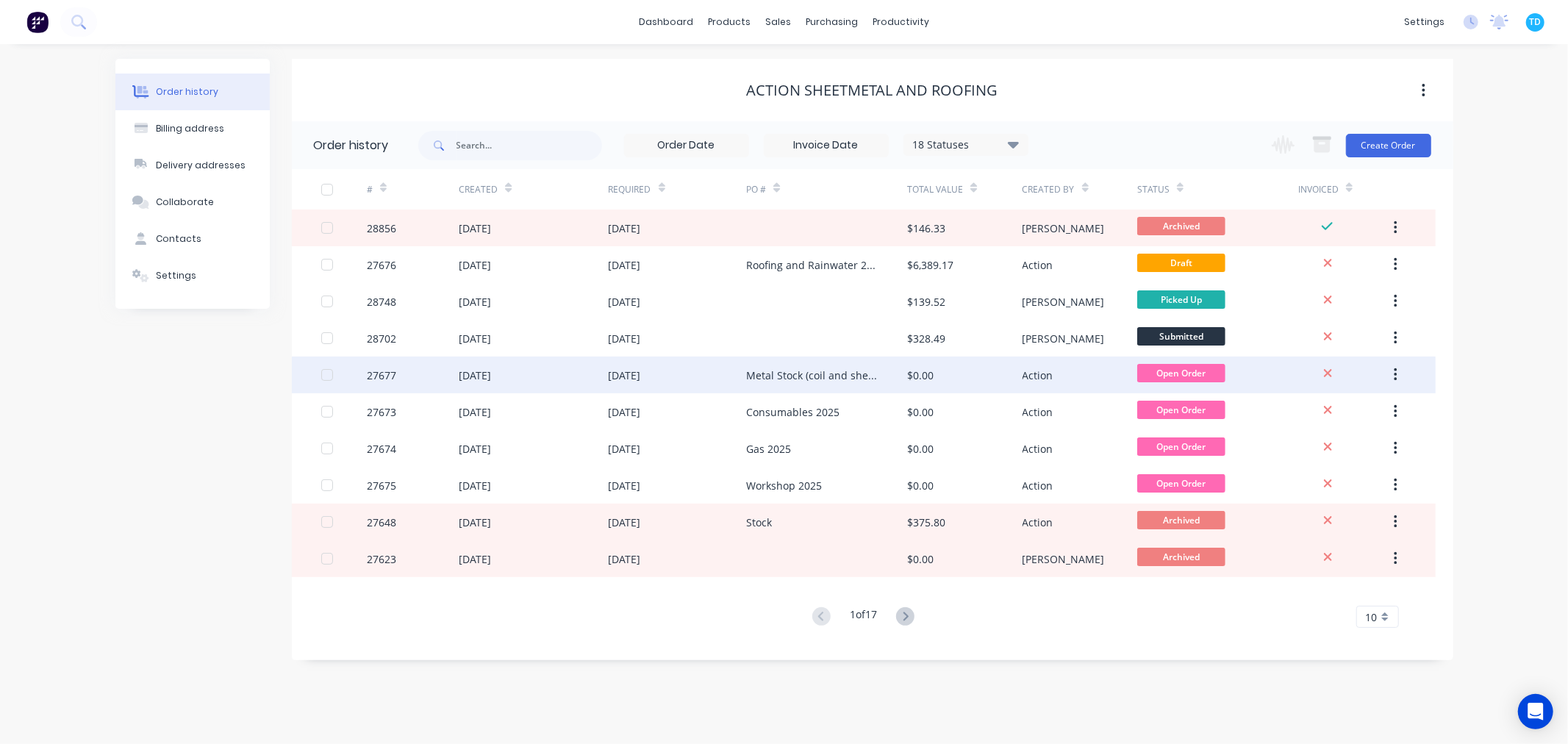
click at [818, 379] on div "Metal Stock (coil and sheets) 2025" at bounding box center [812, 375] width 132 height 15
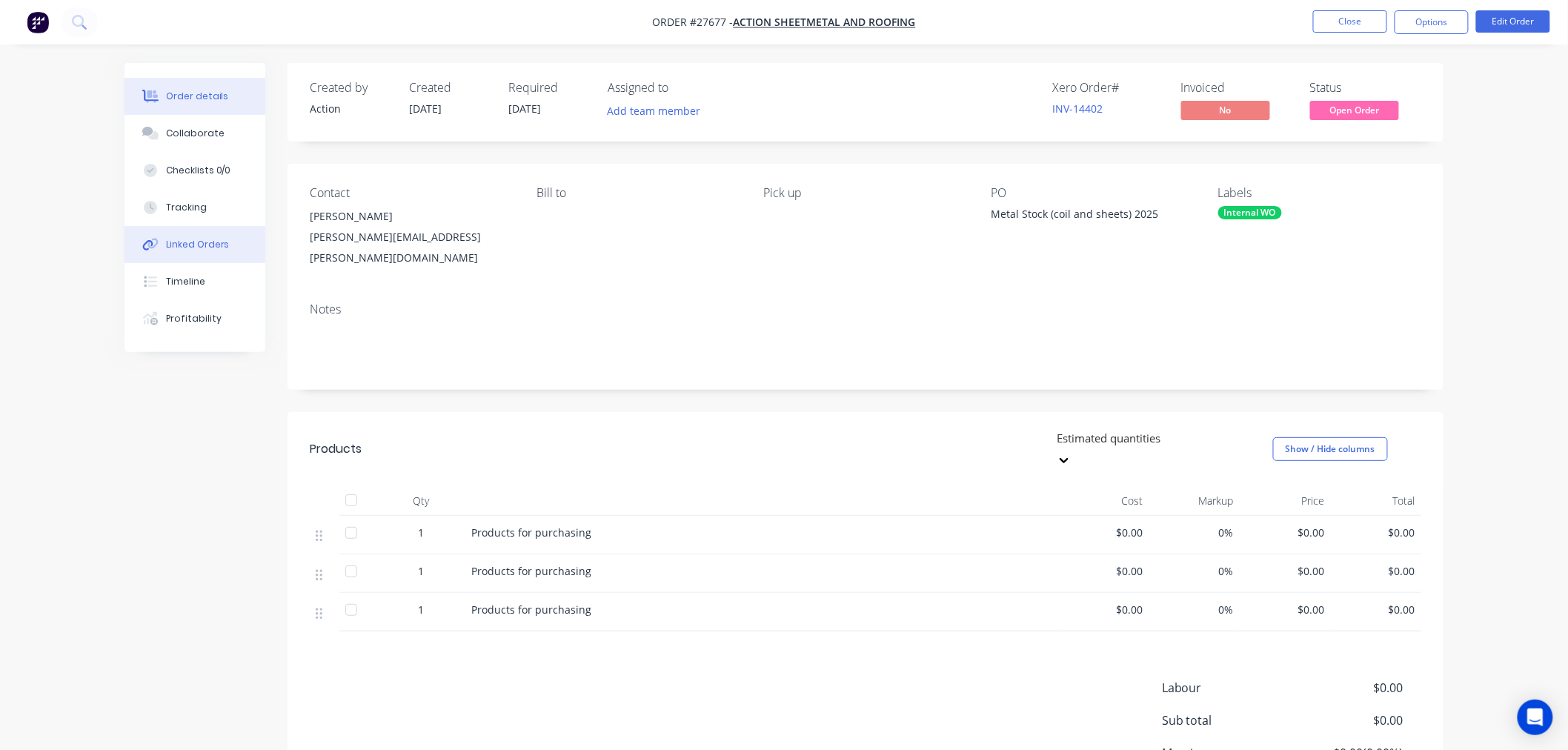
click at [195, 241] on div "Linked Orders" at bounding box center [198, 244] width 64 height 13
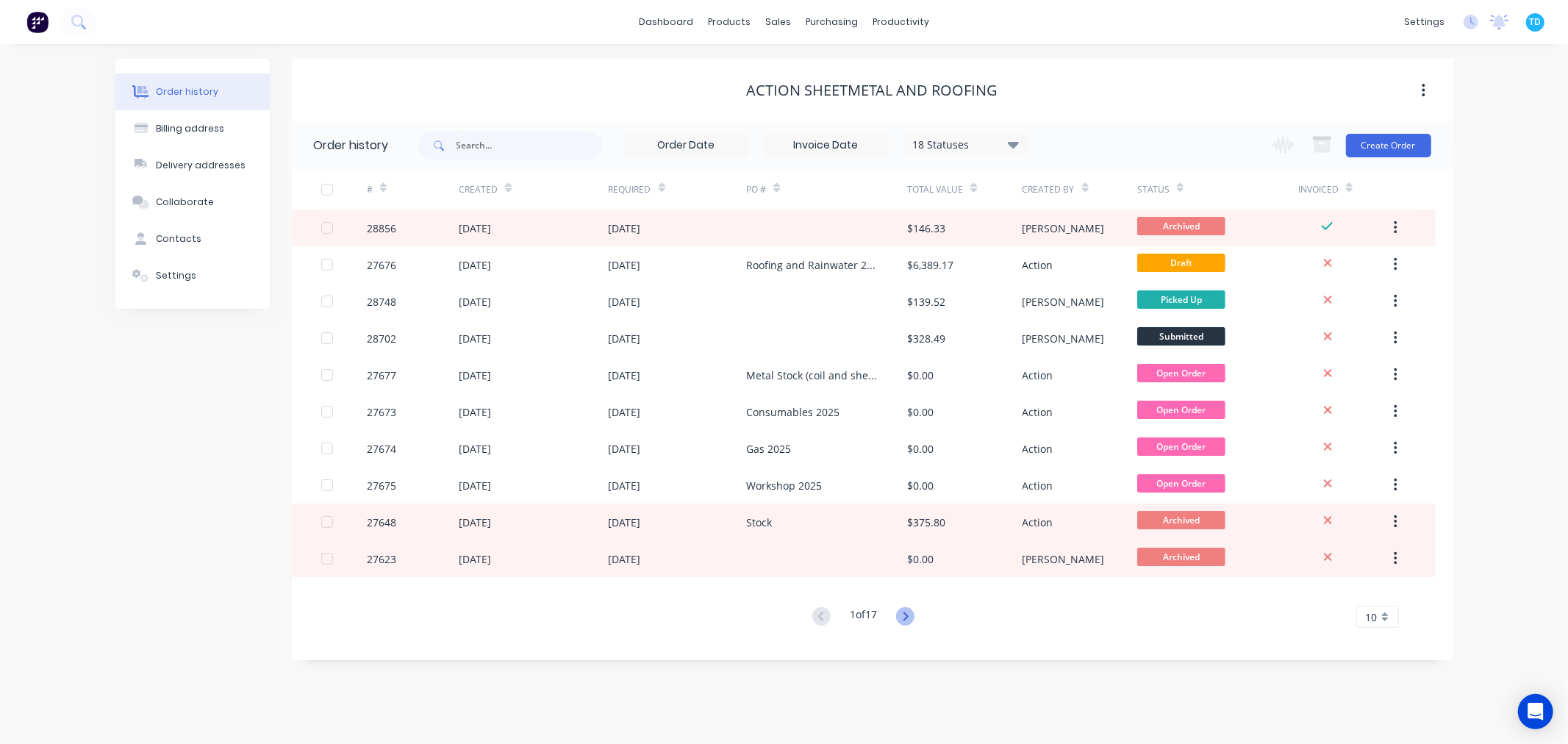
click at [913, 619] on icon at bounding box center [905, 616] width 19 height 19
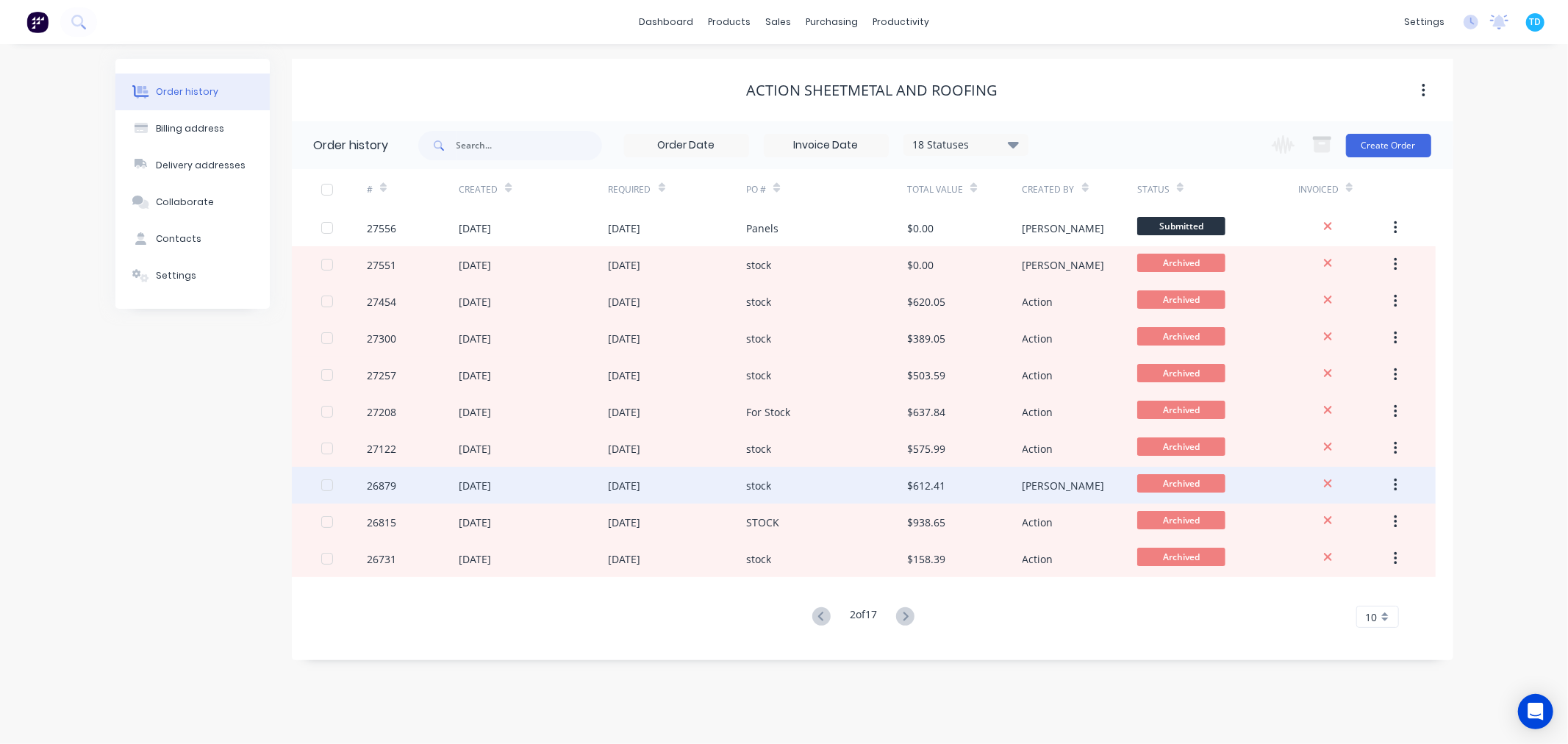
click at [812, 496] on div "stock" at bounding box center [826, 485] width 161 height 36
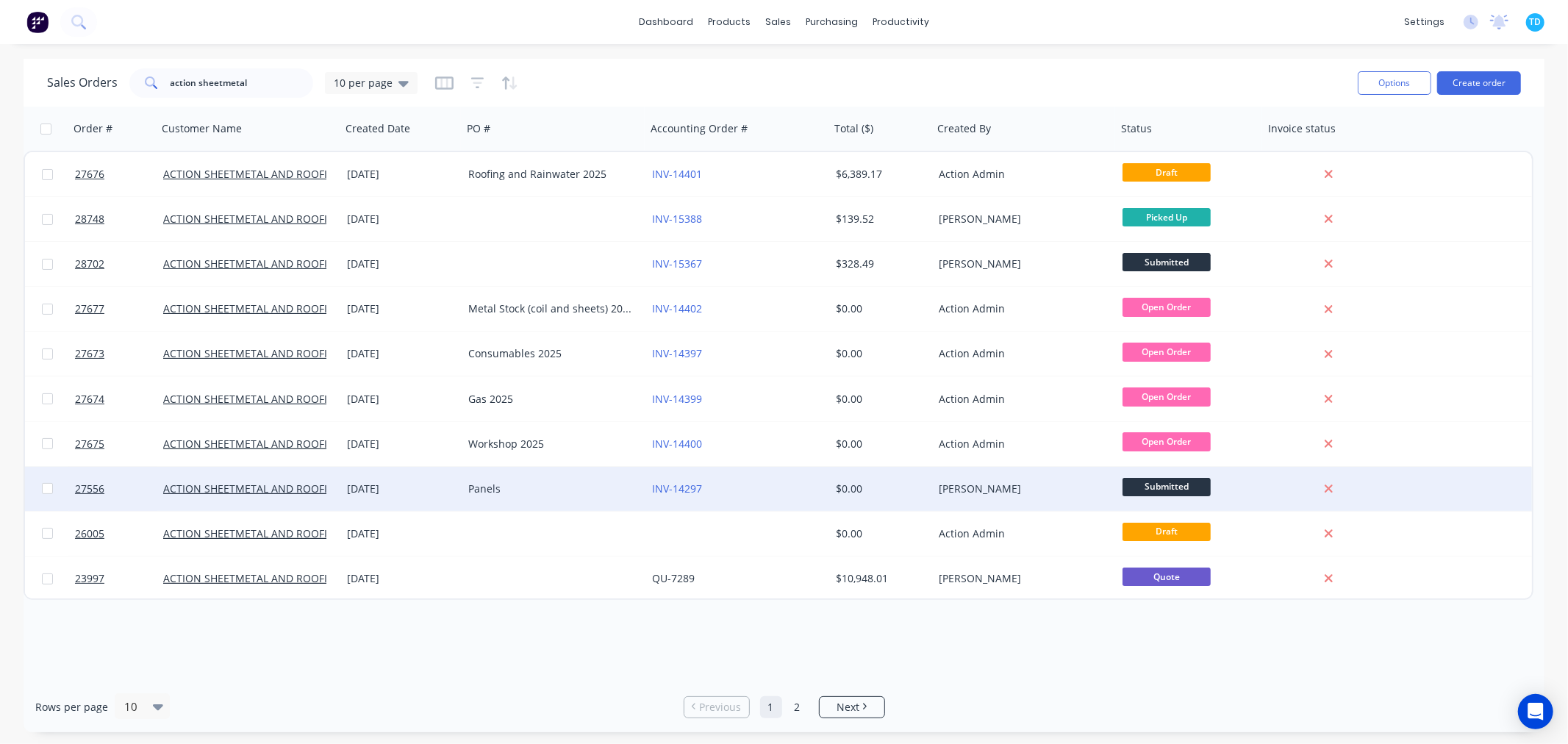
click at [370, 488] on div "[DATE]" at bounding box center [402, 489] width 109 height 15
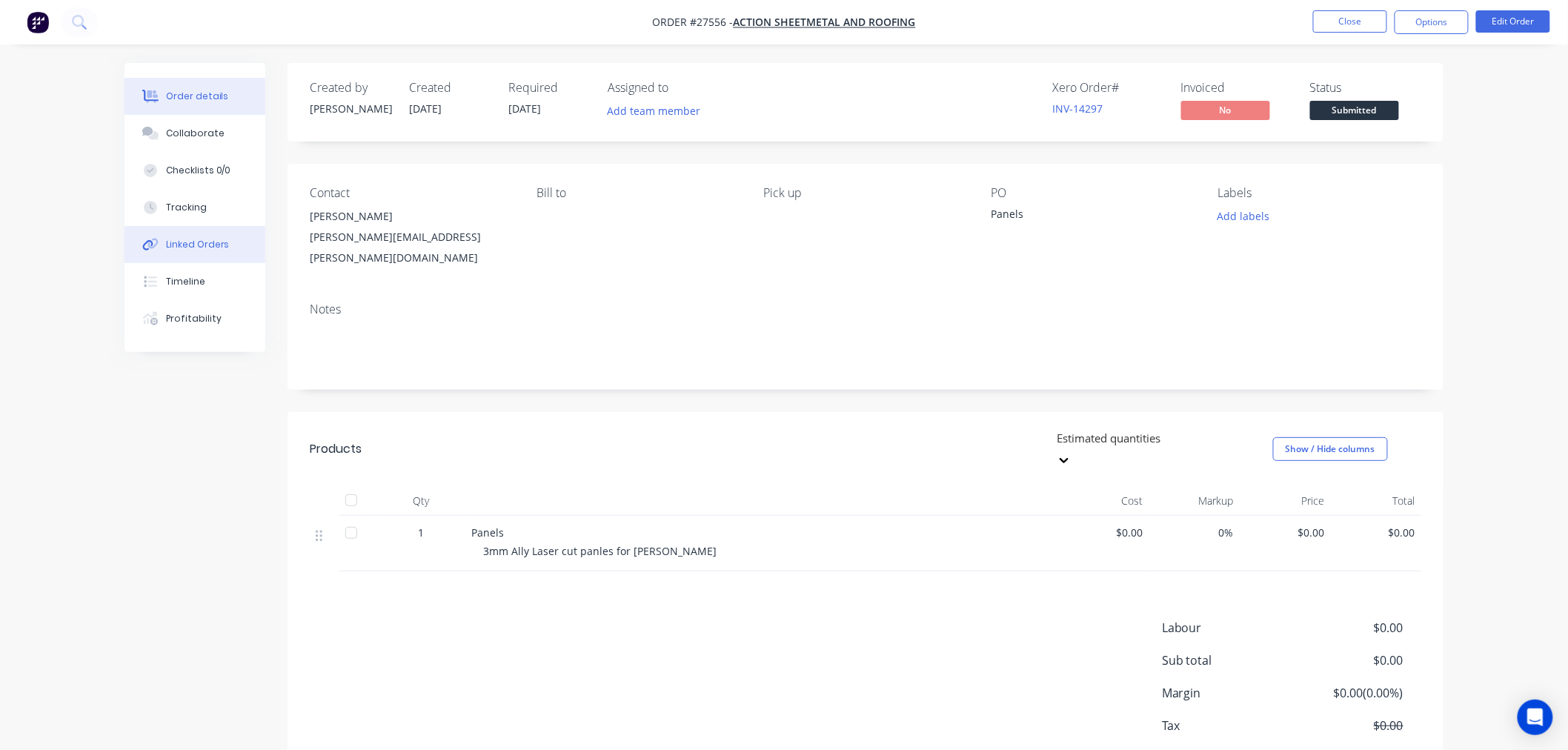
click at [184, 246] on div "Linked Orders" at bounding box center [198, 244] width 64 height 13
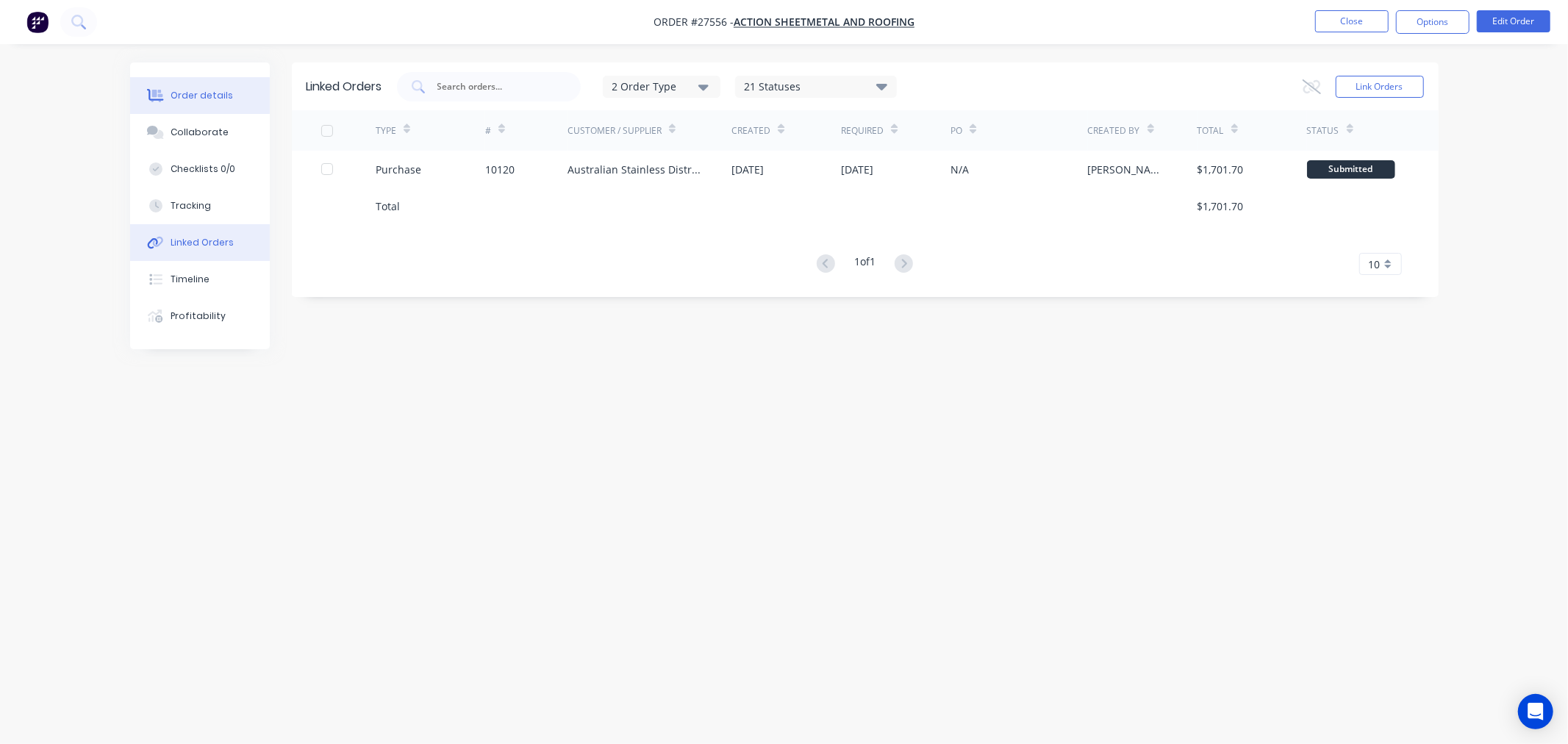
click at [199, 100] on div "Order details" at bounding box center [202, 96] width 62 height 13
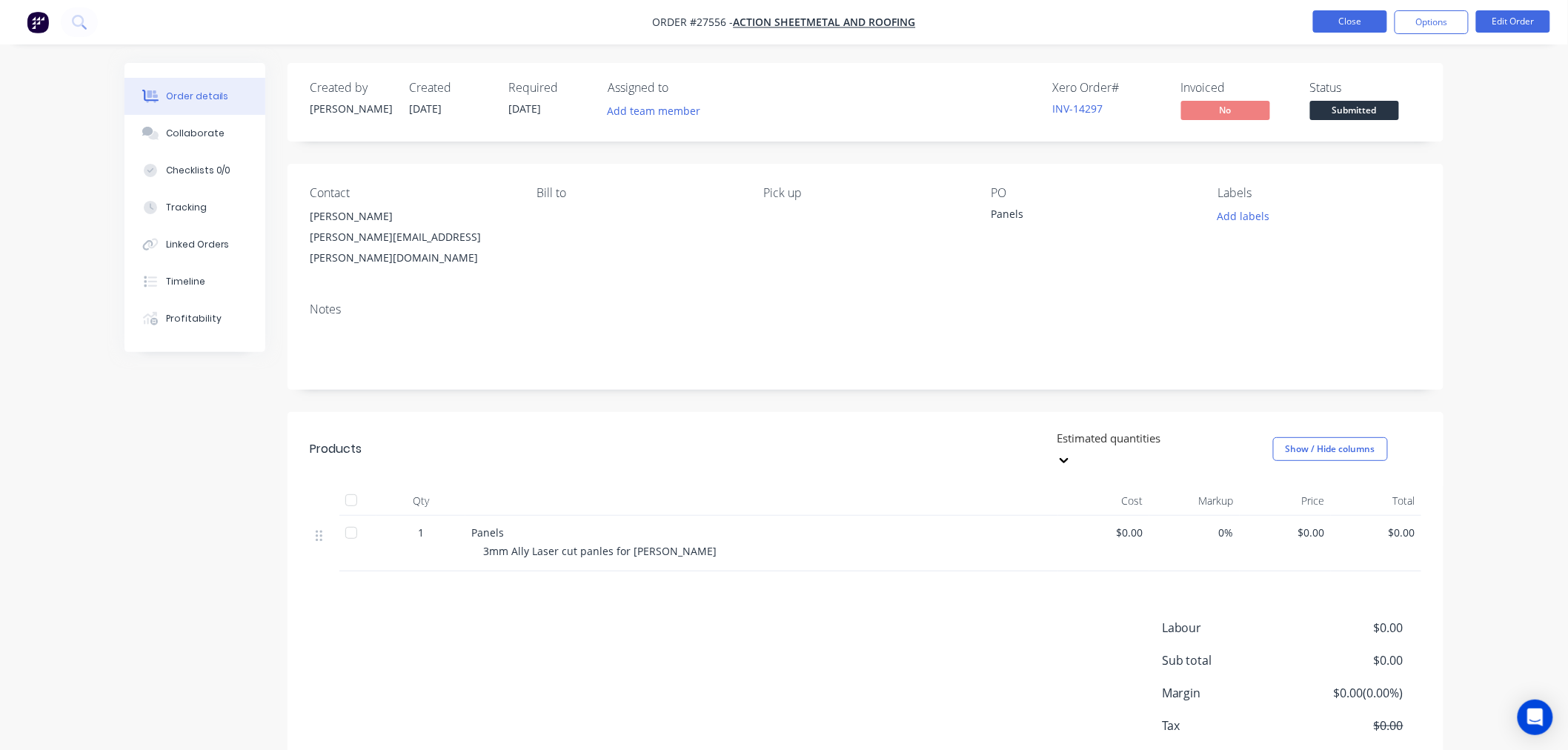
click at [1361, 20] on button "Close" at bounding box center [1350, 21] width 74 height 22
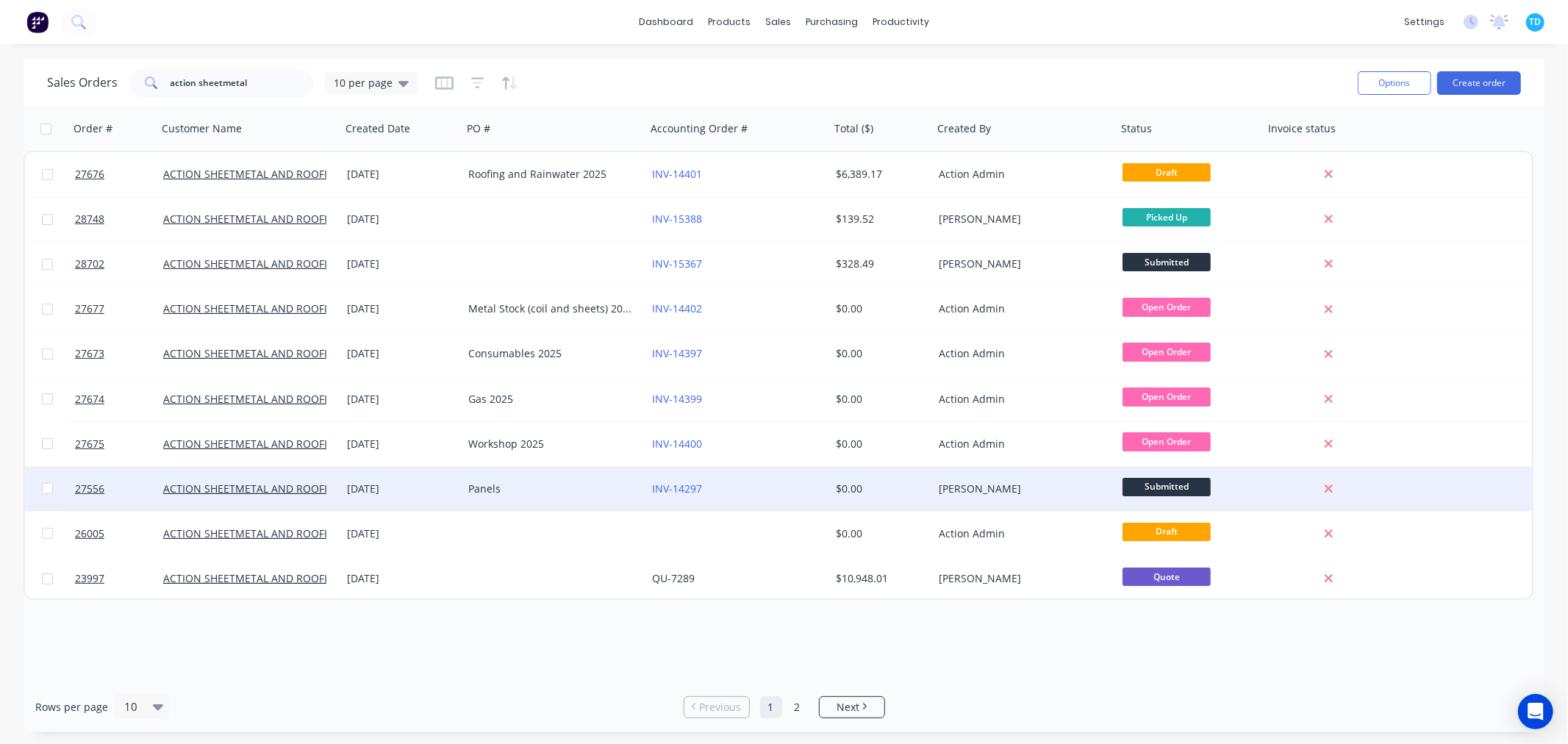
click at [1146, 485] on span "Submitted" at bounding box center [1166, 487] width 88 height 19
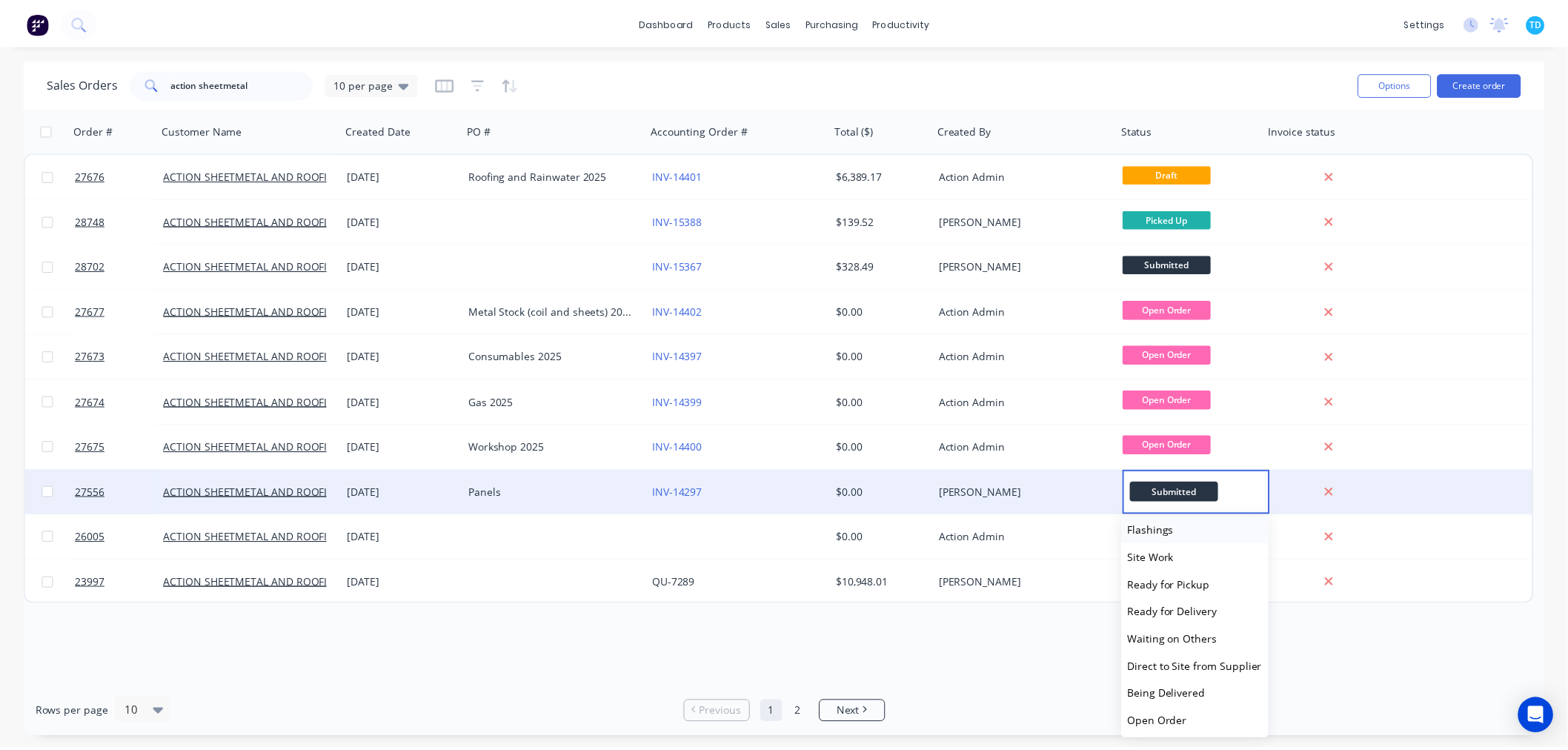
scroll to position [118, 0]
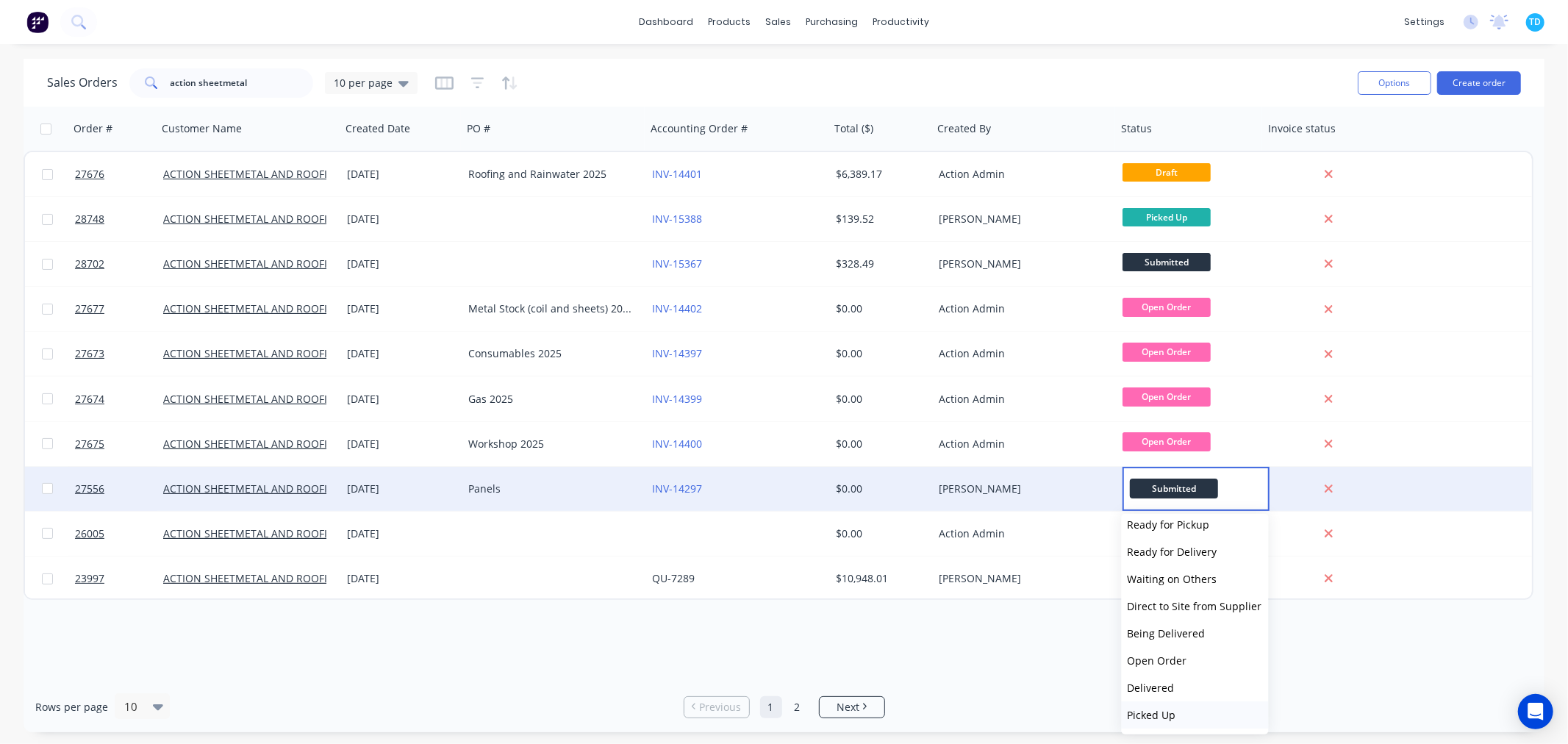
click at [1171, 713] on span "Picked Up" at bounding box center [1152, 714] width 49 height 14
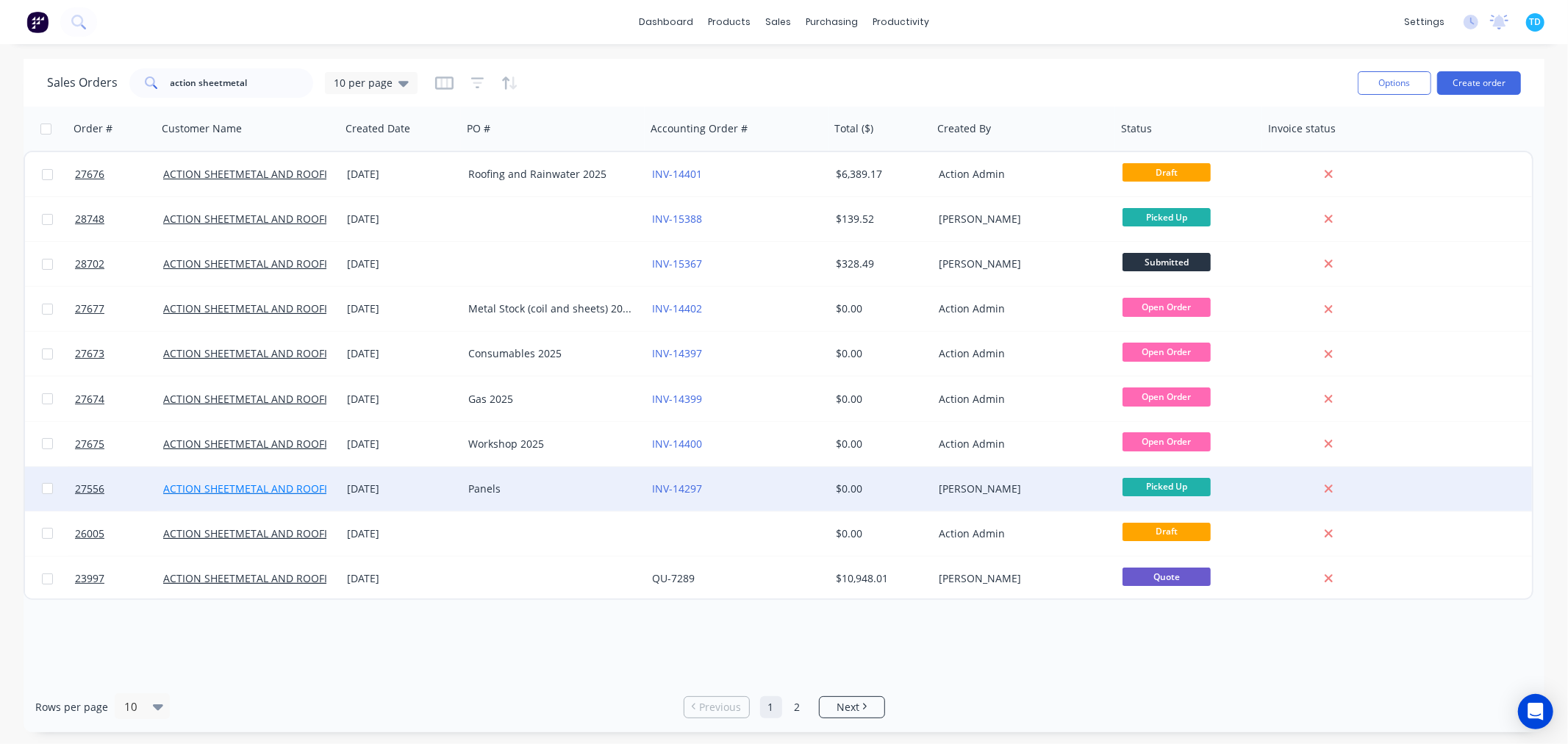
click at [206, 489] on link "ACTION SHEETMETAL AND ROOFING" at bounding box center [253, 488] width 180 height 14
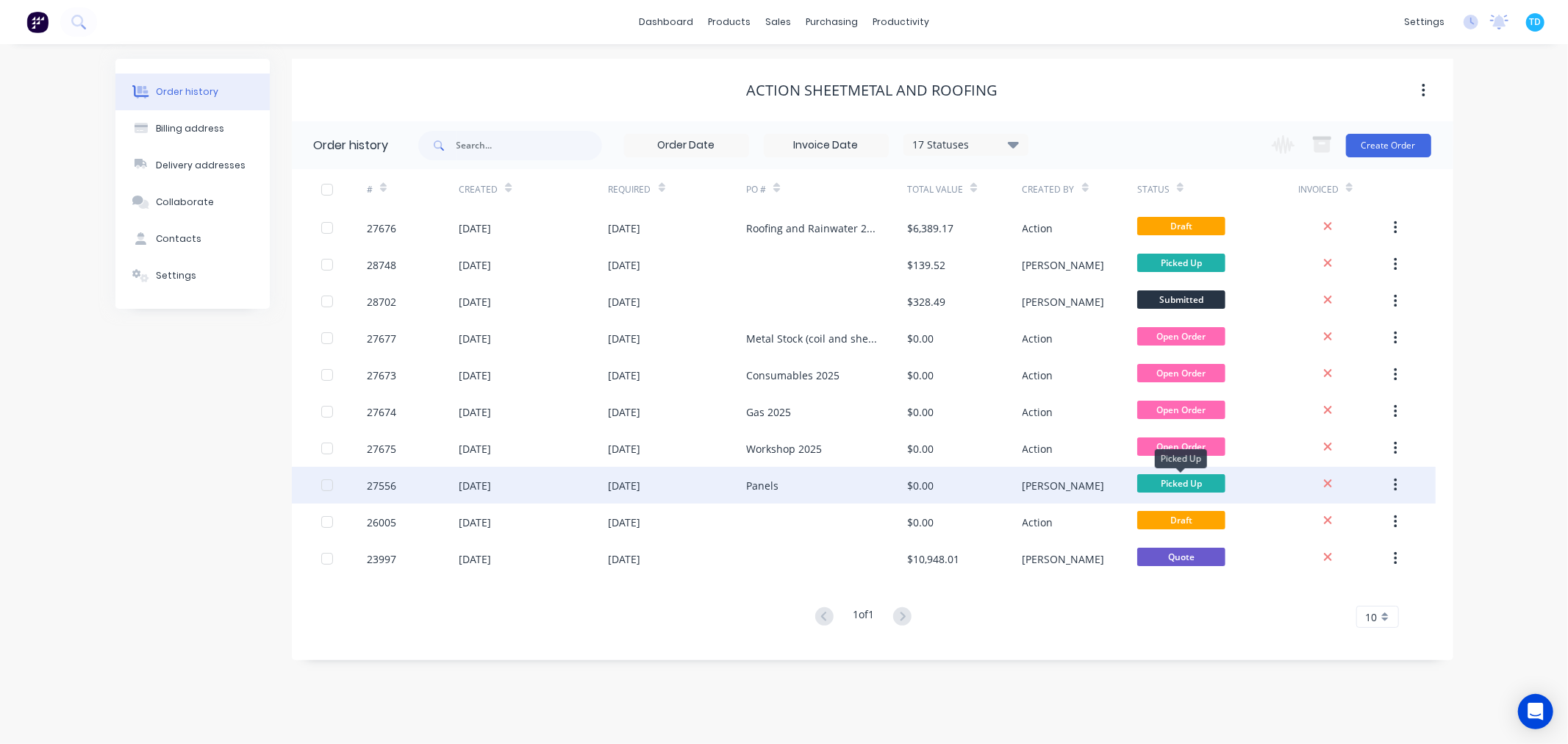
click at [1179, 482] on span "Picked Up" at bounding box center [1181, 483] width 88 height 19
click at [1401, 493] on button "button" at bounding box center [1395, 485] width 35 height 27
click at [1358, 530] on div "Archive" at bounding box center [1343, 524] width 113 height 21
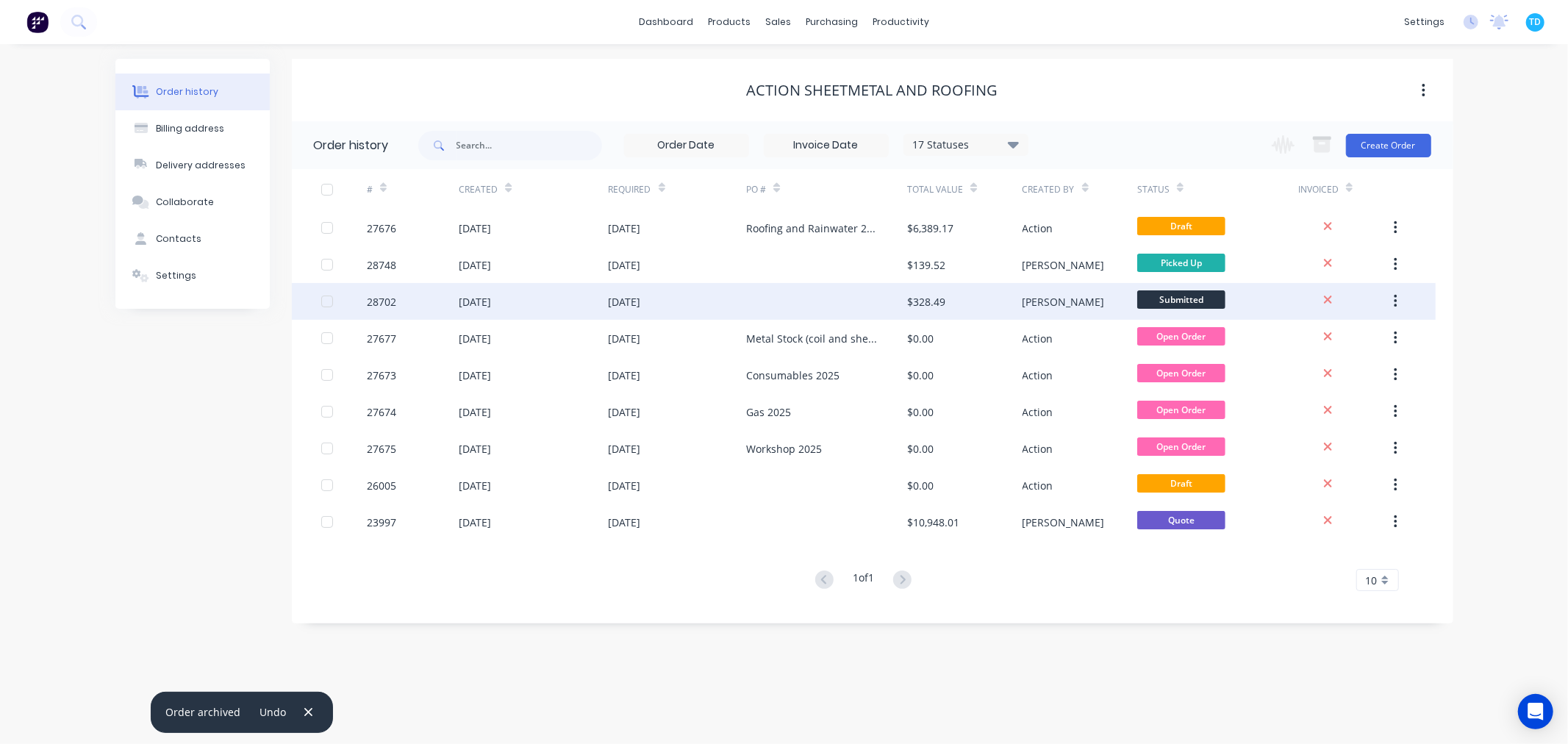
click at [927, 298] on div "$328.49" at bounding box center [925, 301] width 38 height 15
click at [638, 298] on div "[DATE]" at bounding box center [625, 301] width 32 height 15
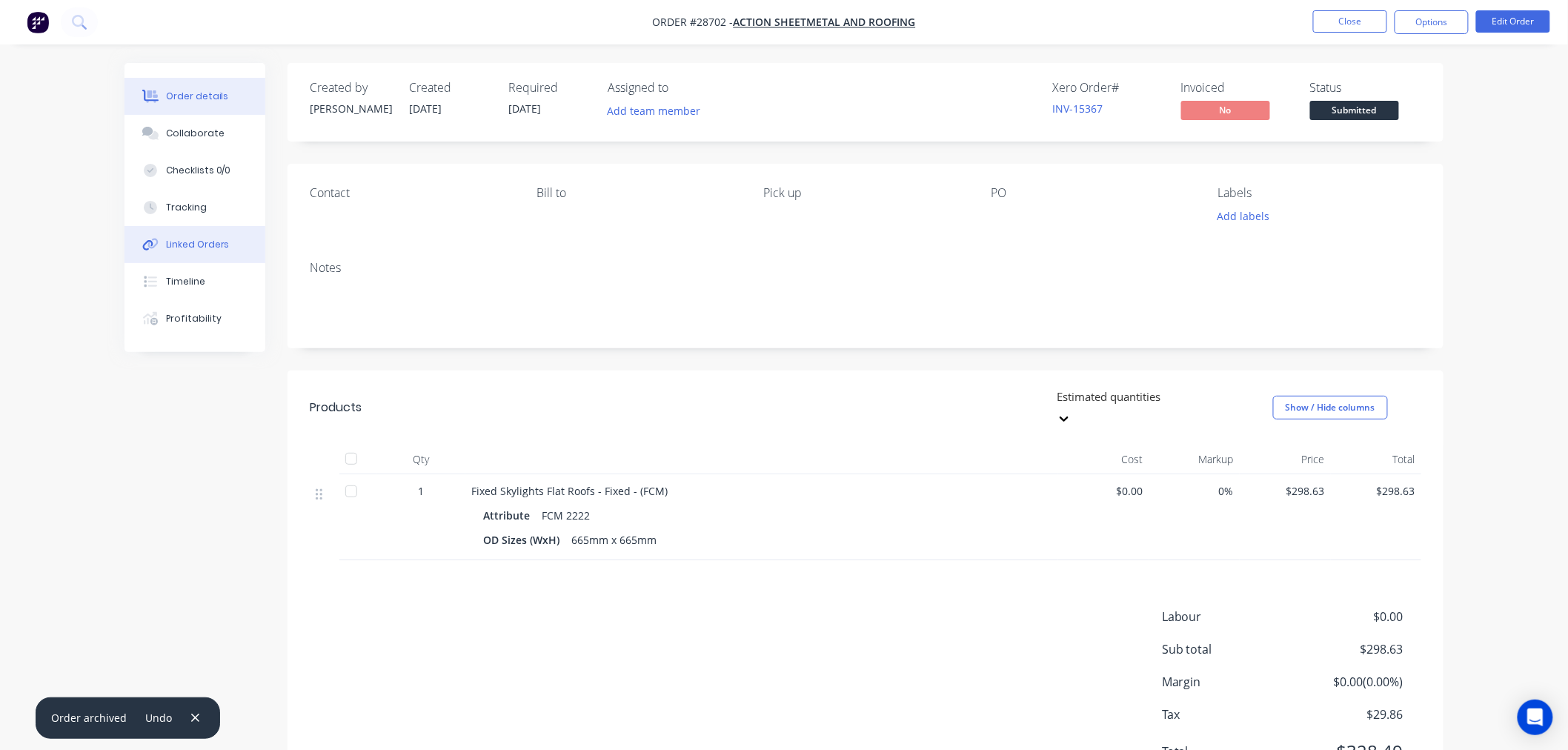
click at [179, 241] on div "Linked Orders" at bounding box center [198, 244] width 64 height 13
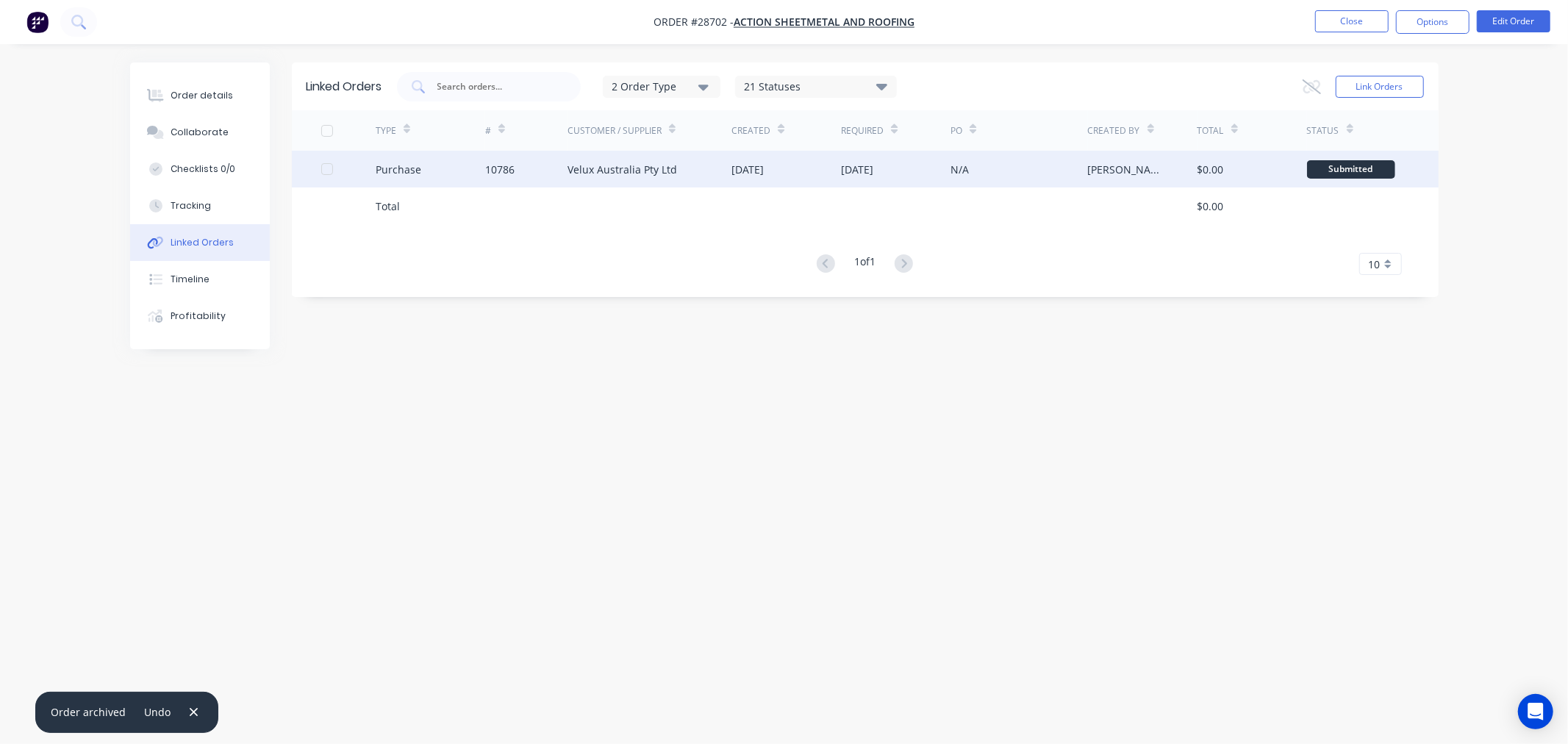
click at [644, 171] on div "Velux Australia Pty Ltd" at bounding box center [622, 169] width 109 height 15
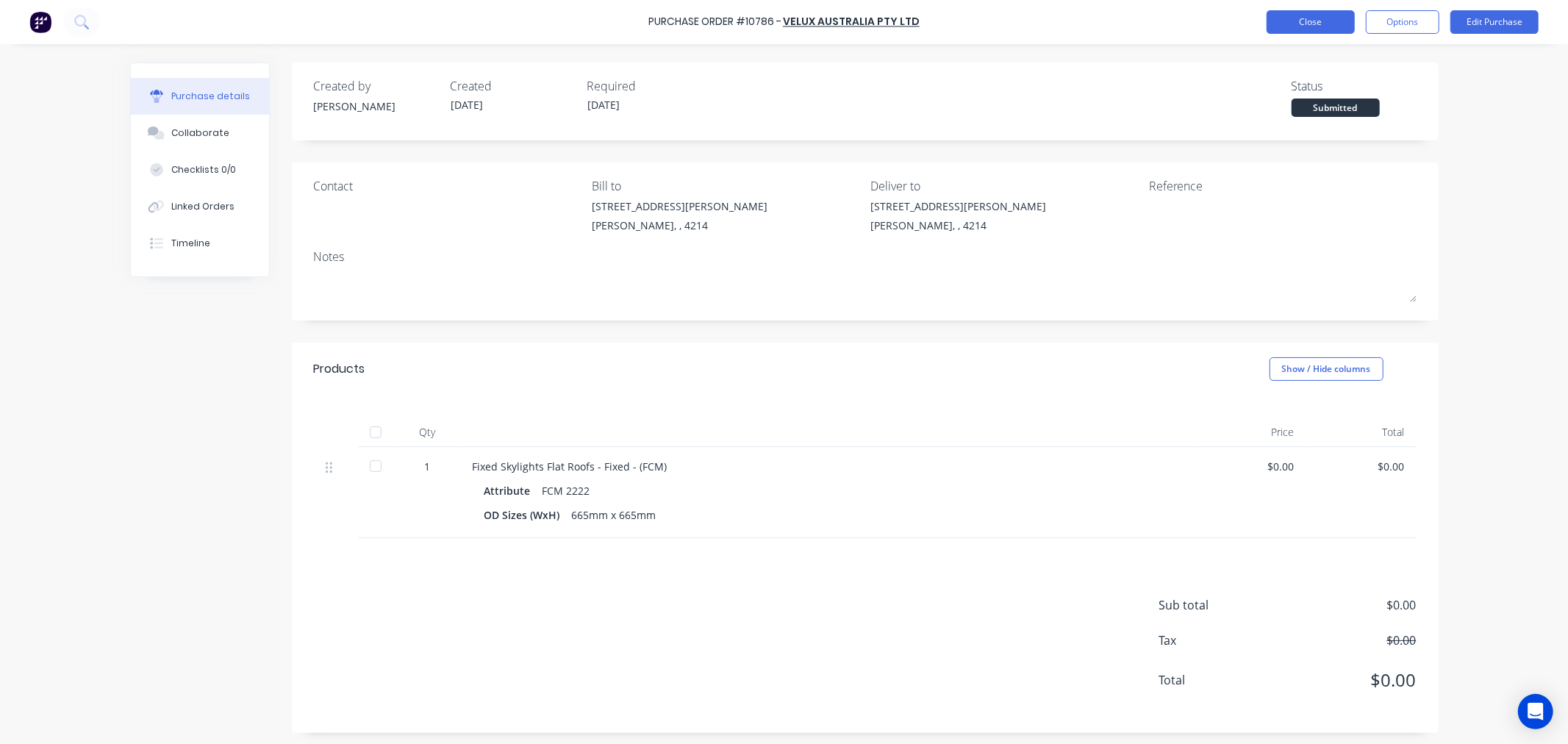
click at [1321, 28] on button "Close" at bounding box center [1310, 22] width 88 height 23
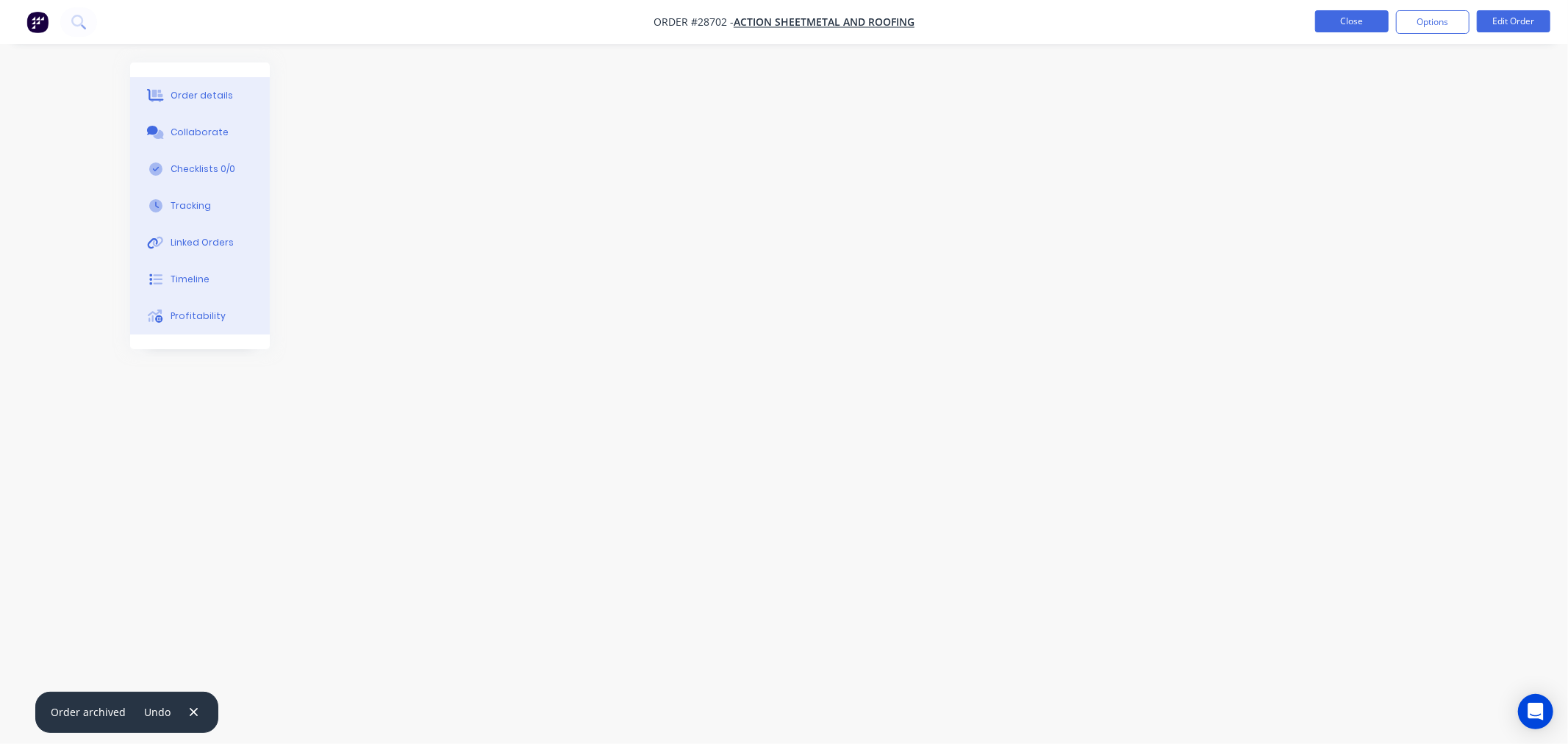
click at [1358, 19] on button "Close" at bounding box center [1351, 21] width 74 height 22
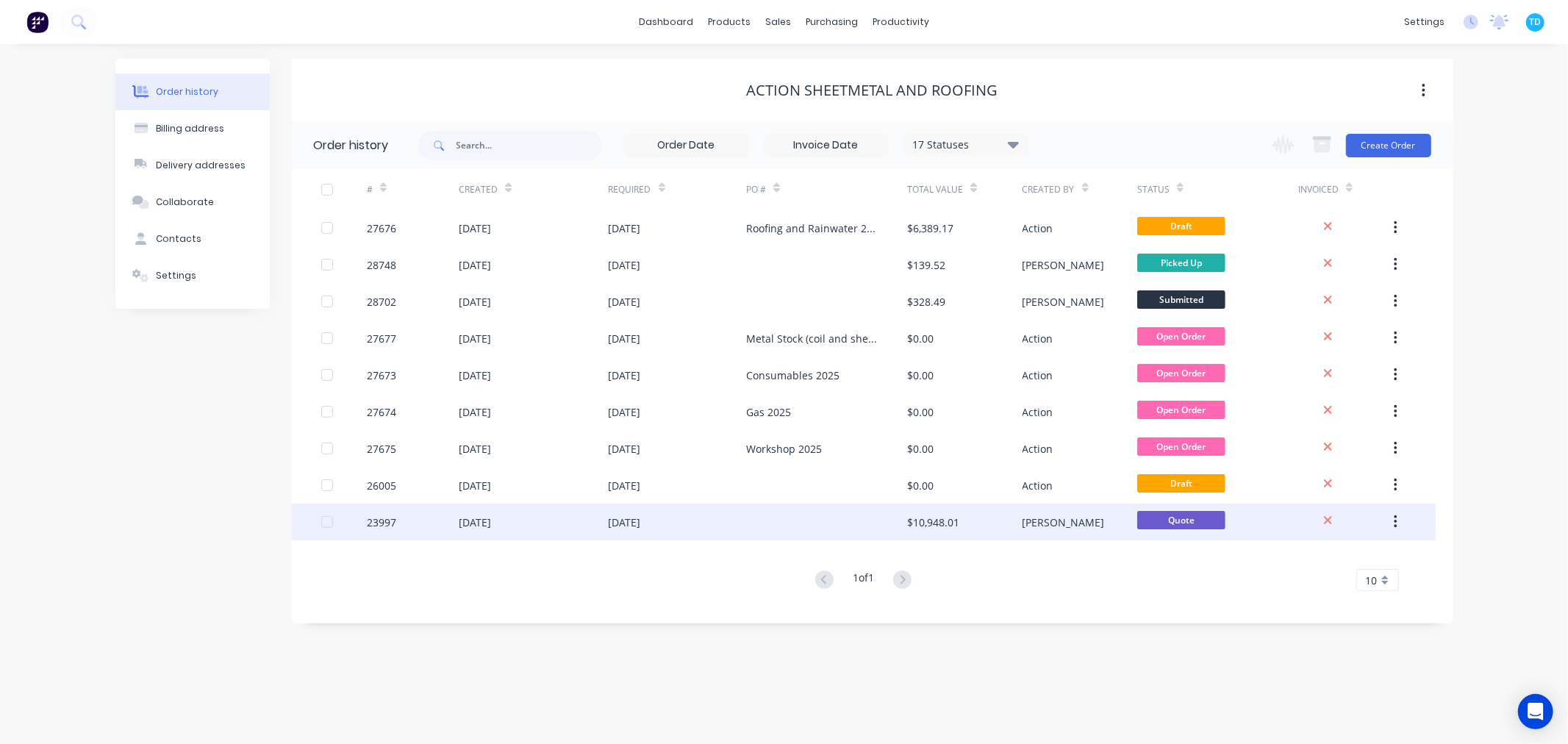
click at [635, 525] on div "[DATE]" at bounding box center [625, 522] width 32 height 15
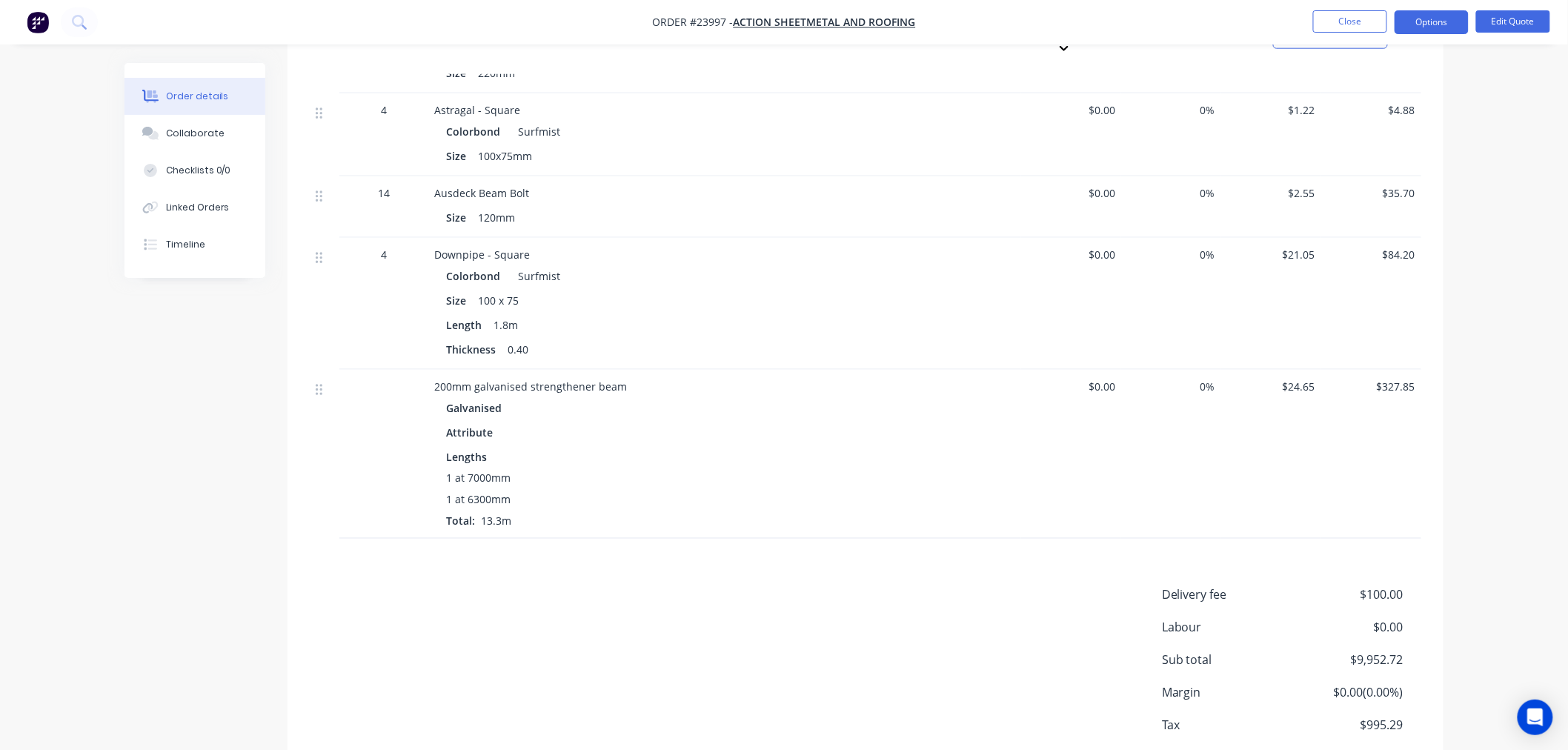
scroll to position [3114, 0]
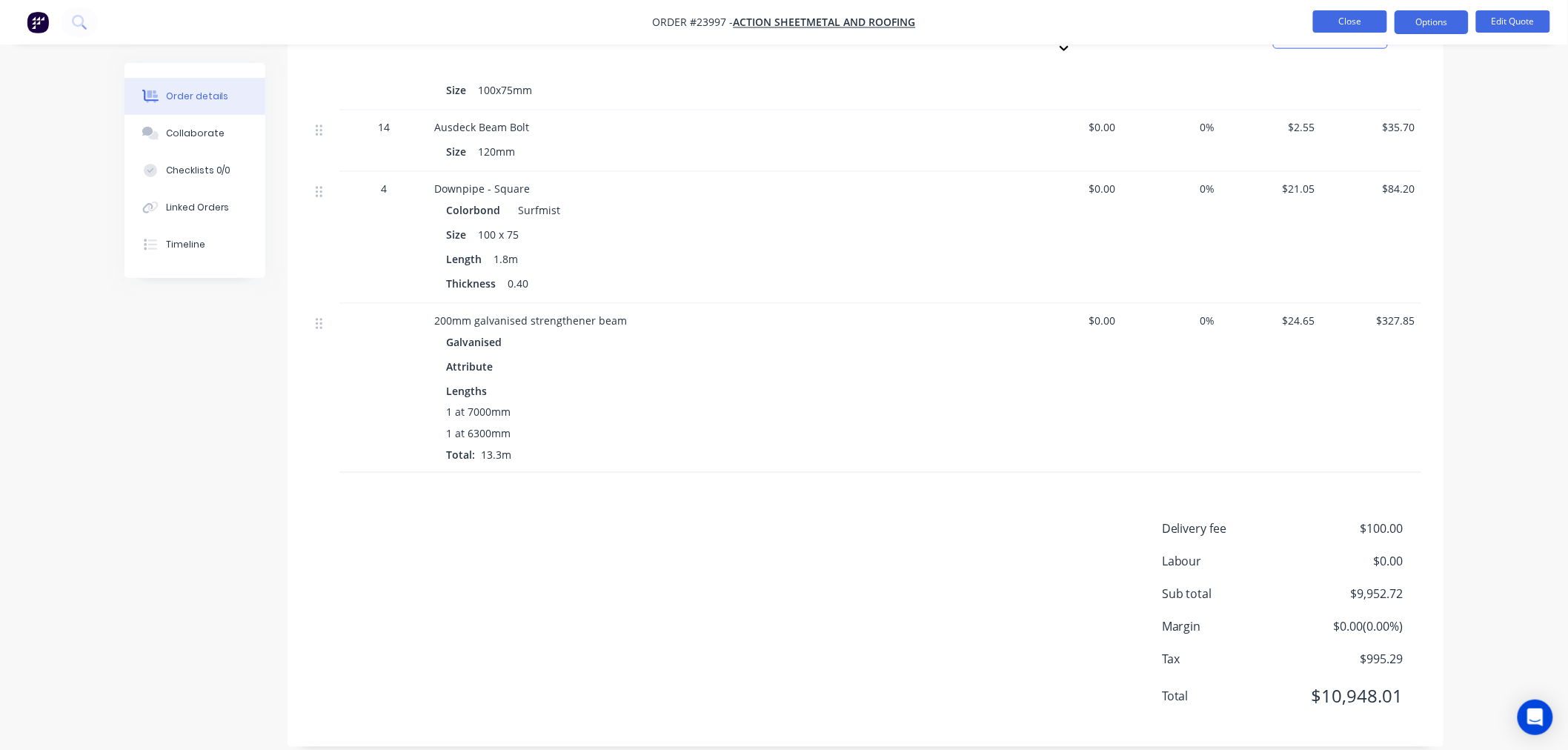
click at [1370, 20] on button "Close" at bounding box center [1350, 21] width 74 height 22
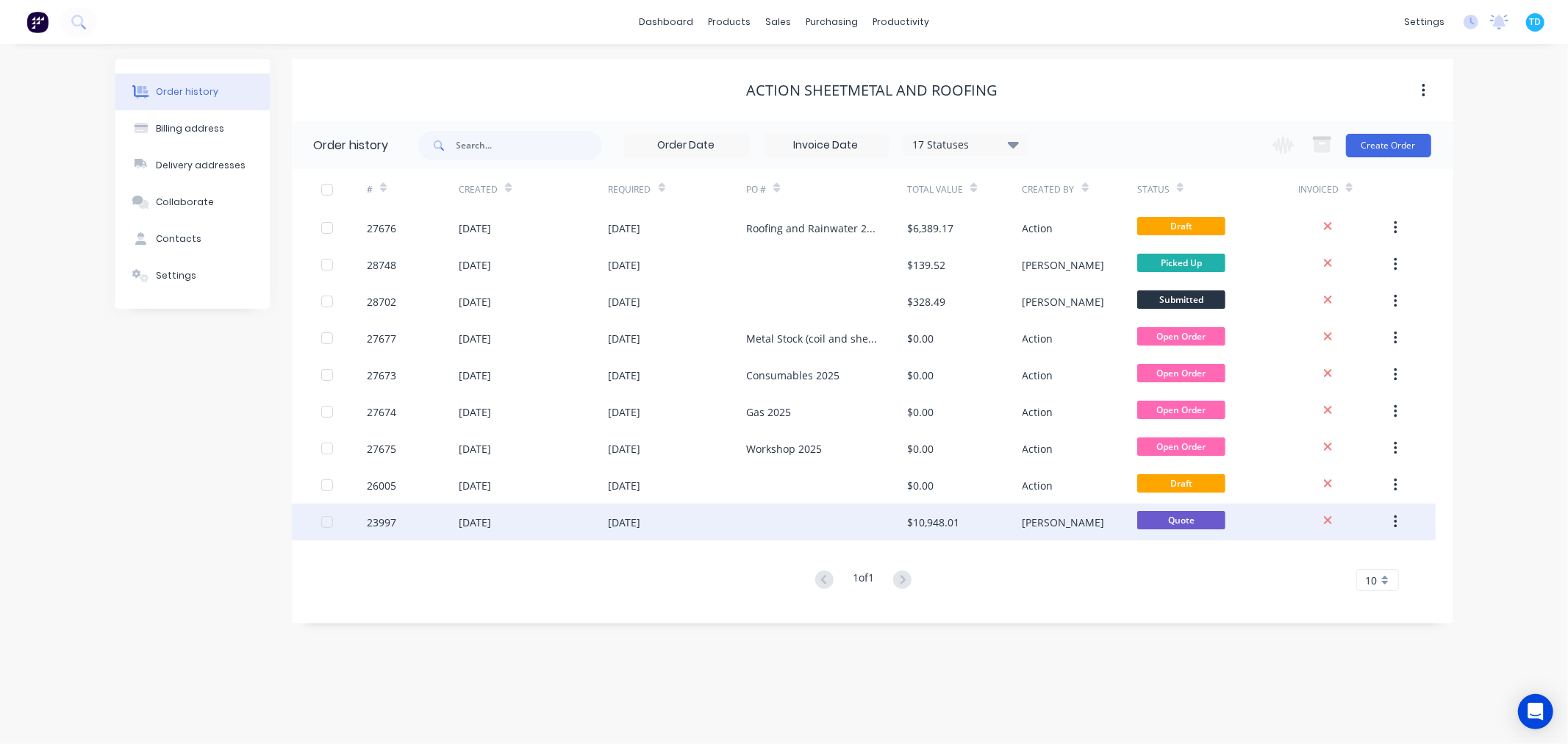
click at [1400, 523] on button "button" at bounding box center [1395, 521] width 35 height 27
click at [1324, 563] on div "Archive" at bounding box center [1343, 560] width 113 height 21
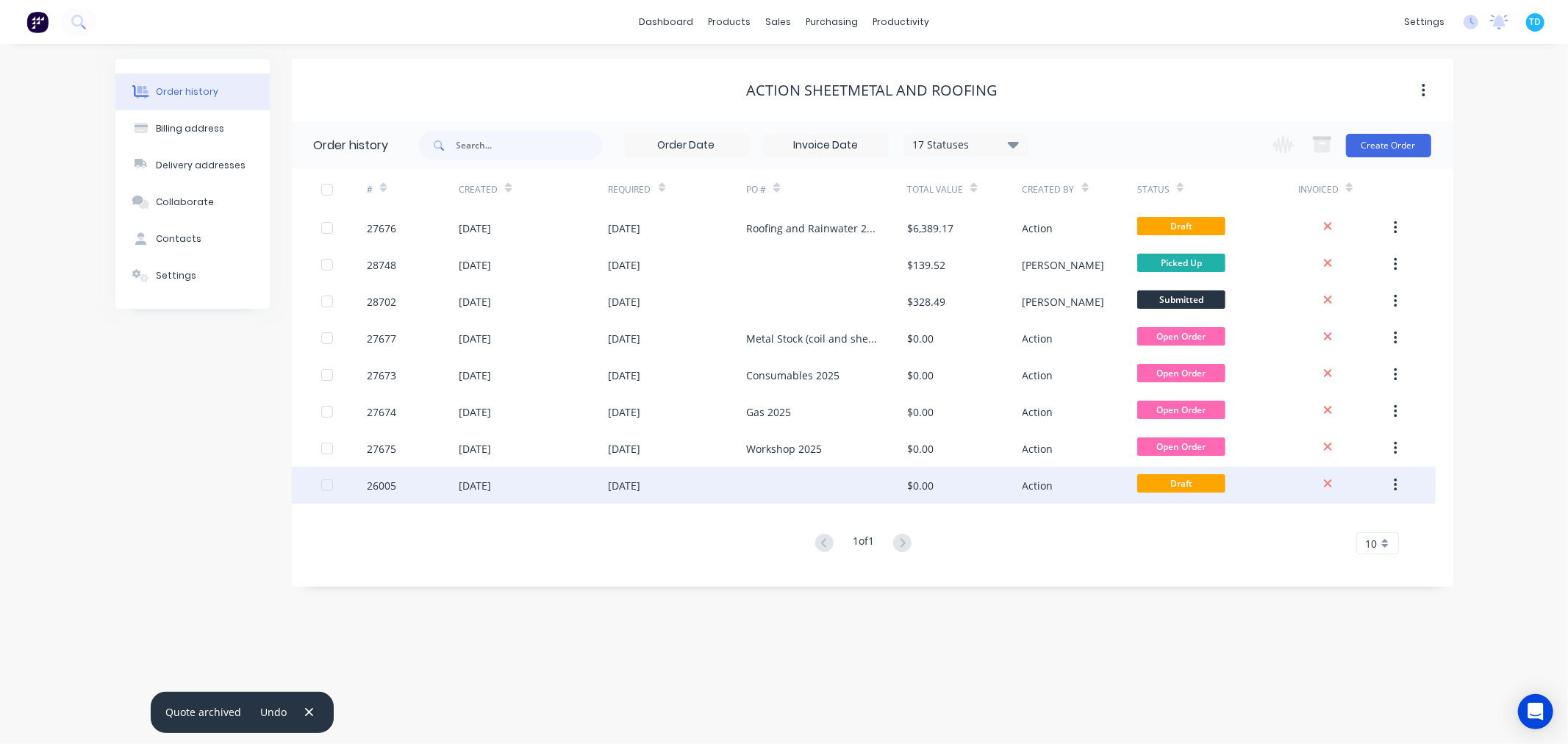
click at [1395, 480] on icon "button" at bounding box center [1396, 485] width 3 height 13
click at [1338, 520] on div "Archive" at bounding box center [1343, 524] width 113 height 21
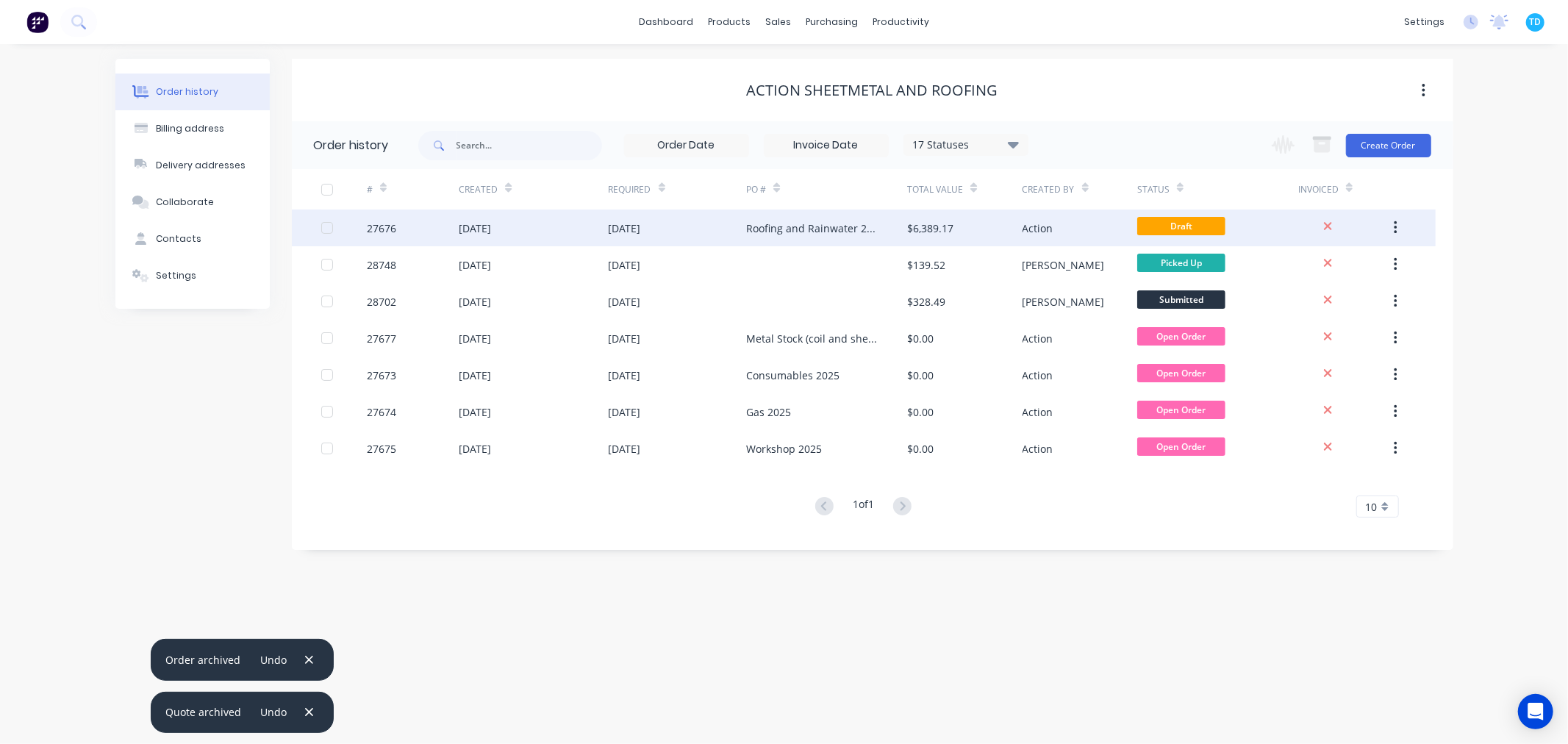
click at [1171, 228] on span "Draft" at bounding box center [1181, 226] width 88 height 19
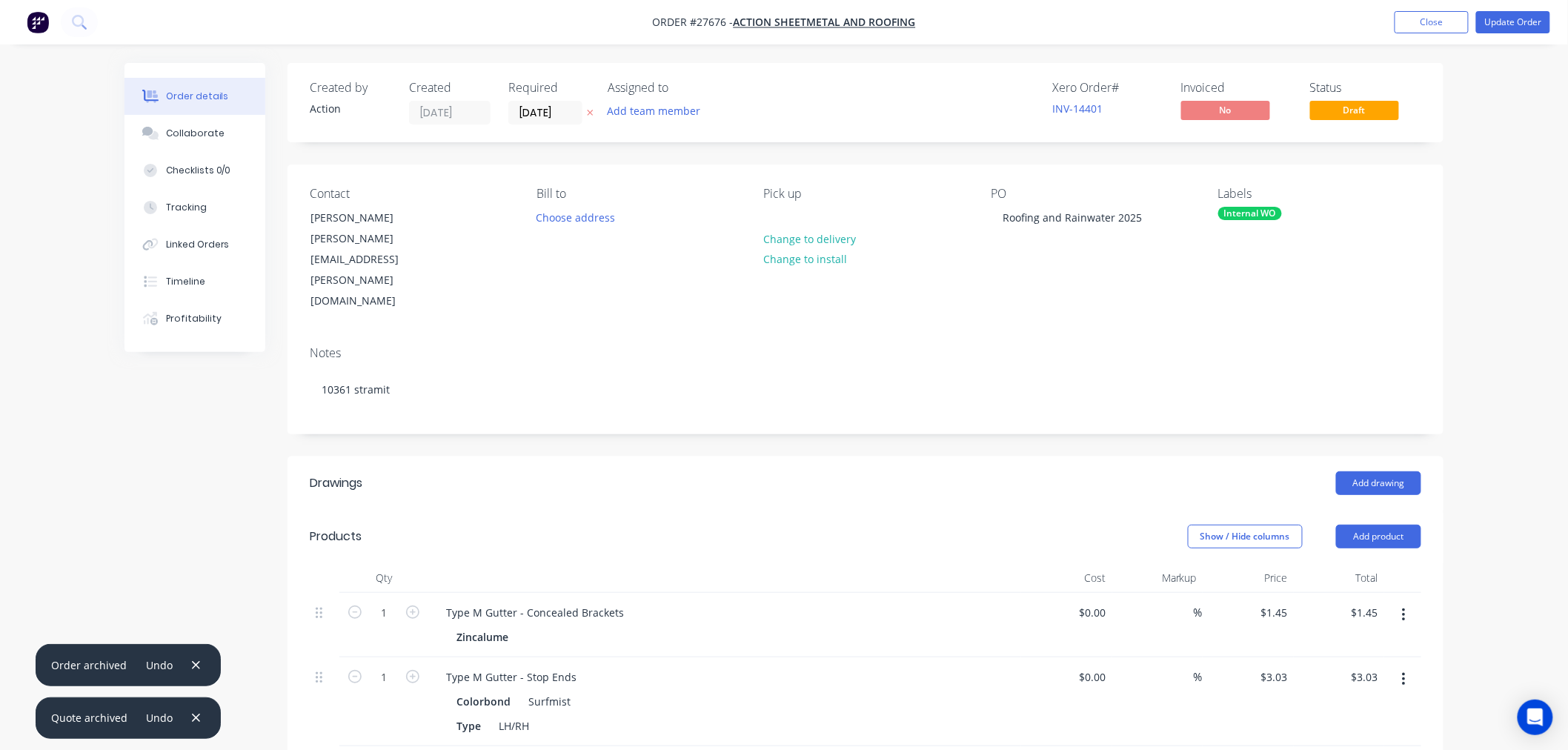
click at [1382, 113] on span "Draft" at bounding box center [1354, 109] width 89 height 19
click at [1510, 27] on button "Update Order" at bounding box center [1513, 22] width 74 height 22
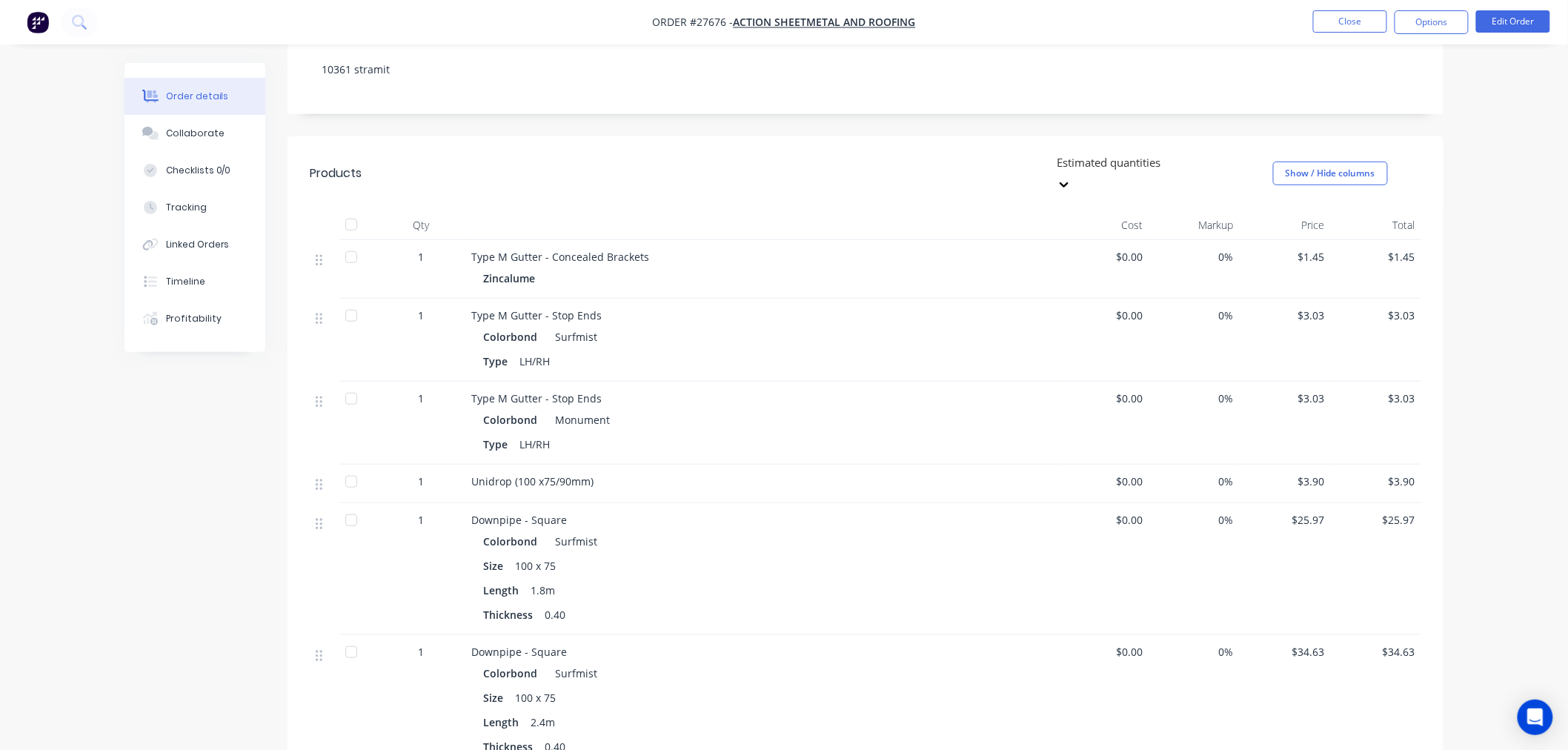
scroll to position [246, 0]
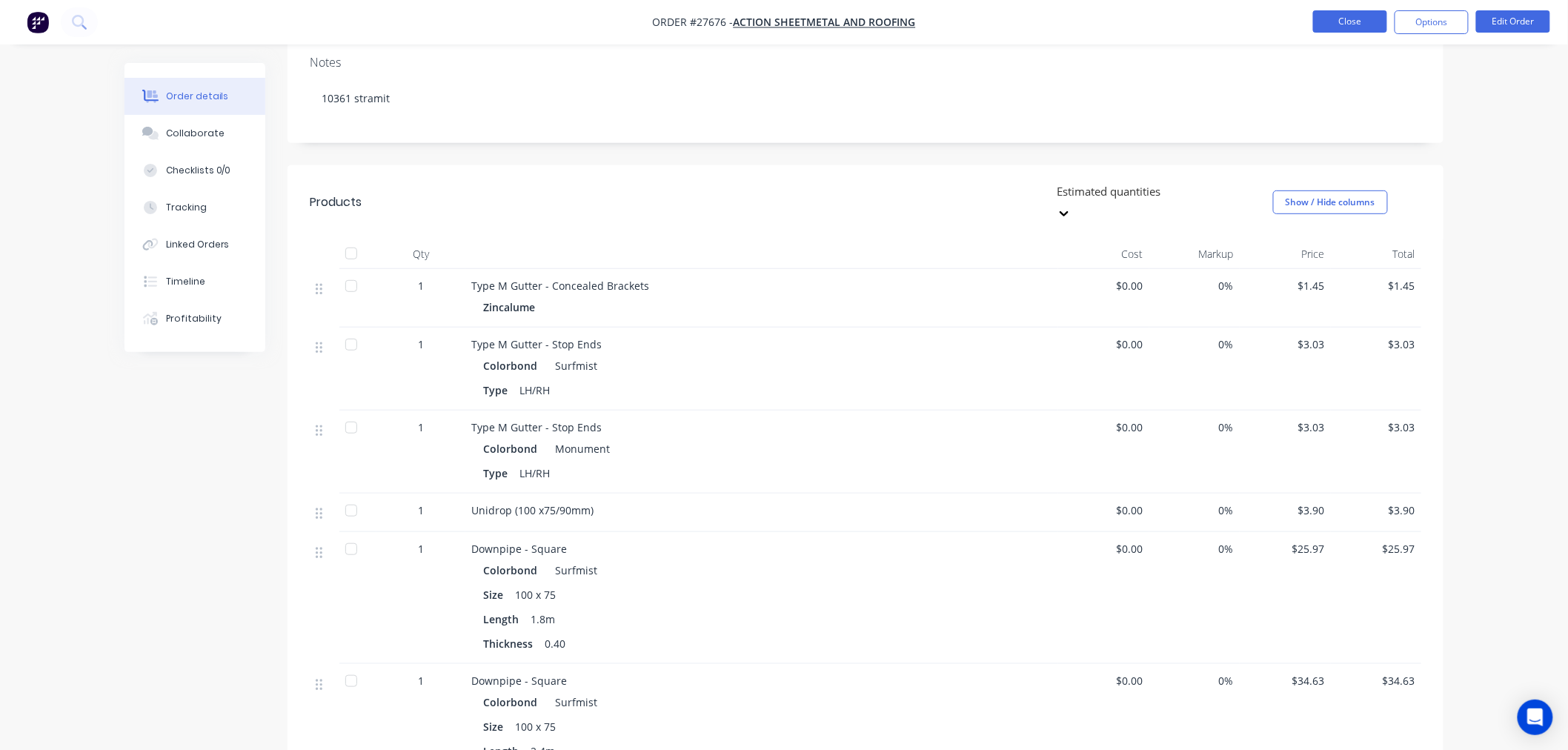
click at [1345, 20] on button "Close" at bounding box center [1350, 21] width 74 height 22
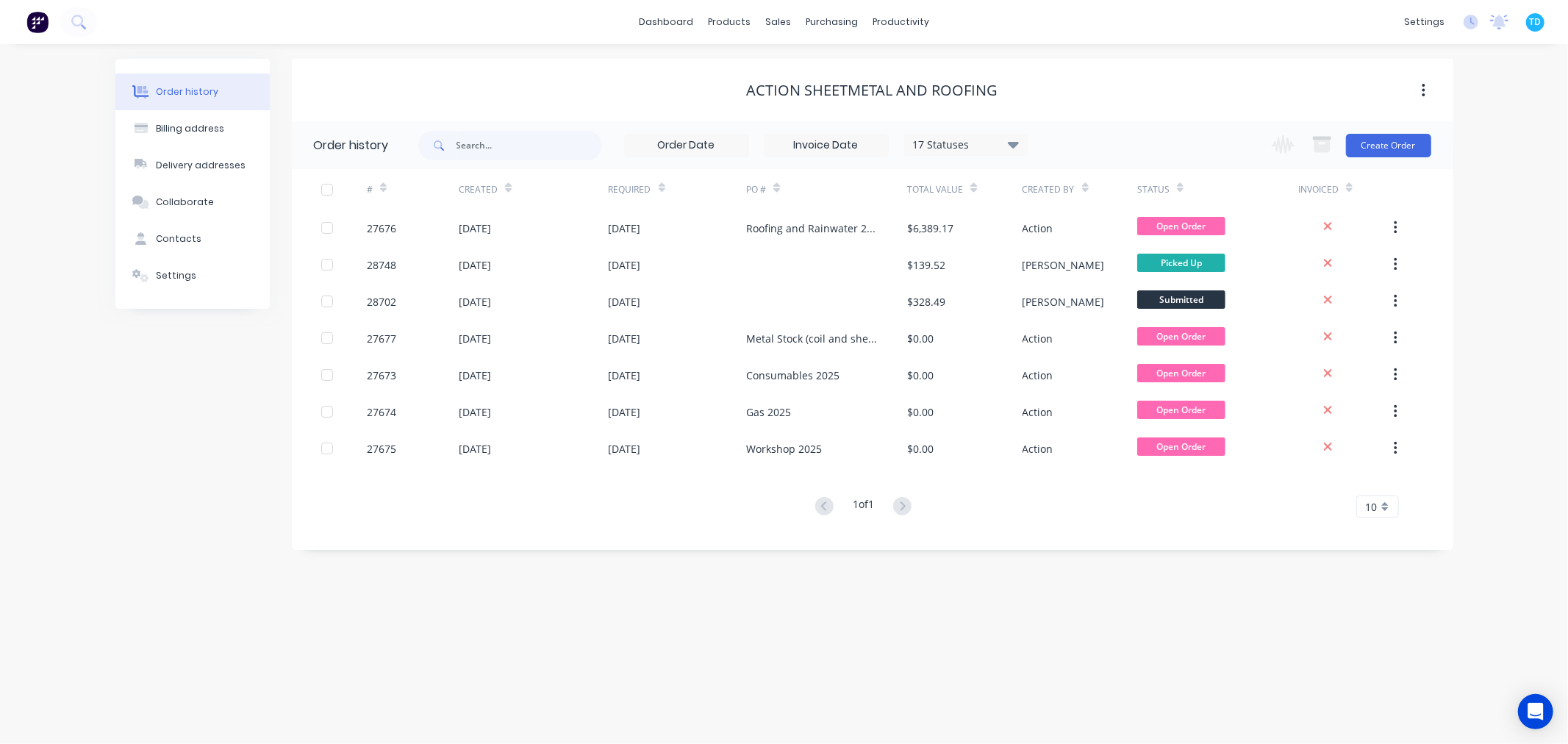
click at [699, 604] on div "Order history Billing address Delivery addresses Collaborate Contacts Settings …" at bounding box center [784, 393] width 1568 height 699
click at [814, 67] on div "Sales Orders" at bounding box center [832, 70] width 60 height 13
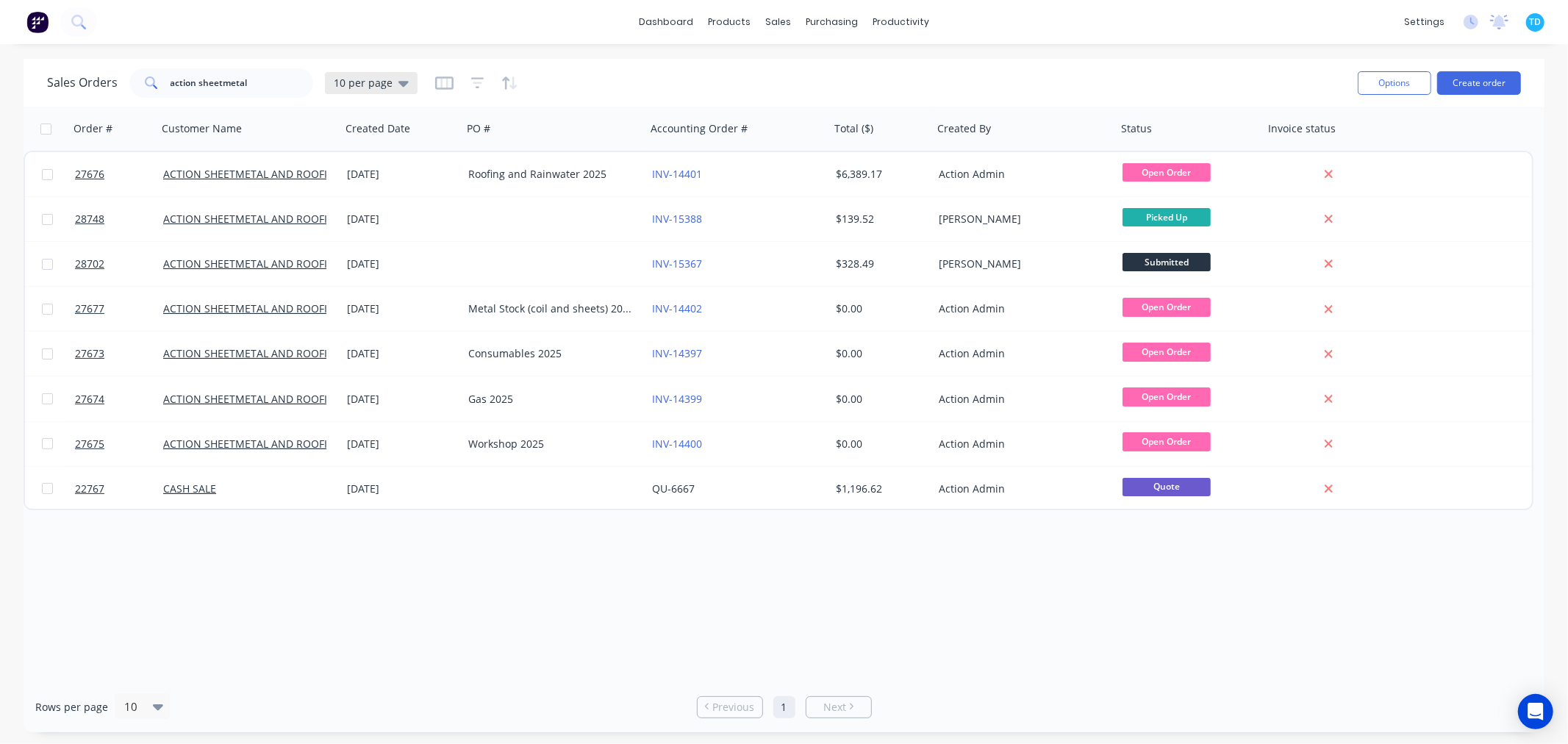
click at [400, 84] on icon at bounding box center [403, 83] width 11 height 6
click at [346, 261] on button "Archive" at bounding box center [413, 266] width 168 height 17
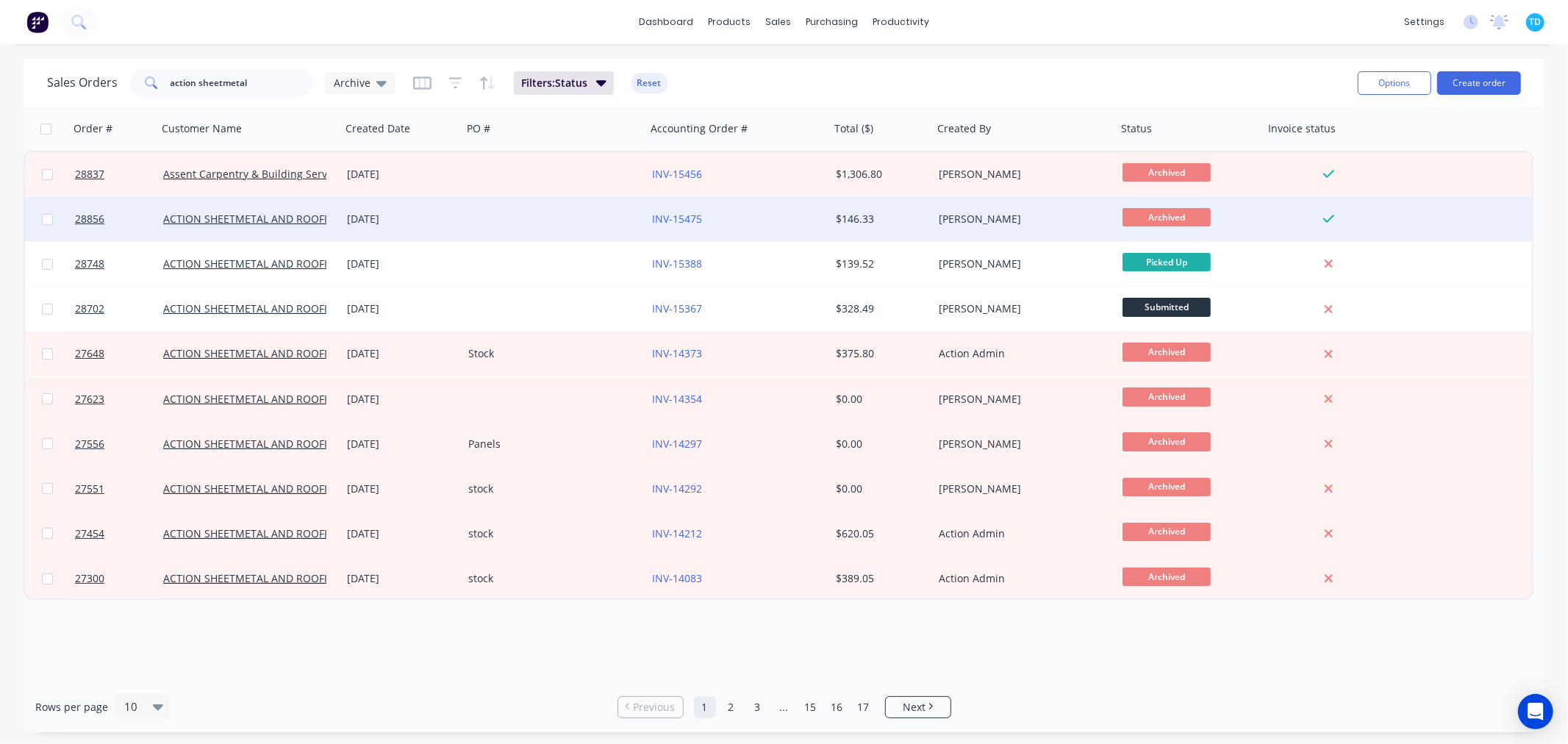
click at [955, 219] on div "[PERSON_NAME]" at bounding box center [1020, 219] width 164 height 15
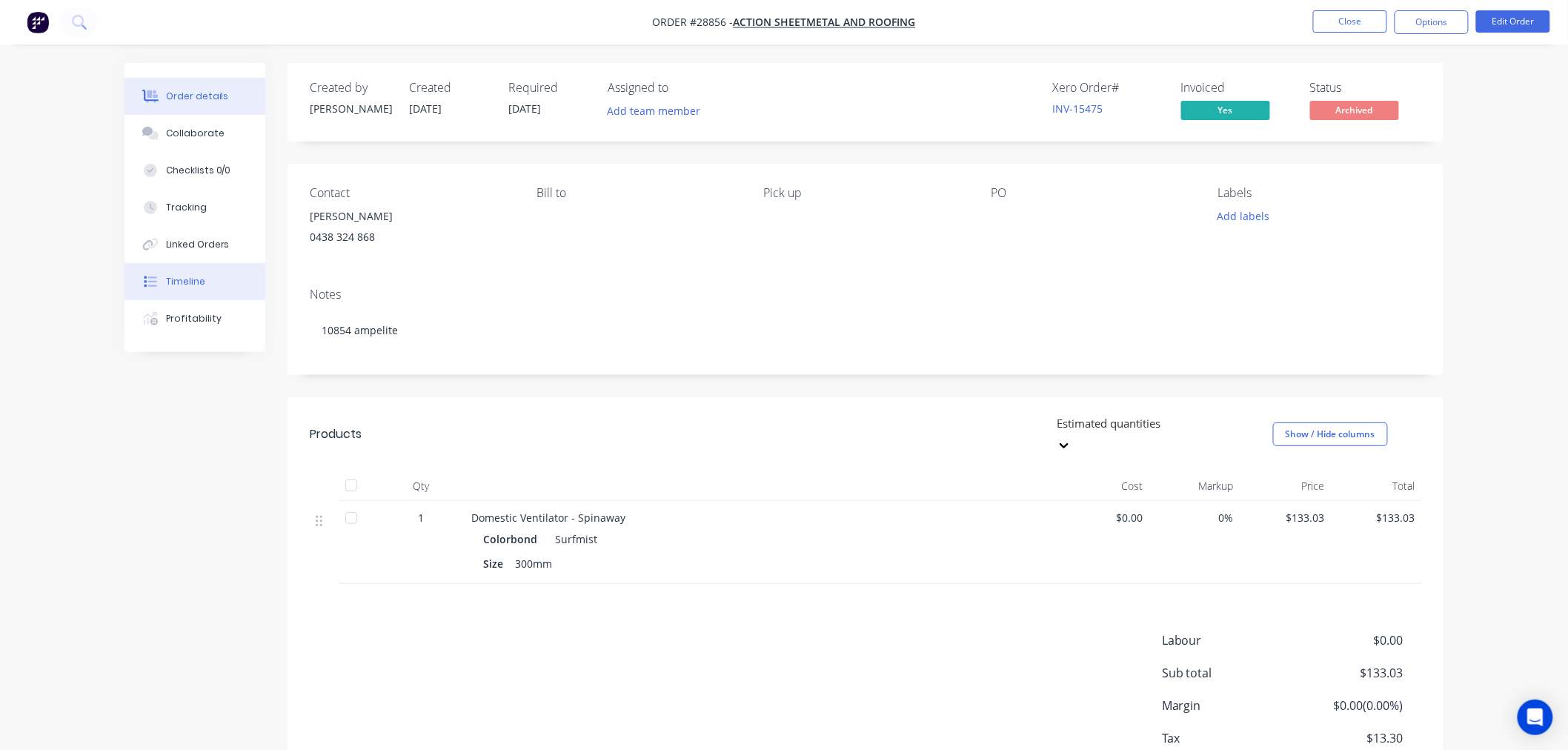
click at [190, 278] on div "Timeline" at bounding box center [185, 282] width 39 height 13
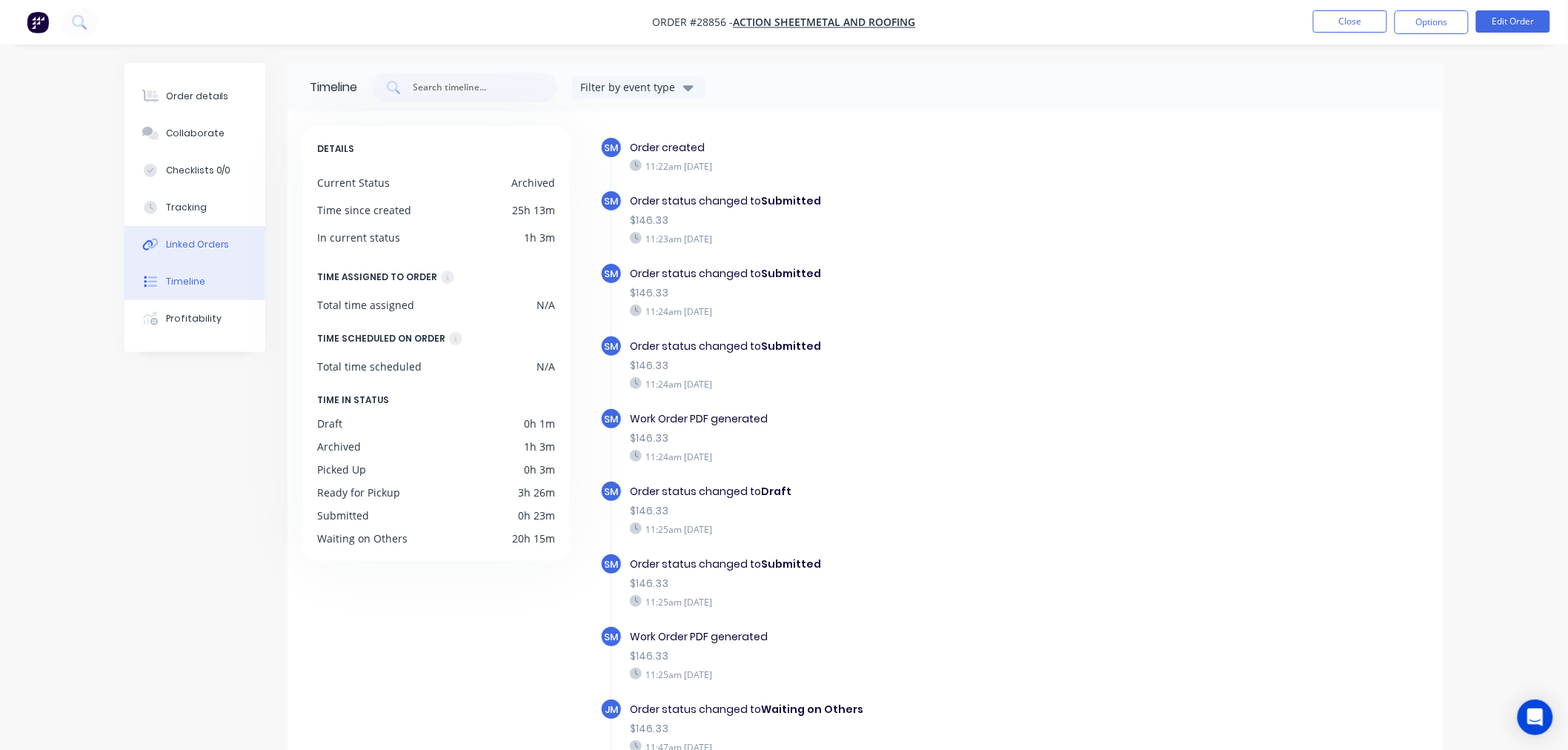
click at [188, 237] on div "Linked Orders" at bounding box center [198, 244] width 64 height 13
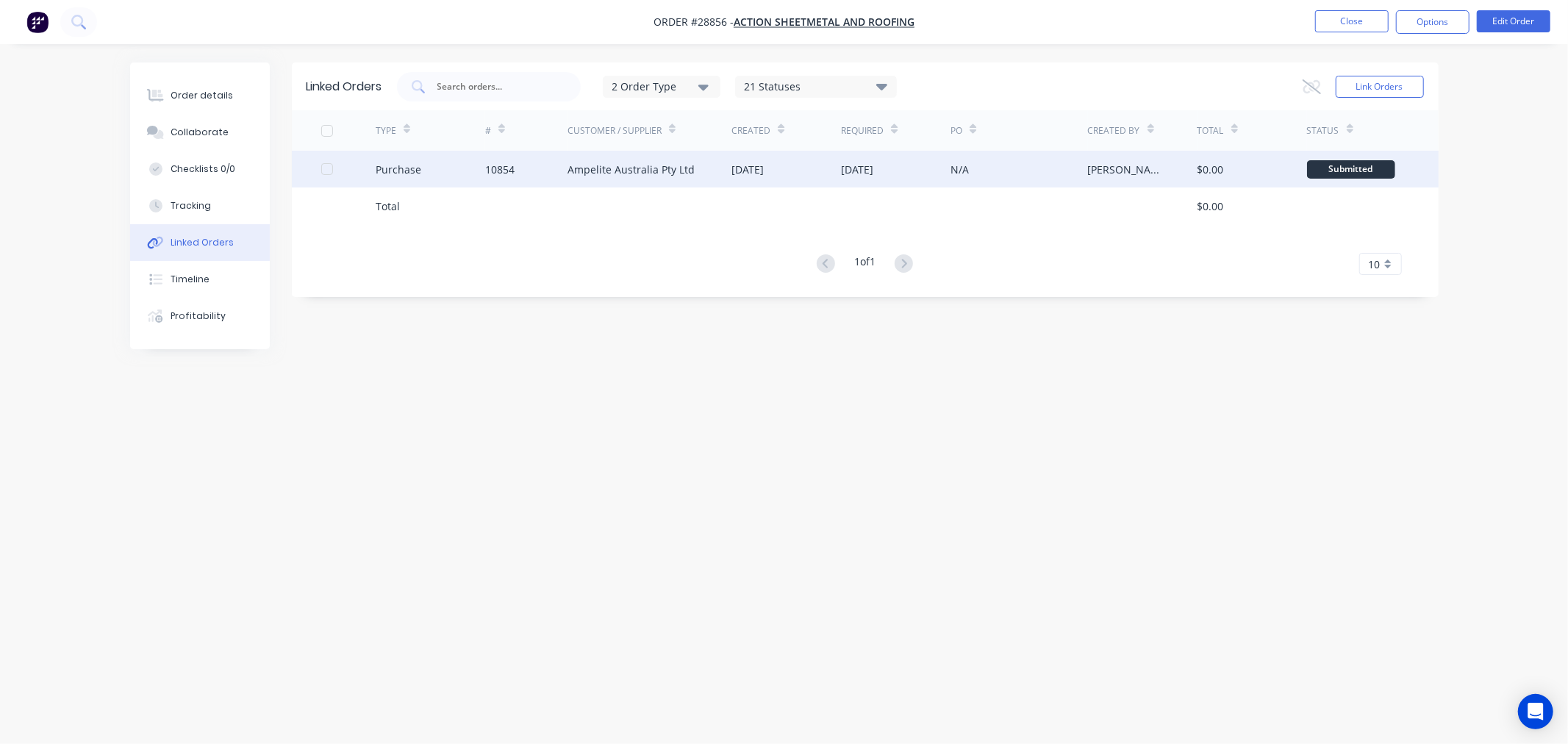
click at [658, 171] on div "Ampelite Australia Pty Ltd" at bounding box center [631, 169] width 127 height 15
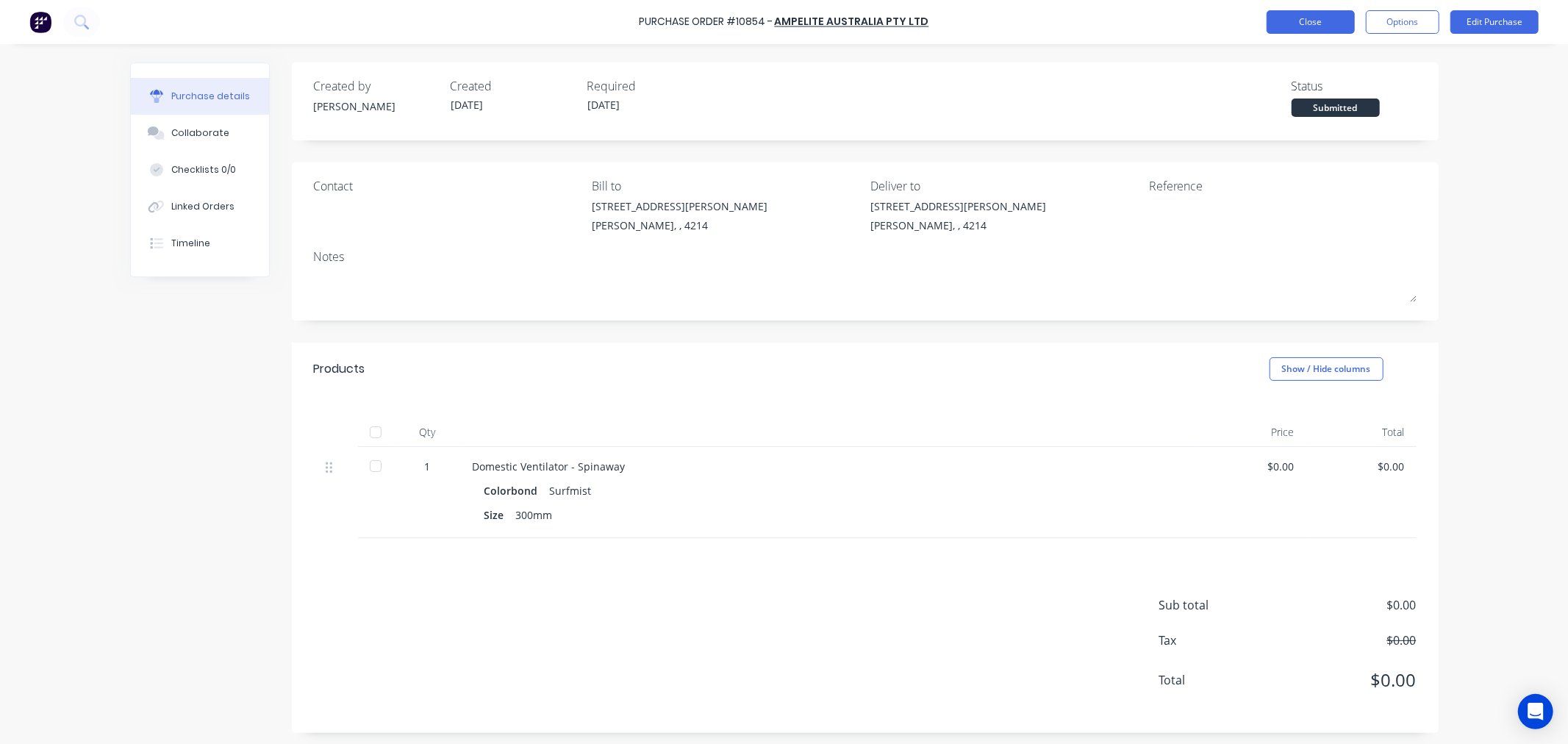
click at [1290, 28] on button "Close" at bounding box center [1310, 22] width 88 height 23
